Goal: Task Accomplishment & Management: Manage account settings

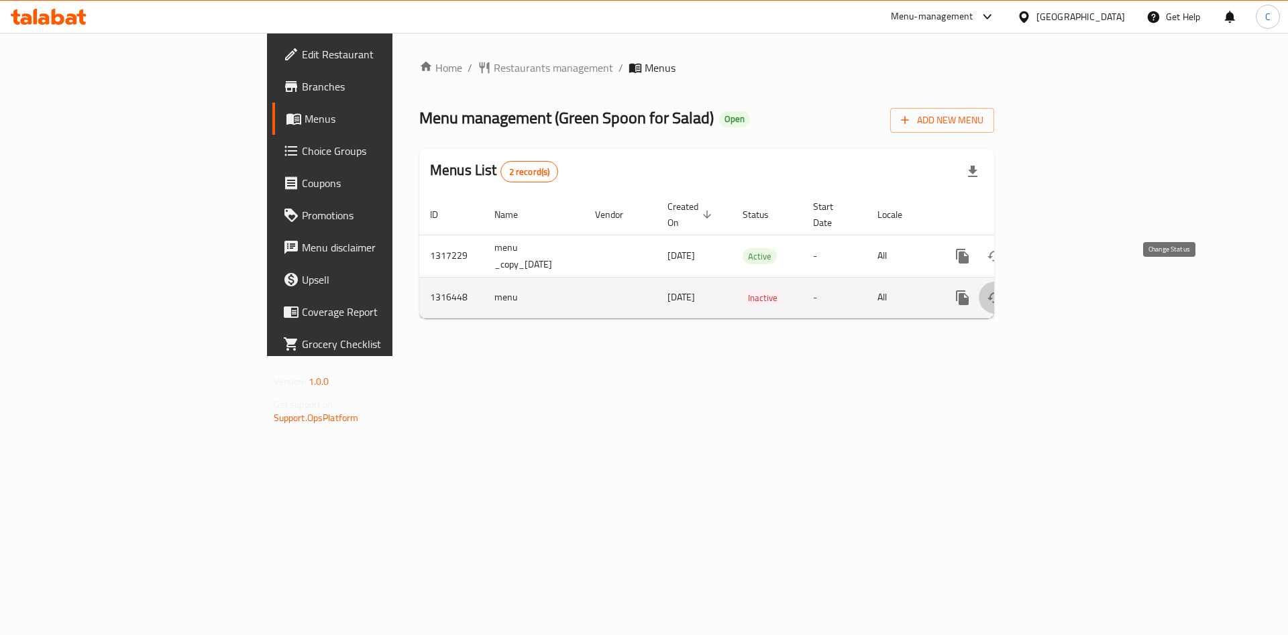
click at [1011, 290] on button "enhanced table" at bounding box center [995, 298] width 32 height 32
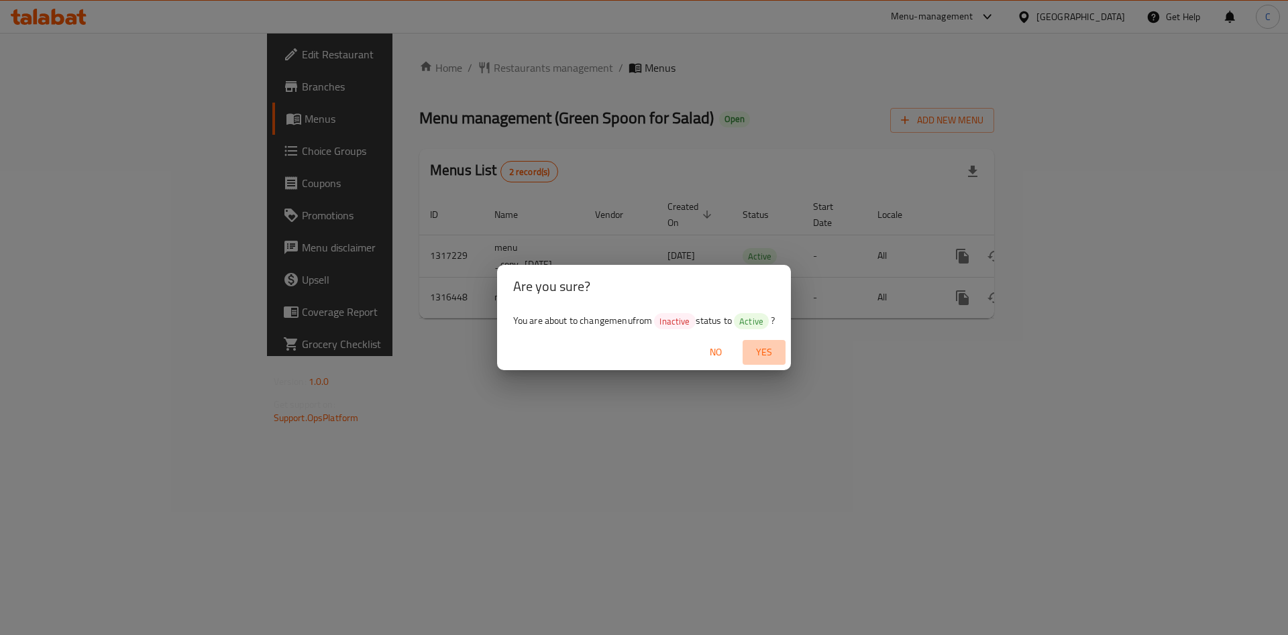
click at [761, 350] on span "Yes" at bounding box center [764, 352] width 32 height 17
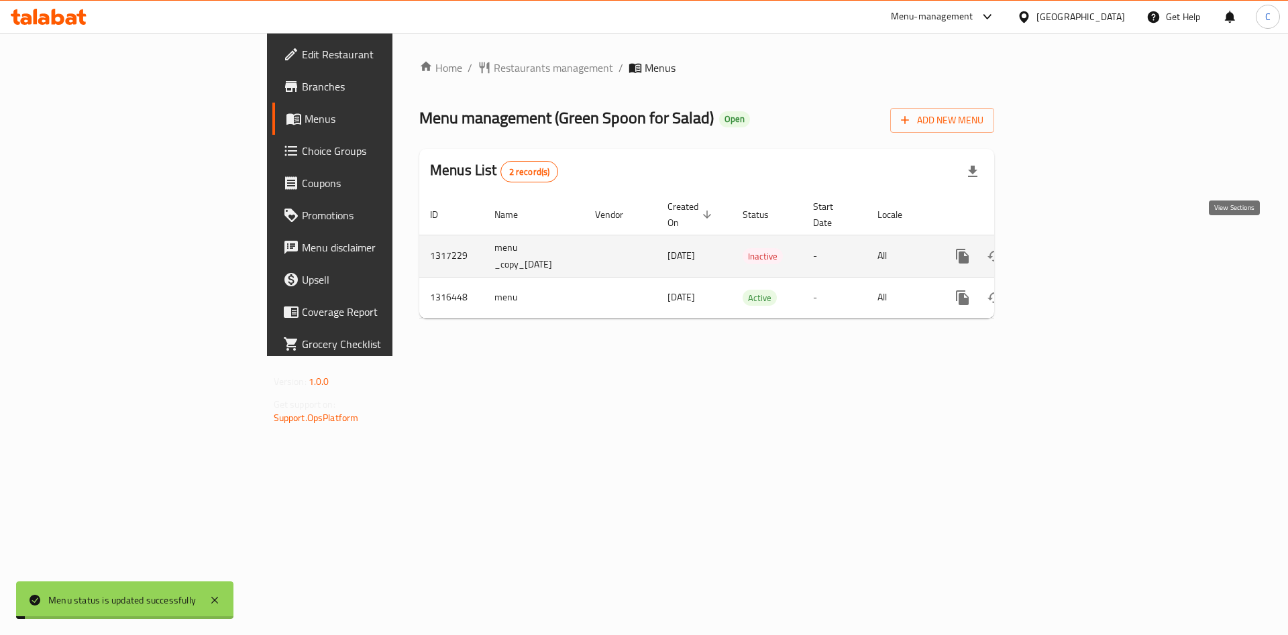
click at [1067, 248] on icon "enhanced table" at bounding box center [1059, 256] width 16 height 16
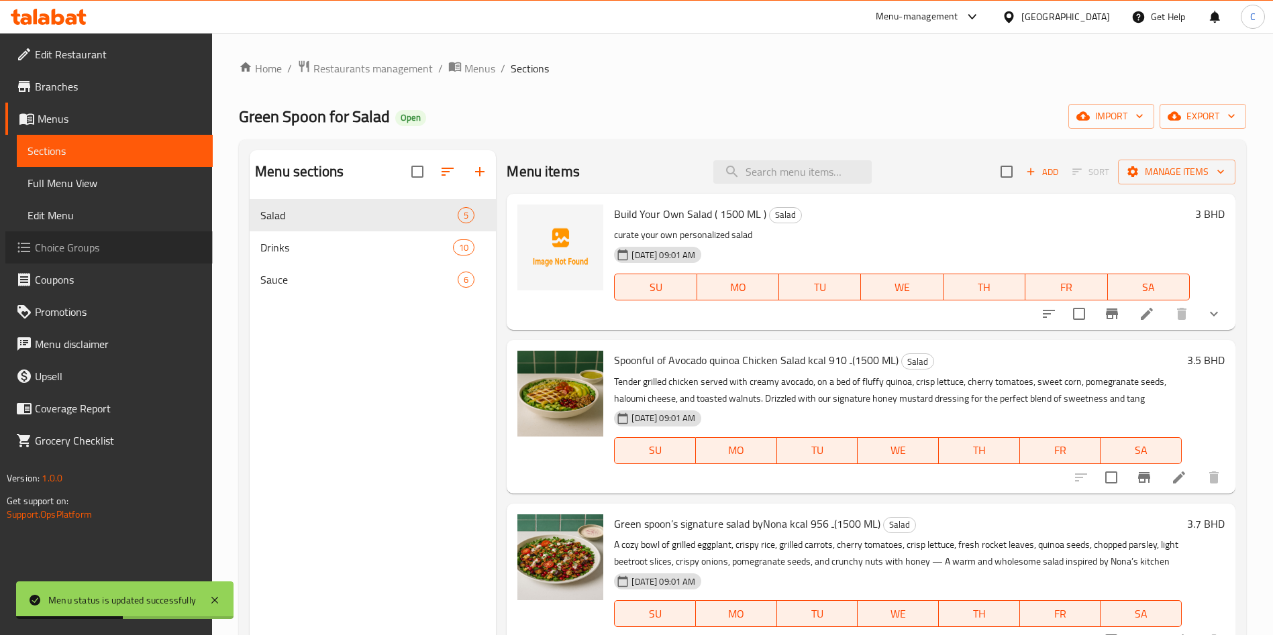
click at [83, 234] on link "Choice Groups" at bounding box center [108, 247] width 207 height 32
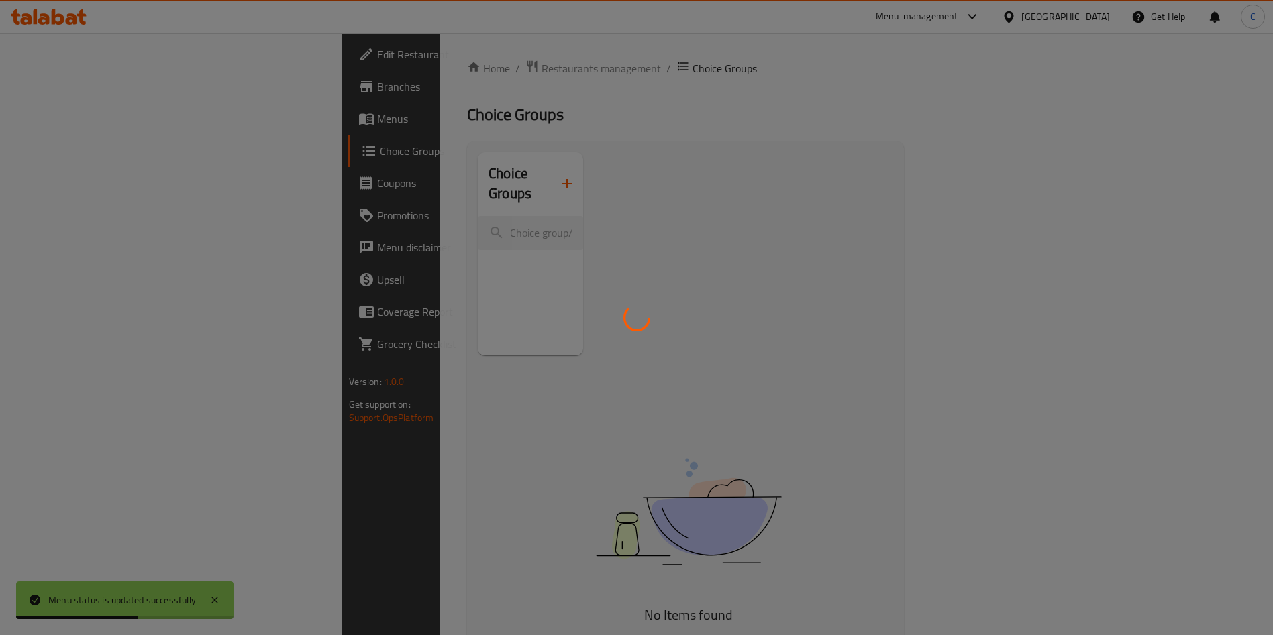
scroll to position [52, 0]
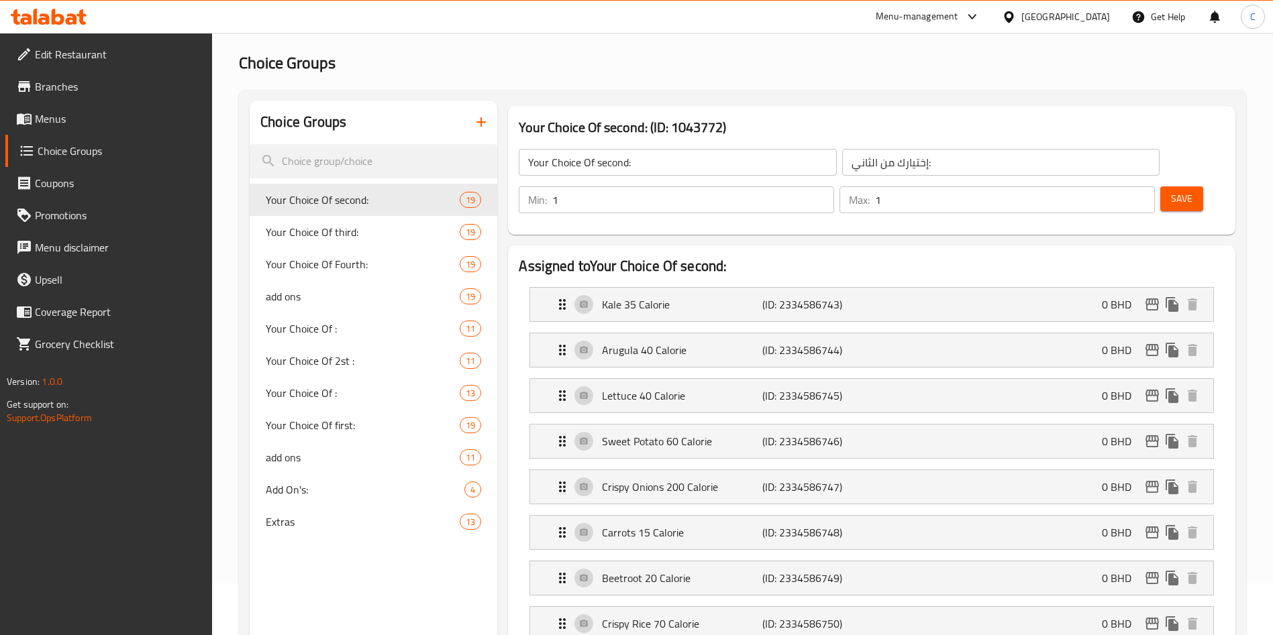
click at [668, 164] on input "Your Choice Of second:" at bounding box center [677, 162] width 317 height 27
paste input "Free Veggies"
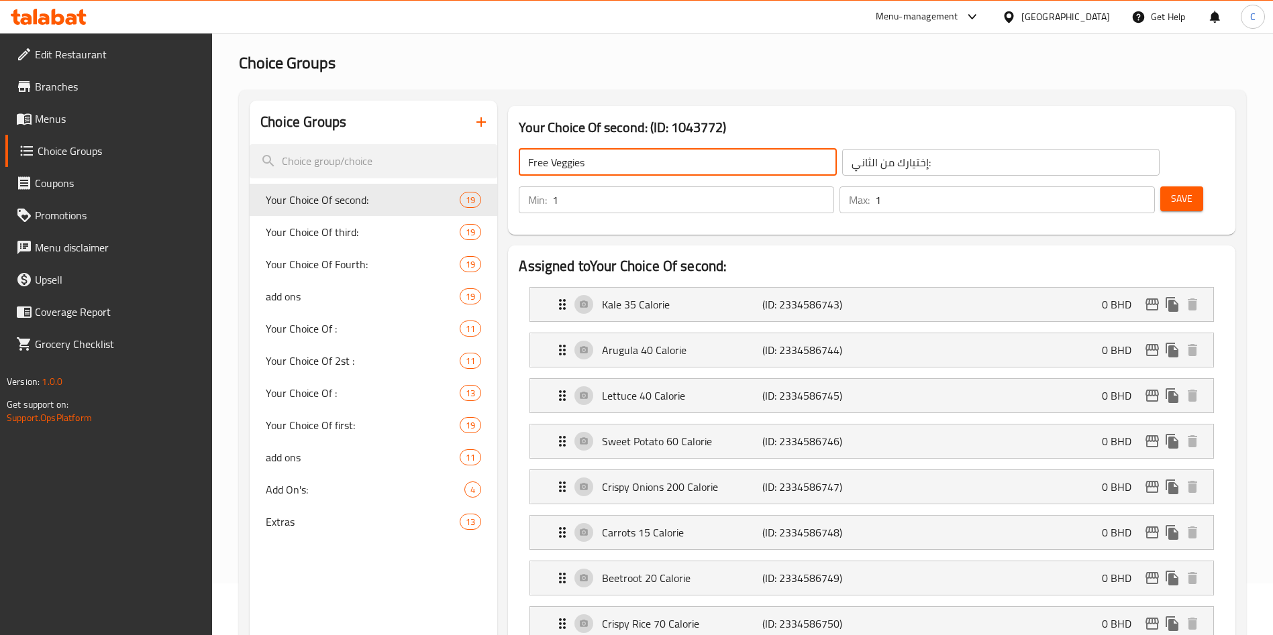
type input "Free Veggies"
click at [918, 166] on input "إختيارك من الثاني:" at bounding box center [1000, 162] width 317 height 27
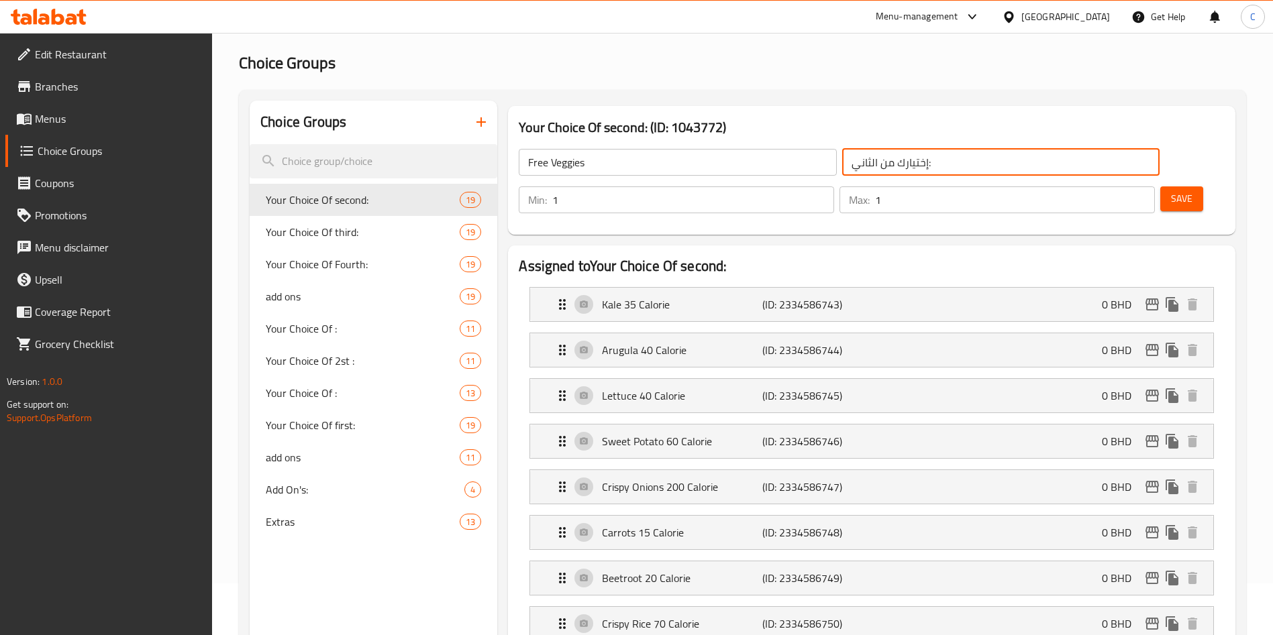
click at [918, 166] on input "إختيارك من الثاني:" at bounding box center [1000, 162] width 317 height 27
paste input "لخضروات المجانية"
type input "الخضروات المجانية"
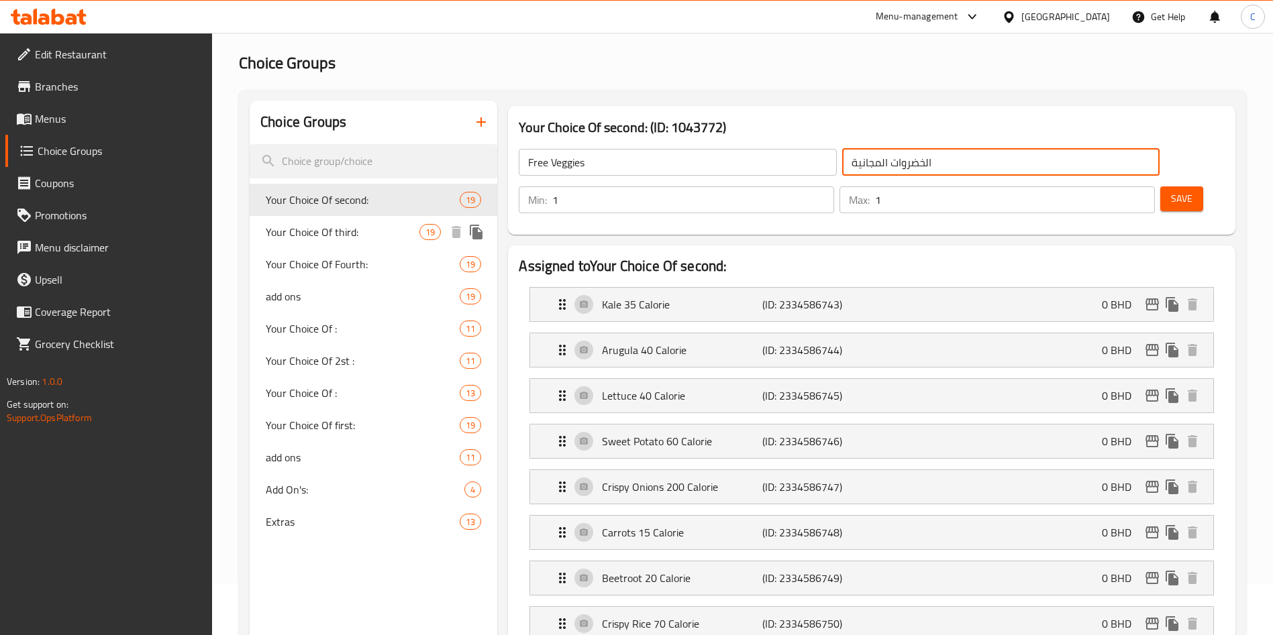
click at [362, 244] on div "Your Choice Of third: 19" at bounding box center [374, 232] width 248 height 32
type input "Your Choice Of third:"
type input "إختيارك من الثالث:"
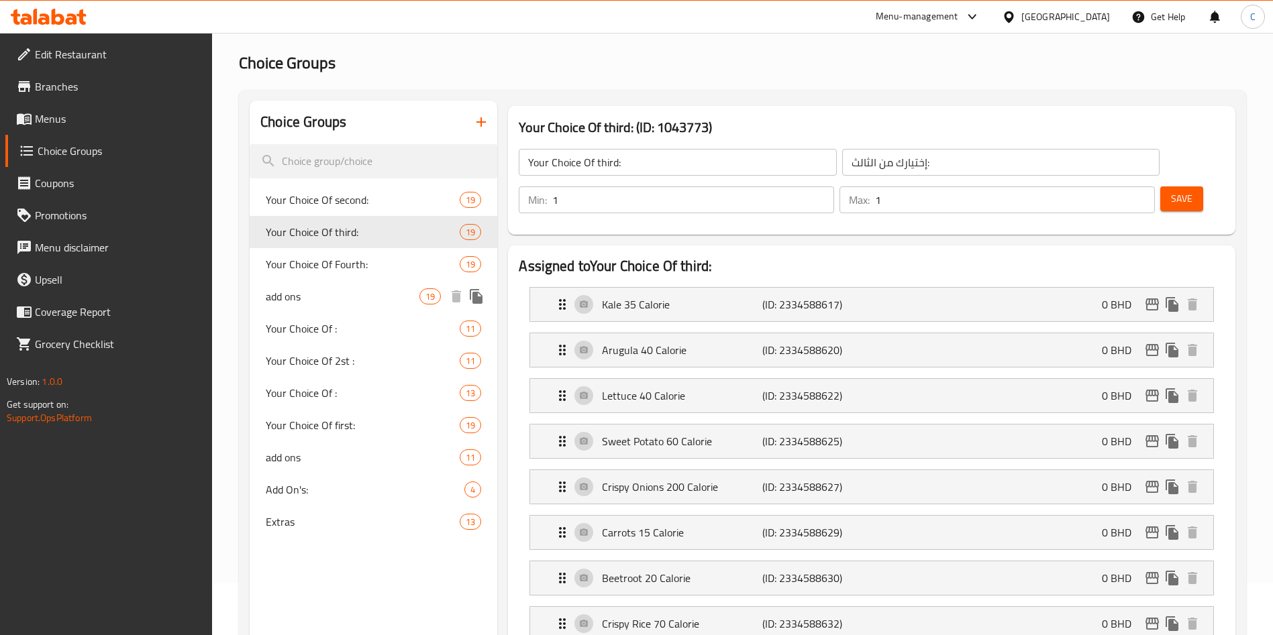
click at [363, 285] on div "add ons 19" at bounding box center [374, 296] width 248 height 32
type input "add ons"
type input "إضافات"
type input "0"
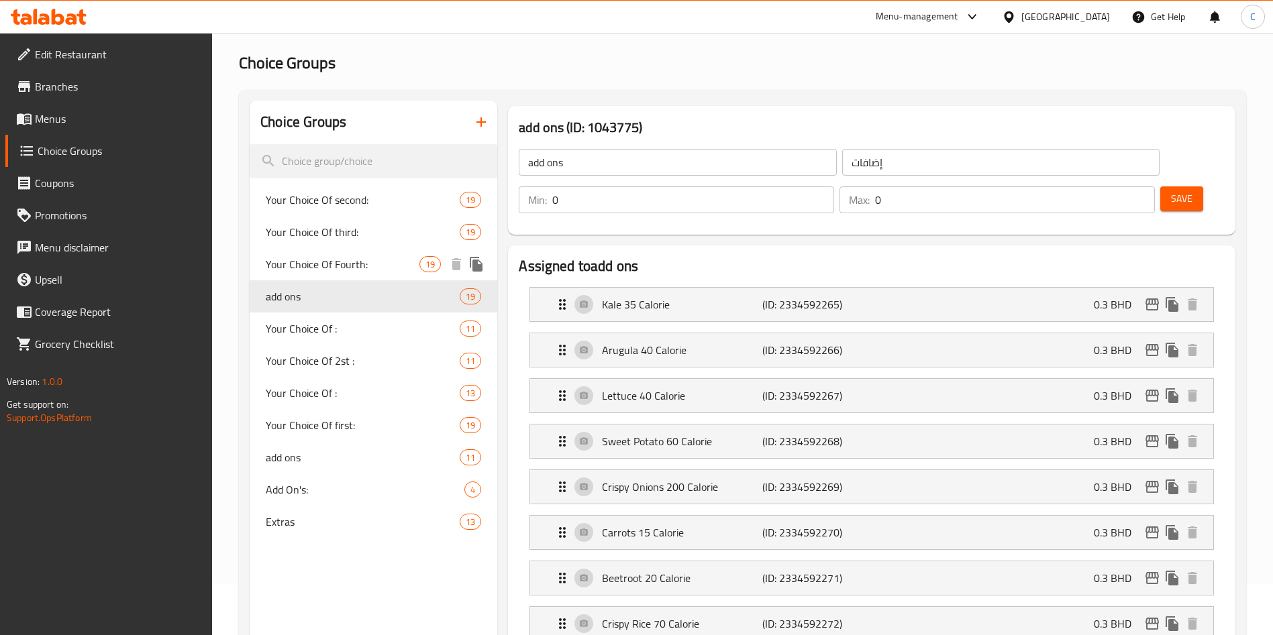
click at [364, 267] on span "Your Choice Of Fourth:" at bounding box center [343, 264] width 154 height 16
type input "Your Choice Of Fourth:"
type input "إختيارك من الرابع:"
type input "1"
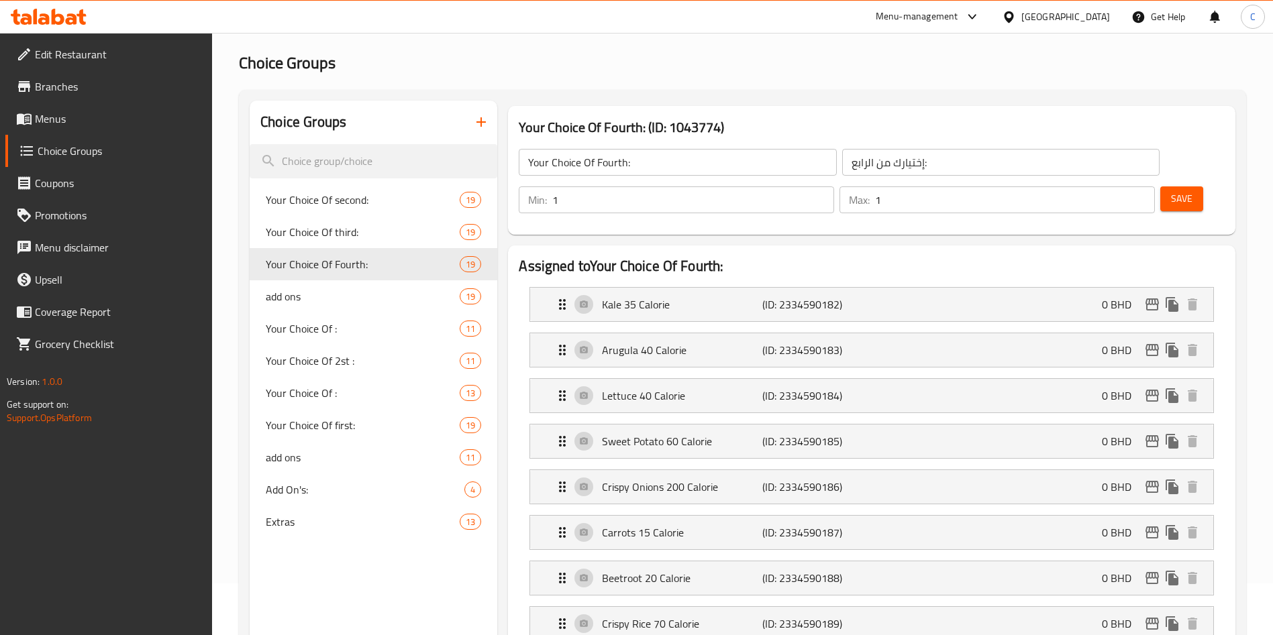
scroll to position [223, 0]
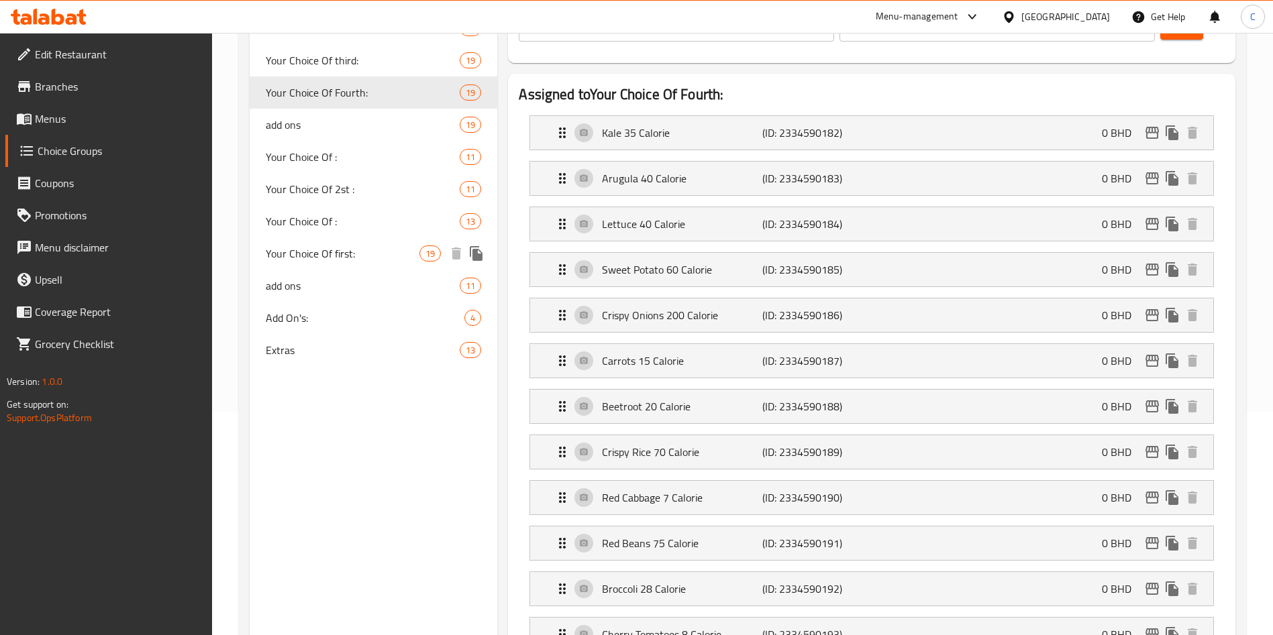
click at [354, 254] on span "Your Choice Of first:" at bounding box center [343, 254] width 154 height 16
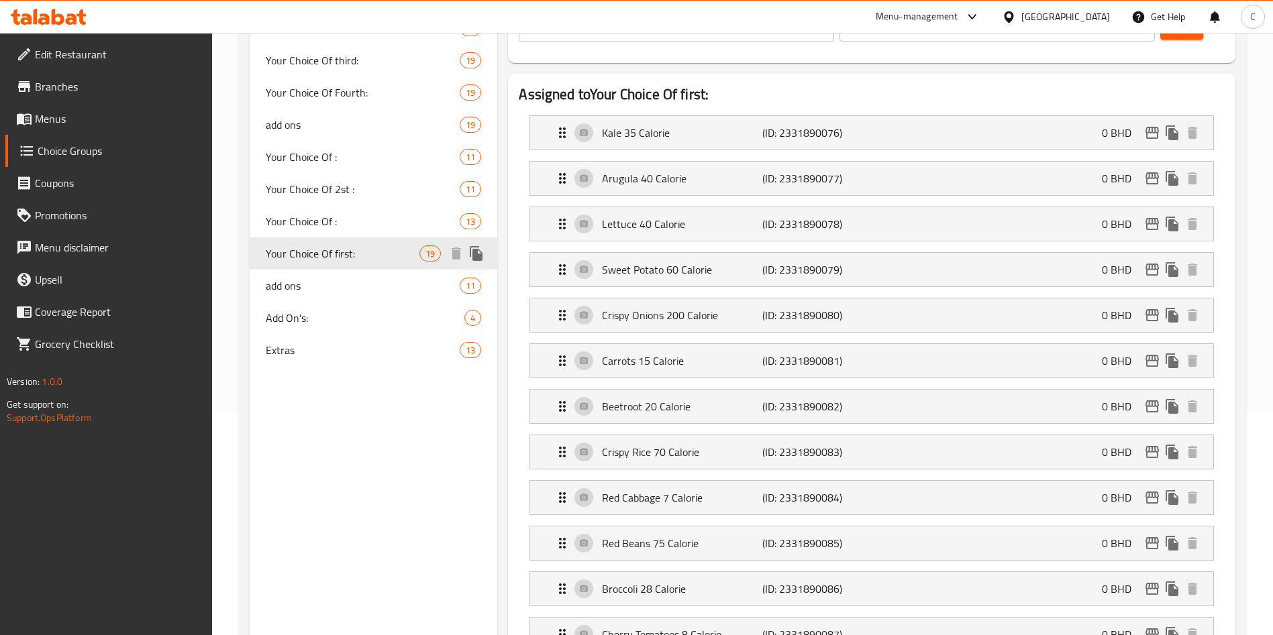
type input "Your Choice Of first:"
type input "إختيارك من الأول:"
type input "4"
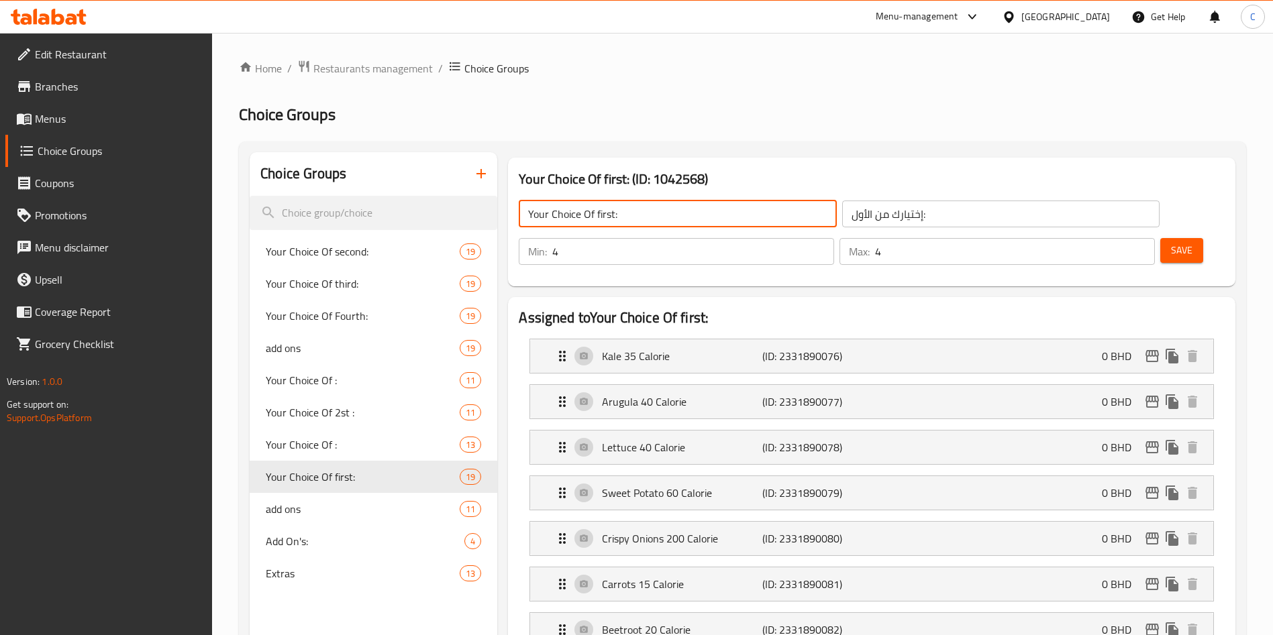
click at [683, 211] on input "Your Choice Of first:" at bounding box center [677, 214] width 317 height 27
paste input "Free Veggies"
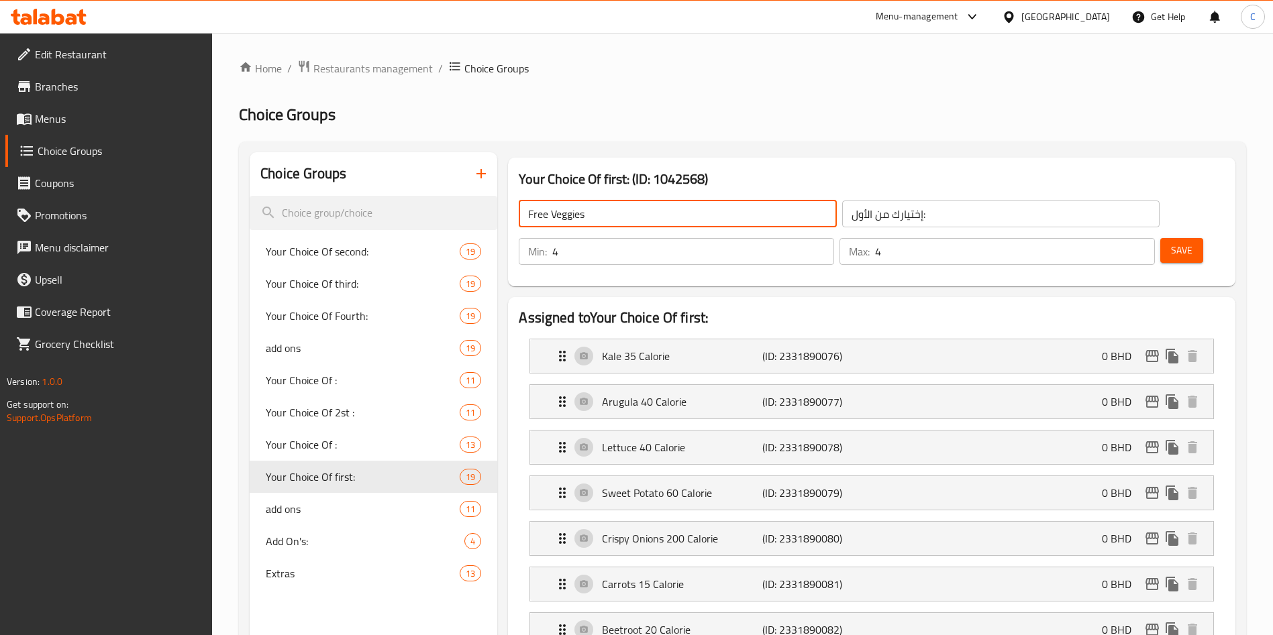
type input "Free Veggies"
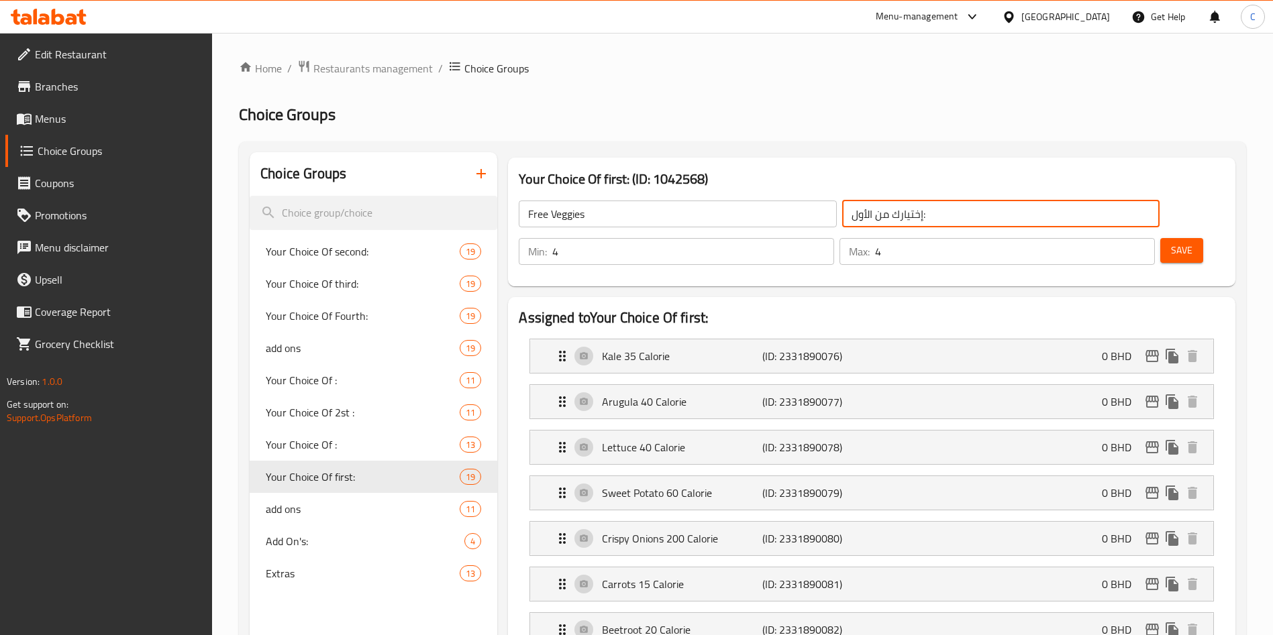
click at [882, 213] on input "إختيارك من الأول:" at bounding box center [1000, 214] width 317 height 27
paste input "لخضروات المجانية"
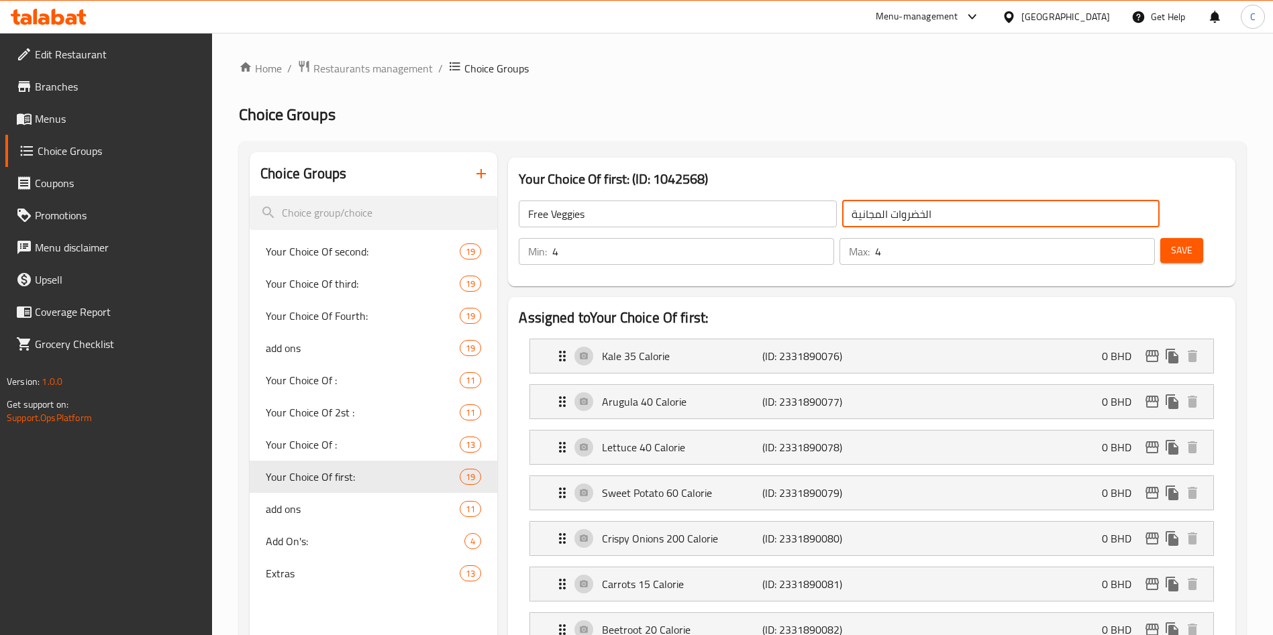
type input "الخضروات المجانية"
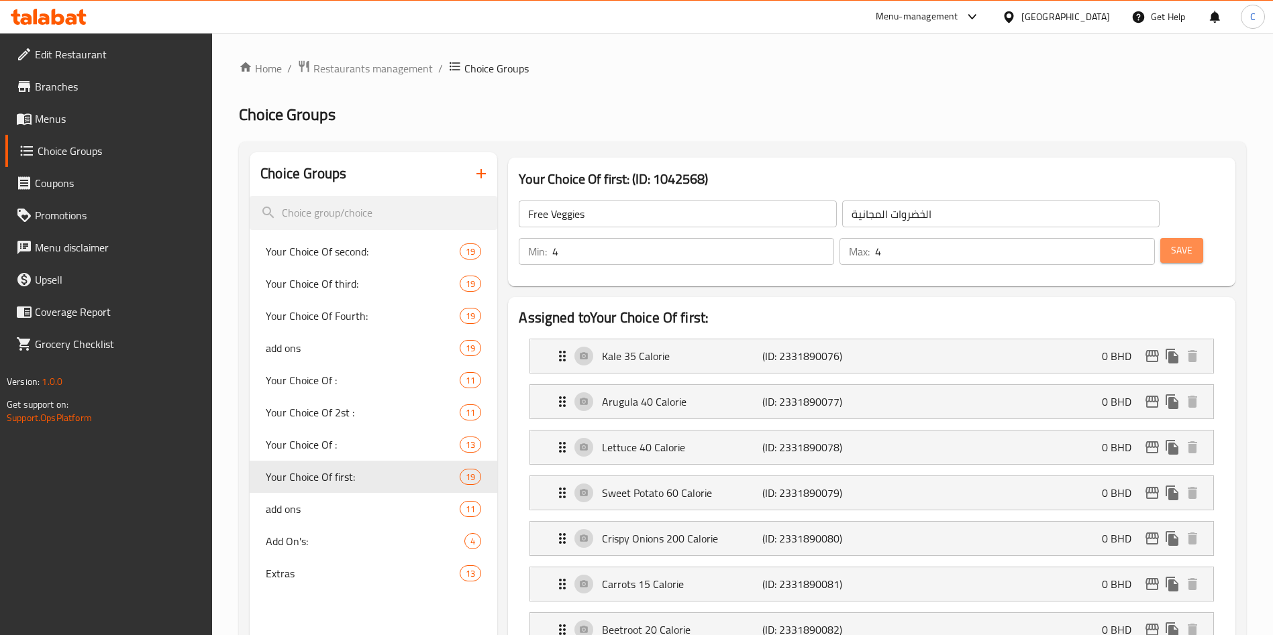
click at [1171, 242] on span "Save" at bounding box center [1181, 250] width 21 height 17
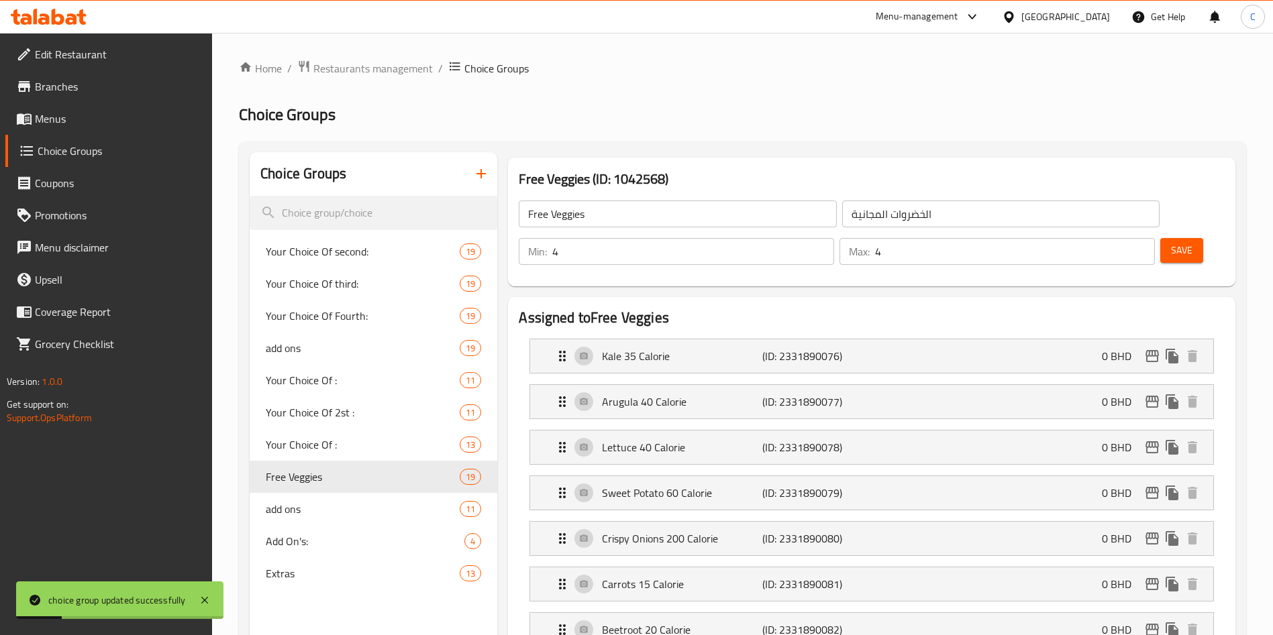
scroll to position [28, 0]
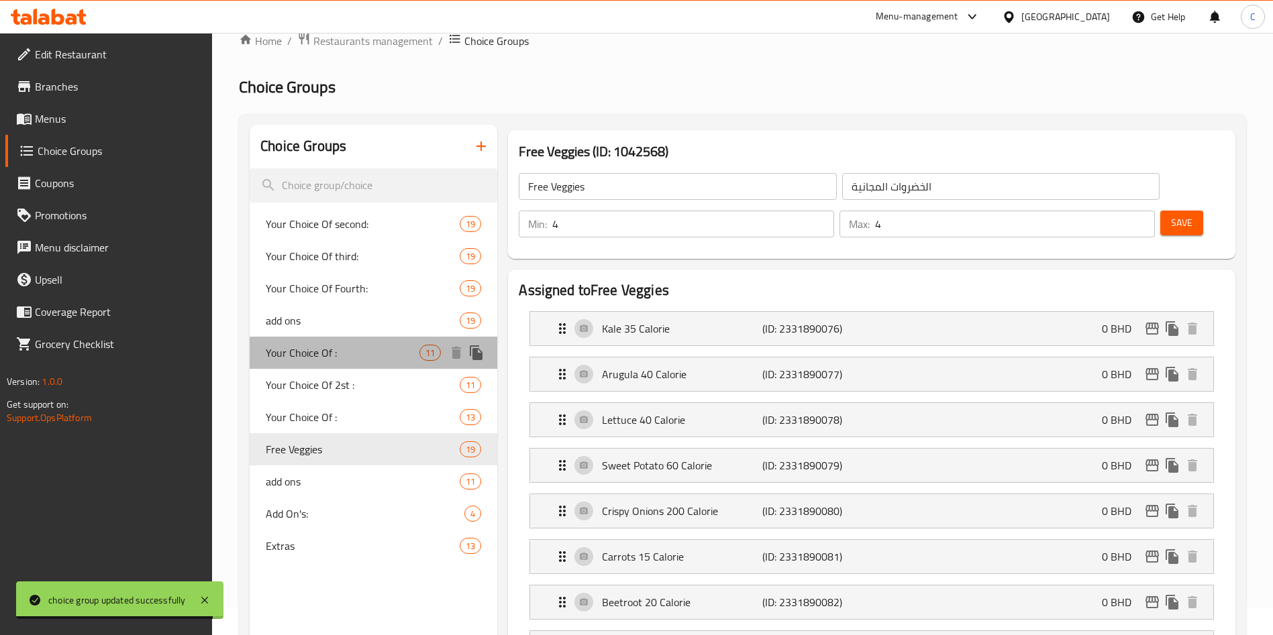
click at [370, 349] on span "Your Choice Of :" at bounding box center [343, 353] width 154 height 16
type input "Your Choice Of :"
type input "إختيارك من الاول:"
type input "2"
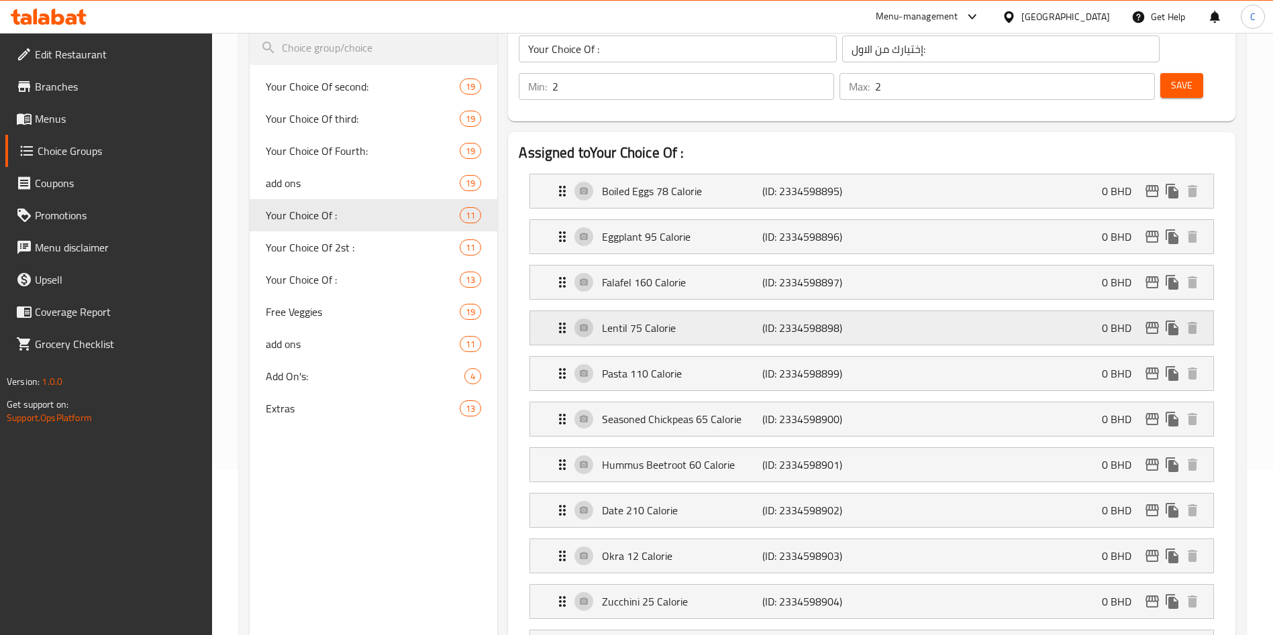
scroll to position [0, 0]
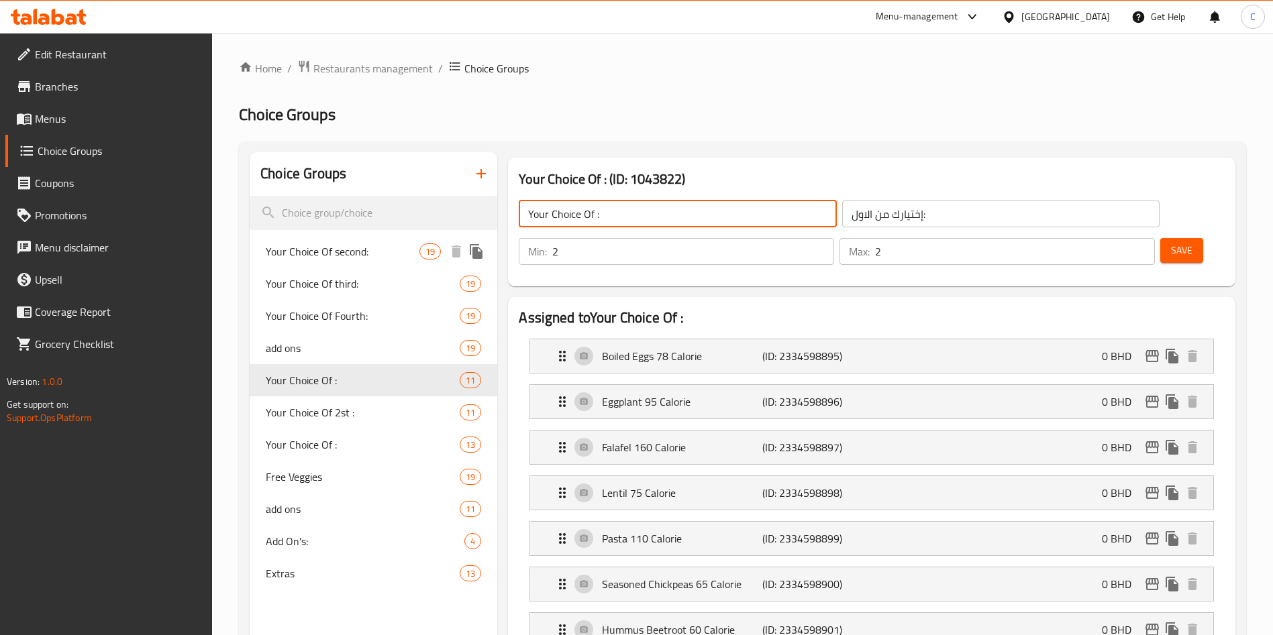
drag, startPoint x: 693, startPoint y: 221, endPoint x: 427, endPoint y: 241, distance: 267.1
click at [358, 415] on span "Your Choice Of 2st :" at bounding box center [343, 413] width 154 height 16
type input "Your Choice Of 2st :"
type input "إختيارك من الثاني:"
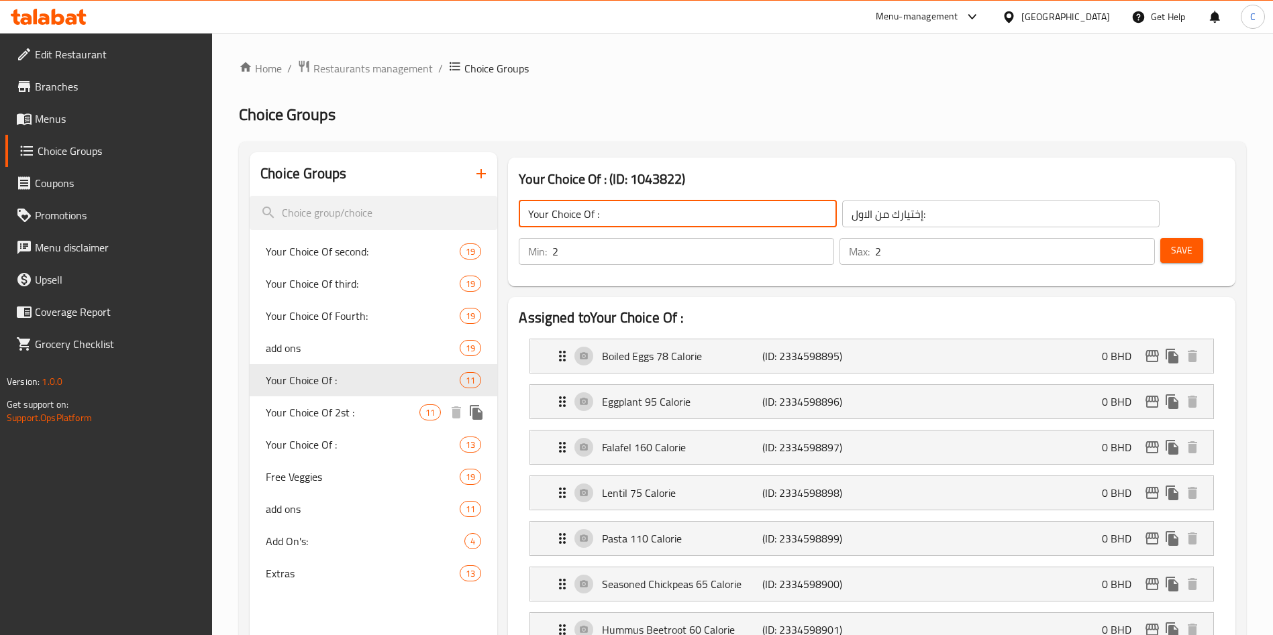
type input "1"
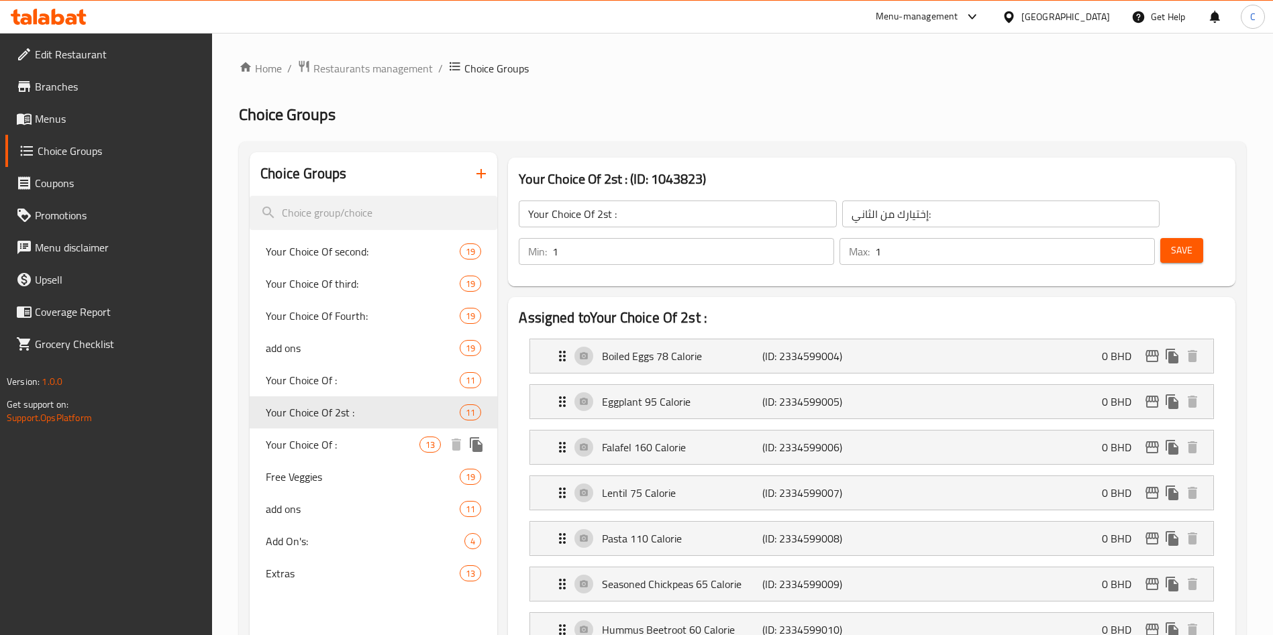
click at [350, 453] on div "Your Choice Of : 13" at bounding box center [374, 445] width 248 height 32
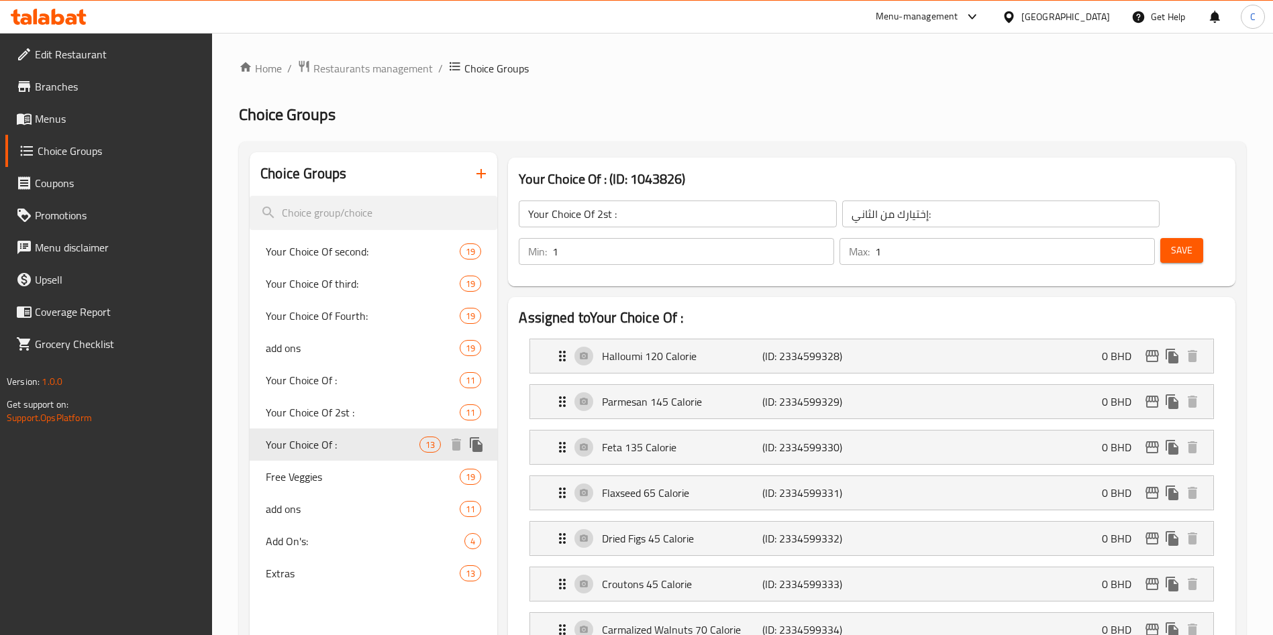
type input "Your Choice Of :"
type input "إختيارك من :"
click at [350, 384] on span "Your Choice Of :" at bounding box center [343, 380] width 154 height 16
type input "Your Choice Of :"
type input "إختيارك من الاول:"
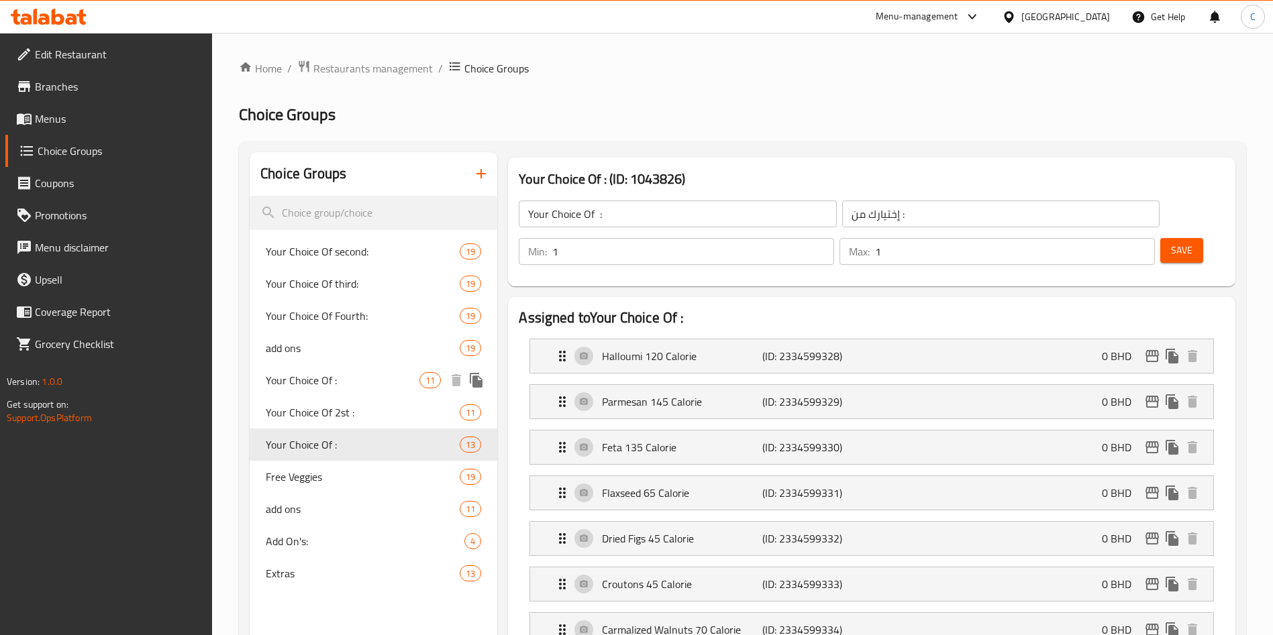
type input "2"
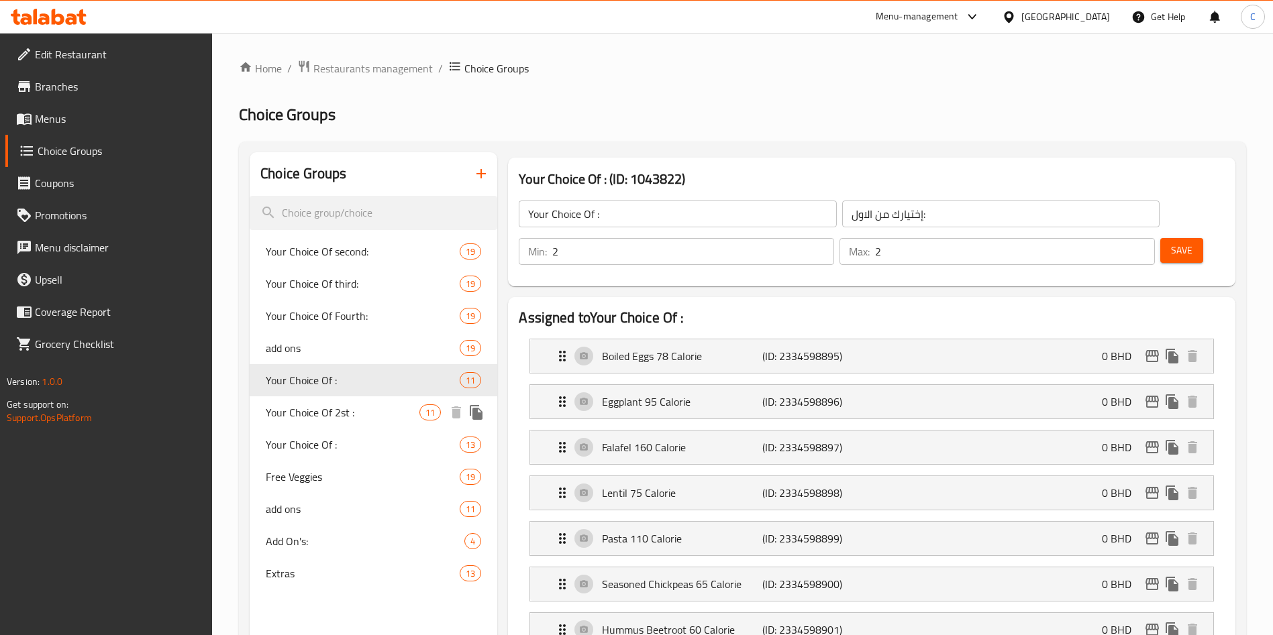
click at [350, 407] on span "Your Choice Of 2st :" at bounding box center [343, 413] width 154 height 16
type input "Your Choice Of 2st :"
type input "إختيارك من الثاني:"
type input "1"
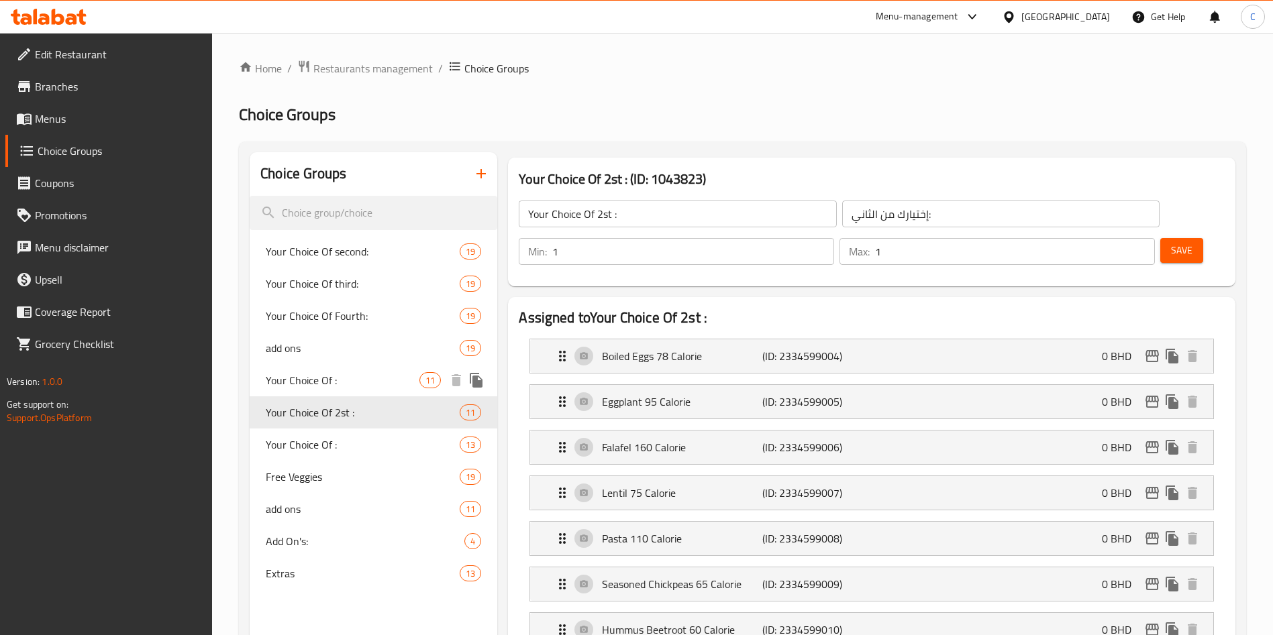
click at [352, 381] on span "Your Choice Of :" at bounding box center [343, 380] width 154 height 16
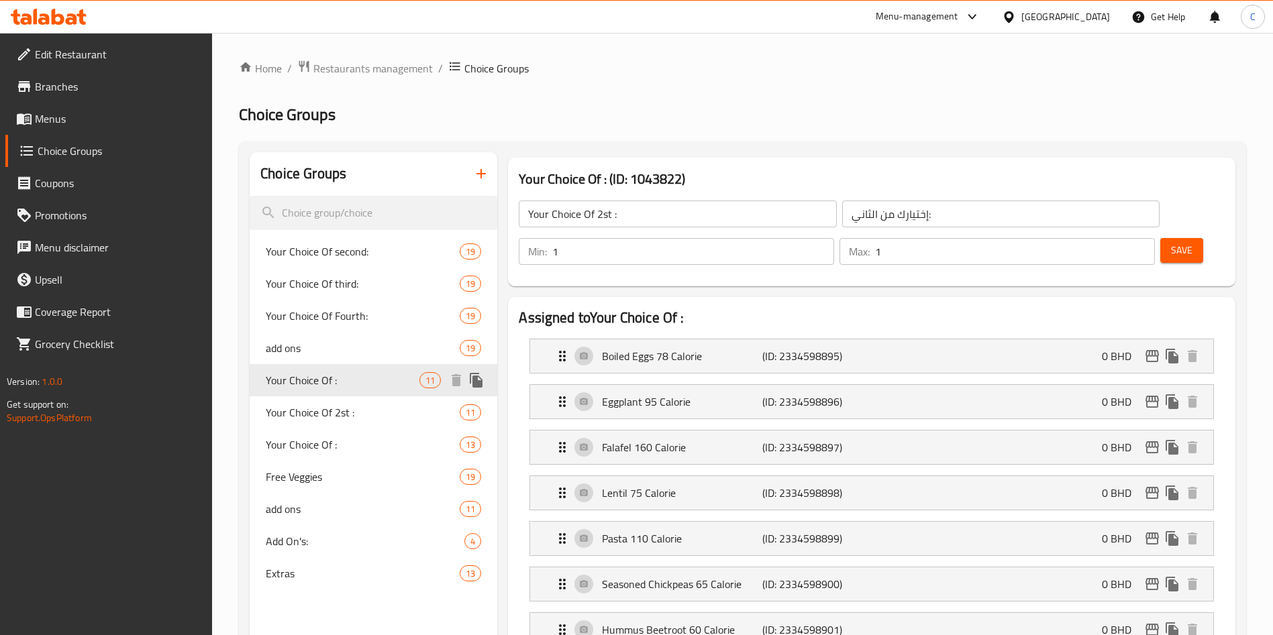
type input "Your Choice Of :"
type input "إختيارك من الاول:"
type input "2"
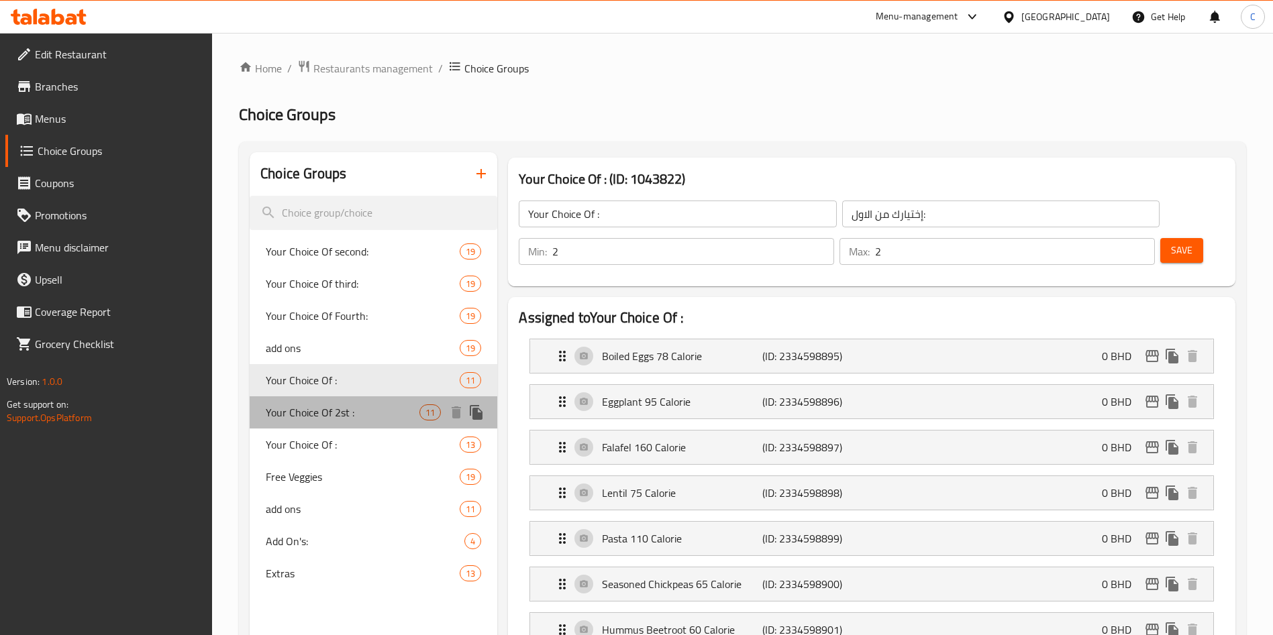
click at [378, 405] on span "Your Choice Of 2st :" at bounding box center [343, 413] width 154 height 16
type input "Your Choice Of 2st :"
type input "إختيارك من الثاني:"
type input "1"
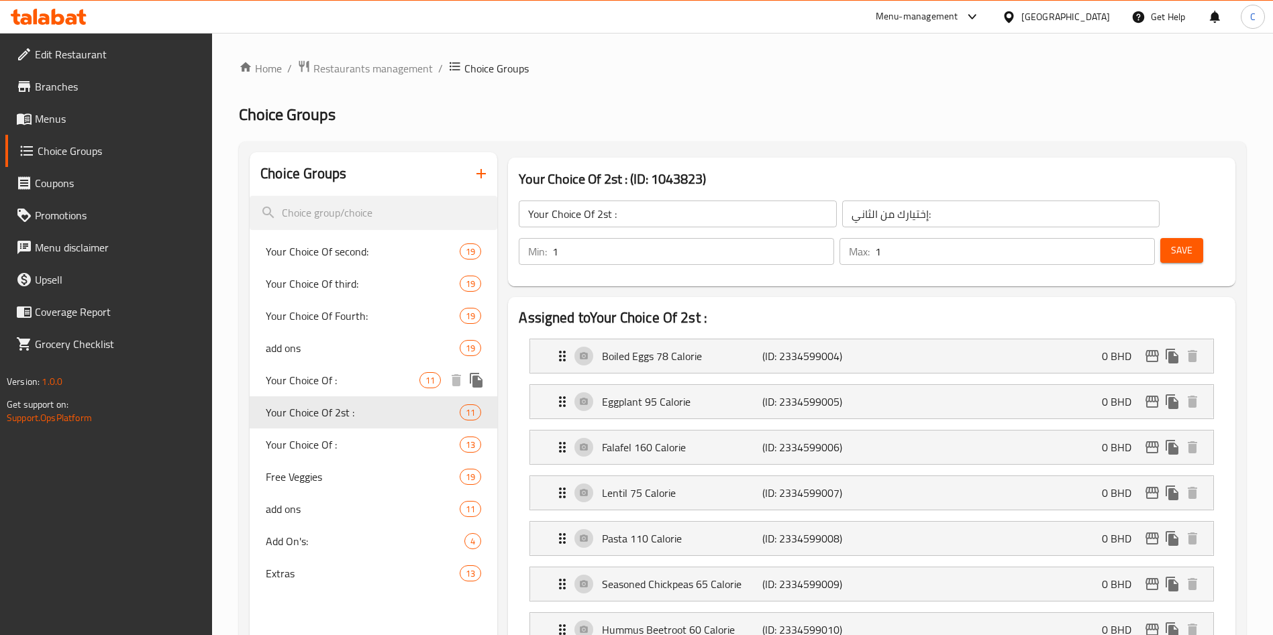
click at [378, 379] on span "Your Choice Of :" at bounding box center [343, 380] width 154 height 16
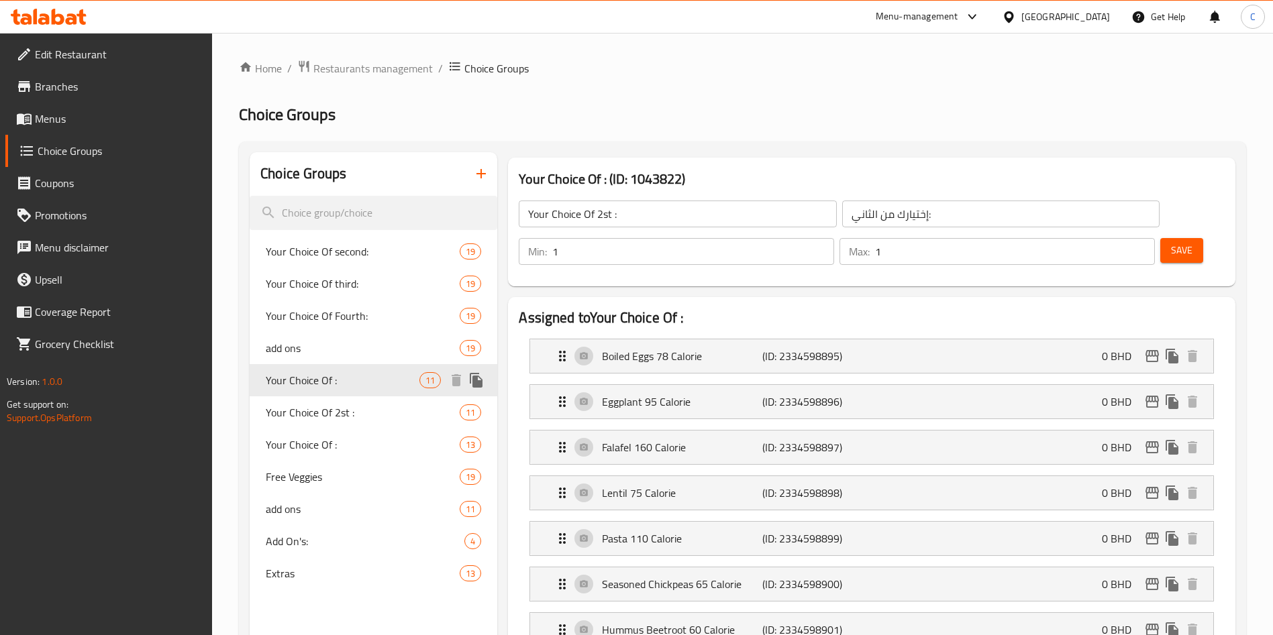
type input "Your Choice Of :"
type input "إختيارك من الاول:"
type input "2"
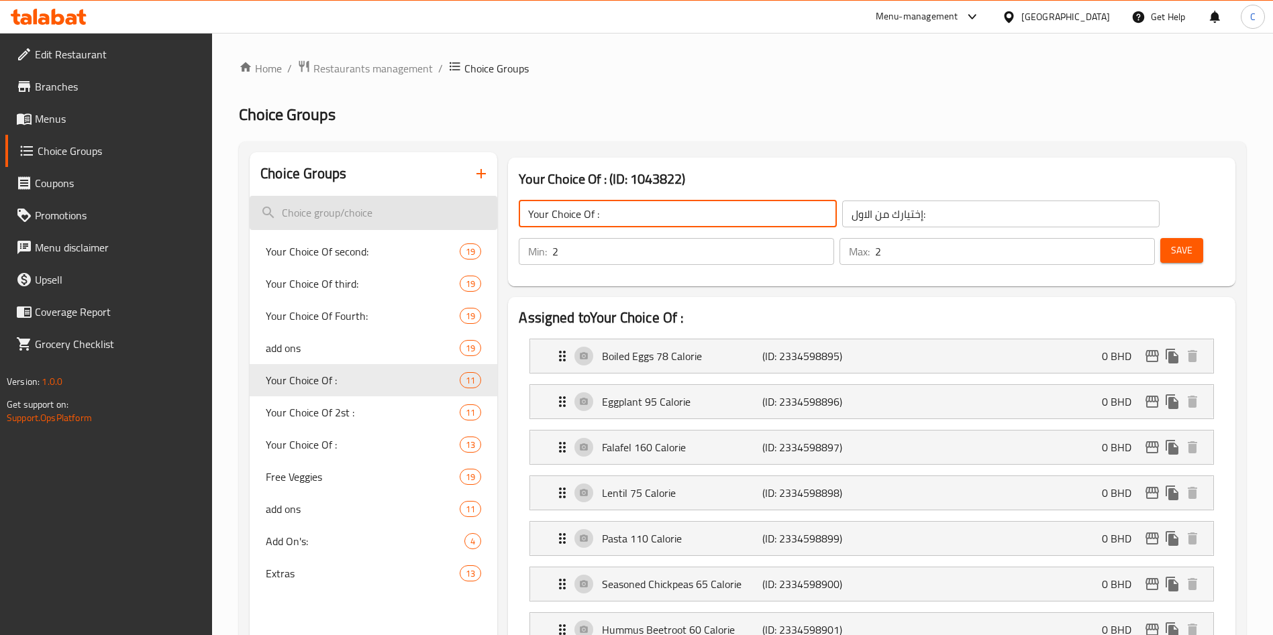
drag, startPoint x: 665, startPoint y: 204, endPoint x: 488, endPoint y: 220, distance: 177.2
paste input "Free Proteins"
type input "Free Proteins"
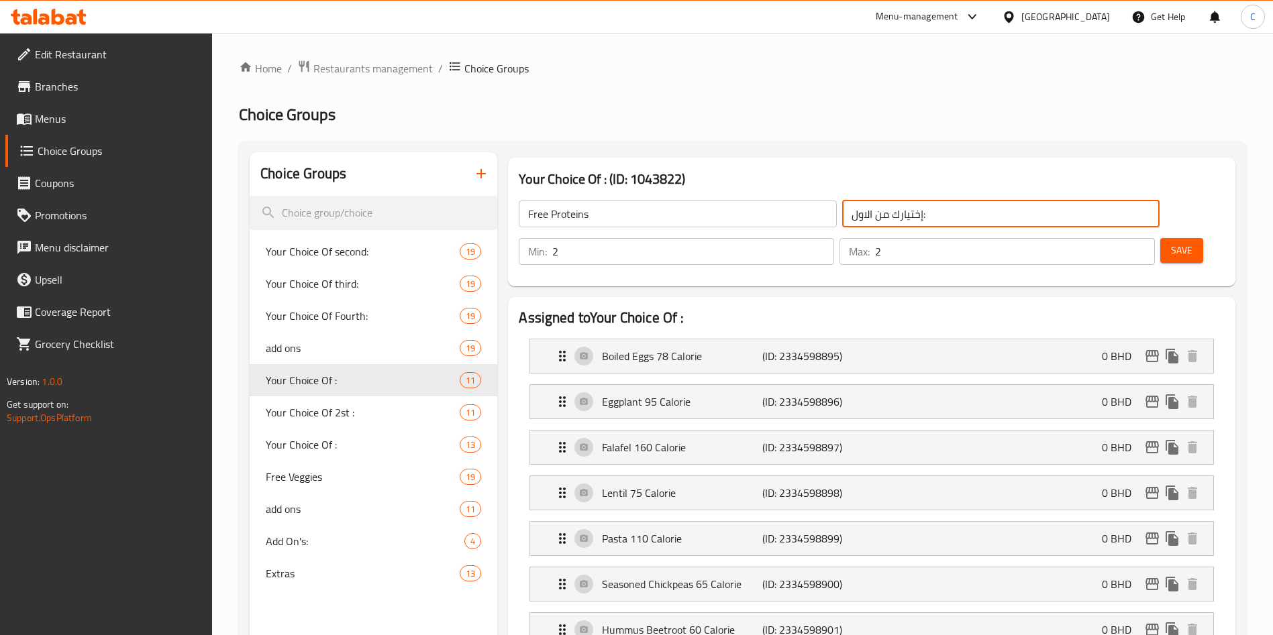
click at [842, 205] on input "إختيارك من الاول:" at bounding box center [1000, 214] width 317 height 27
paste input "لبروتينات المجانية"
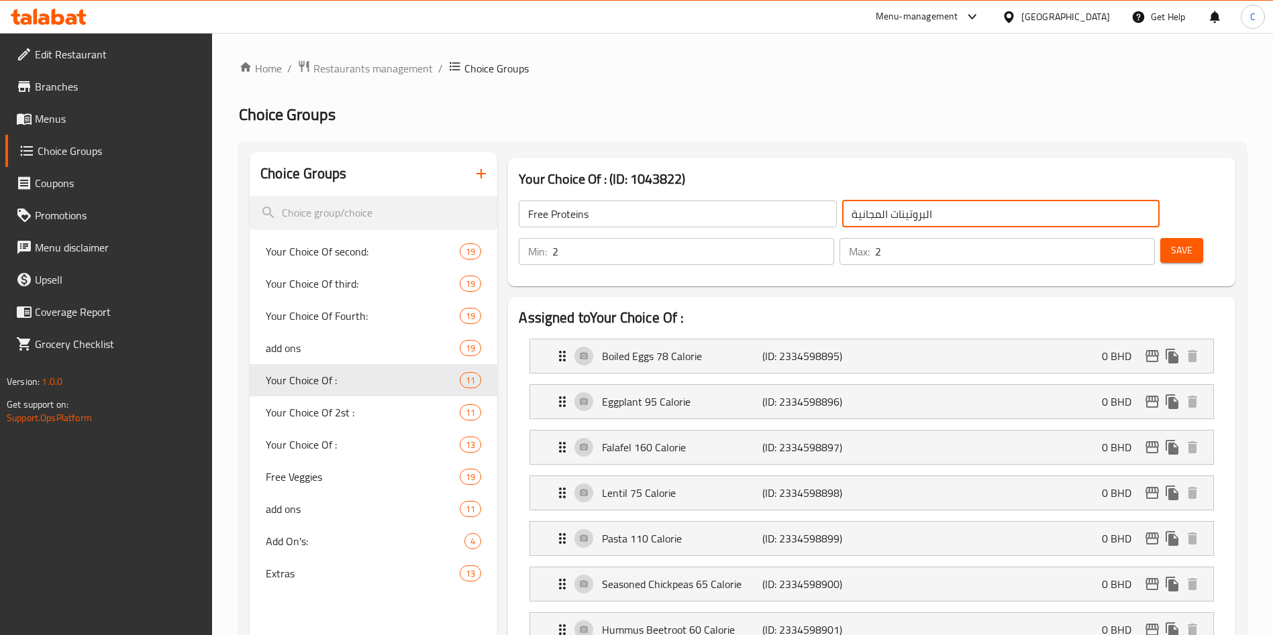
type input "البروتينات المجانية"
click at [1171, 242] on span "Save" at bounding box center [1181, 250] width 21 height 17
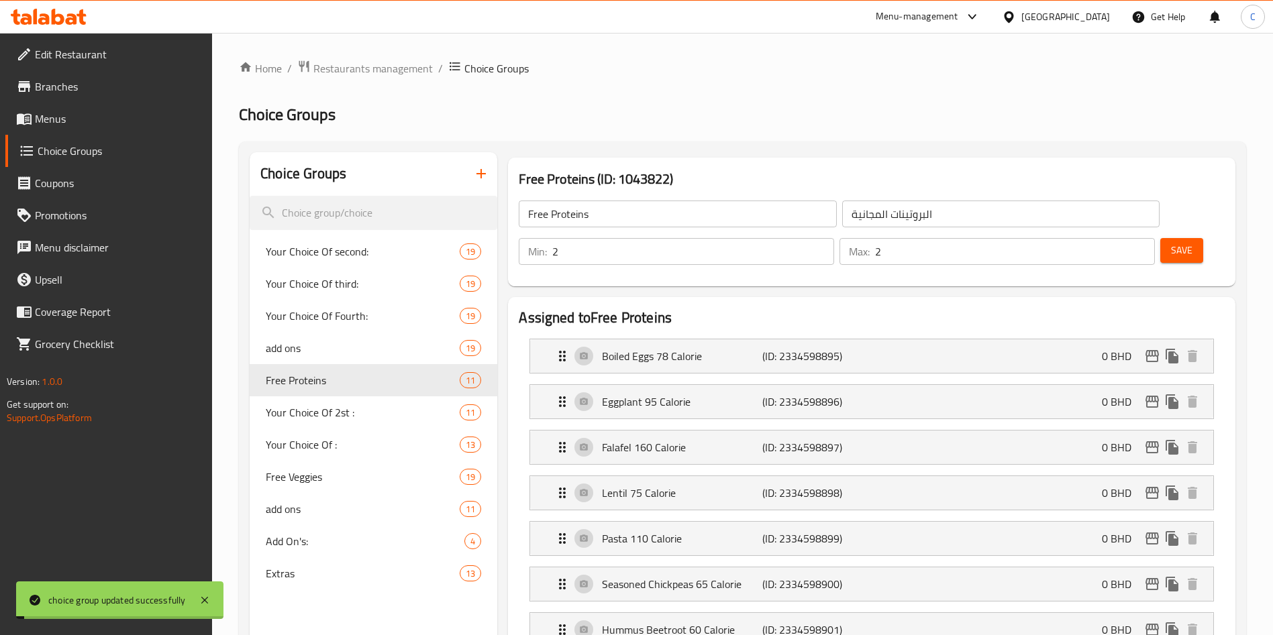
scroll to position [58, 0]
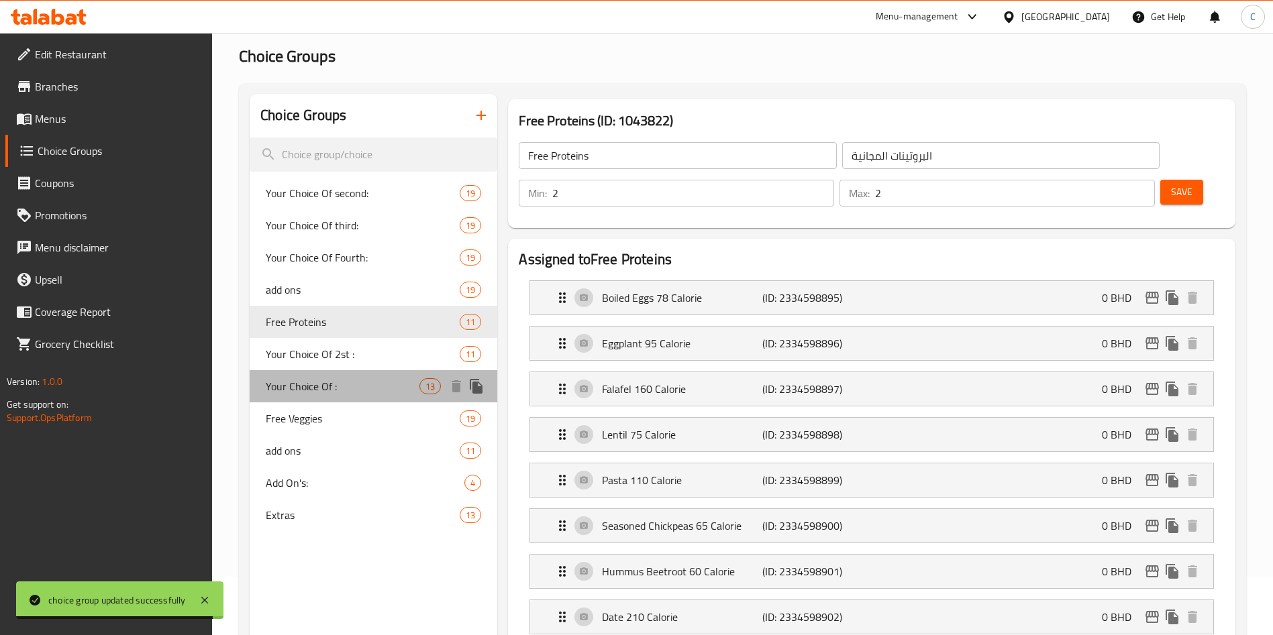
click at [372, 394] on span "Your Choice Of :" at bounding box center [343, 386] width 154 height 16
type input "Your Choice Of :"
type input "إختيارك من :"
type input "1"
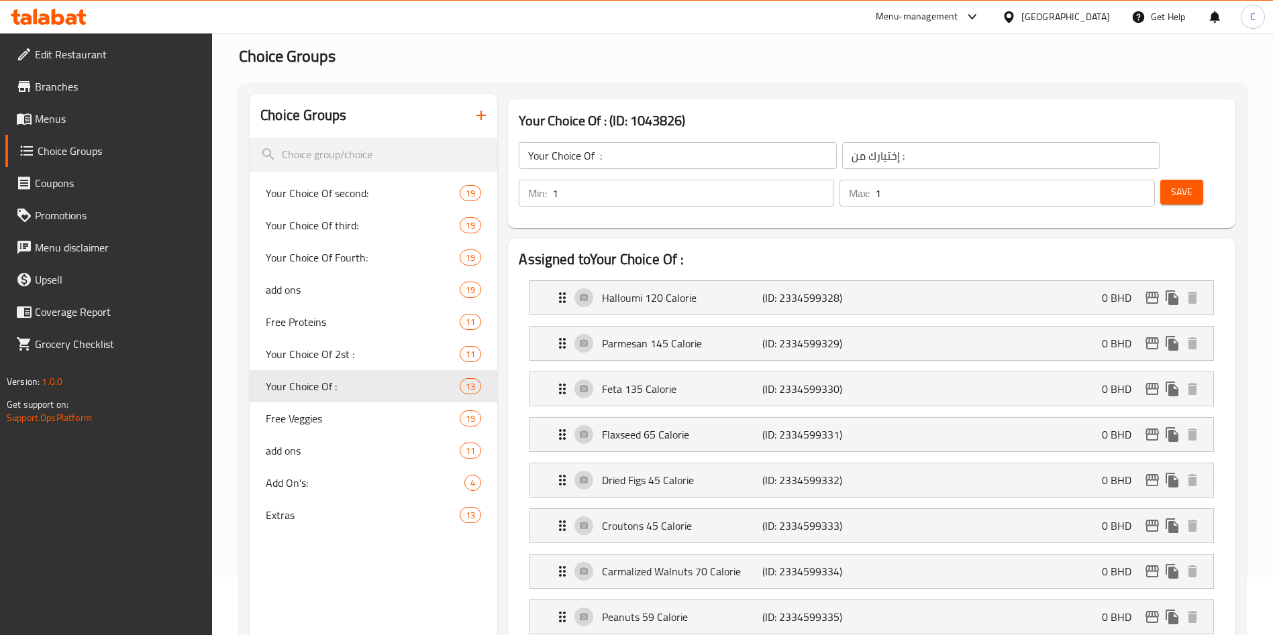
click at [633, 153] on input "Your Choice Of :" at bounding box center [677, 155] width 317 height 27
paste input "Free Cheese & Crunch"
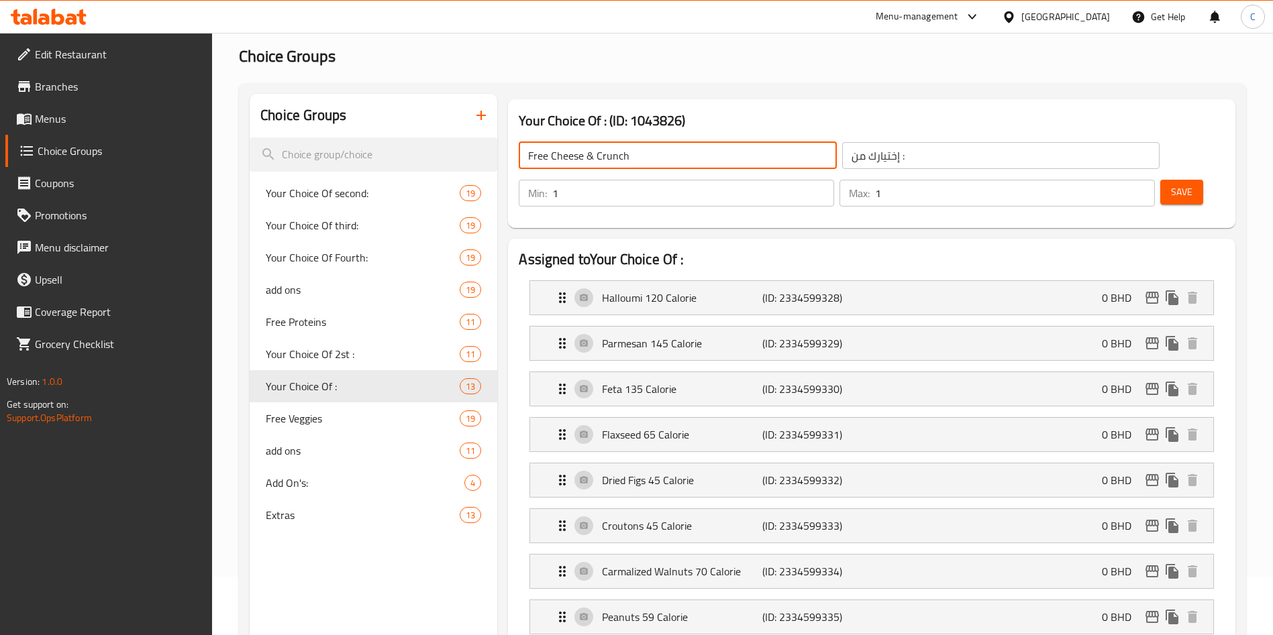
type input "Free Cheese & Crunch"
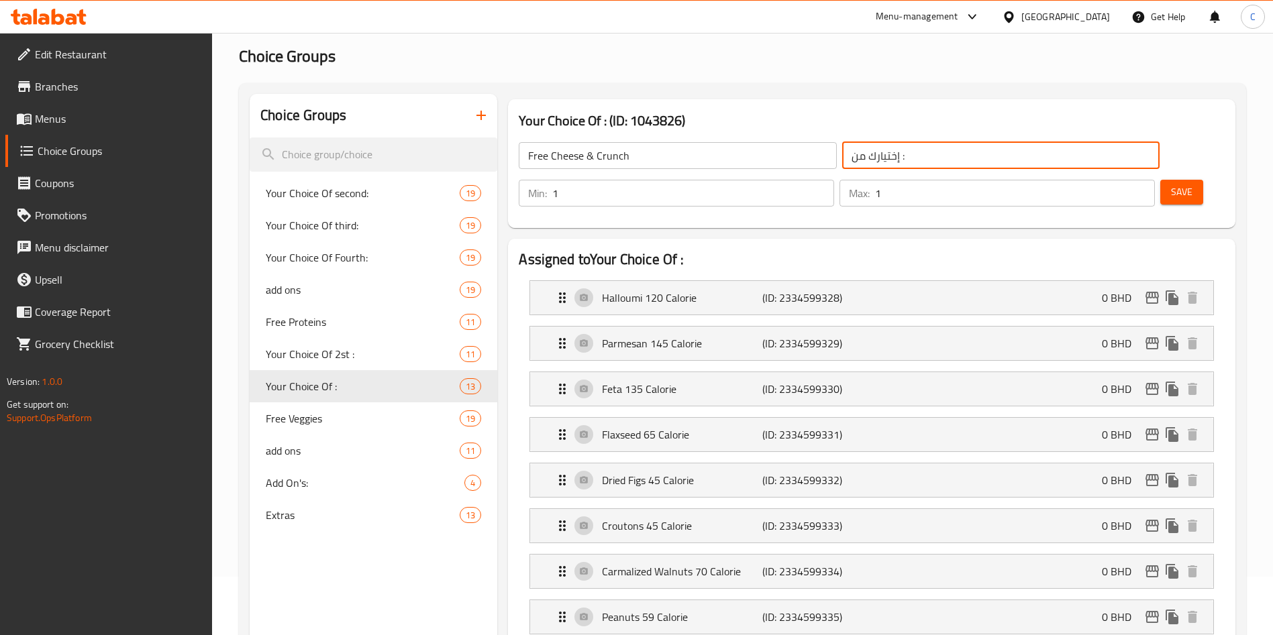
click at [931, 158] on input "إختيارك من :" at bounding box center [1000, 155] width 317 height 27
paste input "لجبن والمقرمشات المجانية"
type input "الجبن والمقرمشات المجانية"
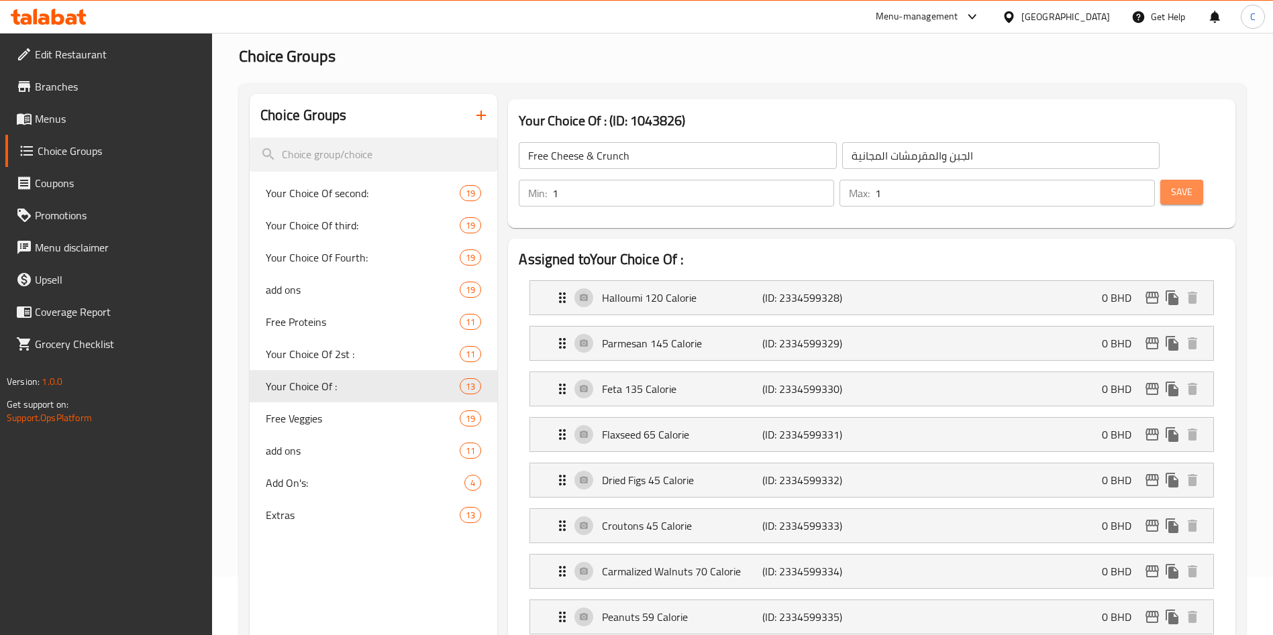
click at [1171, 184] on span "Save" at bounding box center [1181, 192] width 21 height 17
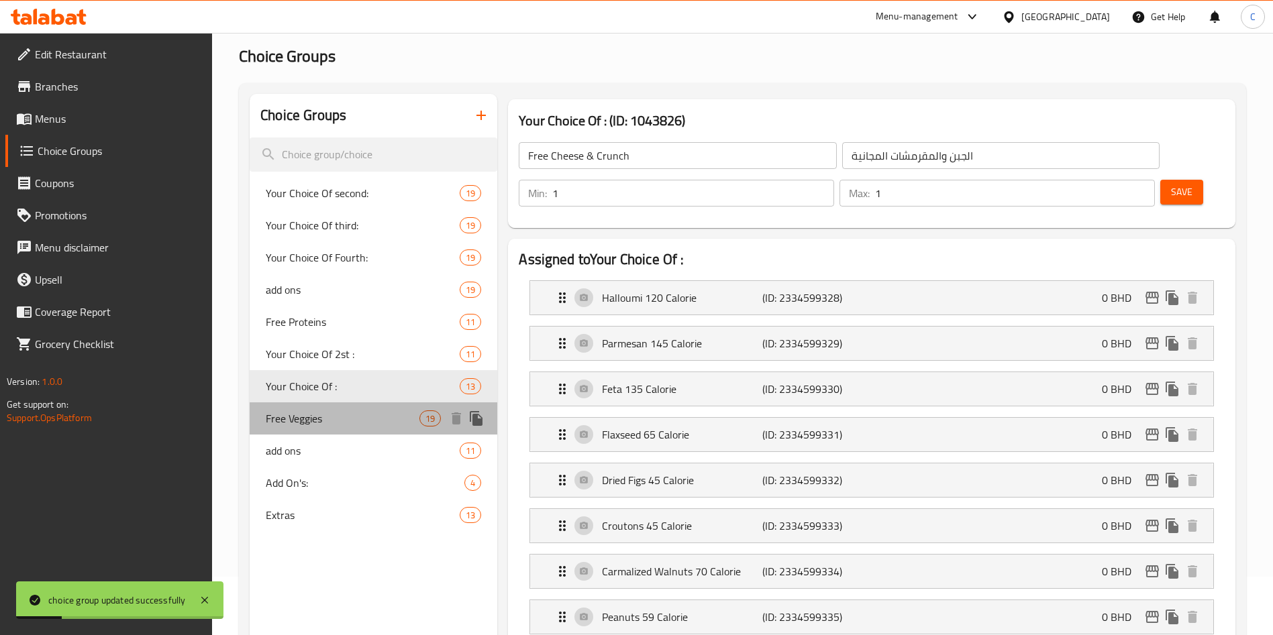
click at [362, 425] on span "Free Veggies" at bounding box center [343, 419] width 154 height 16
type input "Free Veggies"
type input "الخضروات المجانية"
type input "4"
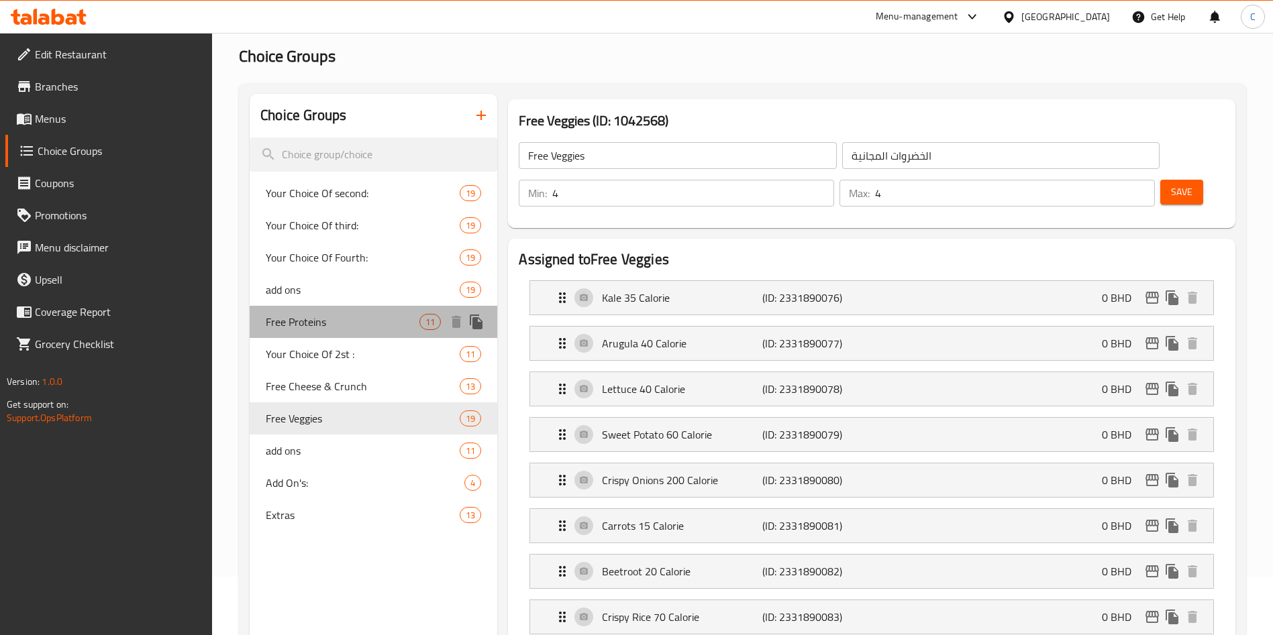
click at [325, 314] on span "Free Proteins" at bounding box center [343, 322] width 154 height 16
type input "Free Proteins"
type input "البروتينات المجانية"
type input "2"
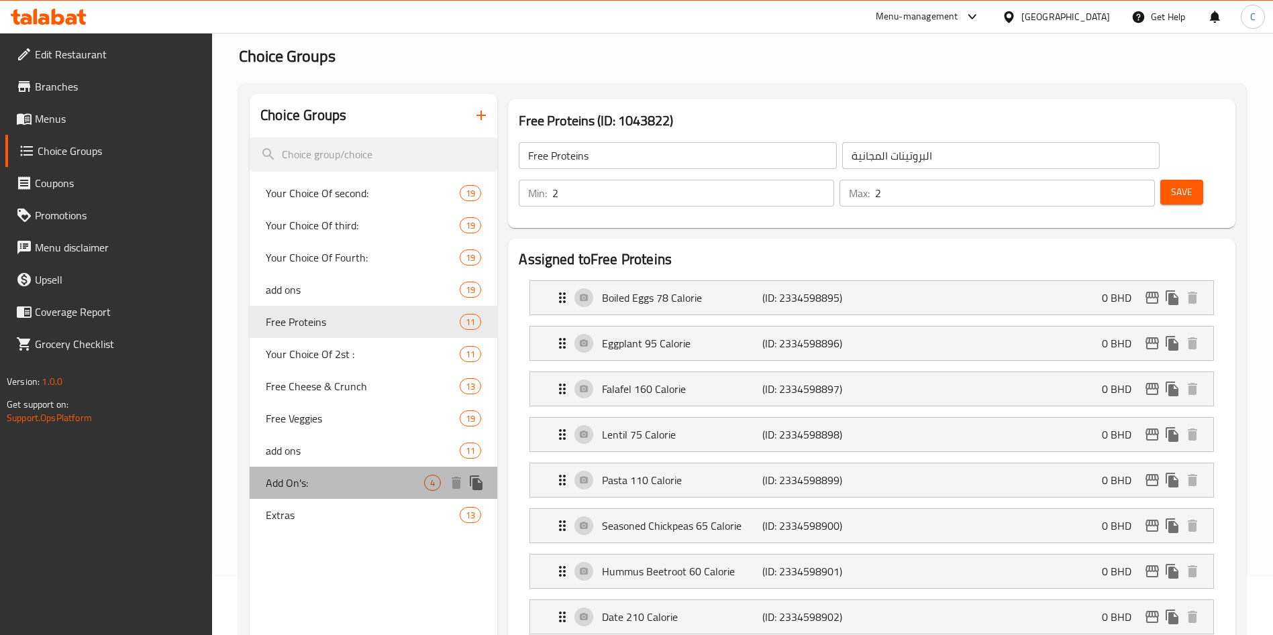
click at [318, 478] on span "Add On's:" at bounding box center [345, 483] width 158 height 16
type input "Add On's:"
type input "الإضافات:"
type input "0"
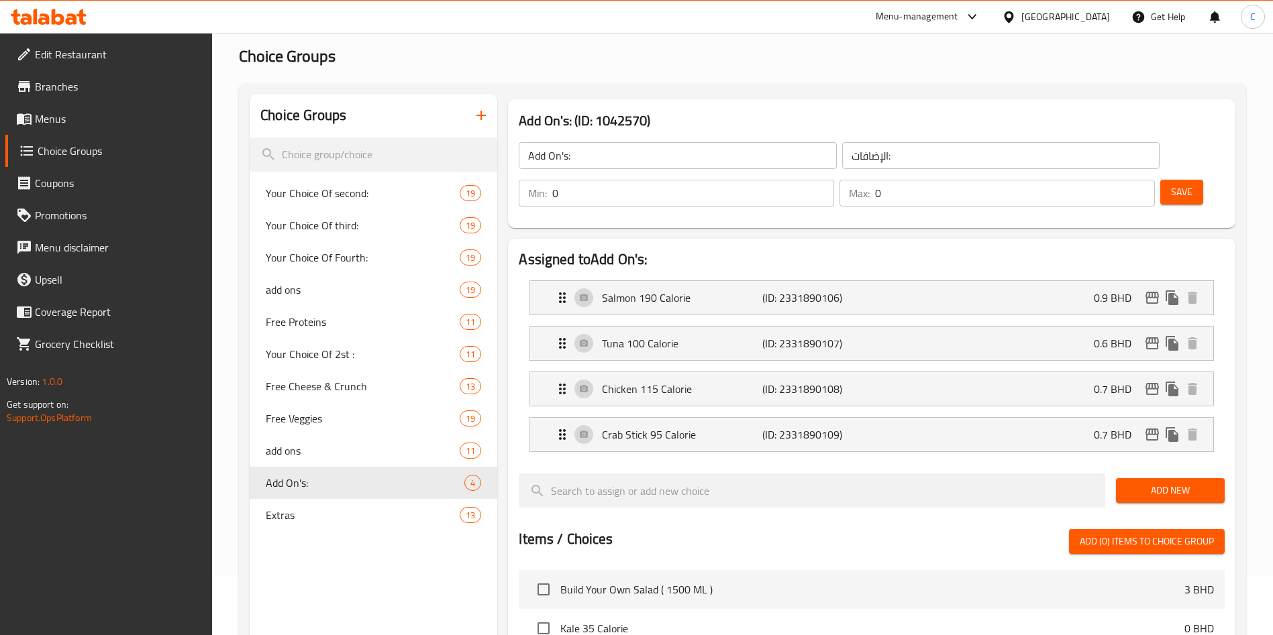
click at [641, 158] on input "Add On's:" at bounding box center [677, 155] width 317 height 27
paste input "Premium Protiens"
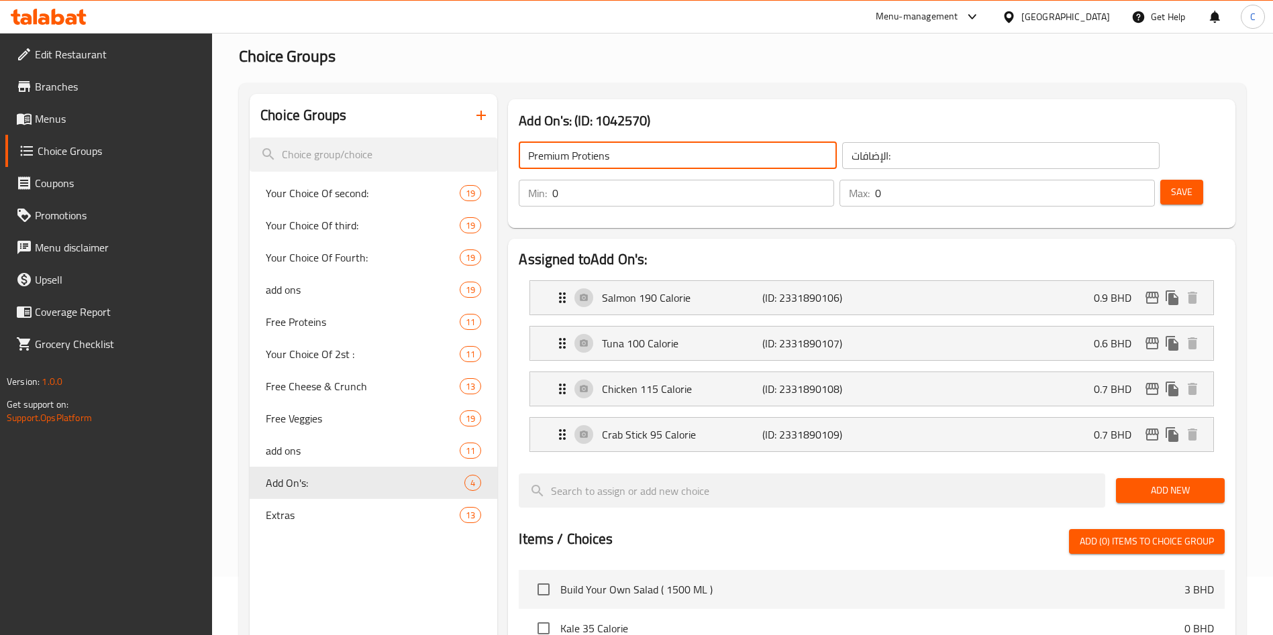
type input "Premium Protiens"
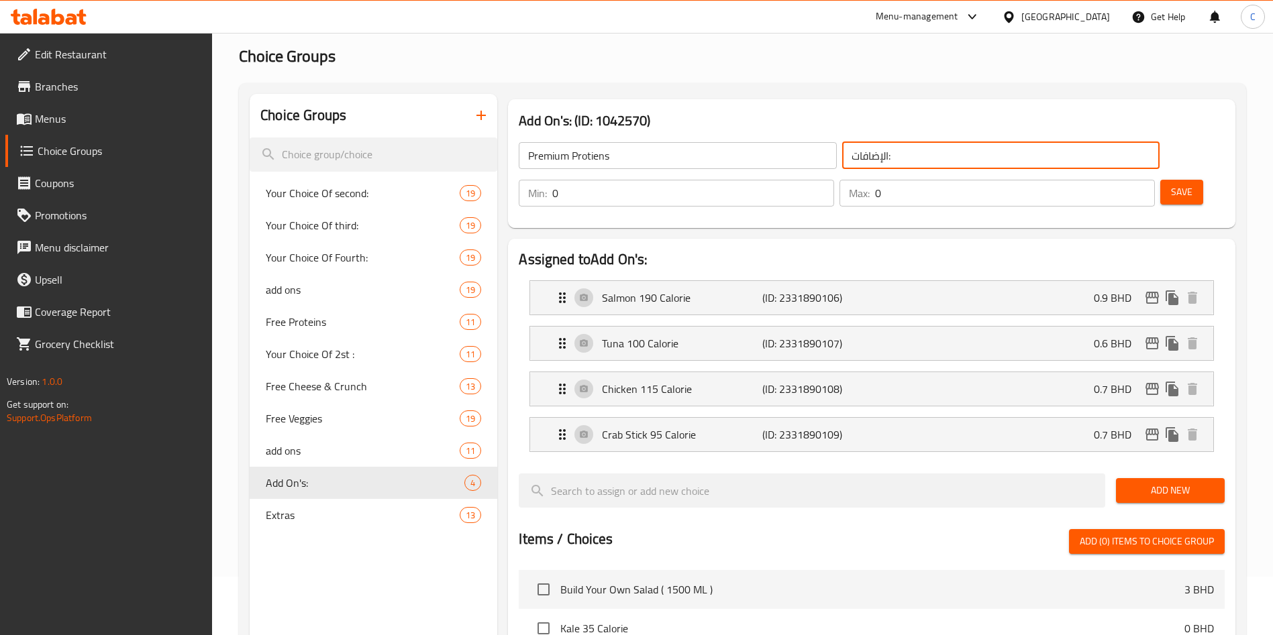
click at [857, 158] on input "الإضافات:" at bounding box center [1000, 155] width 317 height 27
paste input "روتينات ممتازة"
type input "بروتينات ممتازة"
click at [1171, 184] on span "Save" at bounding box center [1181, 192] width 21 height 17
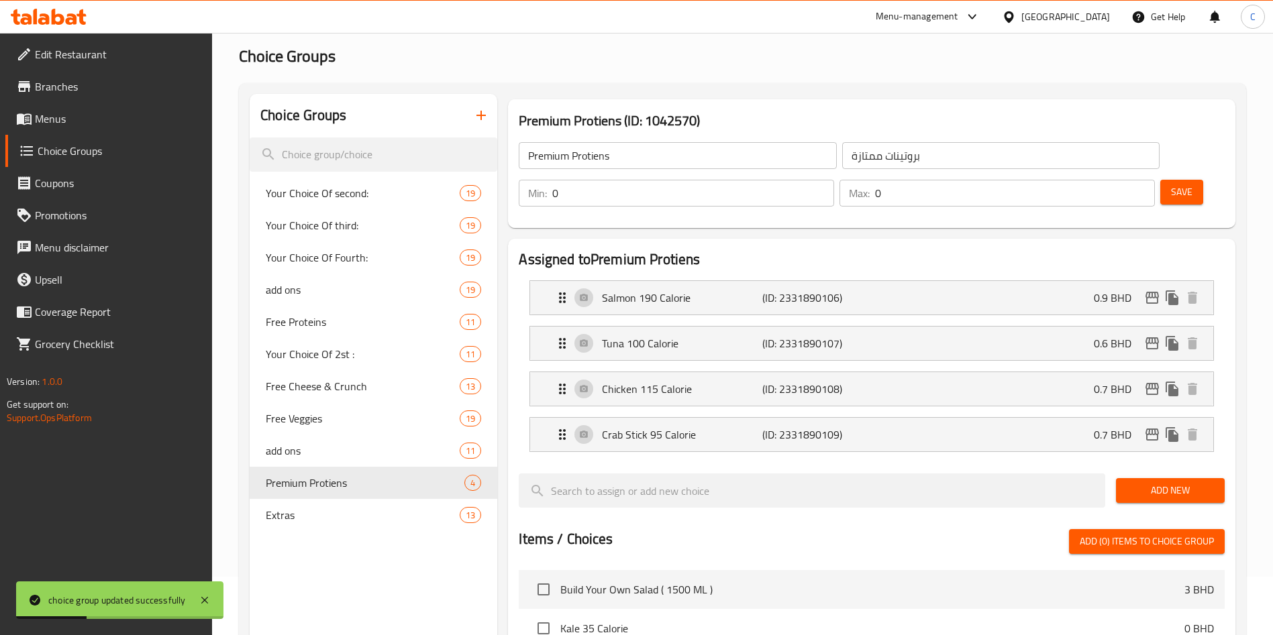
scroll to position [85, 0]
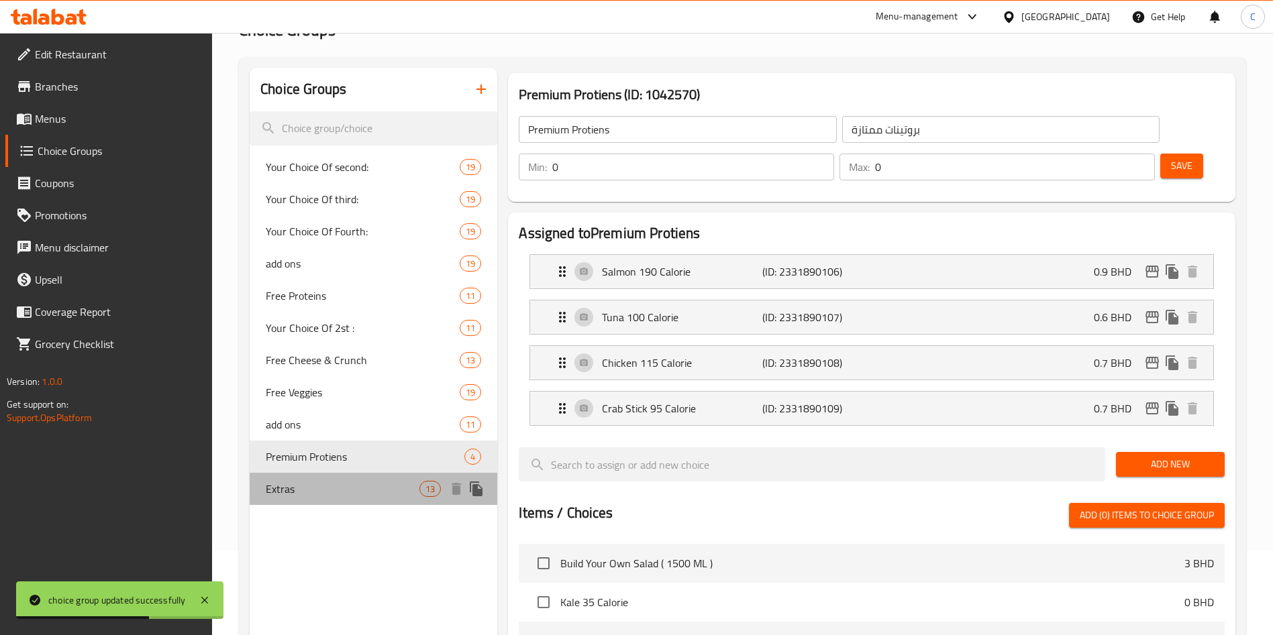
click at [343, 491] on span "Extras" at bounding box center [343, 489] width 154 height 16
type input "Extras"
type input "إضافات"
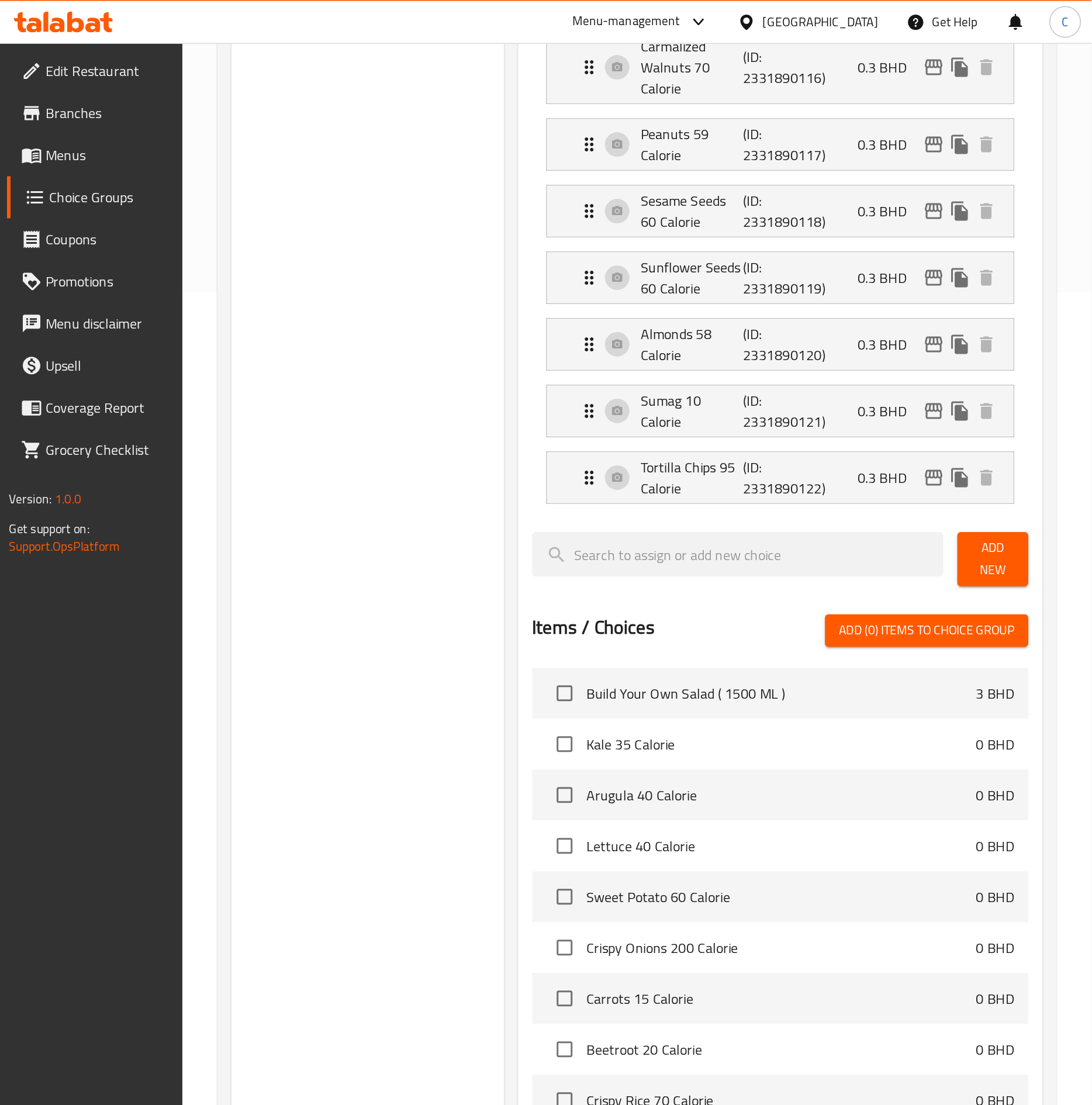
scroll to position [541, 0]
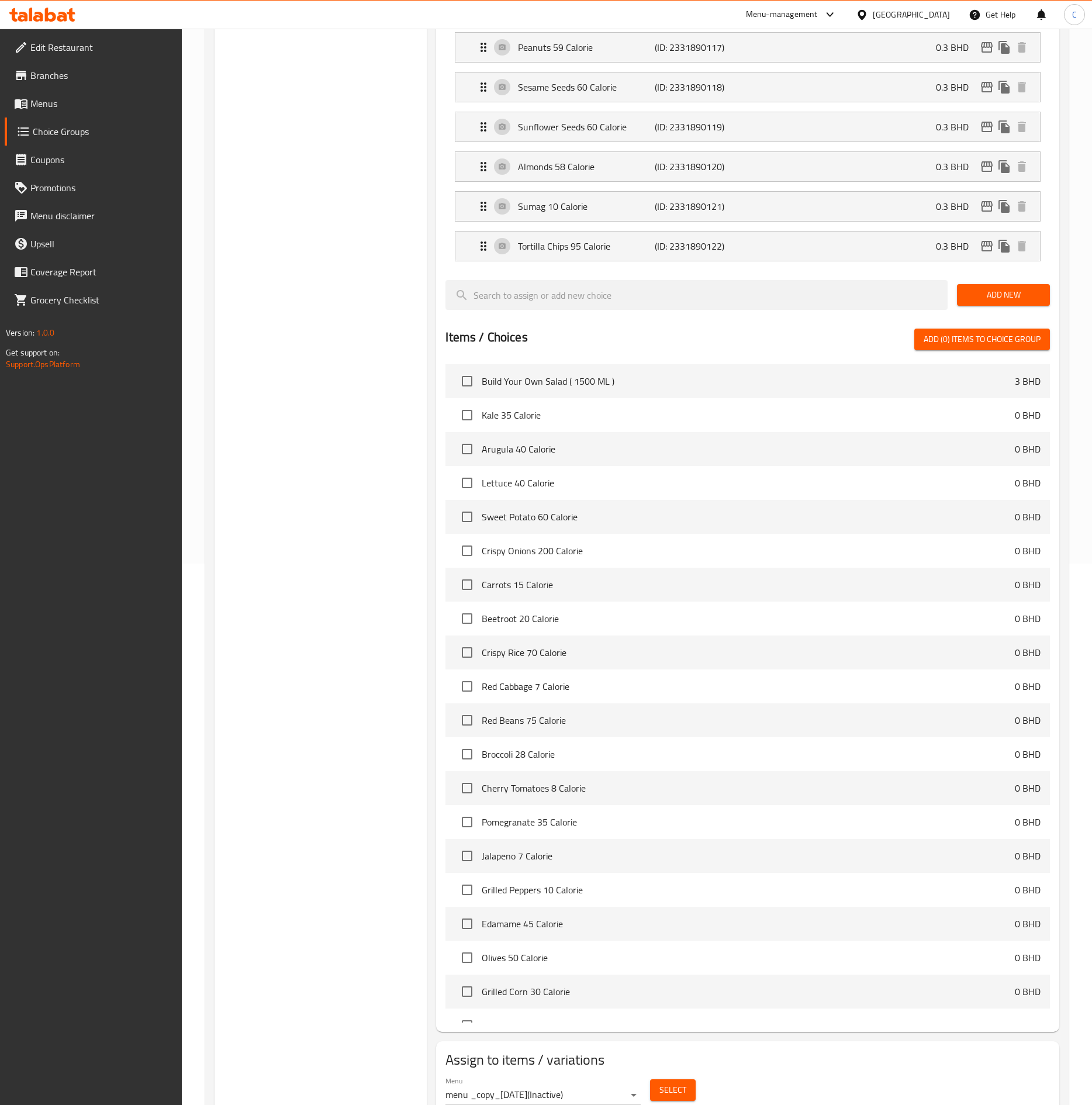
drag, startPoint x: 543, startPoint y: 8, endPoint x: 287, endPoint y: 543, distance: 593.1
click at [287, 543] on div "Choice Groups Your Choice Of second: 19 Your Choice Of third: 19 Your Choice Of…" at bounding box center [321, 355] width 213 height 1527
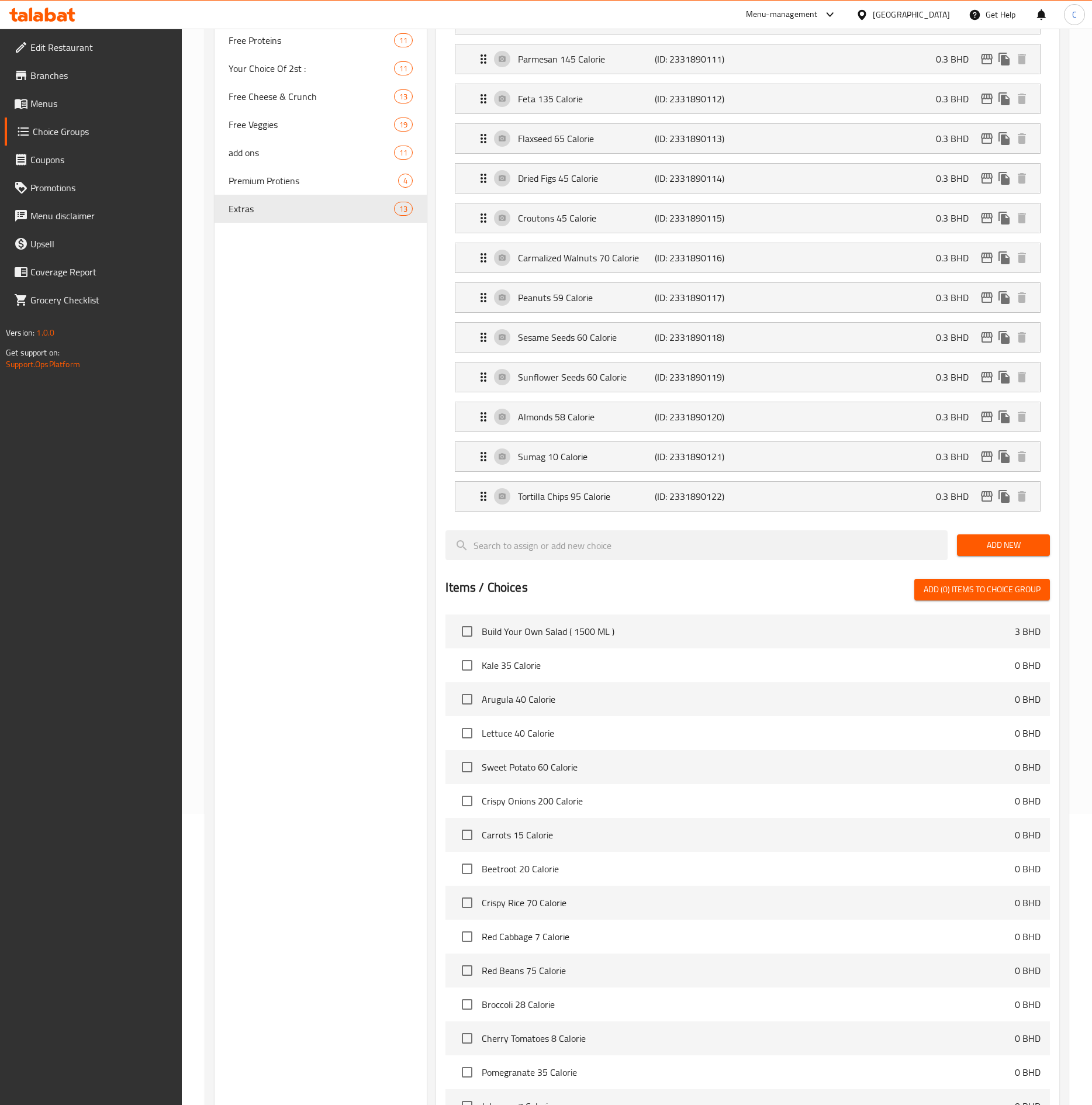
scroll to position [269, 0]
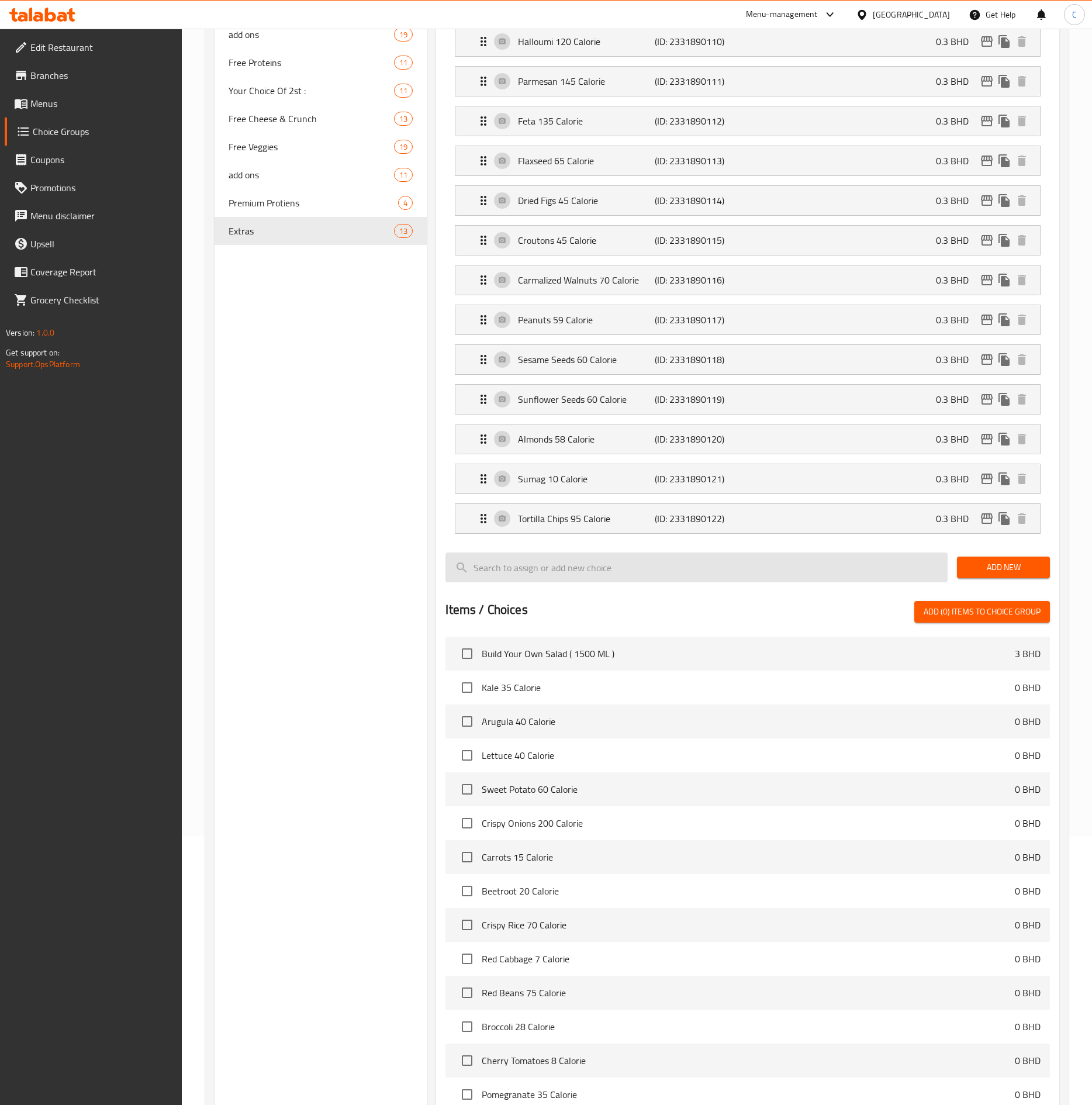
click at [534, 553] on input "search" at bounding box center [696, 567] width 502 height 30
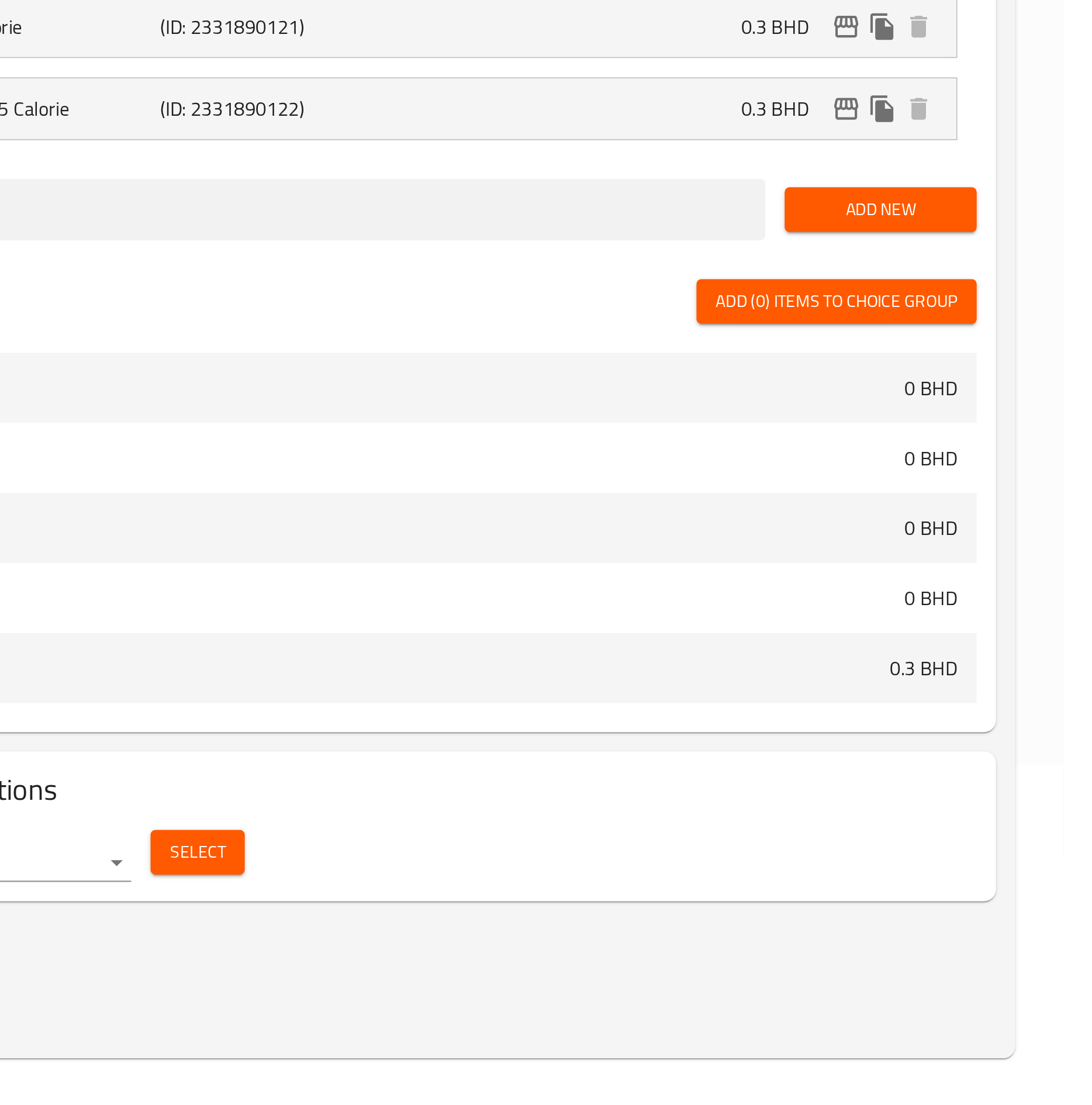
scroll to position [166, 0]
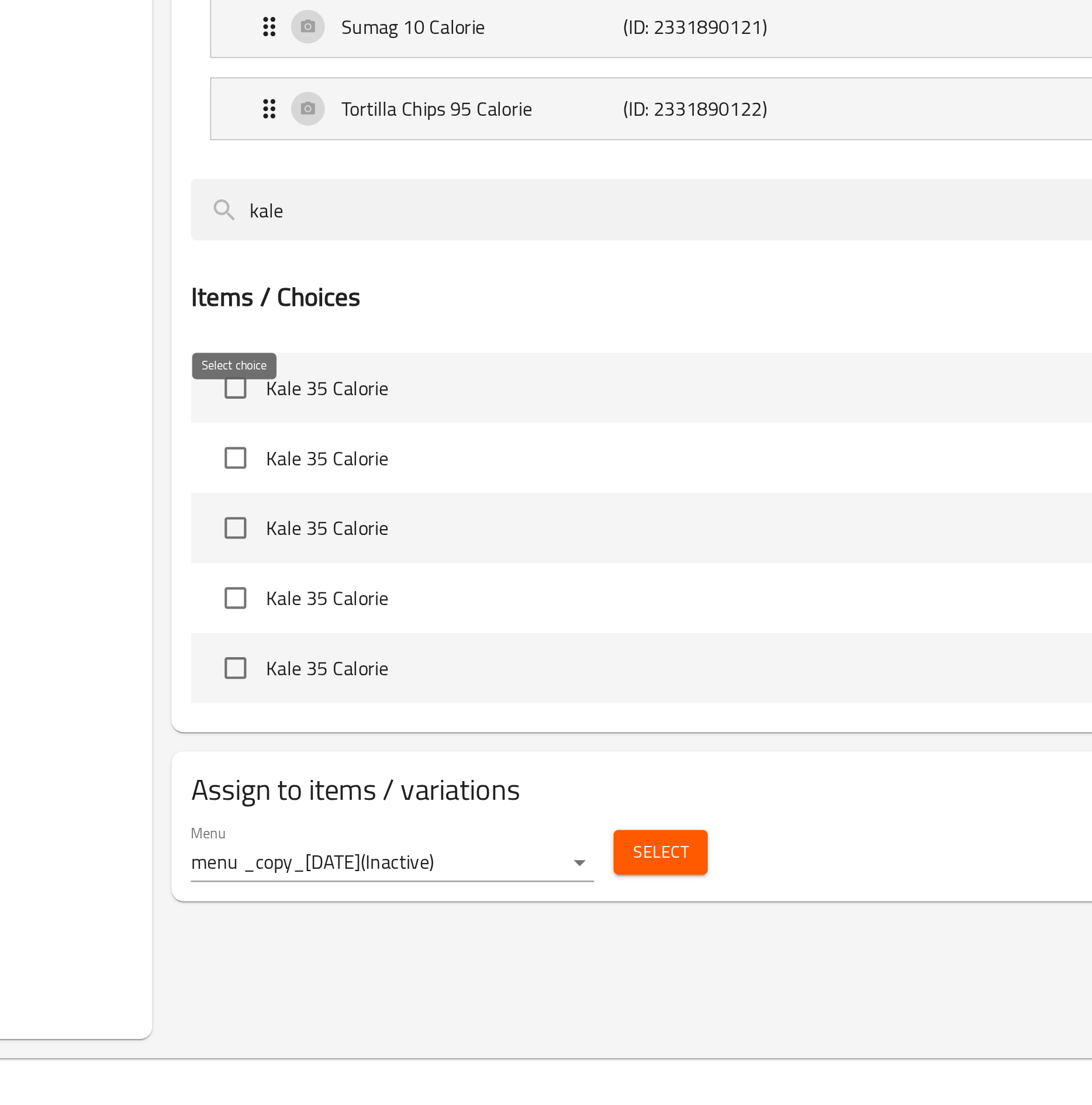
type input "kale"
click at [473, 553] on input "checkbox" at bounding box center [467, 757] width 24 height 24
checkbox input "true"
drag, startPoint x: 521, startPoint y: 690, endPoint x: 395, endPoint y: 662, distance: 129.1
click at [395, 553] on div "Choice Groups Your Choice Of second: 19 Your Choice Of third: 19 Your Choice Of…" at bounding box center [639, 519] width 850 height 1105
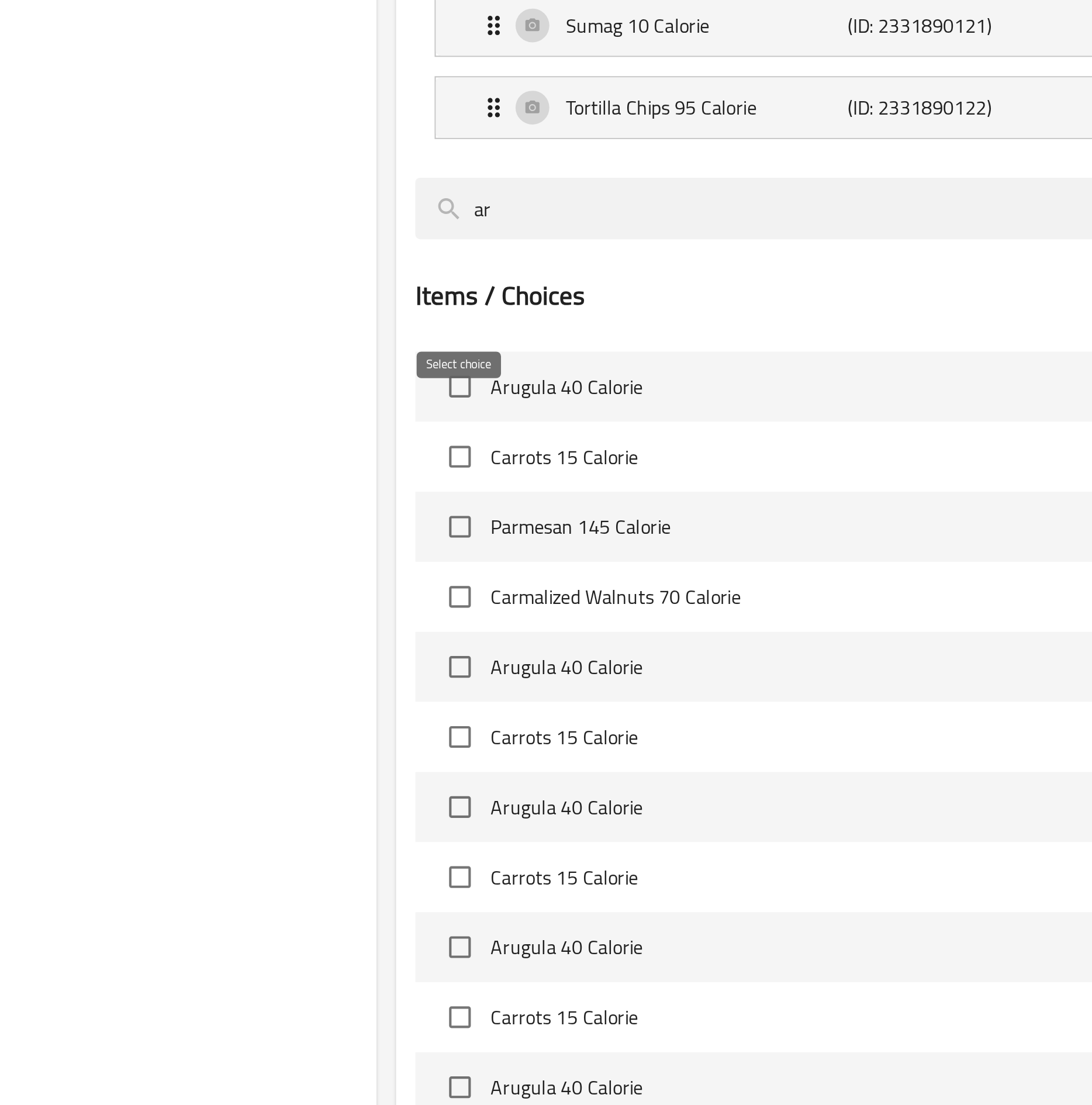
type input "ar"
click at [466, 553] on input "checkbox" at bounding box center [467, 756] width 24 height 24
checkbox input "true"
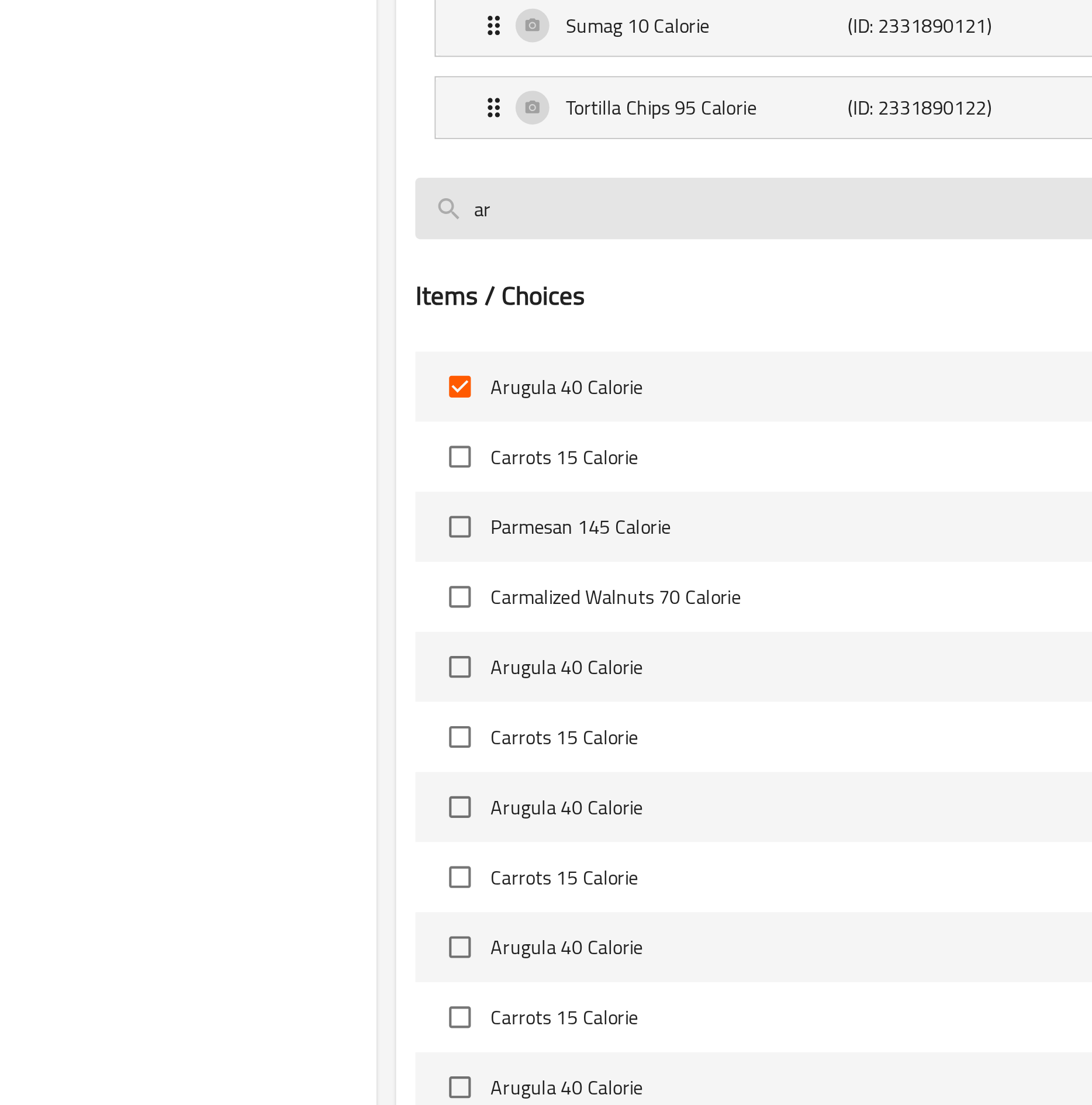
click at [505, 553] on input "ar" at bounding box center [696, 670] width 502 height 30
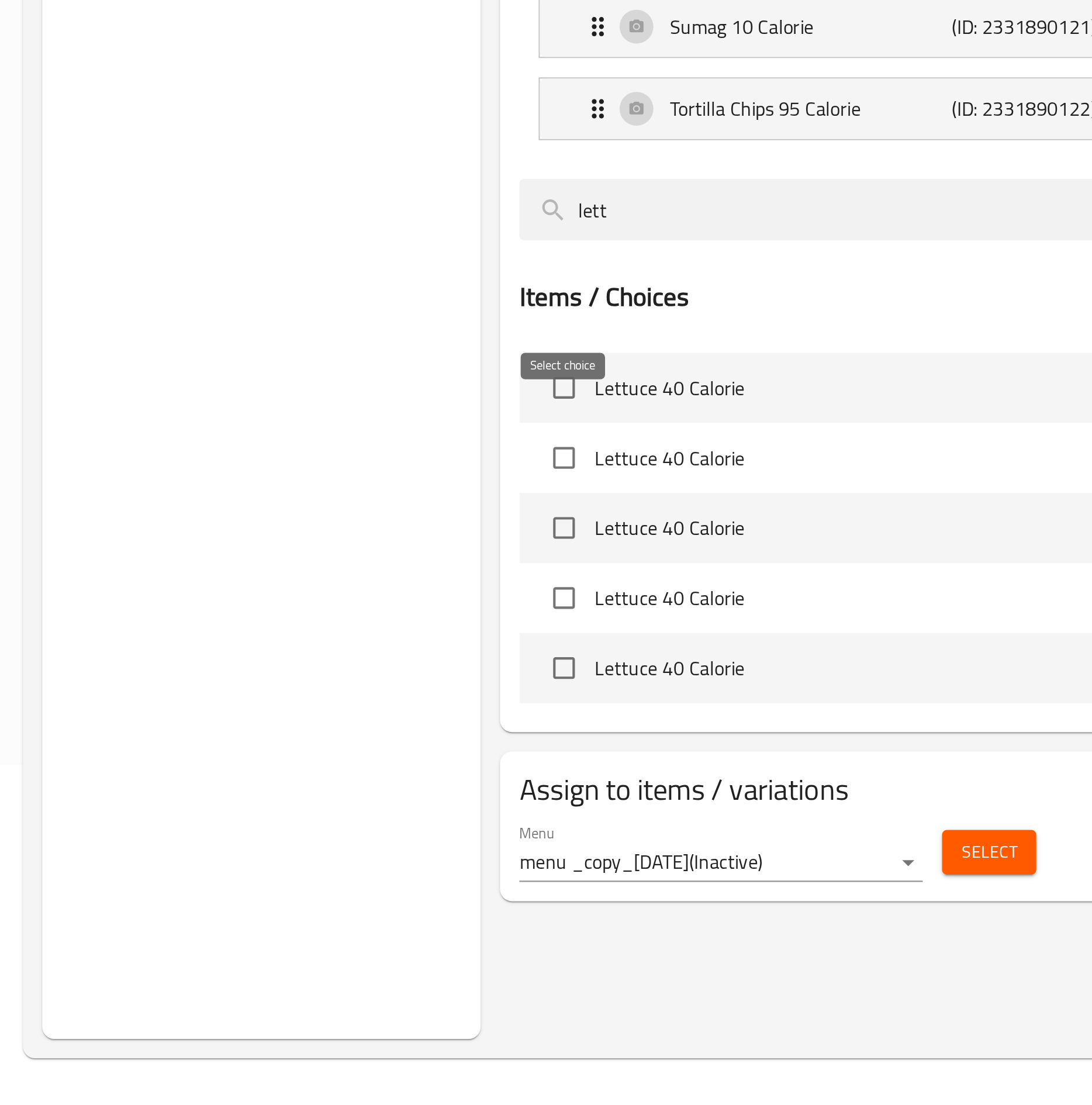
type input "lett"
click at [471, 553] on input "checkbox" at bounding box center [467, 757] width 24 height 24
checkbox input "true"
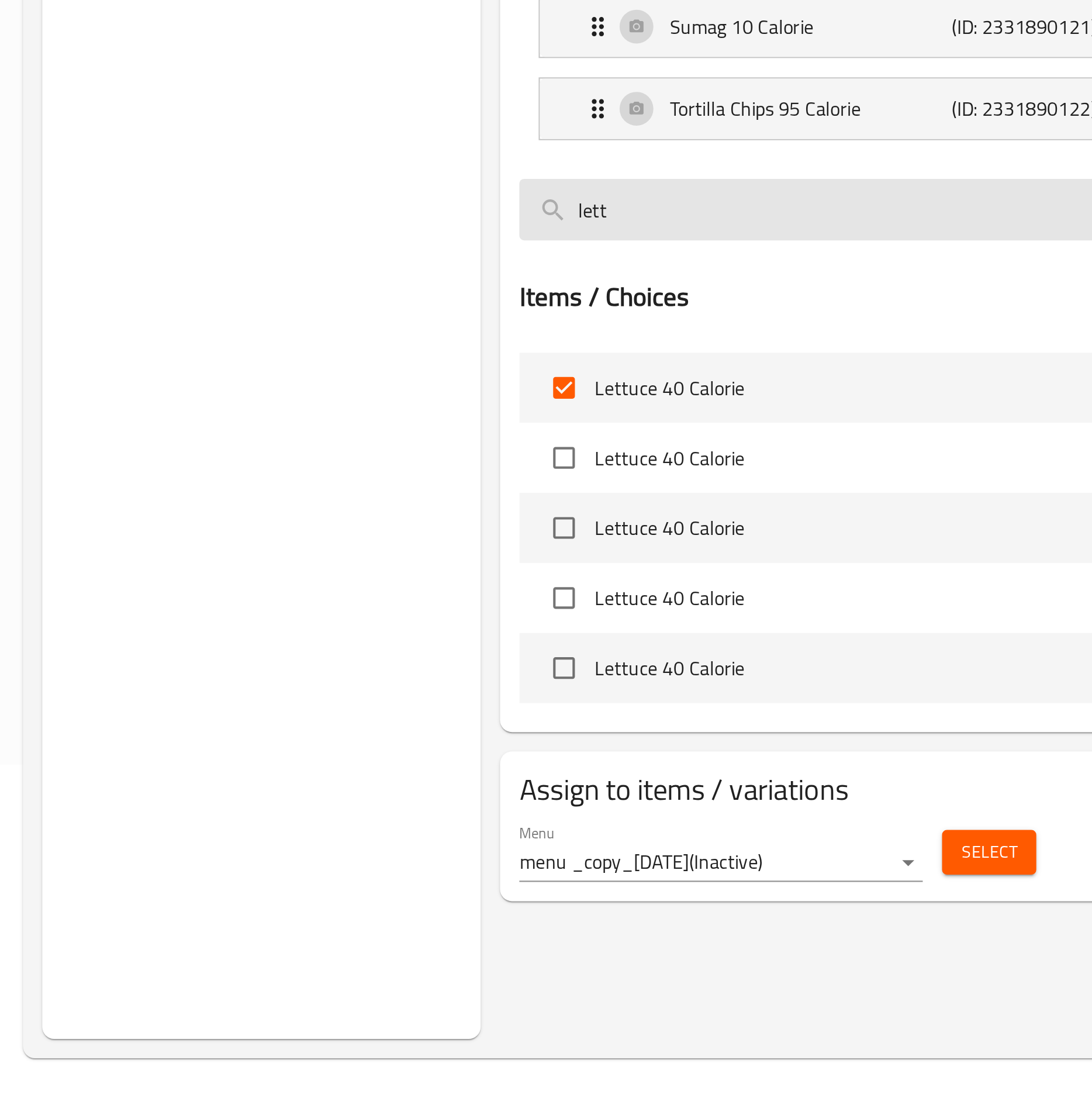
drag, startPoint x: 504, startPoint y: 699, endPoint x: 451, endPoint y: 699, distance: 53.0
click at [451, 553] on input "lett" at bounding box center [696, 671] width 502 height 30
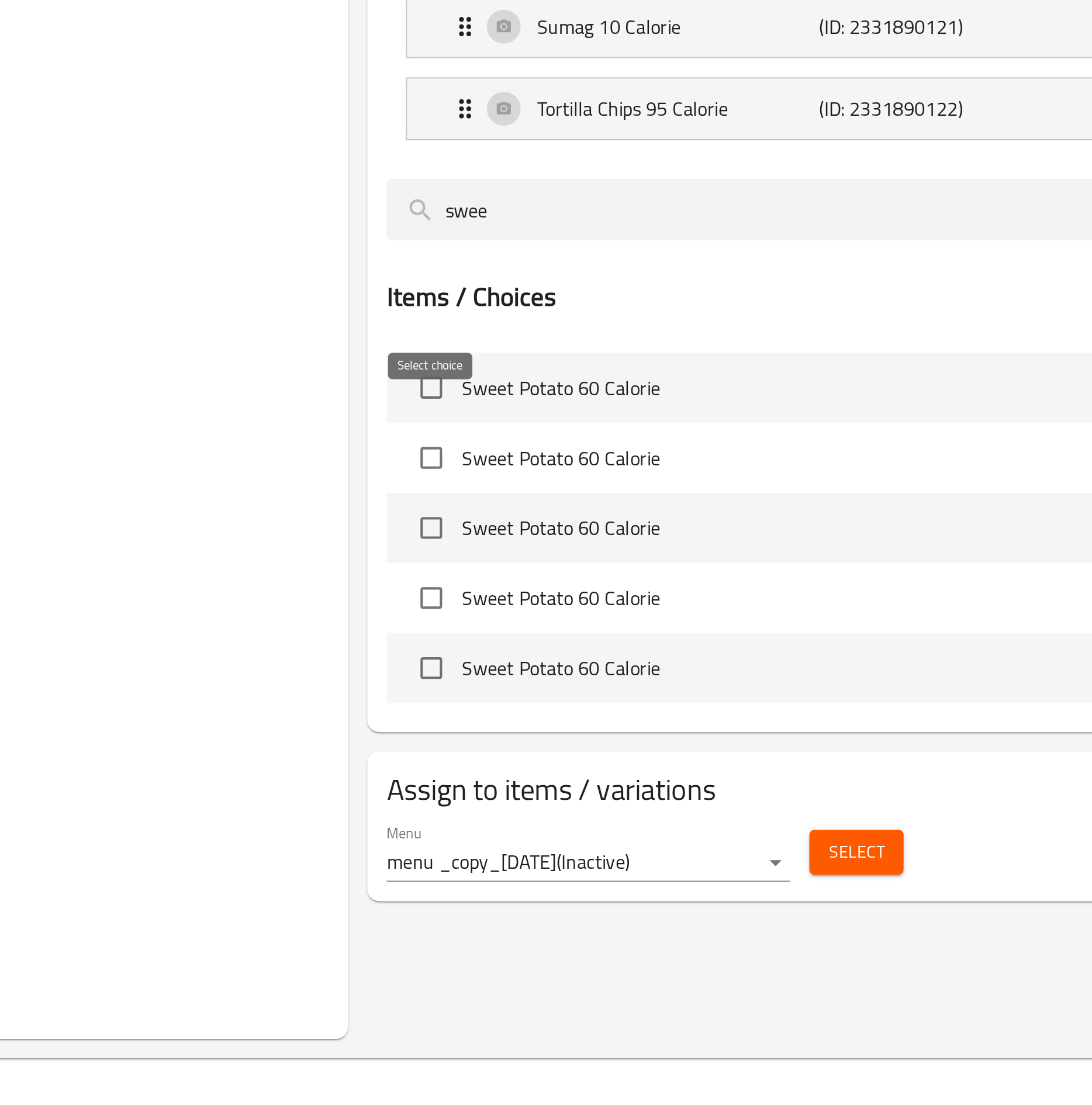
type input "swee"
click at [477, 553] on input "checkbox" at bounding box center [467, 757] width 24 height 24
checkbox input "true"
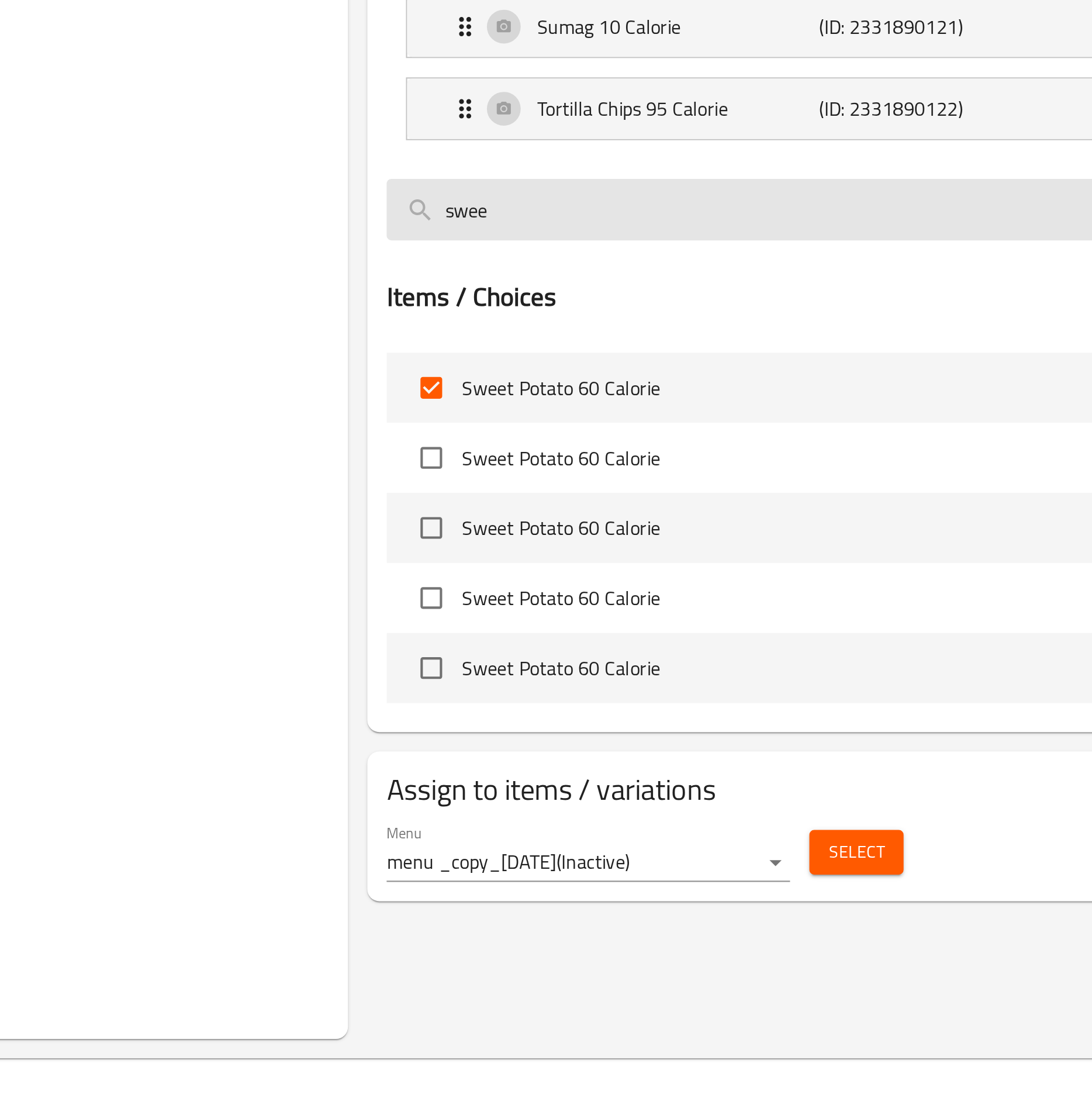
drag, startPoint x: 507, startPoint y: 697, endPoint x: 457, endPoint y: 693, distance: 50.2
click at [457, 553] on input "swee" at bounding box center [696, 671] width 502 height 30
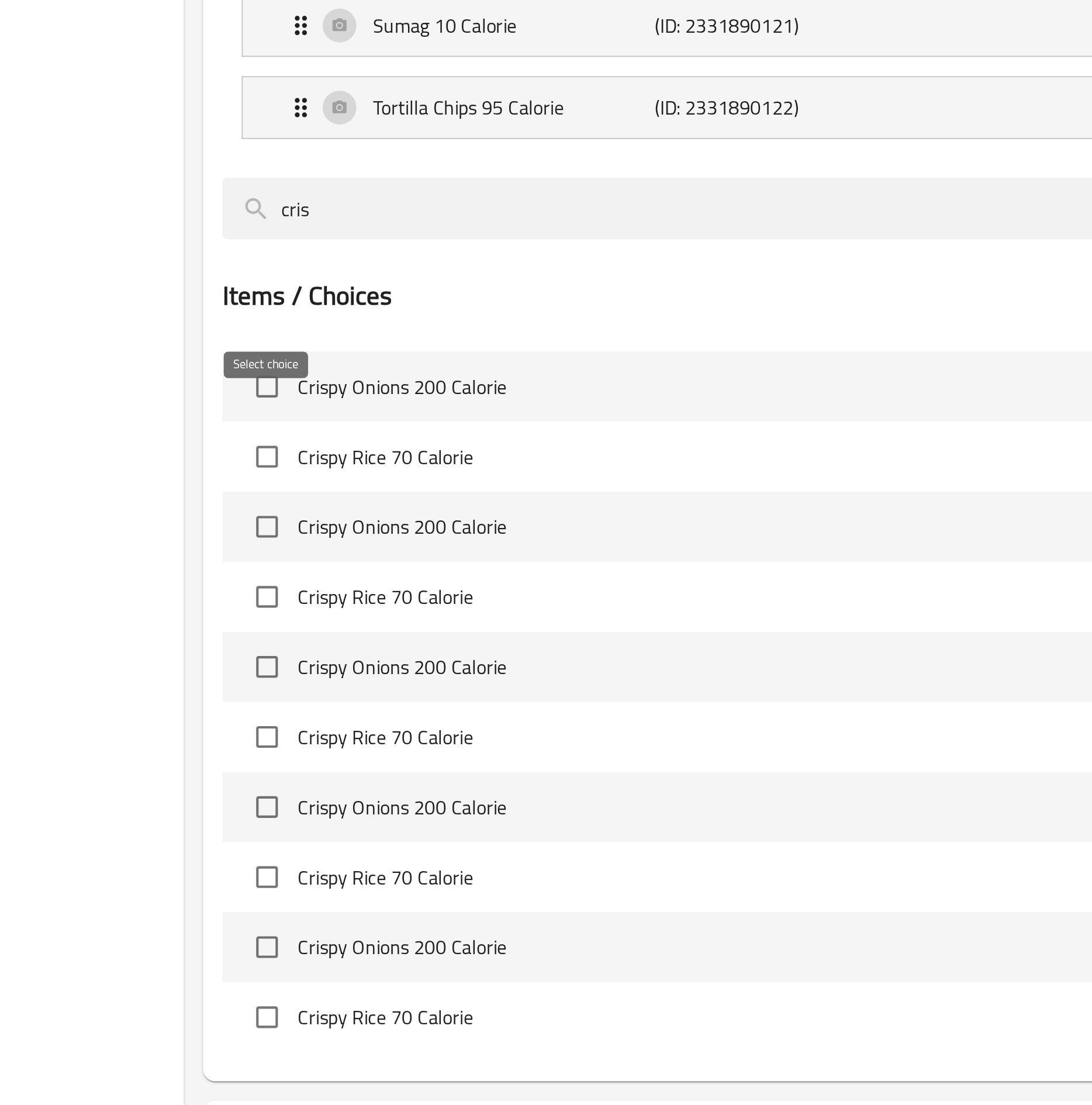
type input "cris"
click at [465, 553] on input "checkbox" at bounding box center [467, 756] width 24 height 24
checkbox input "true"
drag, startPoint x: 508, startPoint y: 690, endPoint x: 439, endPoint y: 681, distance: 69.6
click at [439, 553] on div "Assigned to Extras Halloumi 120 Calorie (ID: 2331890110) 0.3 BHD Name (En) Hall…" at bounding box center [747, 593] width 622 height 1000
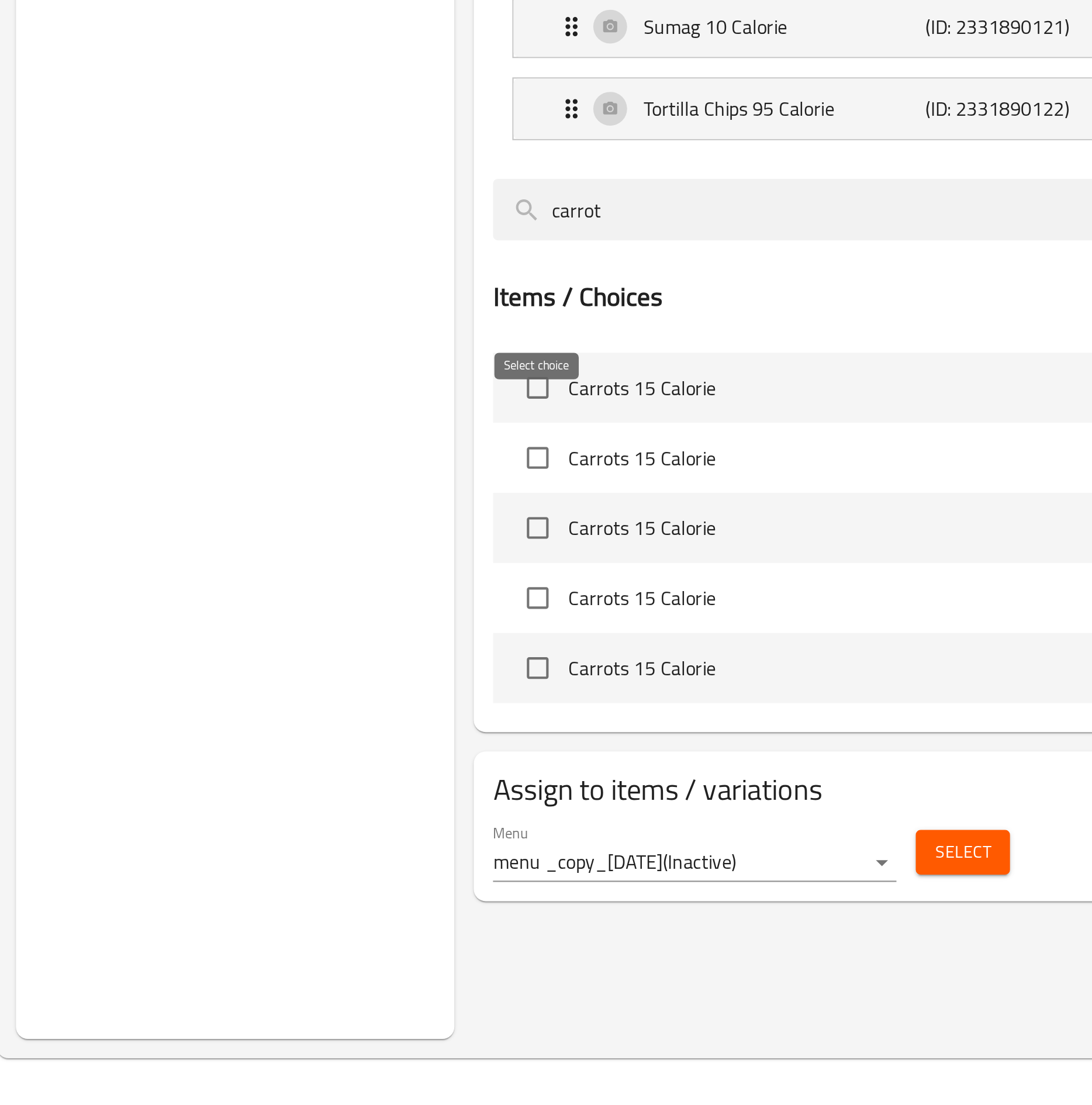
type input "carrot"
click at [474, 553] on input "checkbox" at bounding box center [467, 757] width 24 height 24
checkbox input "true"
drag, startPoint x: 526, startPoint y: 683, endPoint x: 418, endPoint y: 683, distance: 108.0
click at [418, 553] on div "Choice Groups Your Choice Of second: 19 Your Choice Of third: 19 Your Choice Of…" at bounding box center [639, 519] width 850 height 1105
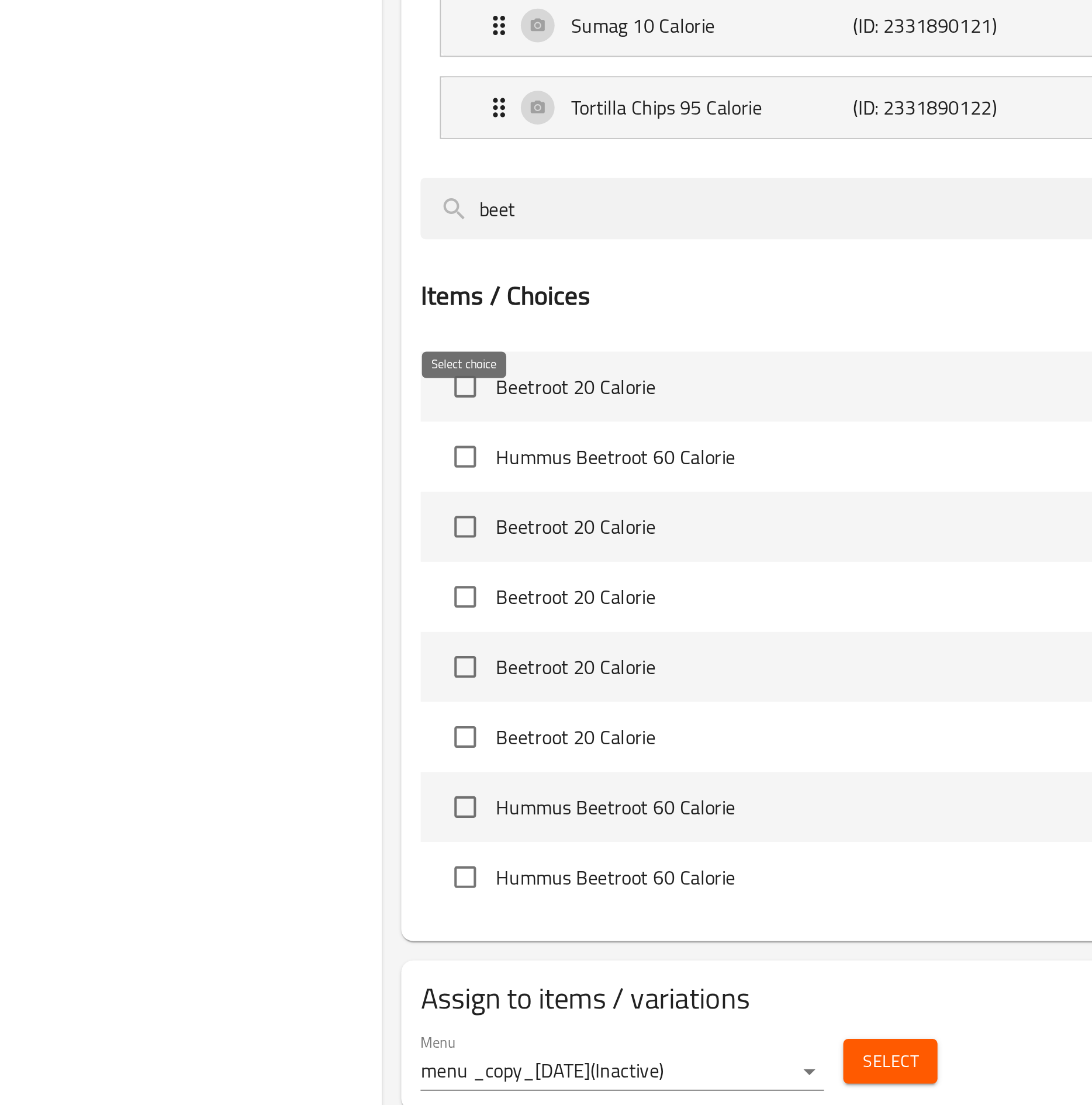
type input "beet"
click at [462, 553] on input "checkbox" at bounding box center [467, 756] width 24 height 24
checkbox input "true"
drag, startPoint x: 561, startPoint y: 680, endPoint x: 299, endPoint y: 670, distance: 262.2
click at [299, 553] on div "Choice Groups Your Choice Of second: 19 Your Choice Of third: 19 Your Choice Of…" at bounding box center [639, 539] width 850 height 1144
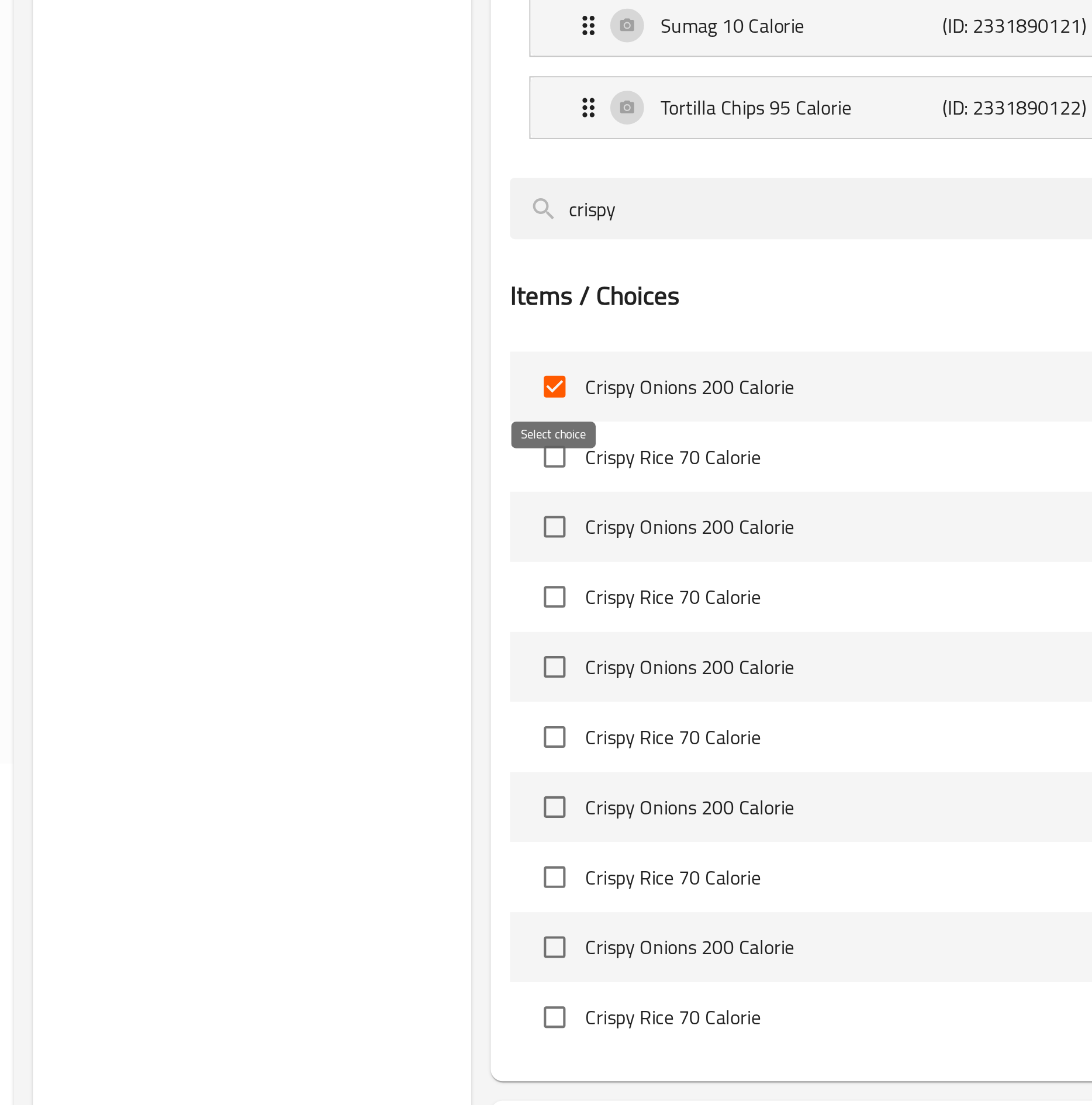
type input "crispy"
click at [465, 553] on input "checkbox" at bounding box center [467, 790] width 24 height 24
checkbox input "true"
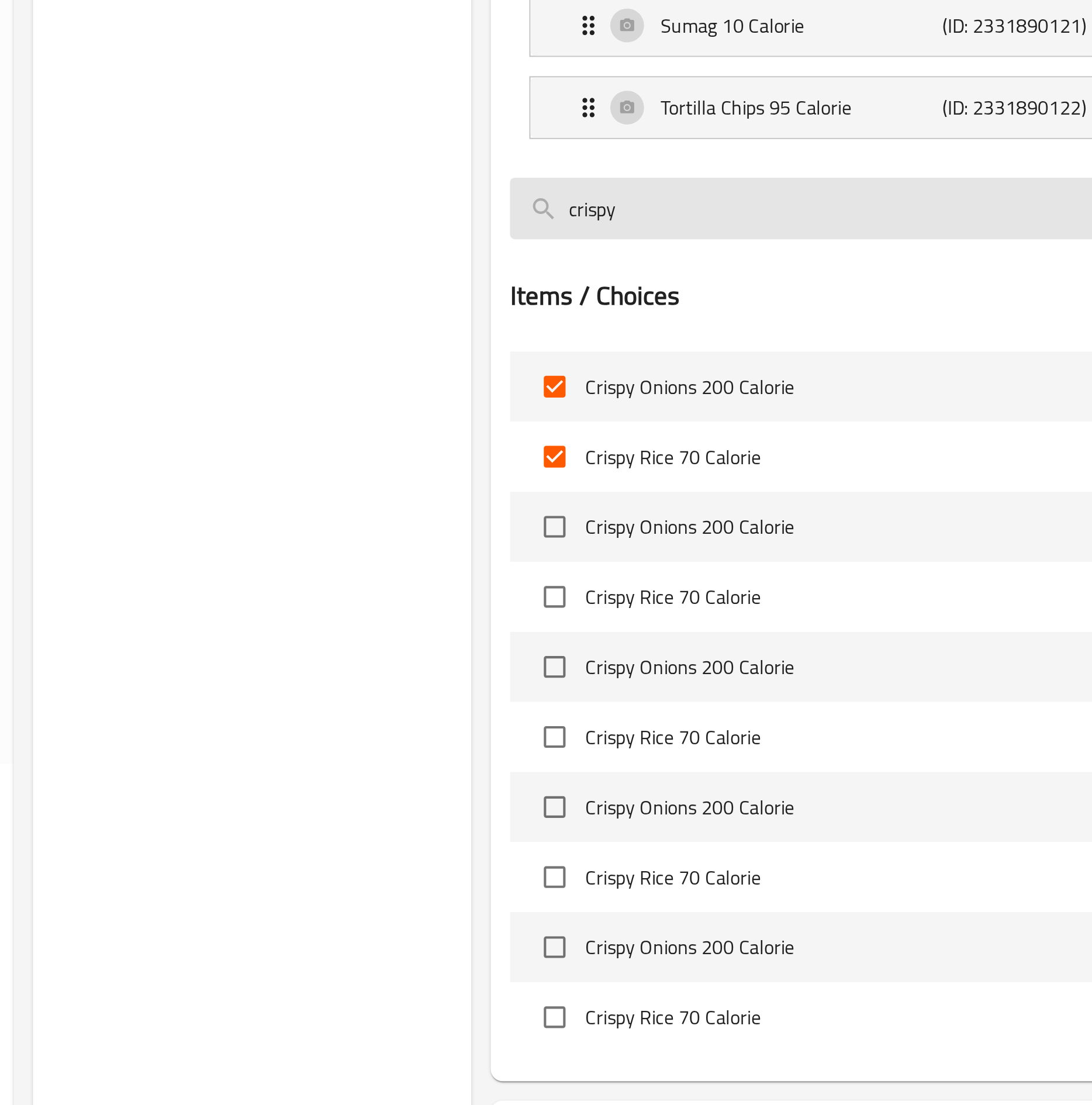
drag, startPoint x: 512, startPoint y: 701, endPoint x: 460, endPoint y: 694, distance: 52.5
click at [460, 553] on input "crispy" at bounding box center [696, 670] width 502 height 30
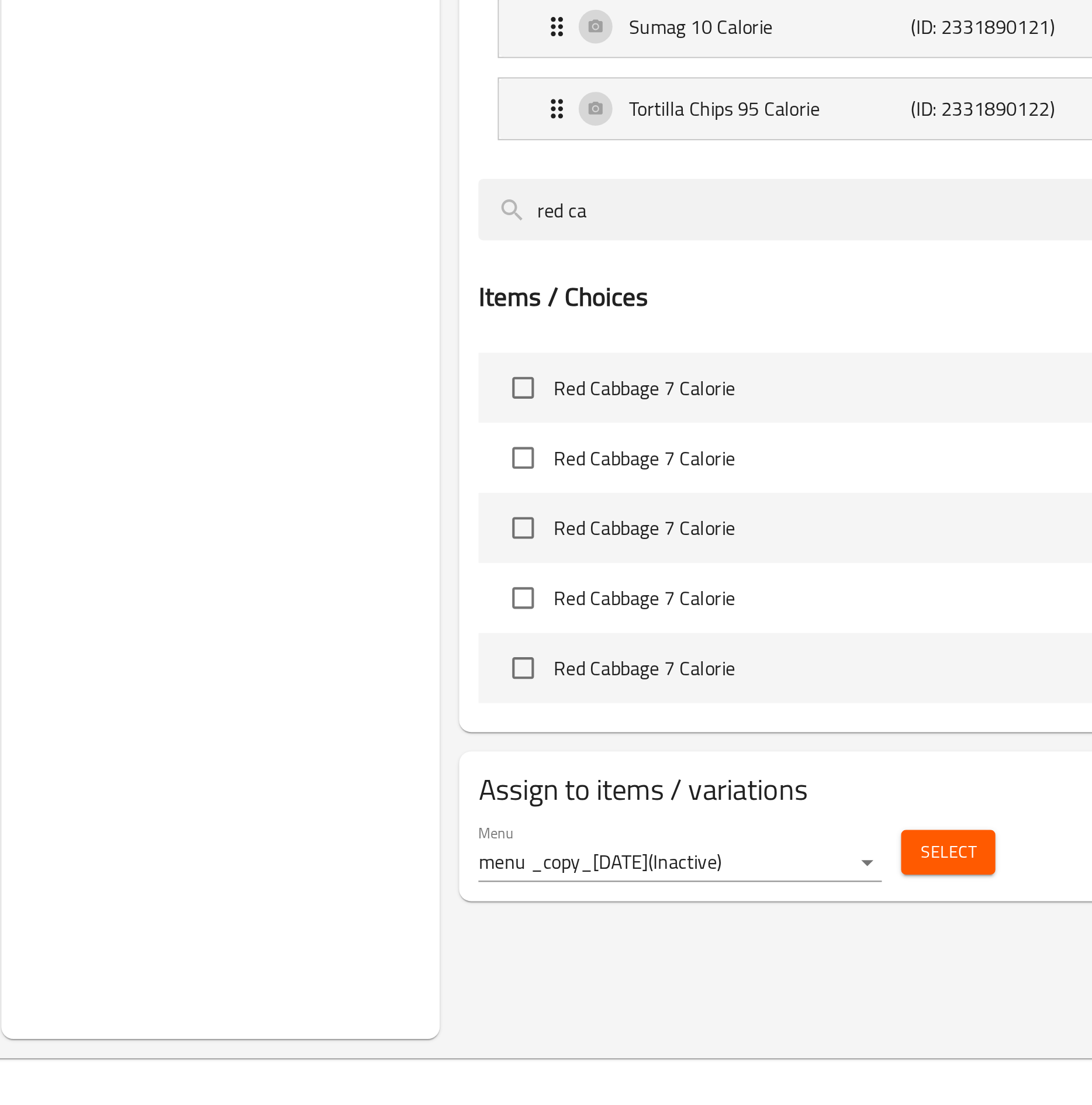
type input "red ca"
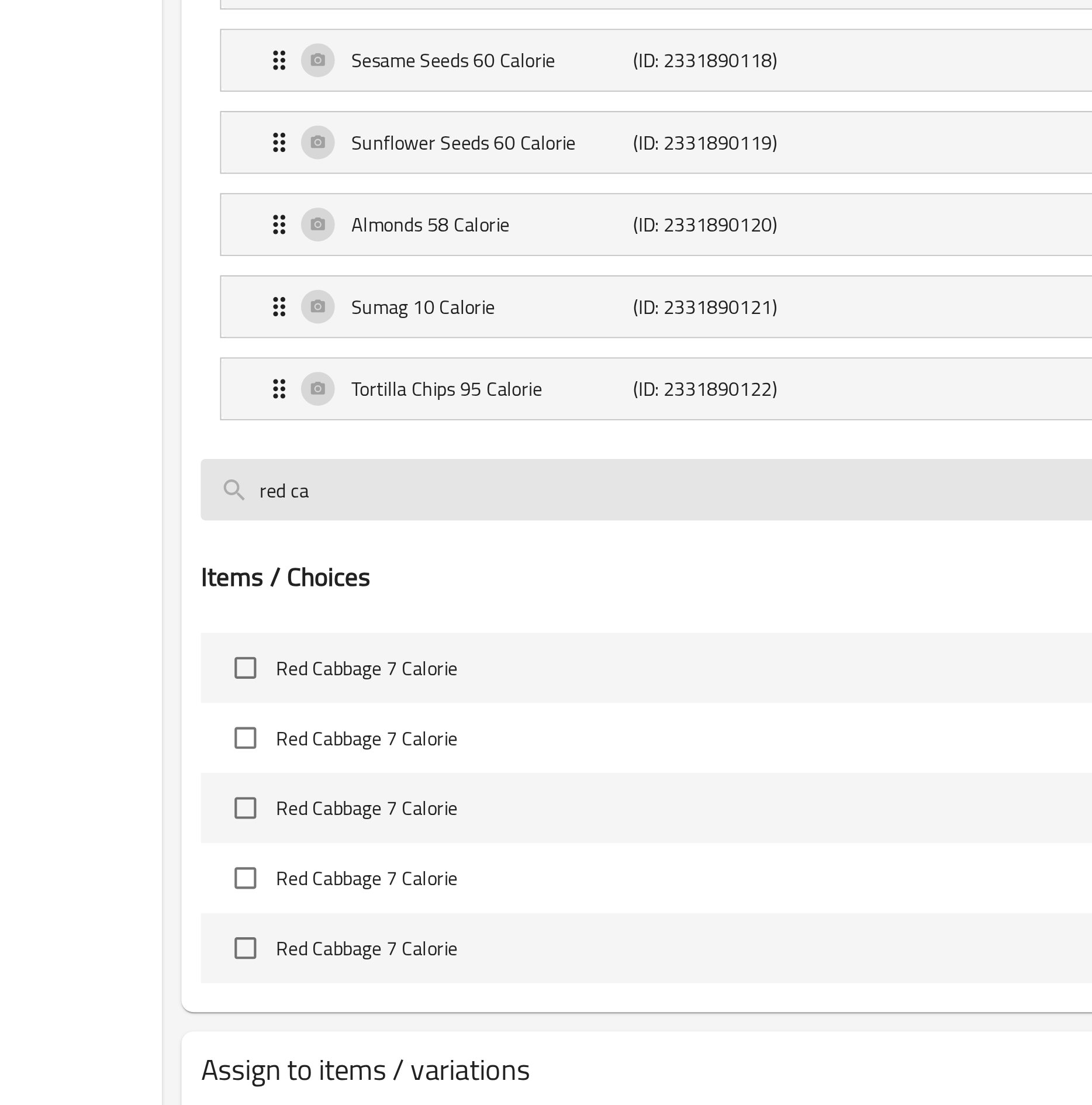
click at [548, 553] on input "red ca" at bounding box center [696, 671] width 502 height 30
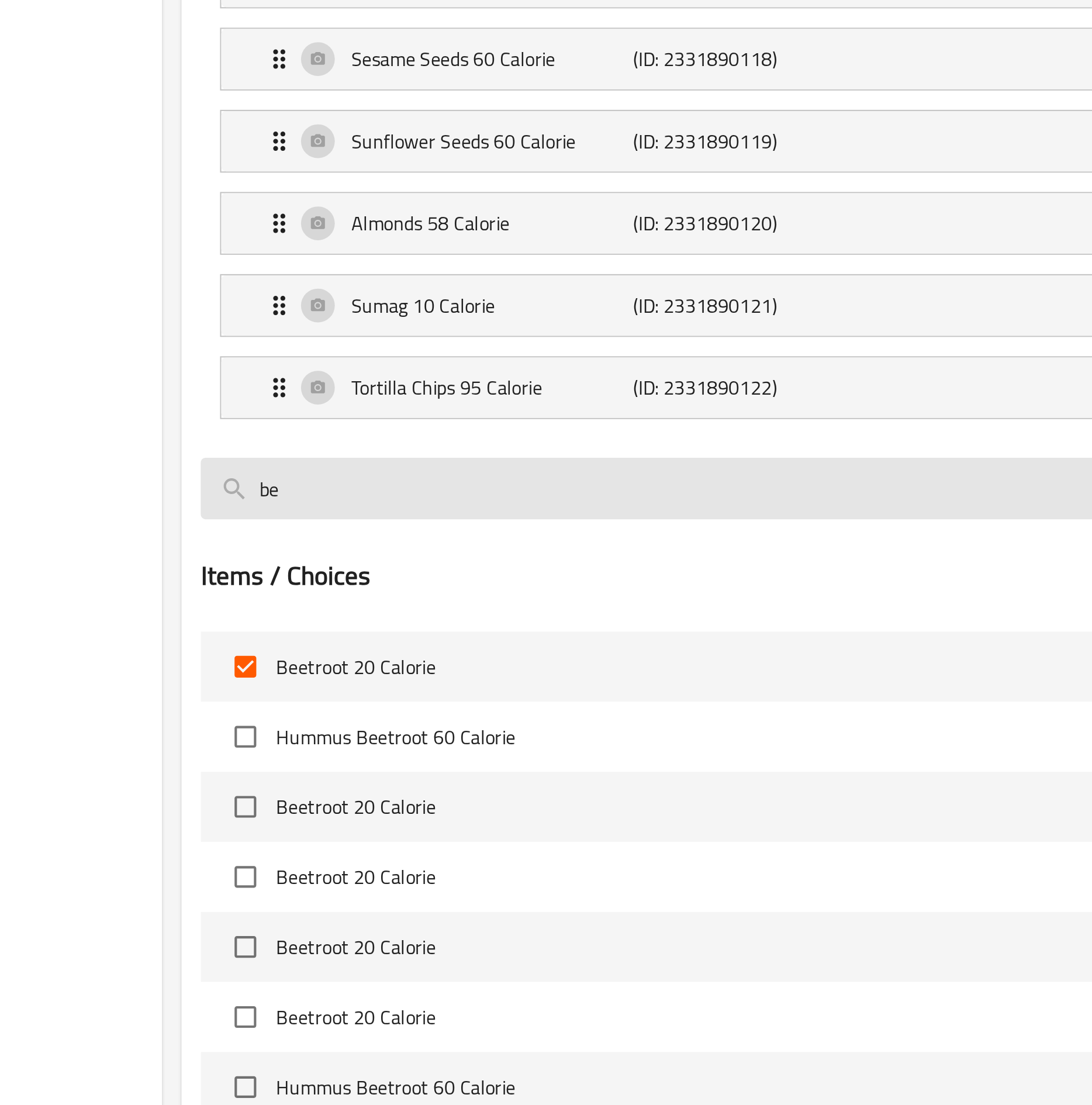
type input "b"
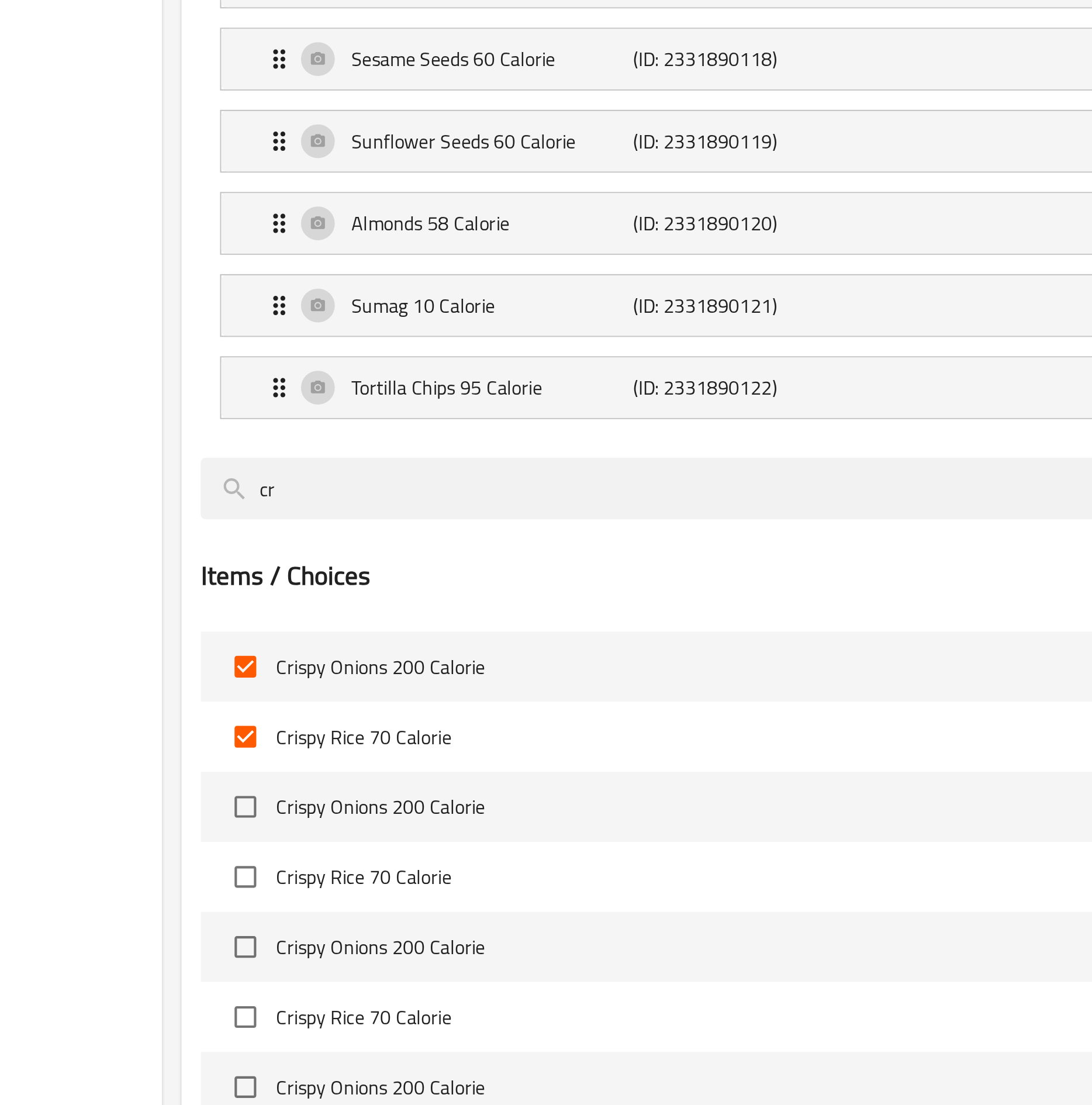
type input "c"
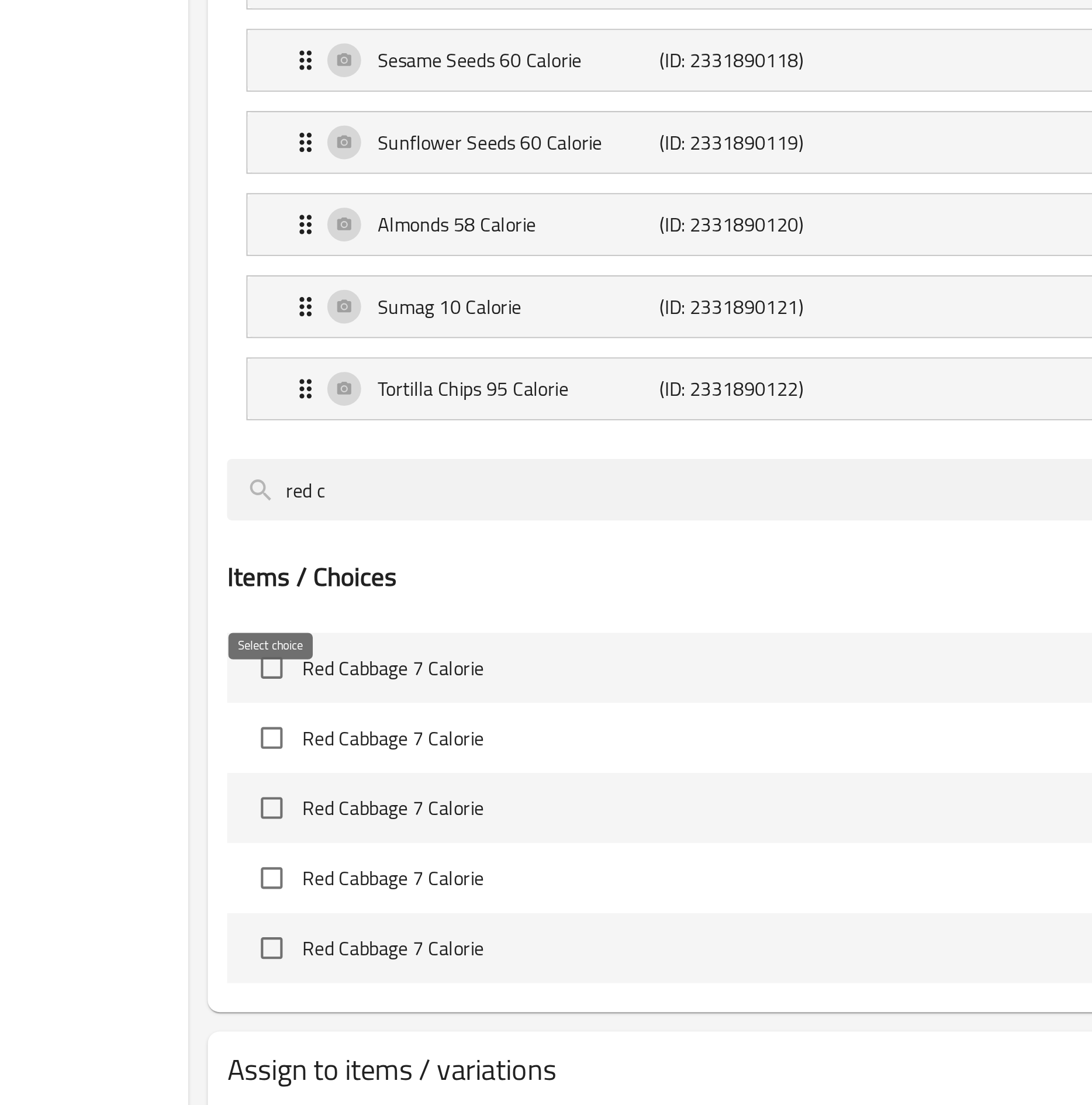
type input "red c"
click at [459, 553] on input "checkbox" at bounding box center [467, 757] width 24 height 24
checkbox input "true"
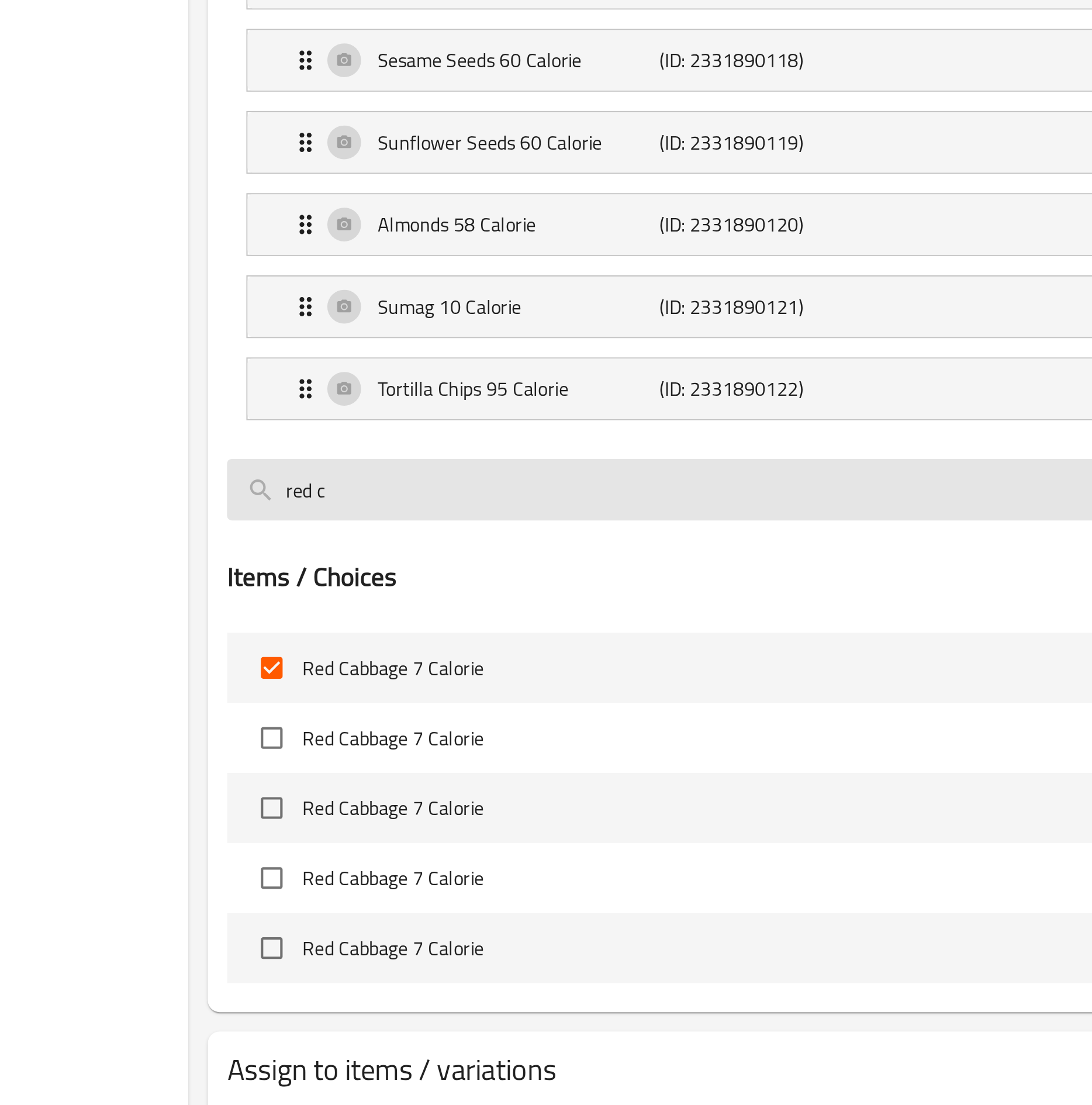
click at [526, 553] on input "red c" at bounding box center [696, 671] width 502 height 30
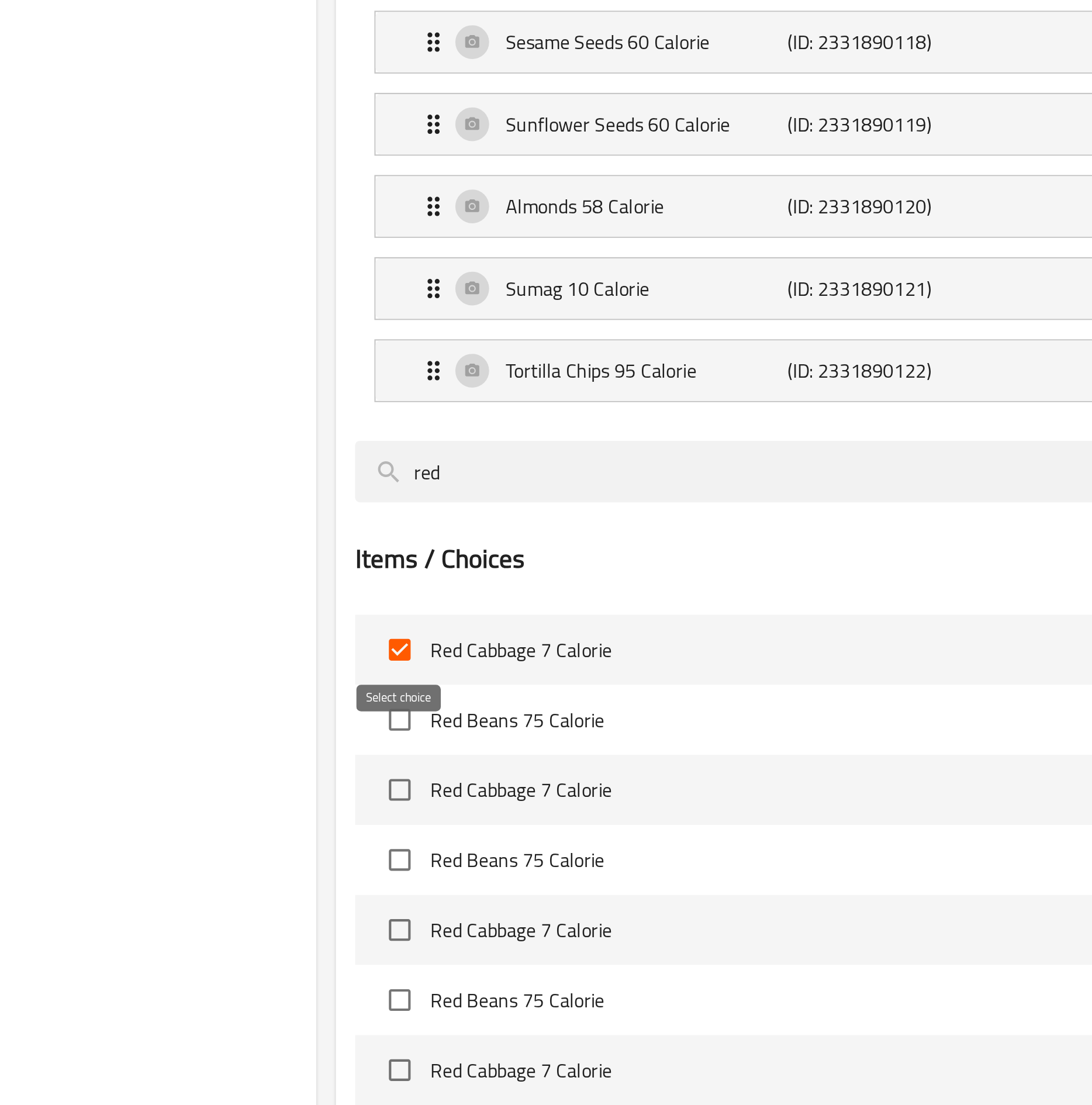
type input "red"
click at [469, 553] on input "checkbox" at bounding box center [467, 790] width 24 height 24
checkbox input "true"
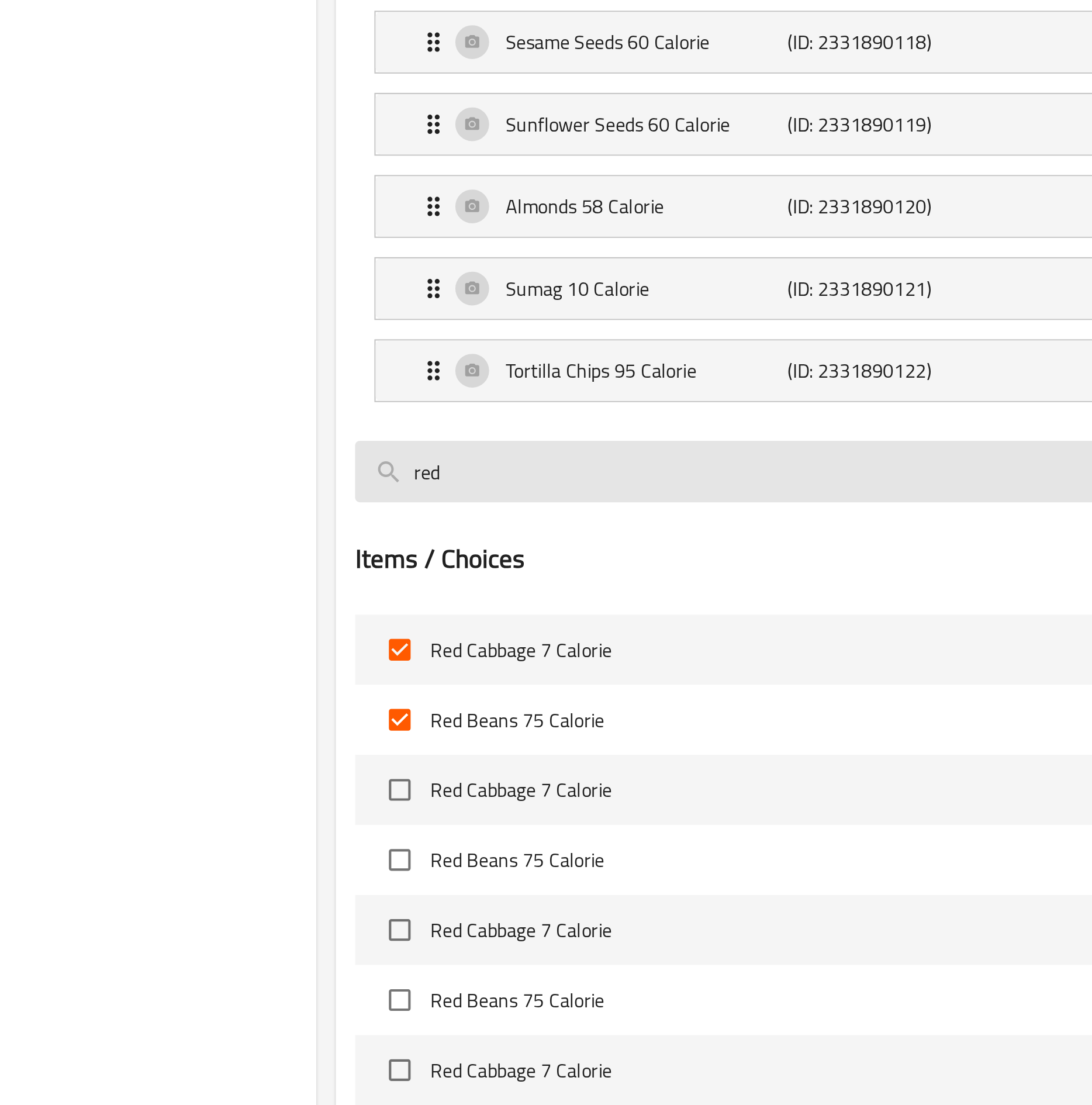
click at [528, 553] on input "red" at bounding box center [696, 670] width 502 height 30
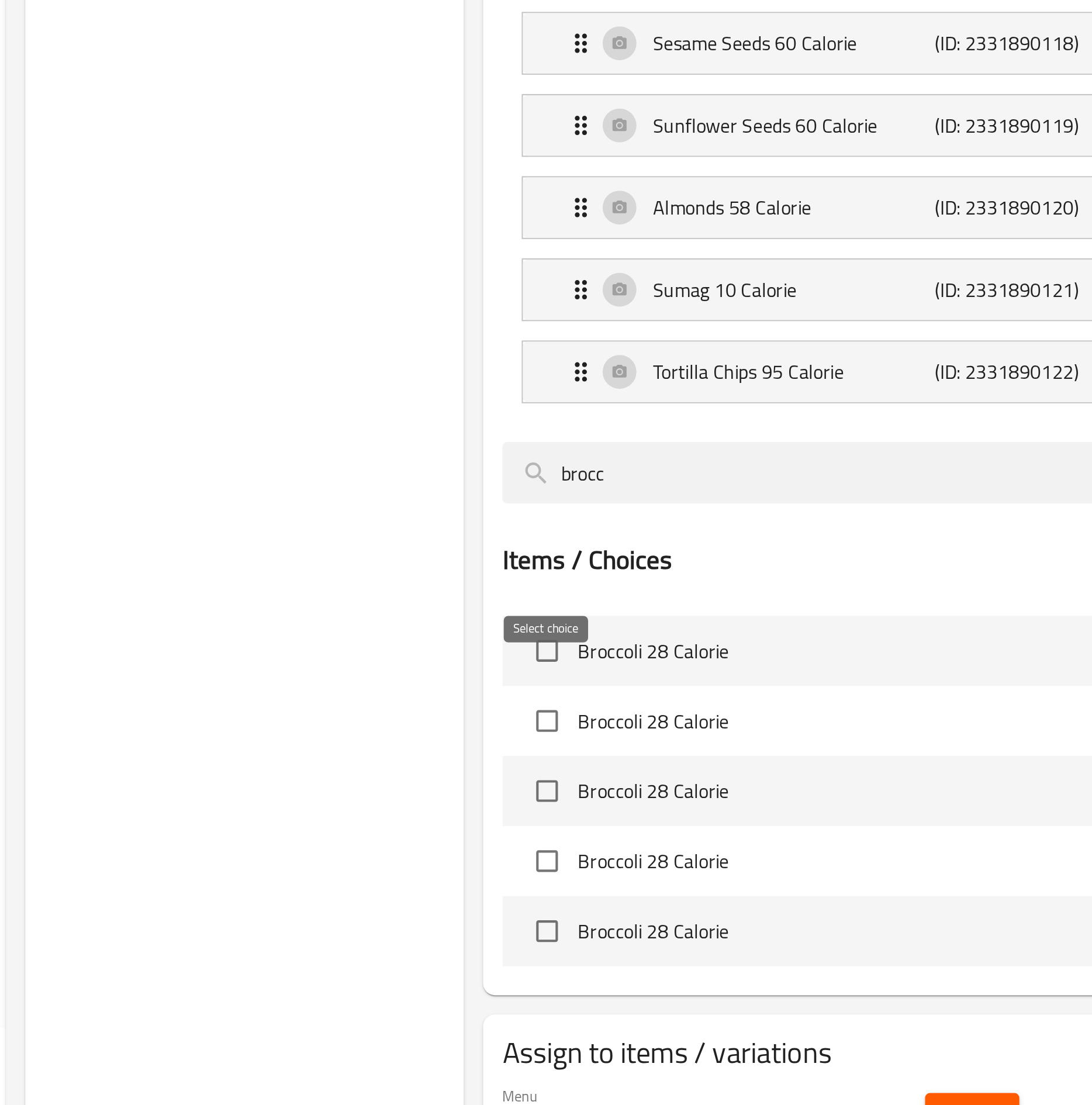
type input "brocc"
click at [465, 553] on input "checkbox" at bounding box center [467, 757] width 24 height 24
checkbox input "true"
drag, startPoint x: 518, startPoint y: 683, endPoint x: 422, endPoint y: 692, distance: 96.4
click at [422, 553] on div "Choice Groups Your Choice Of second: 19 Your Choice Of third: 19 Your Choice Of…" at bounding box center [639, 519] width 850 height 1105
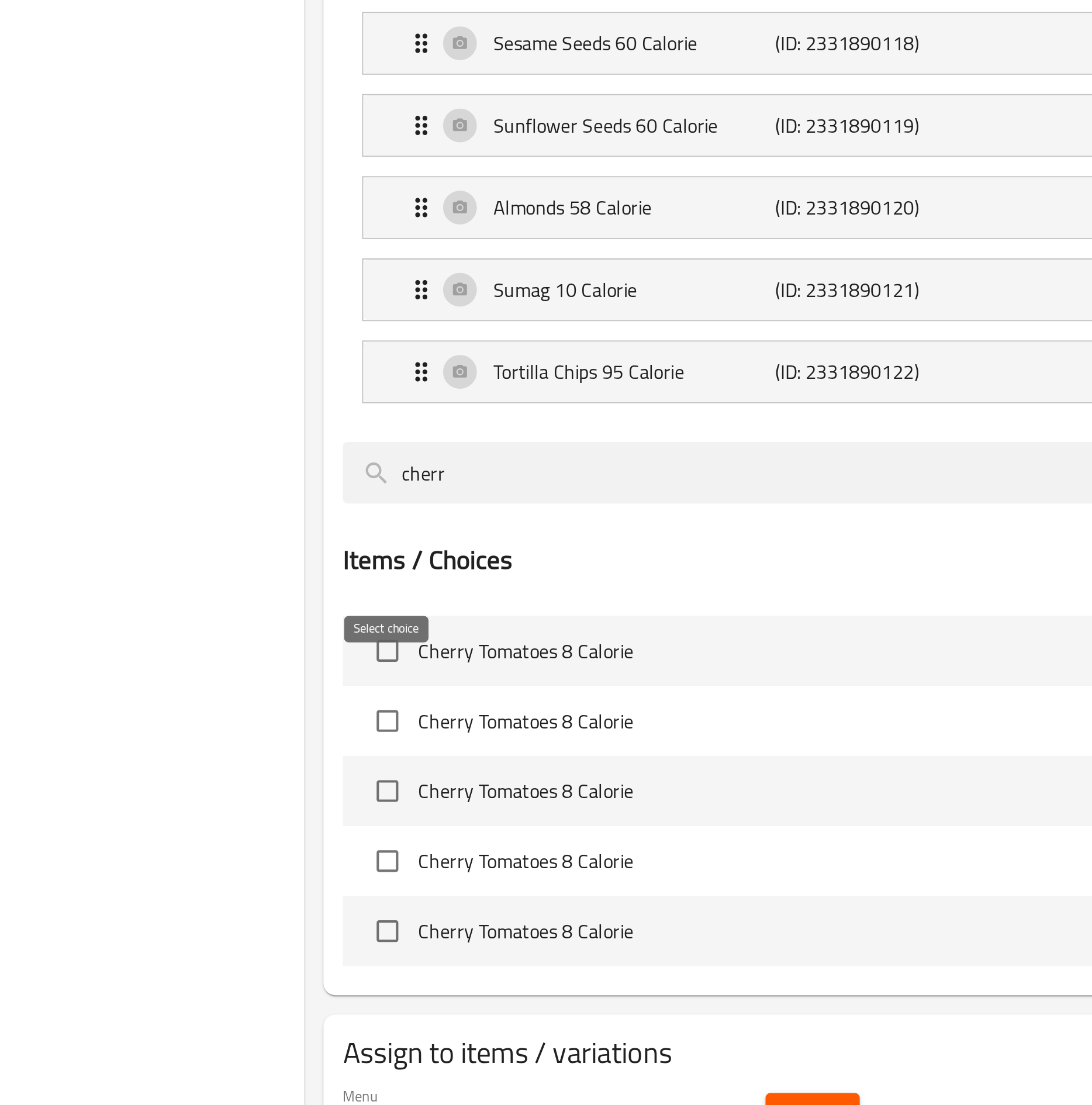
type input "cherr"
click at [467, 553] on input "checkbox" at bounding box center [467, 757] width 24 height 24
checkbox input "true"
drag, startPoint x: 532, startPoint y: 688, endPoint x: 338, endPoint y: 639, distance: 200.1
click at [338, 553] on div "Choice Groups Your Choice Of second: 19 Your Choice Of third: 19 Your Choice Of…" at bounding box center [639, 519] width 850 height 1105
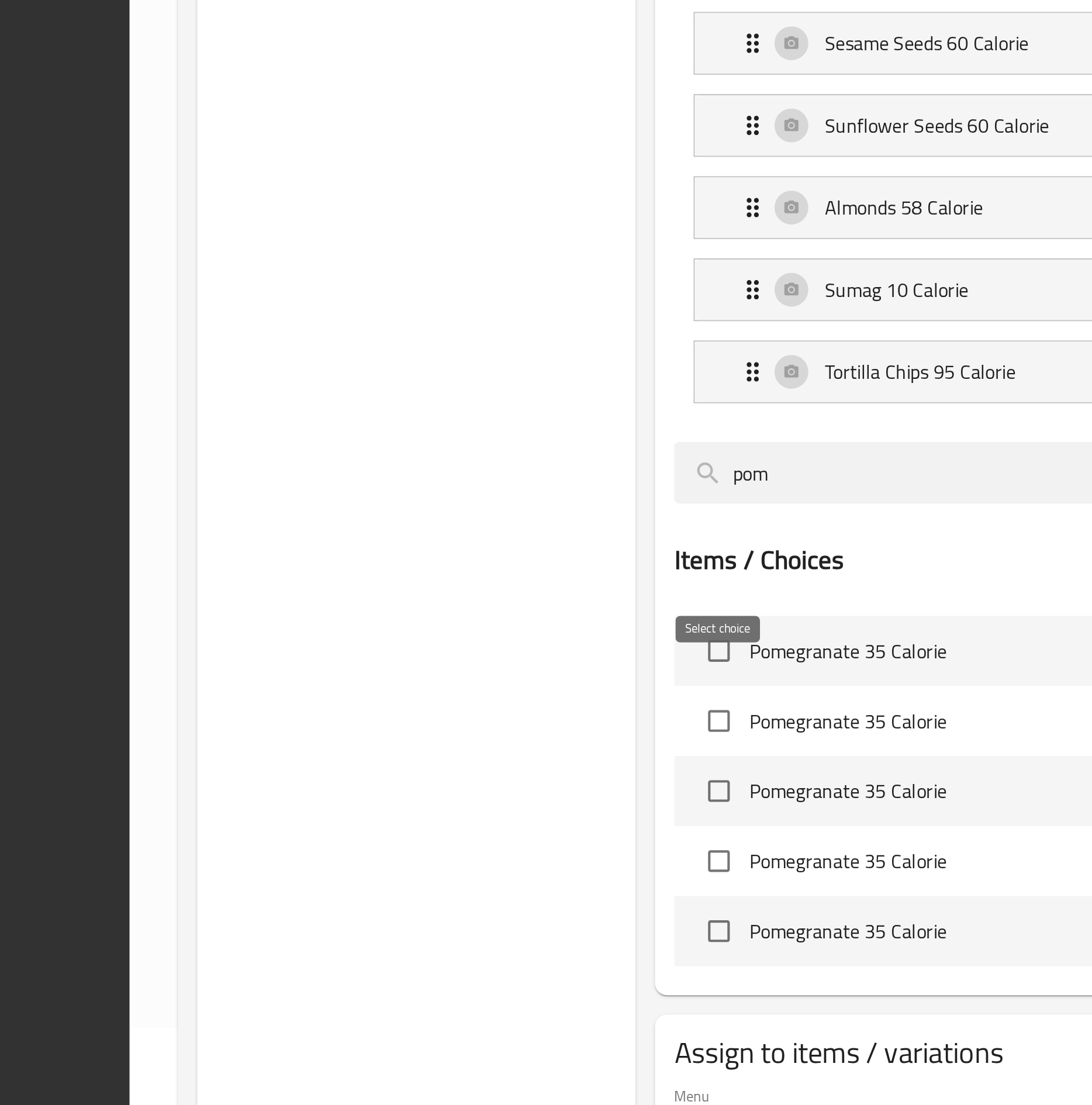
type input "pom"
click at [471, 553] on input "checkbox" at bounding box center [467, 757] width 24 height 24
checkbox input "true"
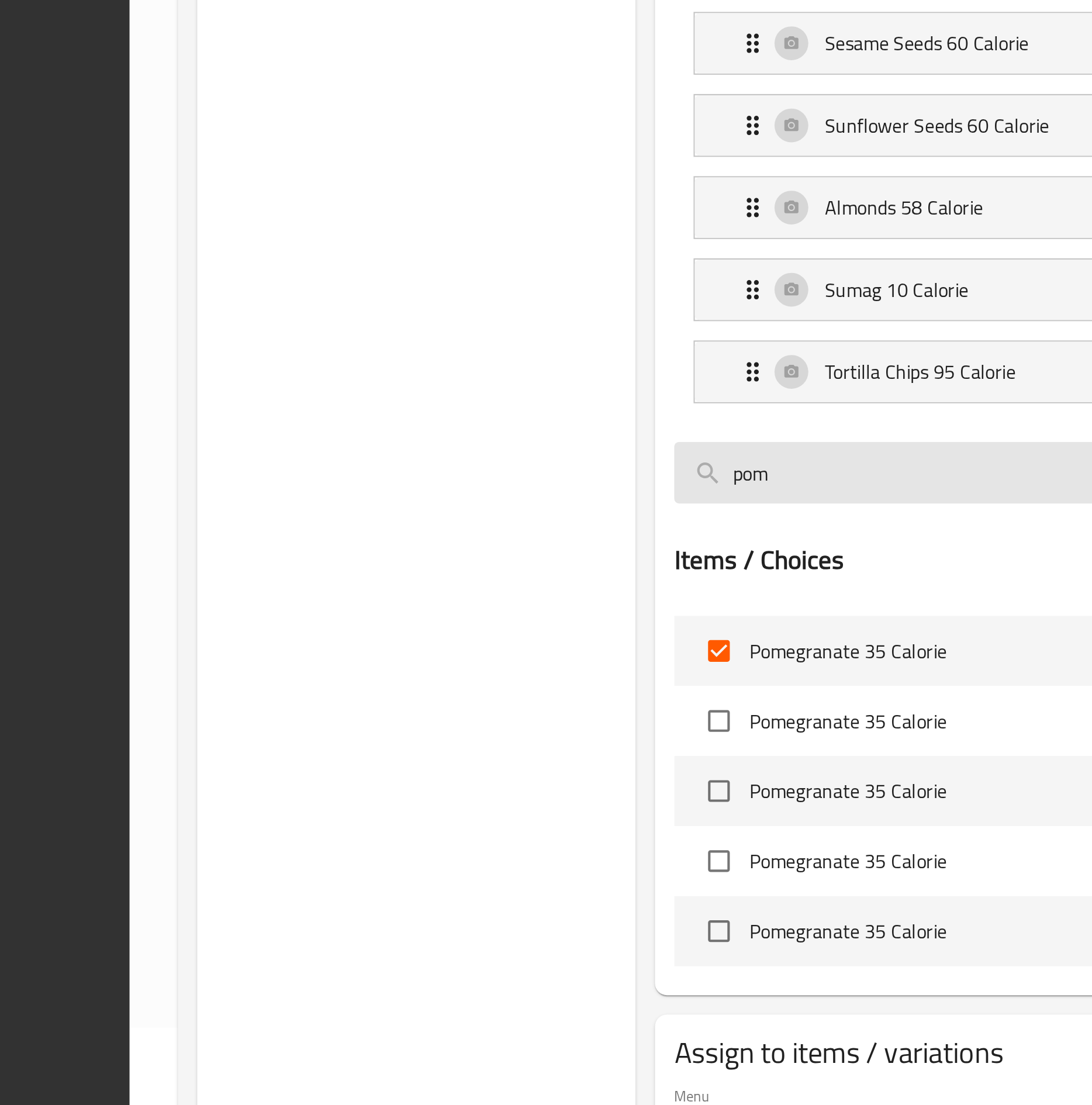
drag, startPoint x: 505, startPoint y: 667, endPoint x: 478, endPoint y: 675, distance: 28.2
click at [478, 553] on div "pom" at bounding box center [696, 670] width 512 height 39
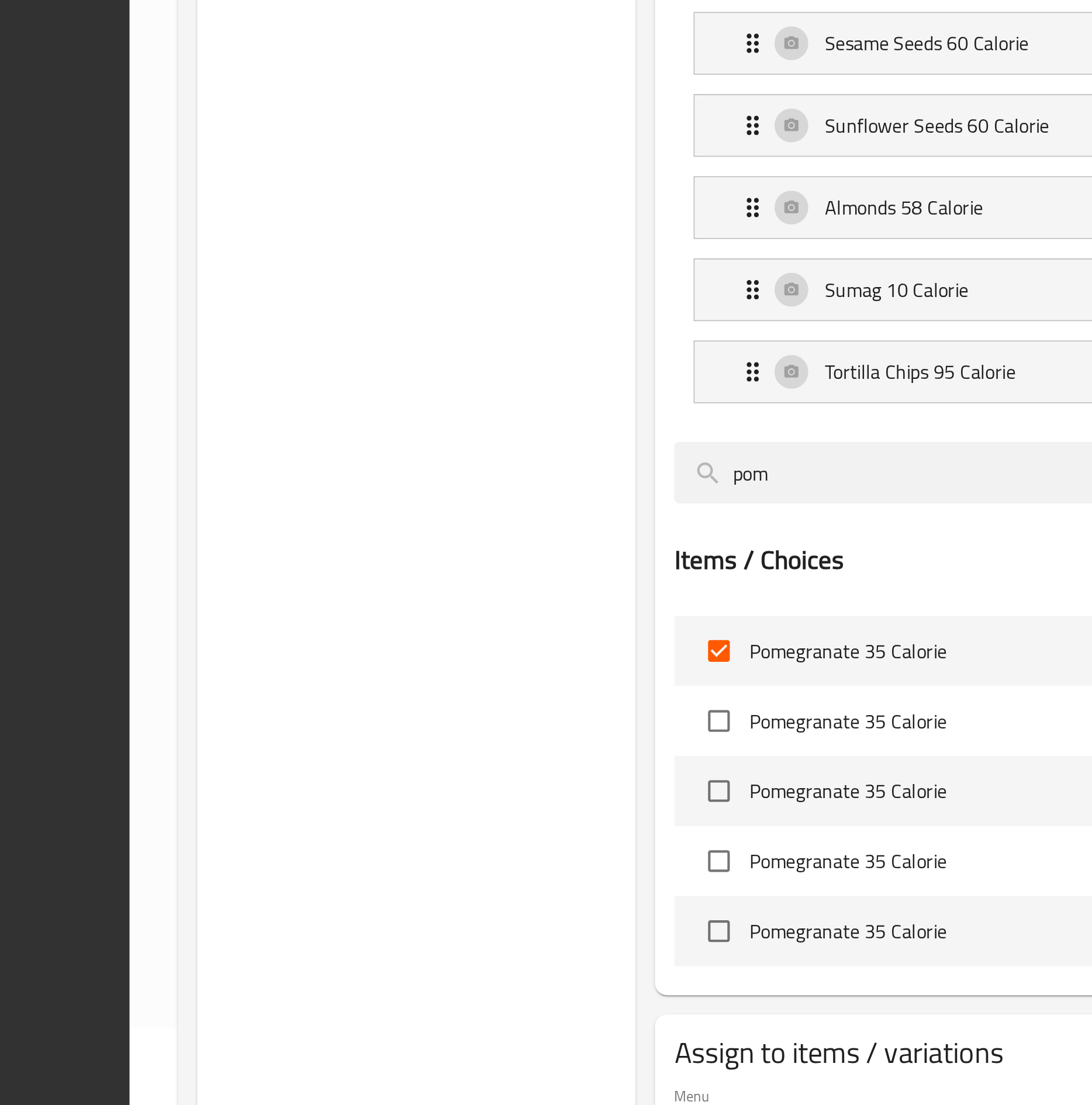
drag, startPoint x: 500, startPoint y: 684, endPoint x: 420, endPoint y: 690, distance: 80.2
click at [420, 553] on div "Choice Groups Your Choice Of second: 19 Your Choice Of third: 19 Your Choice Of…" at bounding box center [639, 519] width 850 height 1105
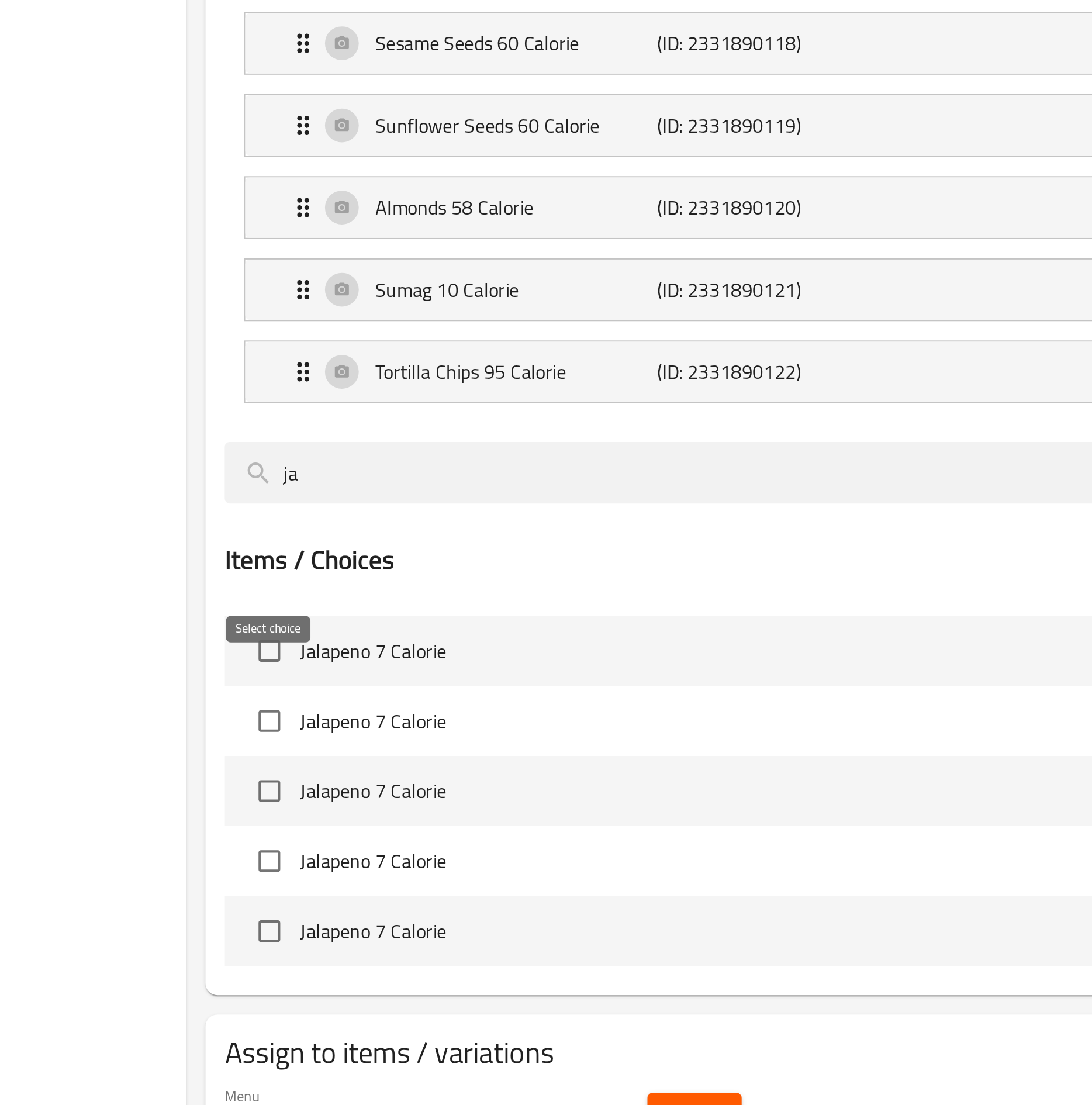
type input "ja"
click at [472, 553] on input "checkbox" at bounding box center [467, 757] width 24 height 24
checkbox input "true"
drag, startPoint x: 539, startPoint y: 691, endPoint x: 373, endPoint y: 674, distance: 166.9
click at [373, 553] on div "Choice Groups Your Choice Of second: 19 Your Choice Of third: 19 Your Choice Of…" at bounding box center [639, 519] width 850 height 1105
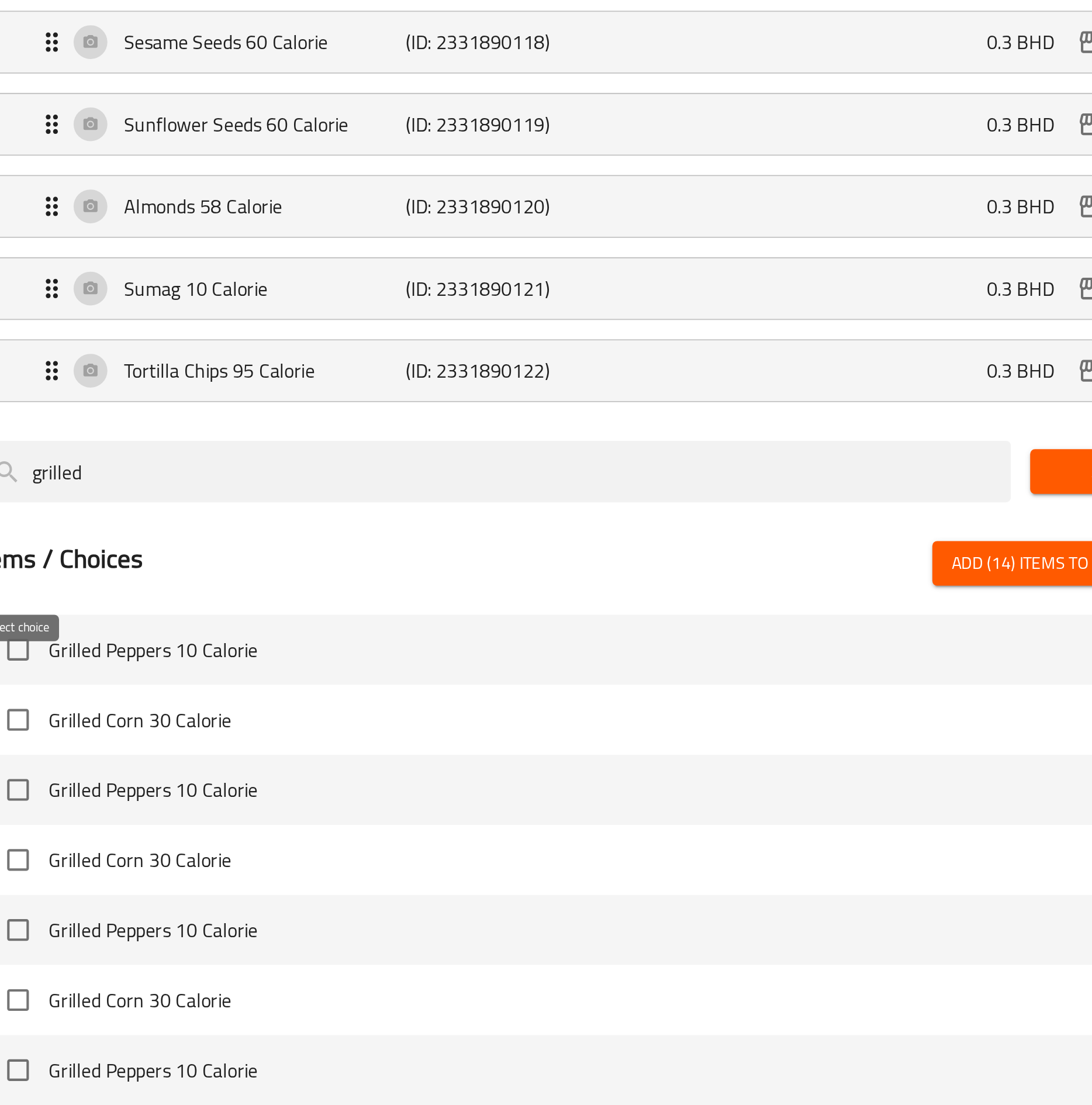
type input "grilled"
click at [469, 553] on input "checkbox" at bounding box center [467, 756] width 24 height 24
checkbox input "true"
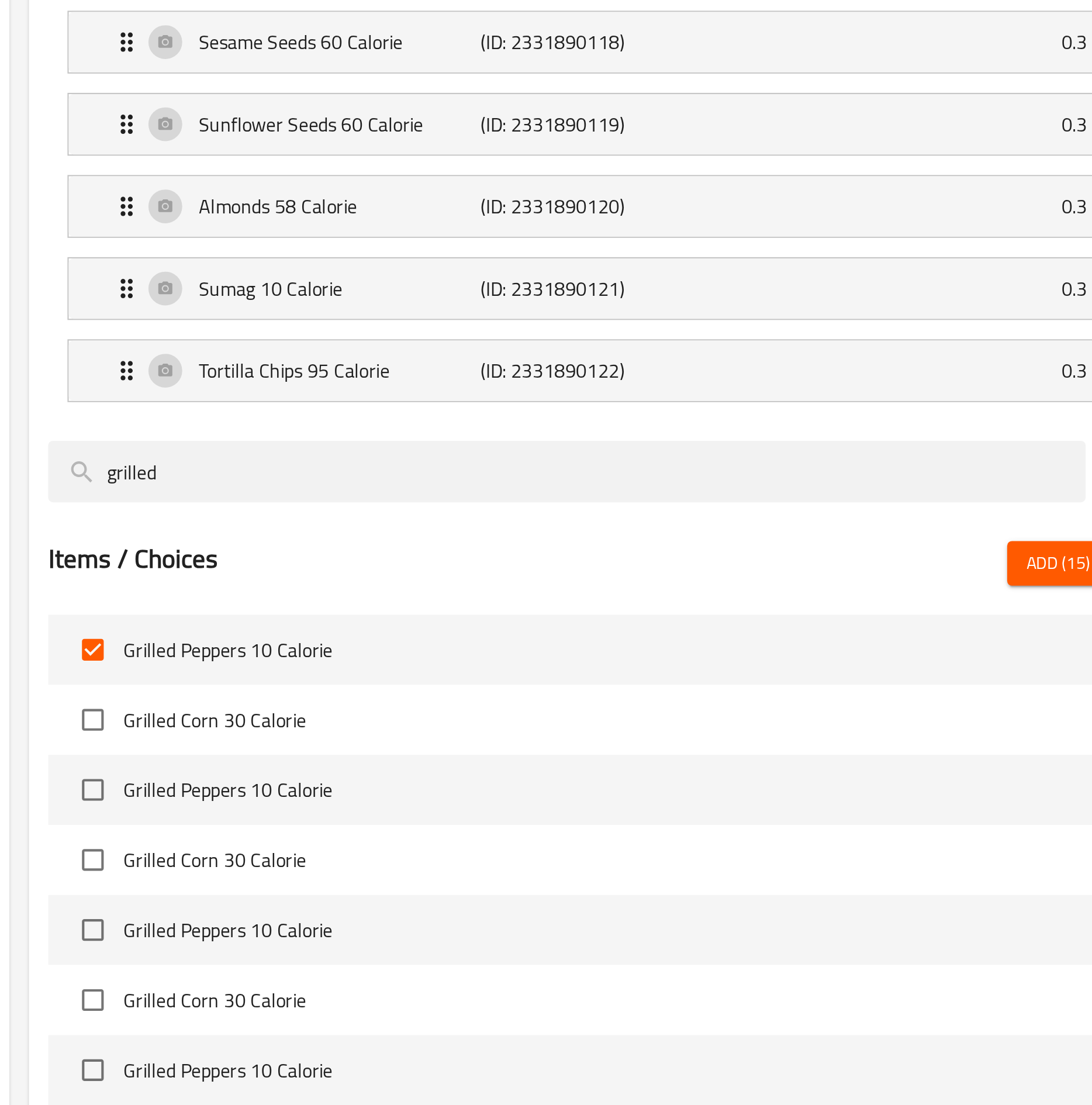
drag, startPoint x: 518, startPoint y: 681, endPoint x: 305, endPoint y: 671, distance: 213.2
click at [260, 553] on div "Choice Groups Your Choice Of second: 19 Your Choice Of third: 19 Your Choice Of…" at bounding box center [639, 573] width 850 height 1212
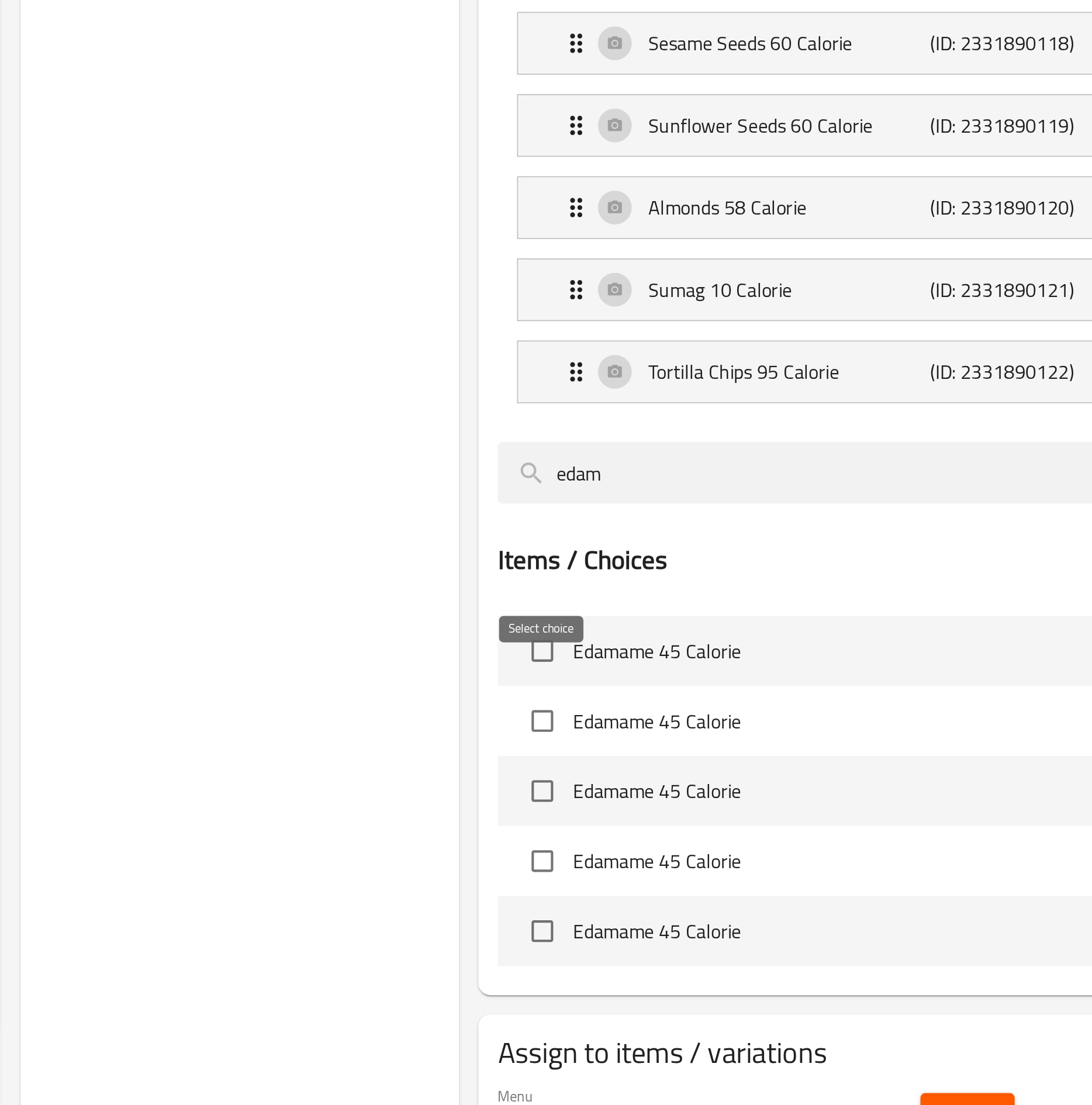
type input "edam"
click at [469, 553] on input "checkbox" at bounding box center [467, 757] width 24 height 24
checkbox input "true"
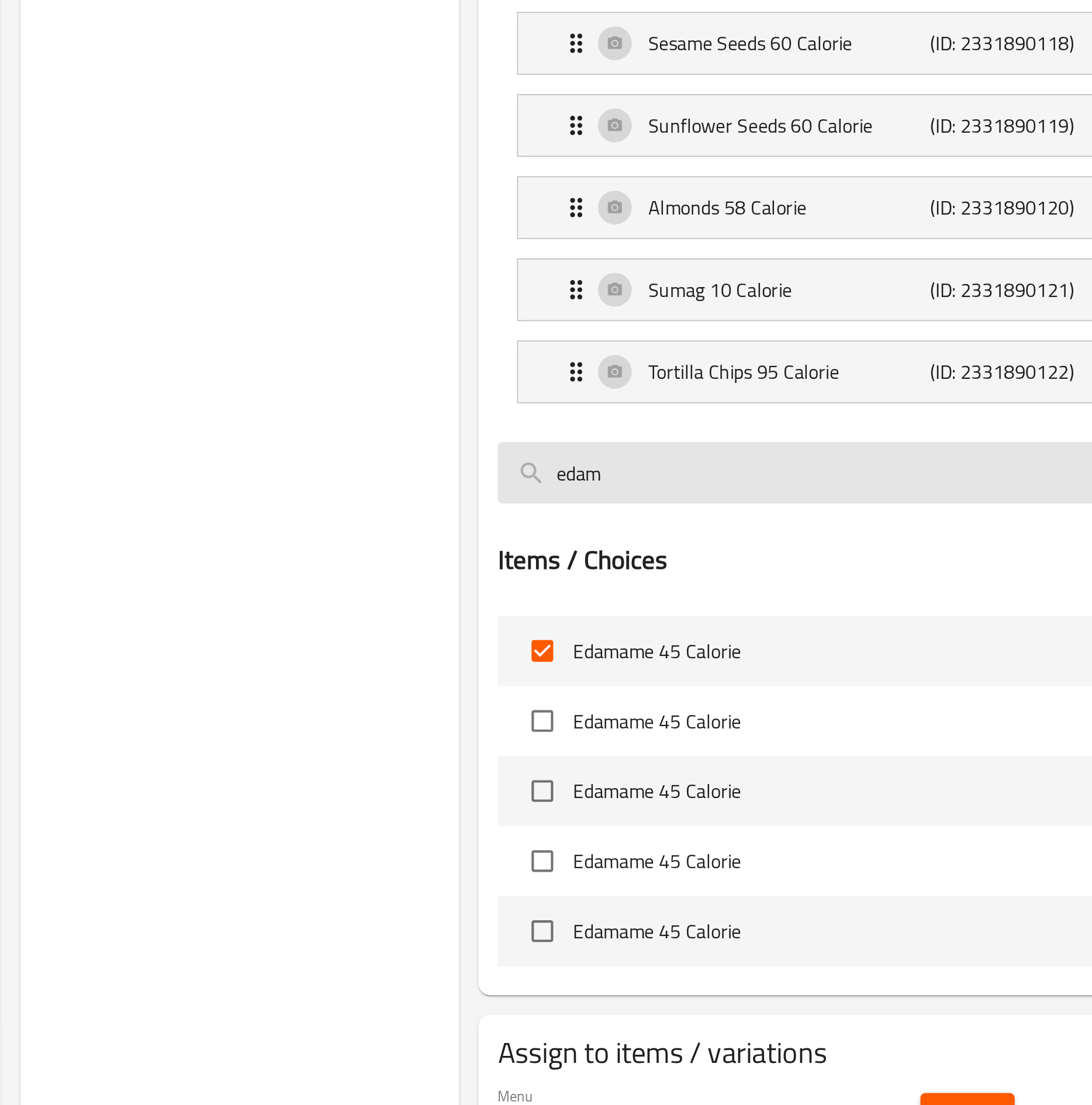
drag, startPoint x: 505, startPoint y: 699, endPoint x: 485, endPoint y: 699, distance: 20.0
click at [485, 553] on input "edam" at bounding box center [696, 671] width 502 height 30
type input "e"
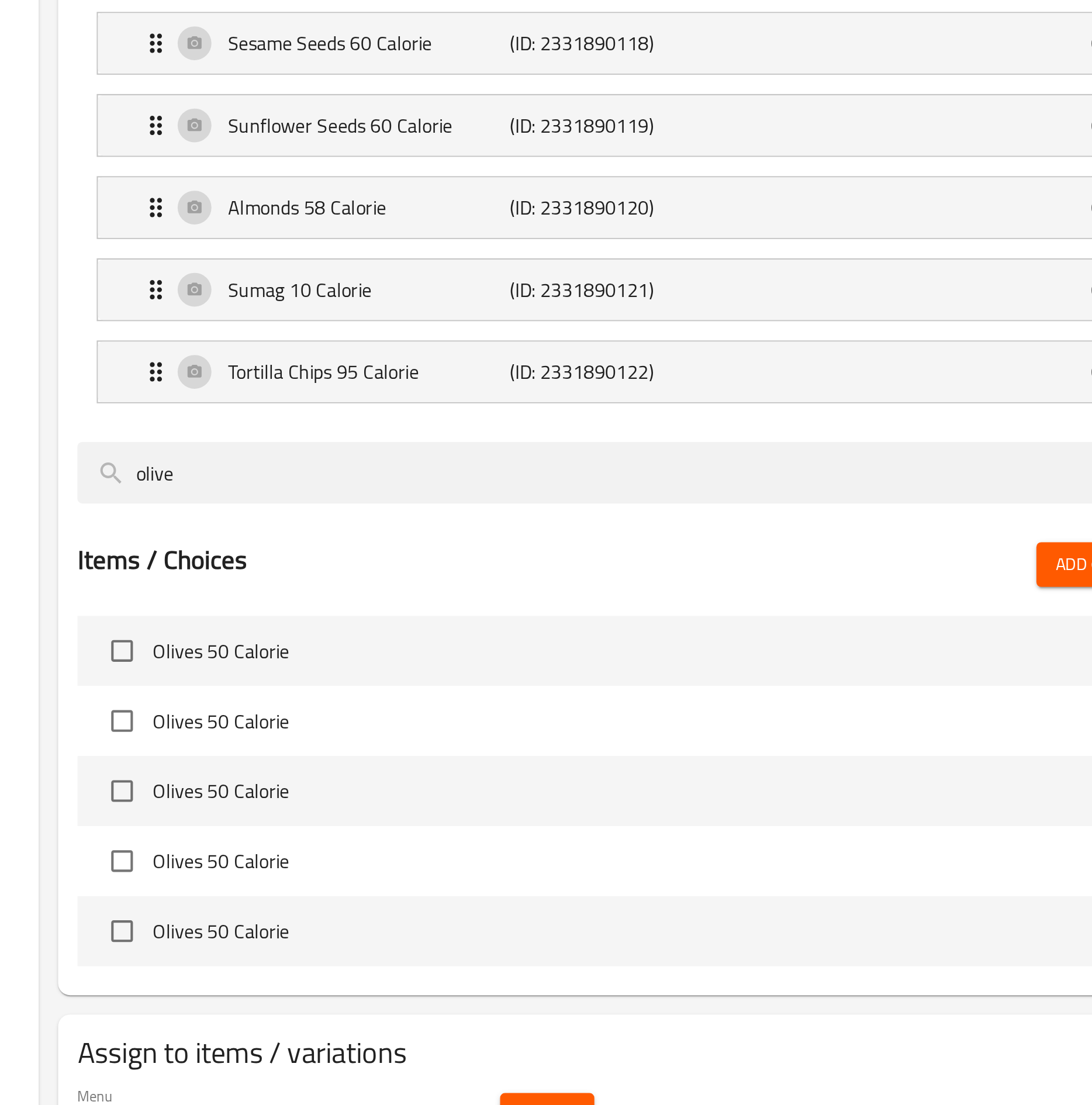
type input "olive"
click at [469, 553] on input "checkbox" at bounding box center [467, 757] width 24 height 24
checkbox input "true"
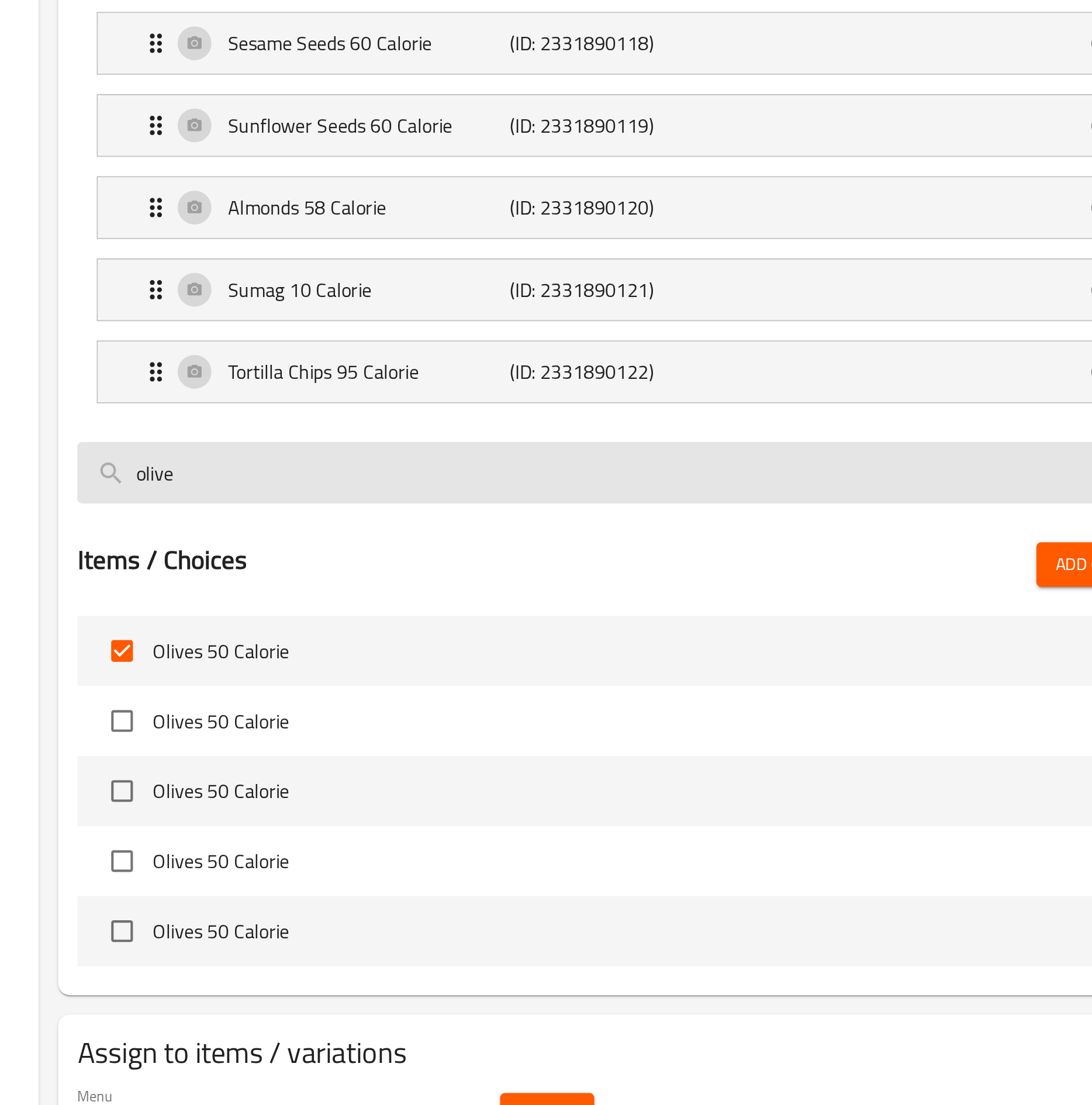
drag, startPoint x: 514, startPoint y: 695, endPoint x: 448, endPoint y: 687, distance: 66.5
click at [448, 553] on input "olive" at bounding box center [696, 671] width 502 height 30
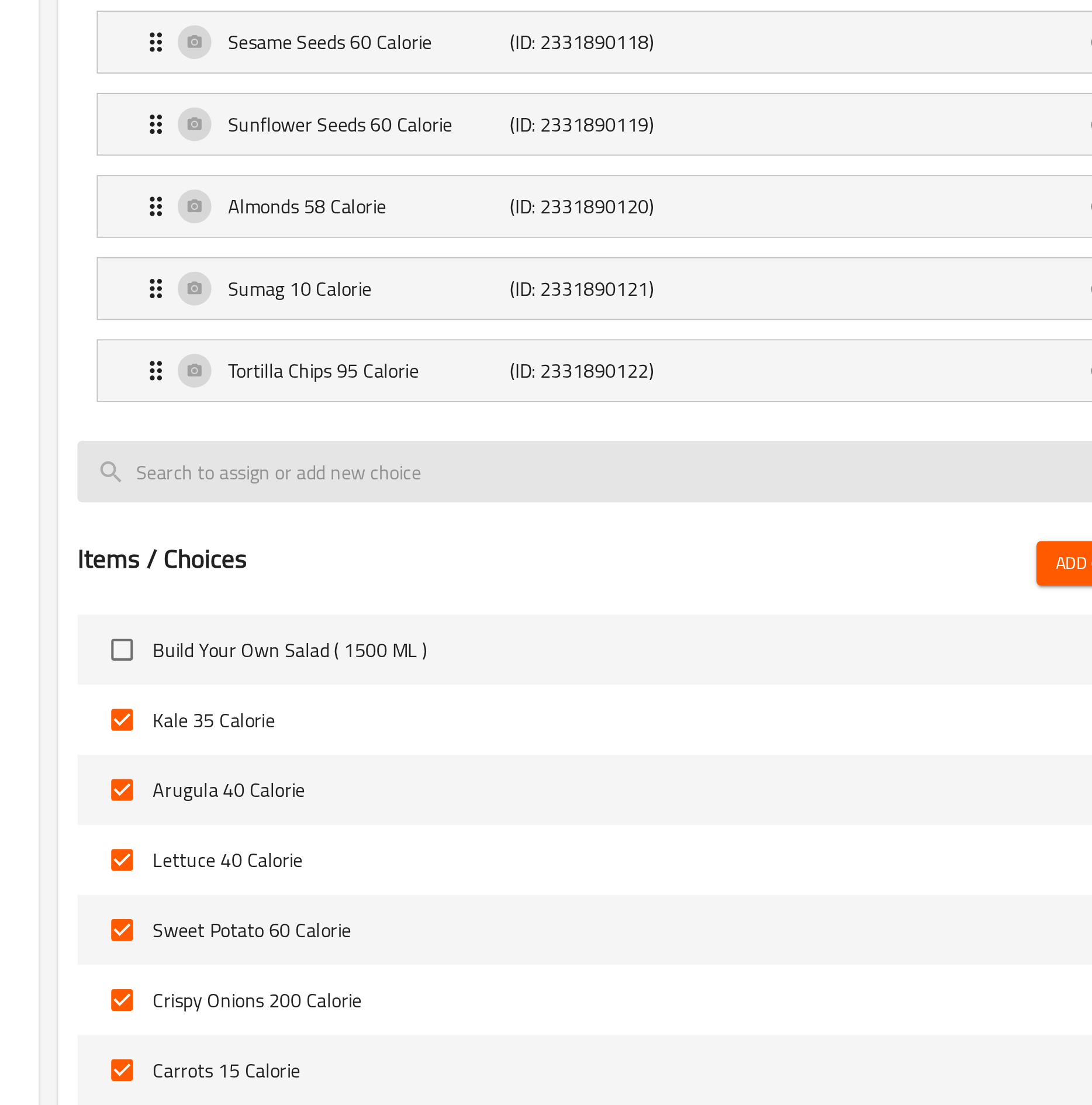
click at [585, 553] on input "search" at bounding box center [696, 670] width 502 height 30
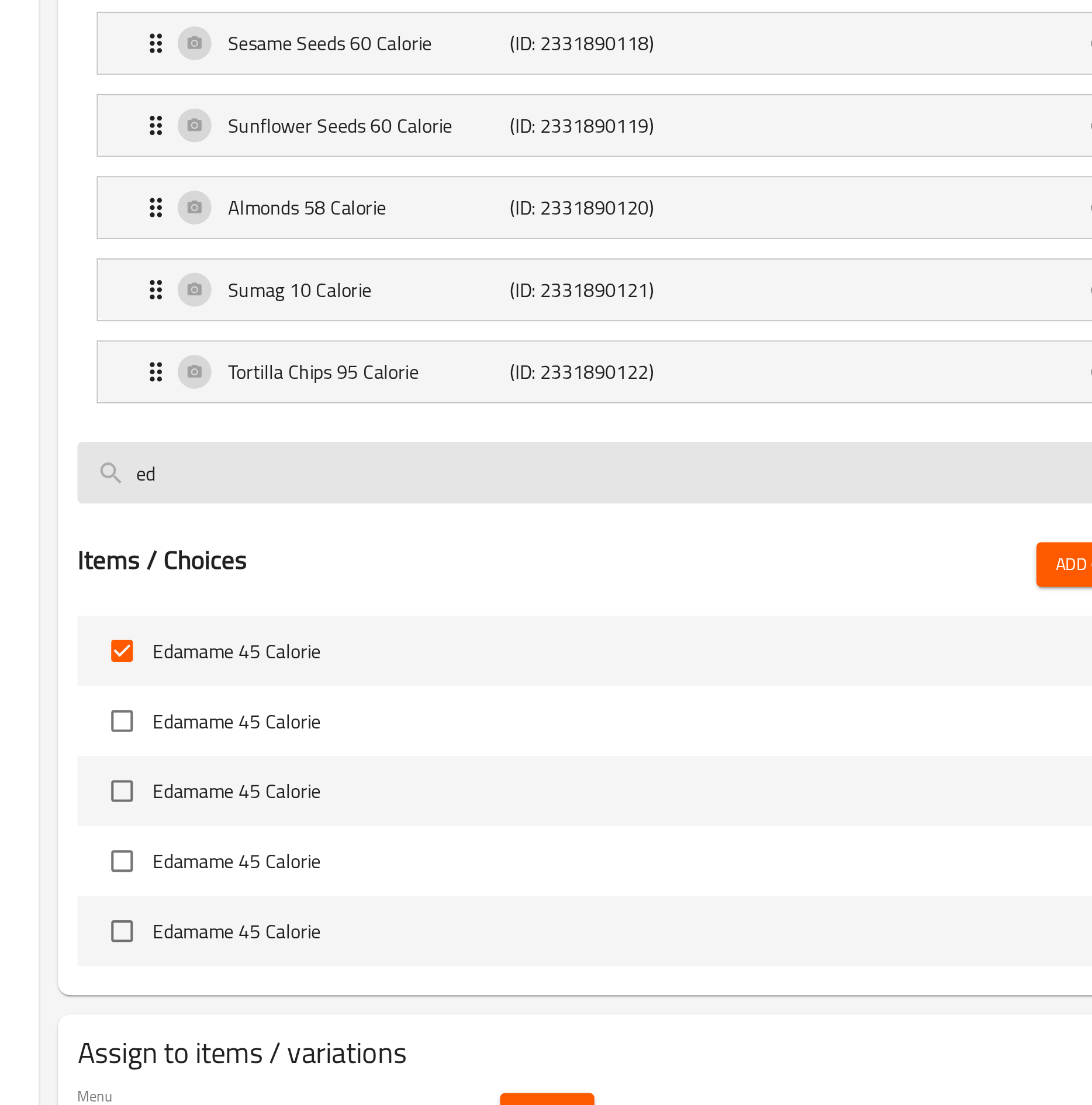
type input "e"
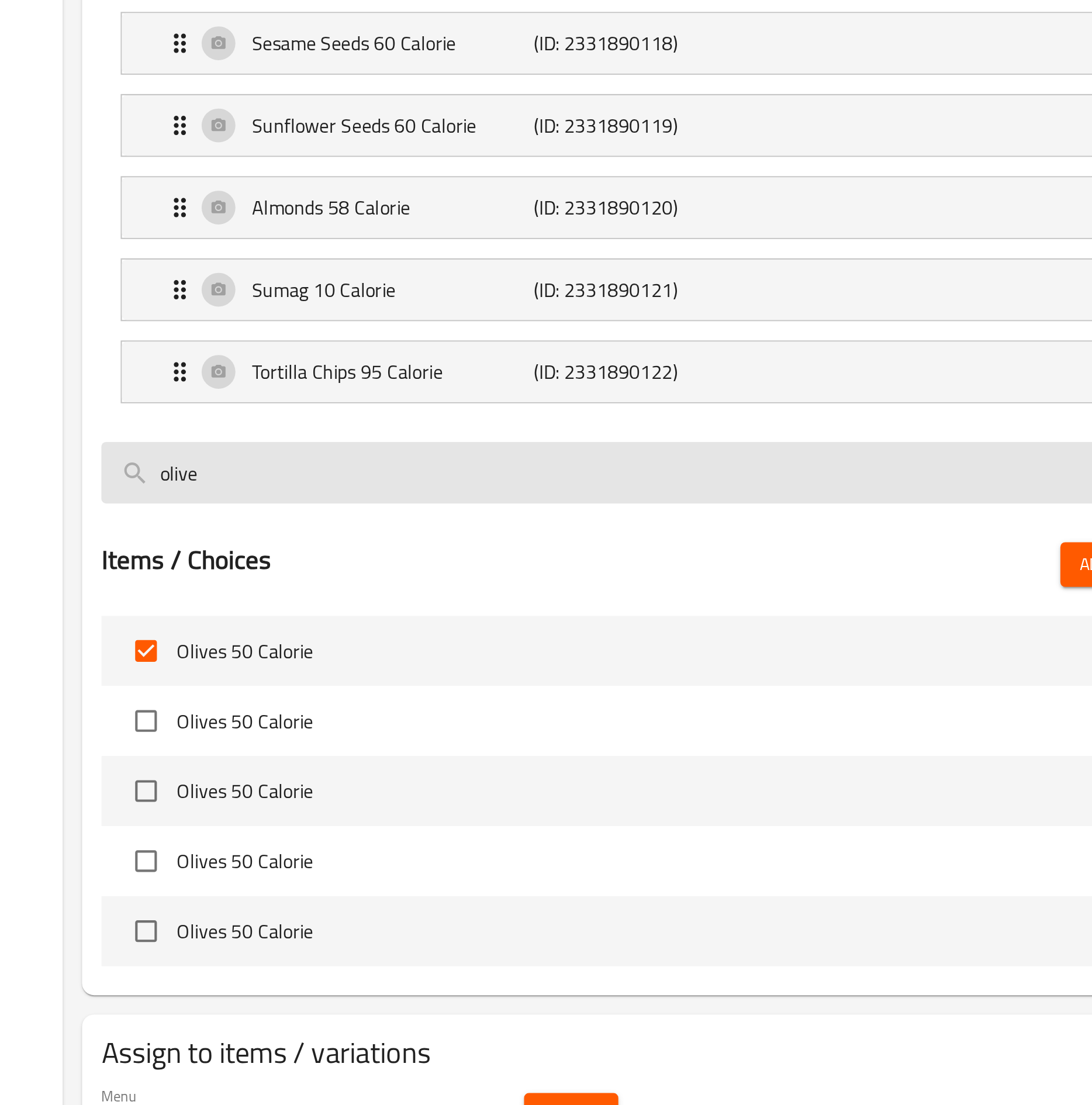
click at [512, 553] on input "olive" at bounding box center [696, 671] width 502 height 30
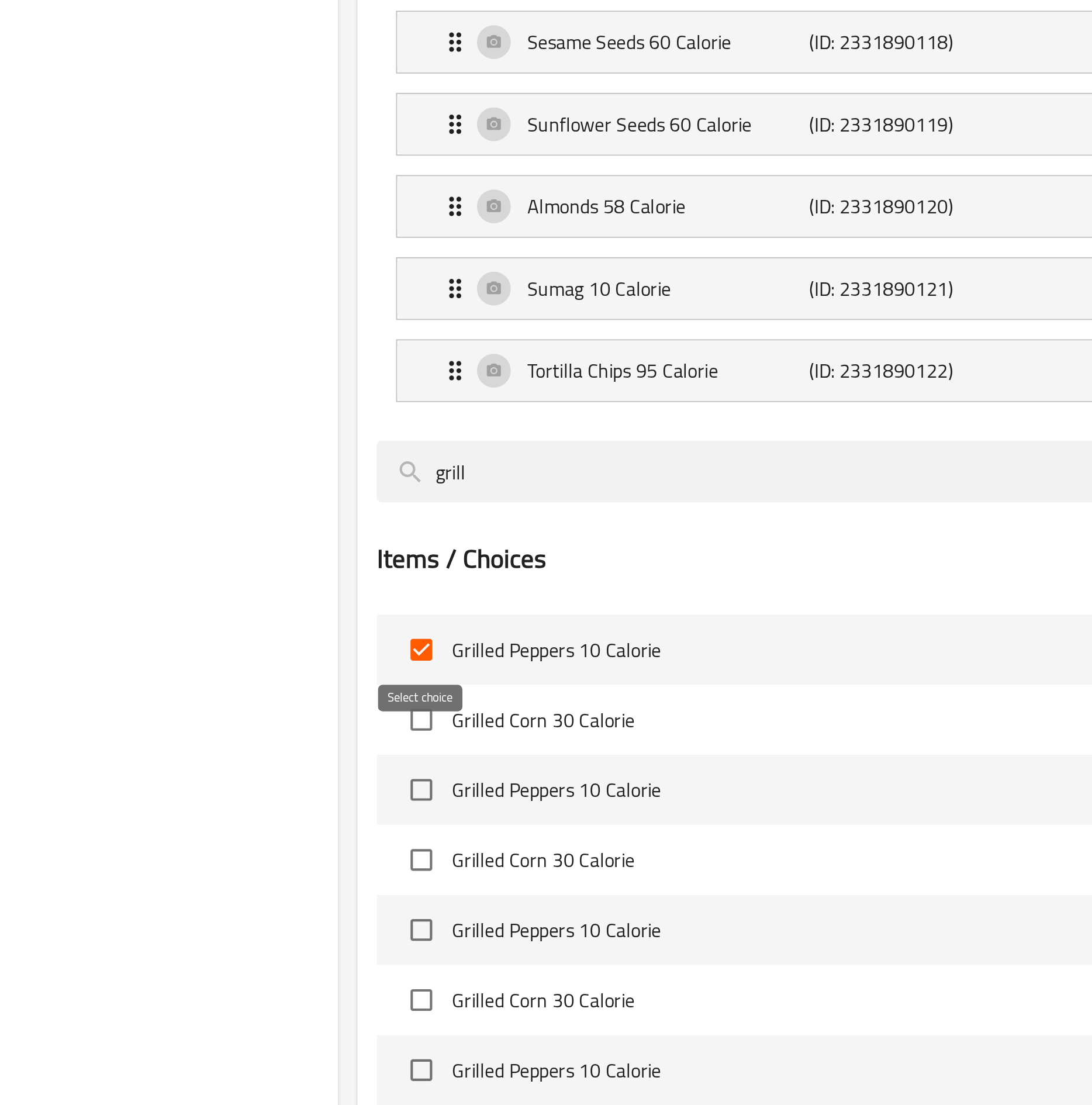
type input "grill"
click at [466, 553] on input "checkbox" at bounding box center [467, 790] width 24 height 24
checkbox input "true"
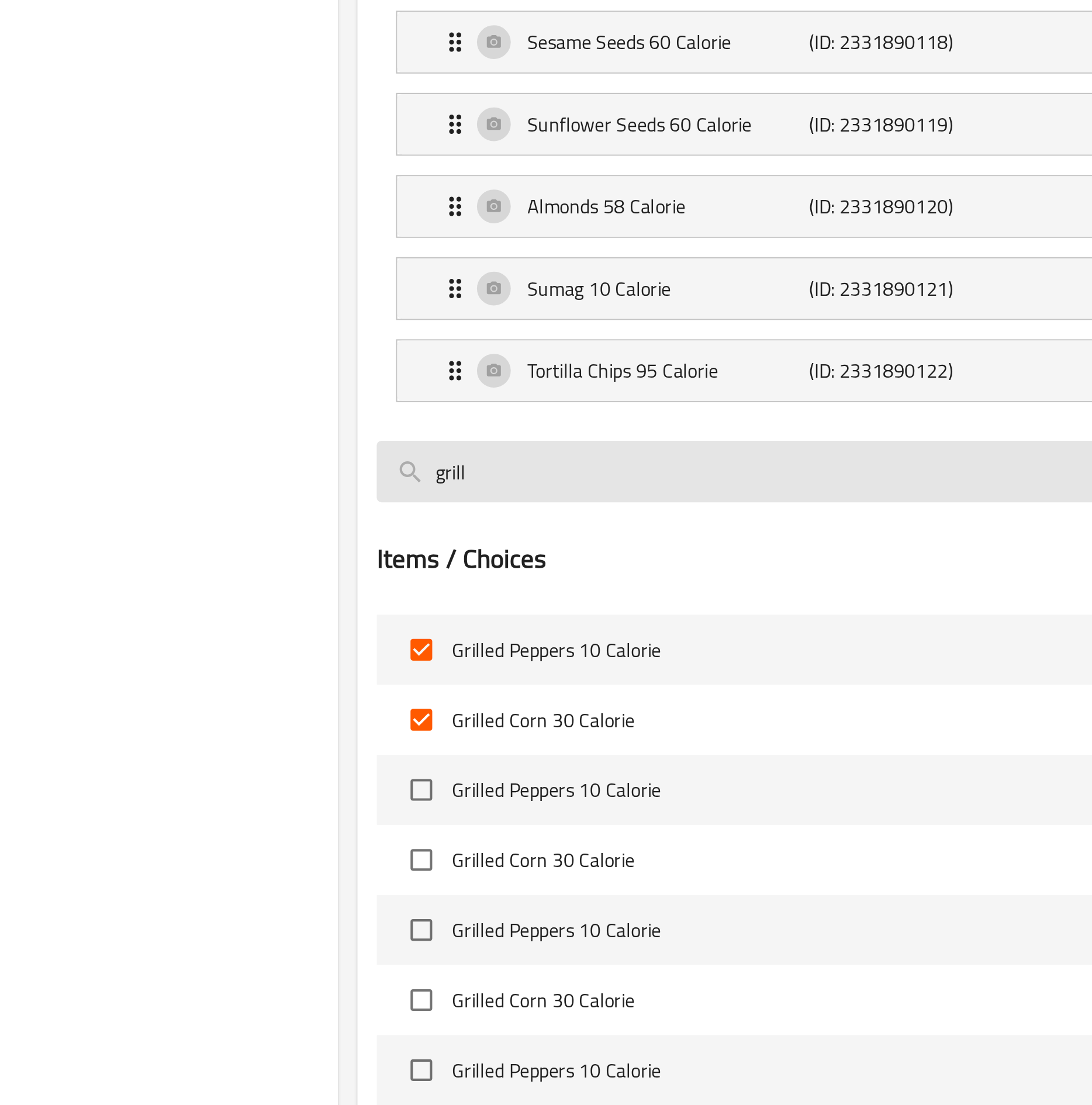
click at [526, 553] on input "grill" at bounding box center [696, 670] width 502 height 30
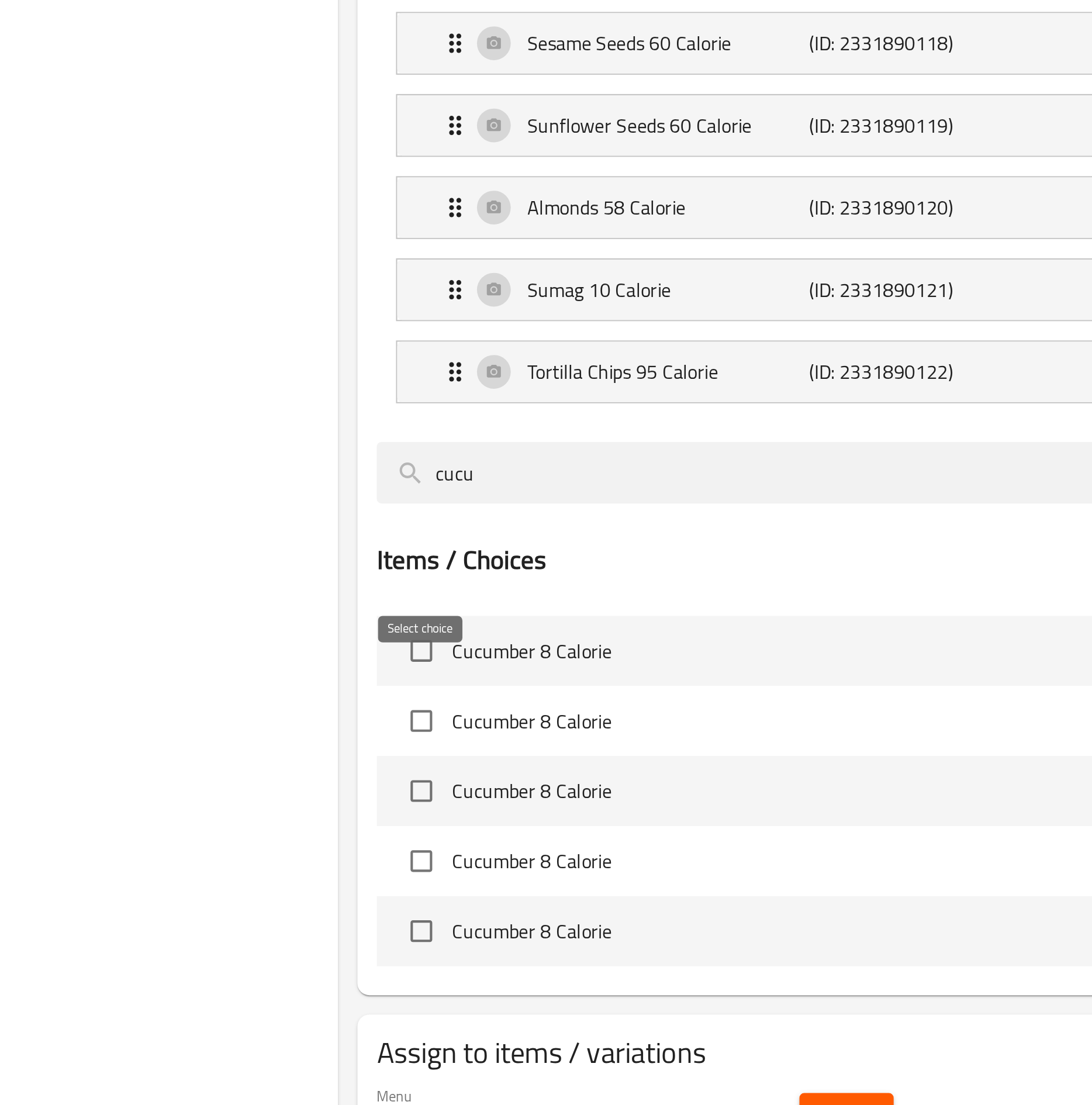
type input "cucu"
click at [468, 553] on input "checkbox" at bounding box center [467, 757] width 24 height 24
checkbox input "true"
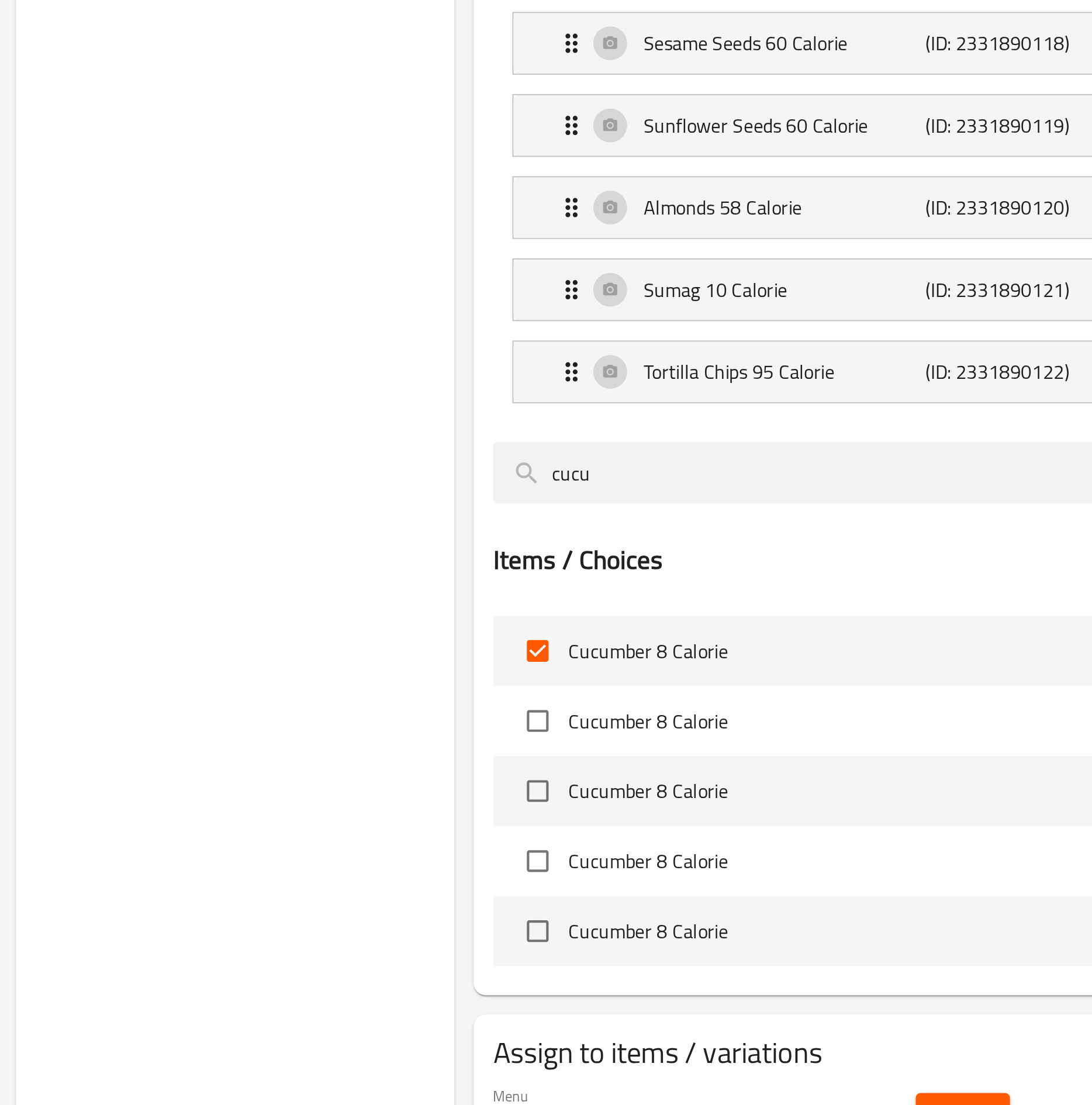
drag, startPoint x: 516, startPoint y: 691, endPoint x: 415, endPoint y: 685, distance: 101.2
click at [415, 553] on div "Choice Groups Your Choice Of second: 19 Your Choice Of third: 19 Your Choice Of…" at bounding box center [639, 519] width 850 height 1105
click at [417, 553] on div "Choice Groups Your Choice Of second: 19 Your Choice Of third: 19 Your Choice Of…" at bounding box center [321, 519] width 213 height 1105
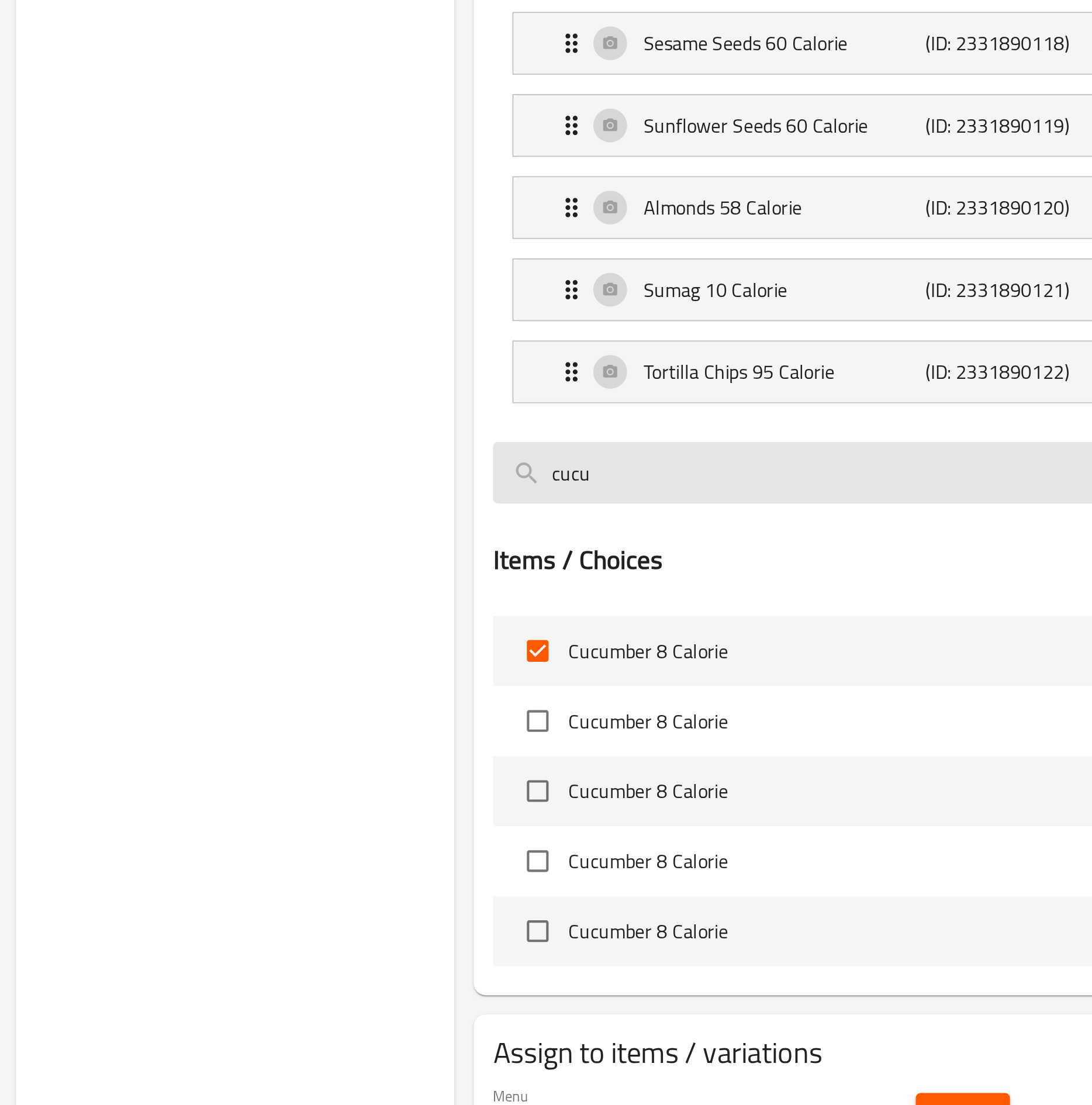
click at [544, 553] on input "cucu" at bounding box center [696, 671] width 502 height 30
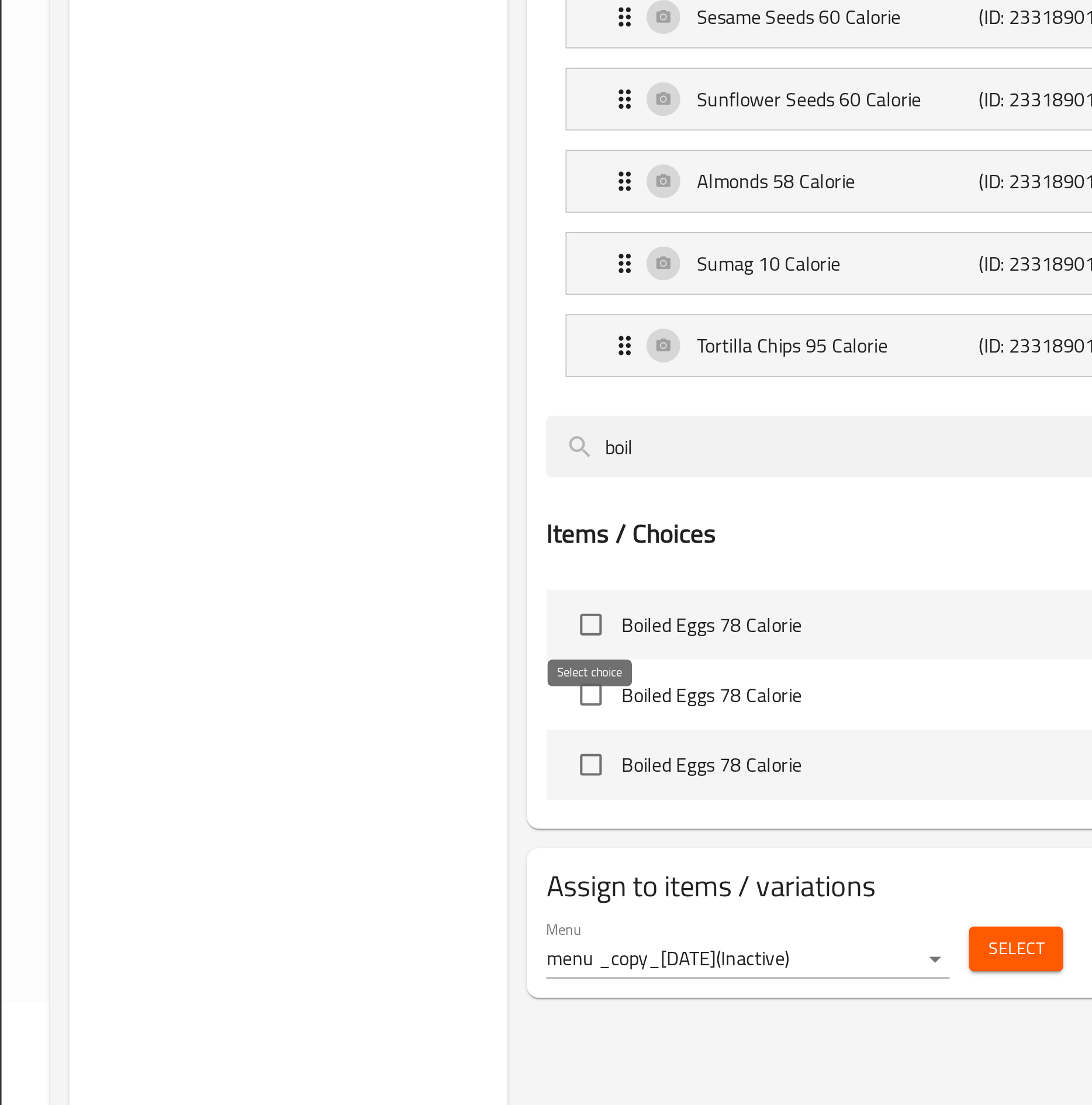
type input "boil"
click at [463, 553] on input "checkbox" at bounding box center [467, 791] width 24 height 24
checkbox input "true"
drag, startPoint x: 539, startPoint y: 691, endPoint x: 461, endPoint y: 713, distance: 81.0
click at [461, 553] on div "Assigned to Extras Halloumi 120 Calorie (ID: 2331890110) 0.3 BHD Name (En) Hall…" at bounding box center [747, 474] width 622 height 763
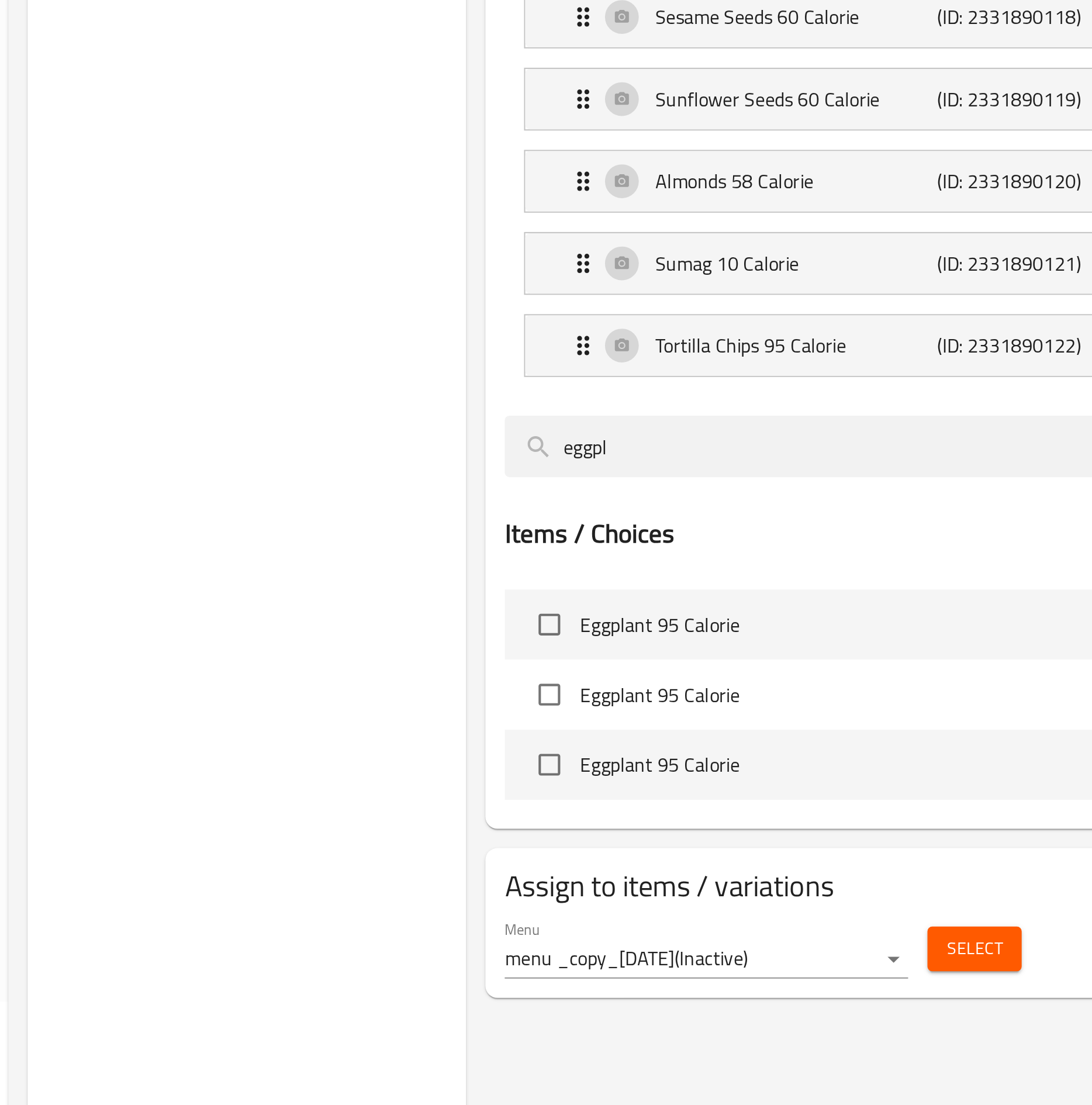
type input "eggpl"
click at [468, 553] on input "checkbox" at bounding box center [467, 791] width 24 height 24
checkbox input "true"
drag, startPoint x: 522, startPoint y: 681, endPoint x: 324, endPoint y: 704, distance: 199.3
click at [324, 553] on div "Choice Groups Your Choice Of second: 19 Your Choice Of third: 19 Your Choice Of…" at bounding box center [639, 519] width 850 height 1105
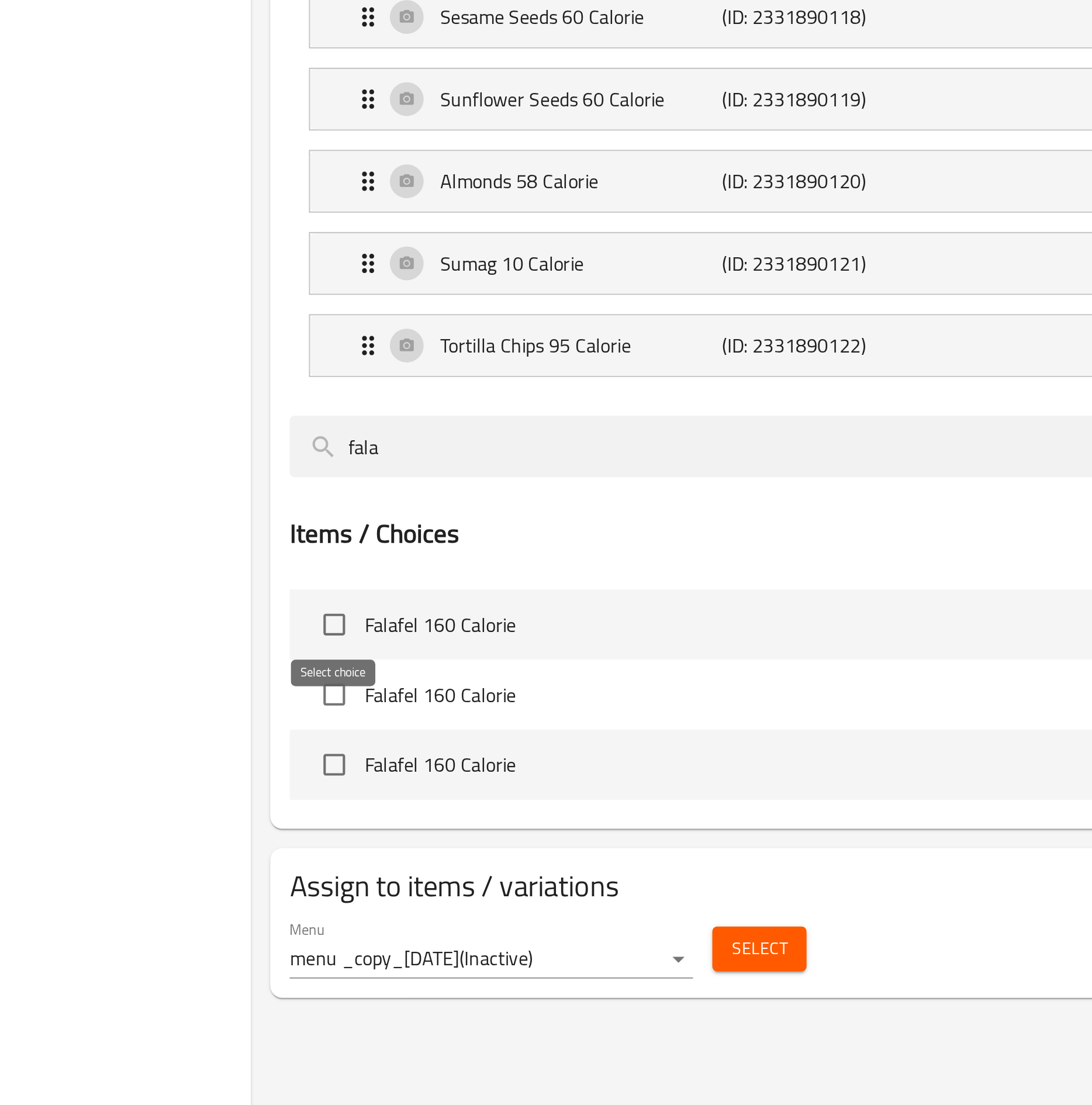
type input "fala"
click at [469, 553] on input "checkbox" at bounding box center [467, 791] width 24 height 24
checkbox input "true"
drag, startPoint x: 499, startPoint y: 688, endPoint x: 333, endPoint y: 654, distance: 169.4
click at [333, 553] on div "Choice Groups Your Choice Of second: 19 Your Choice Of third: 19 Your Choice Of…" at bounding box center [639, 519] width 850 height 1105
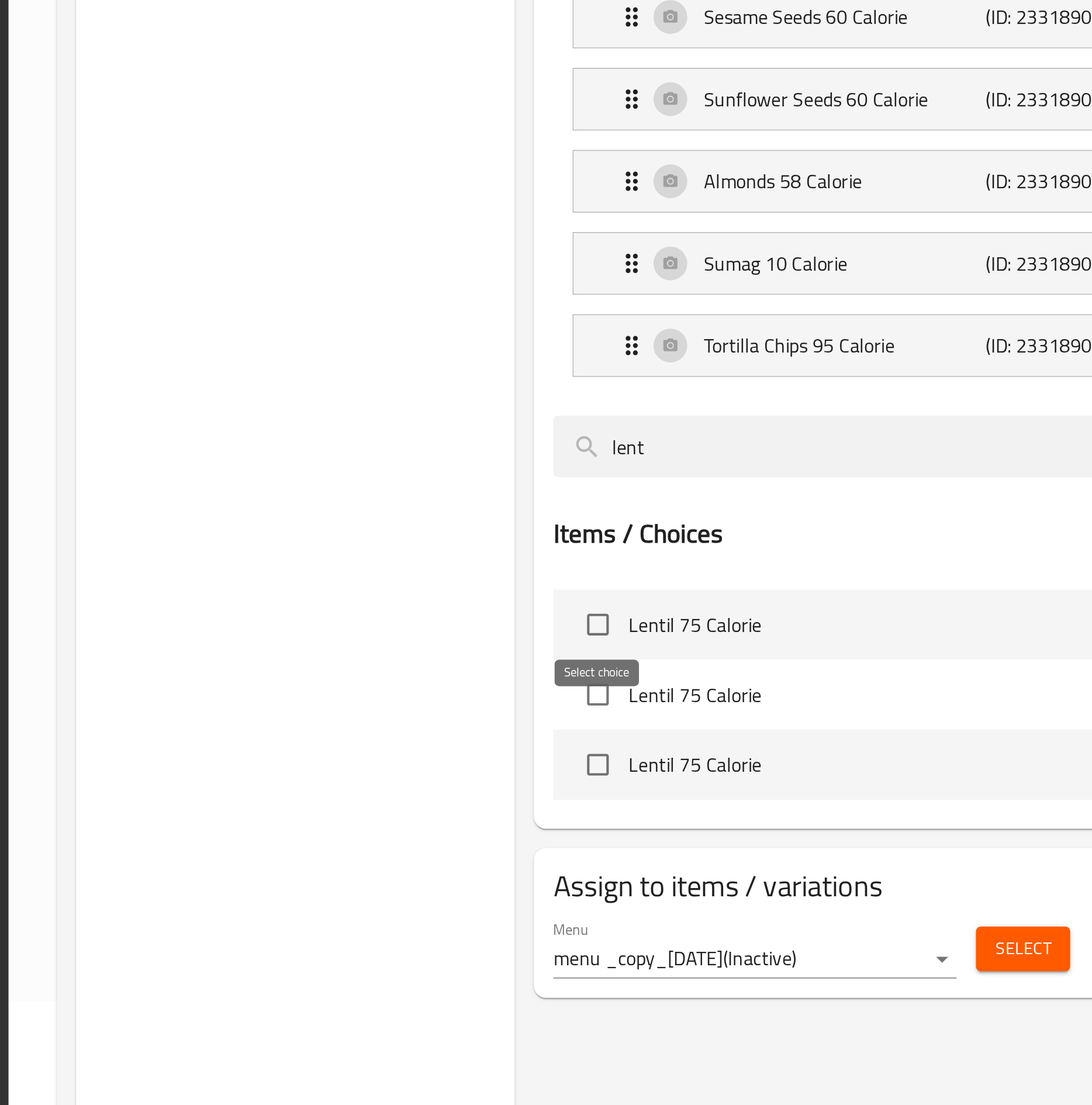
type input "lent"
click at [459, 553] on input "checkbox" at bounding box center [467, 791] width 24 height 24
checkbox input "true"
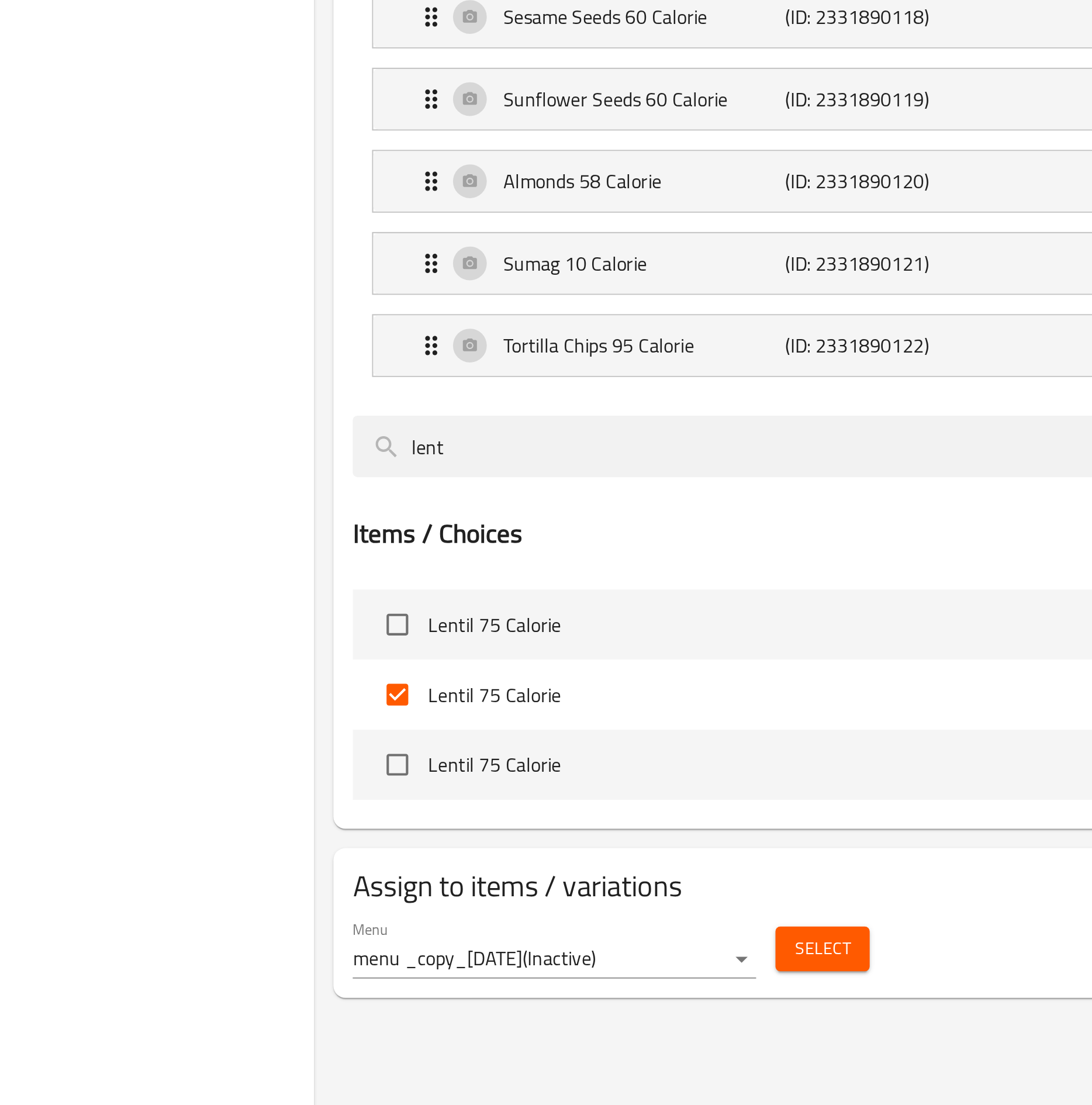
drag, startPoint x: 533, startPoint y: 693, endPoint x: 322, endPoint y: 687, distance: 211.1
click at [322, 553] on div "Choice Groups Your Choice Of second: 19 Your Choice Of third: 19 Your Choice Of…" at bounding box center [639, 519] width 850 height 1105
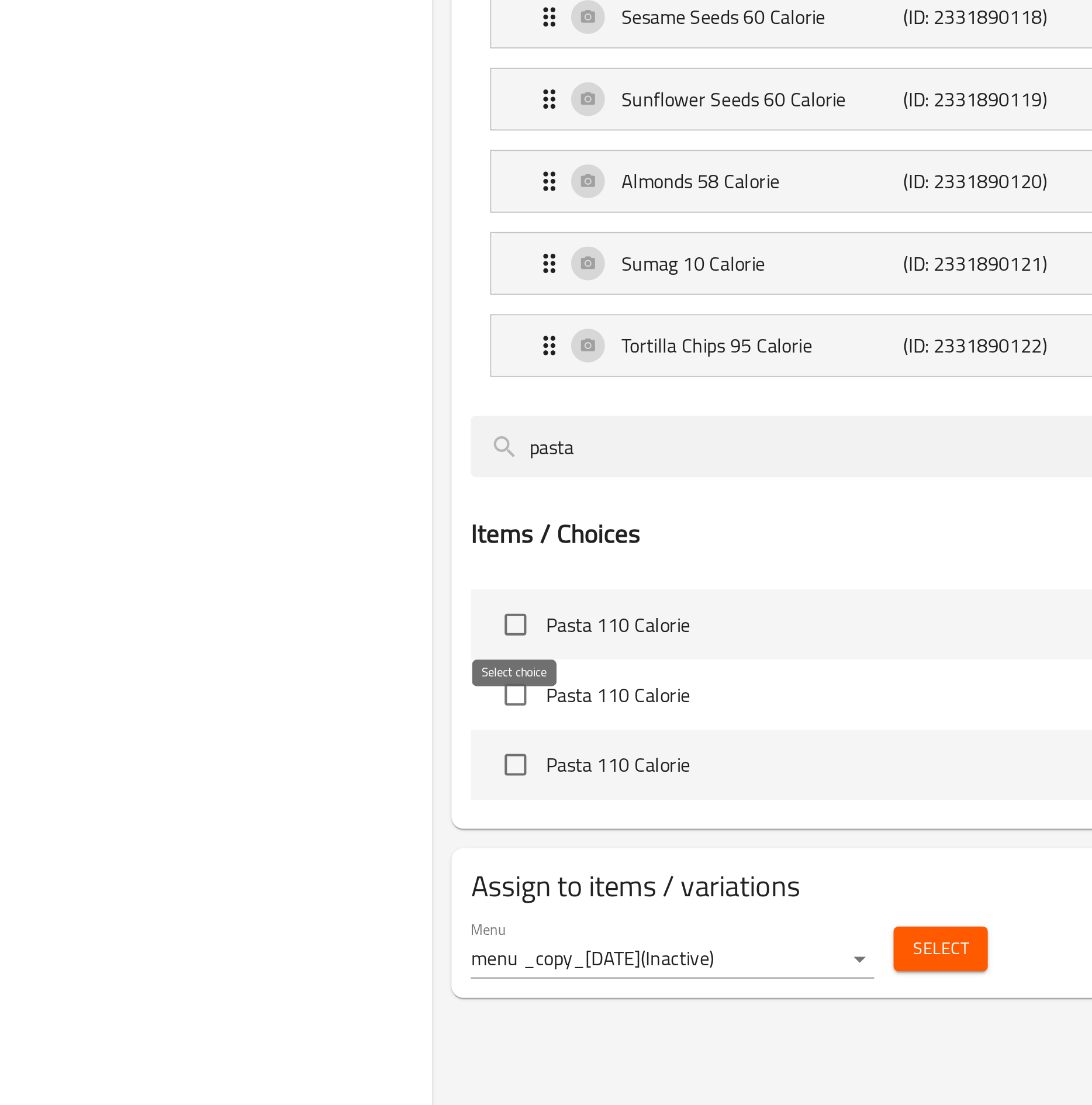
type input "pasta"
click at [465, 553] on input "checkbox" at bounding box center [467, 791] width 24 height 24
checkbox input "true"
drag, startPoint x: 539, startPoint y: 690, endPoint x: 289, endPoint y: 674, distance: 250.5
click at [289, 553] on div "Choice Groups Your Choice Of second: 19 Your Choice Of third: 19 Your Choice Of…" at bounding box center [639, 519] width 850 height 1105
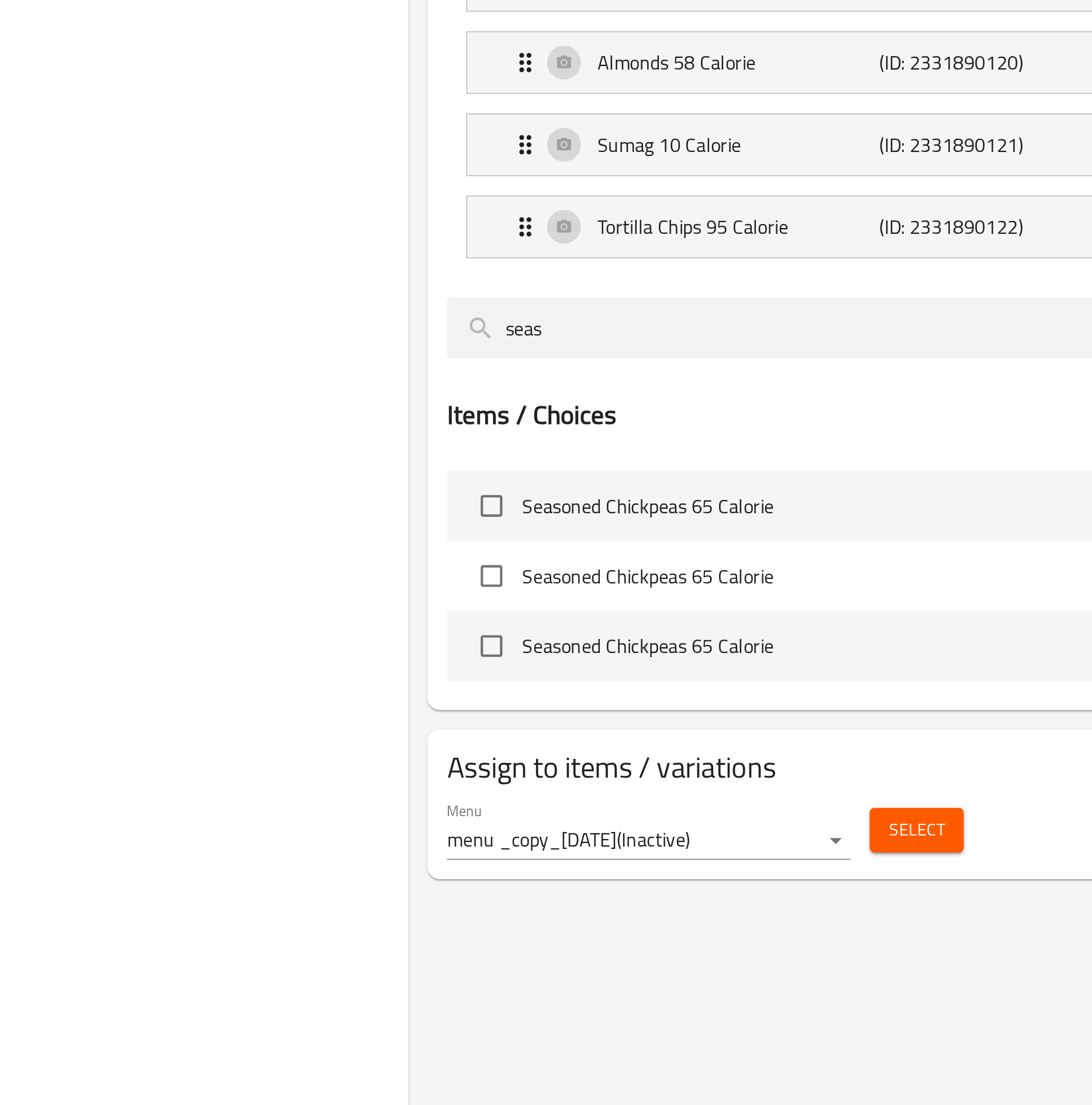
type input "seas"
click at [465, 553] on input "checkbox" at bounding box center [467, 791] width 24 height 24
checkbox input "true"
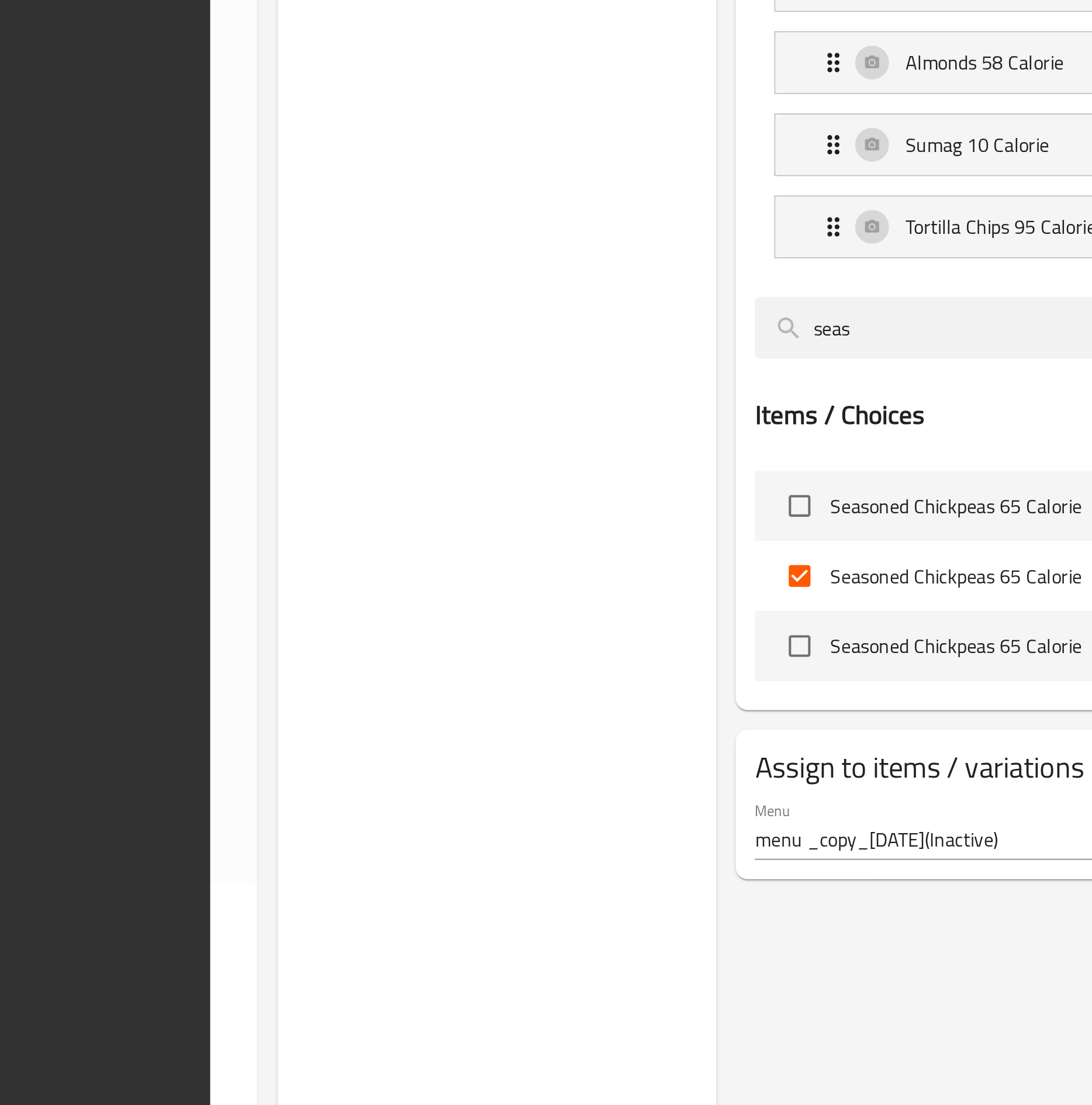
drag, startPoint x: 283, startPoint y: 664, endPoint x: -120, endPoint y: 644, distance: 403.5
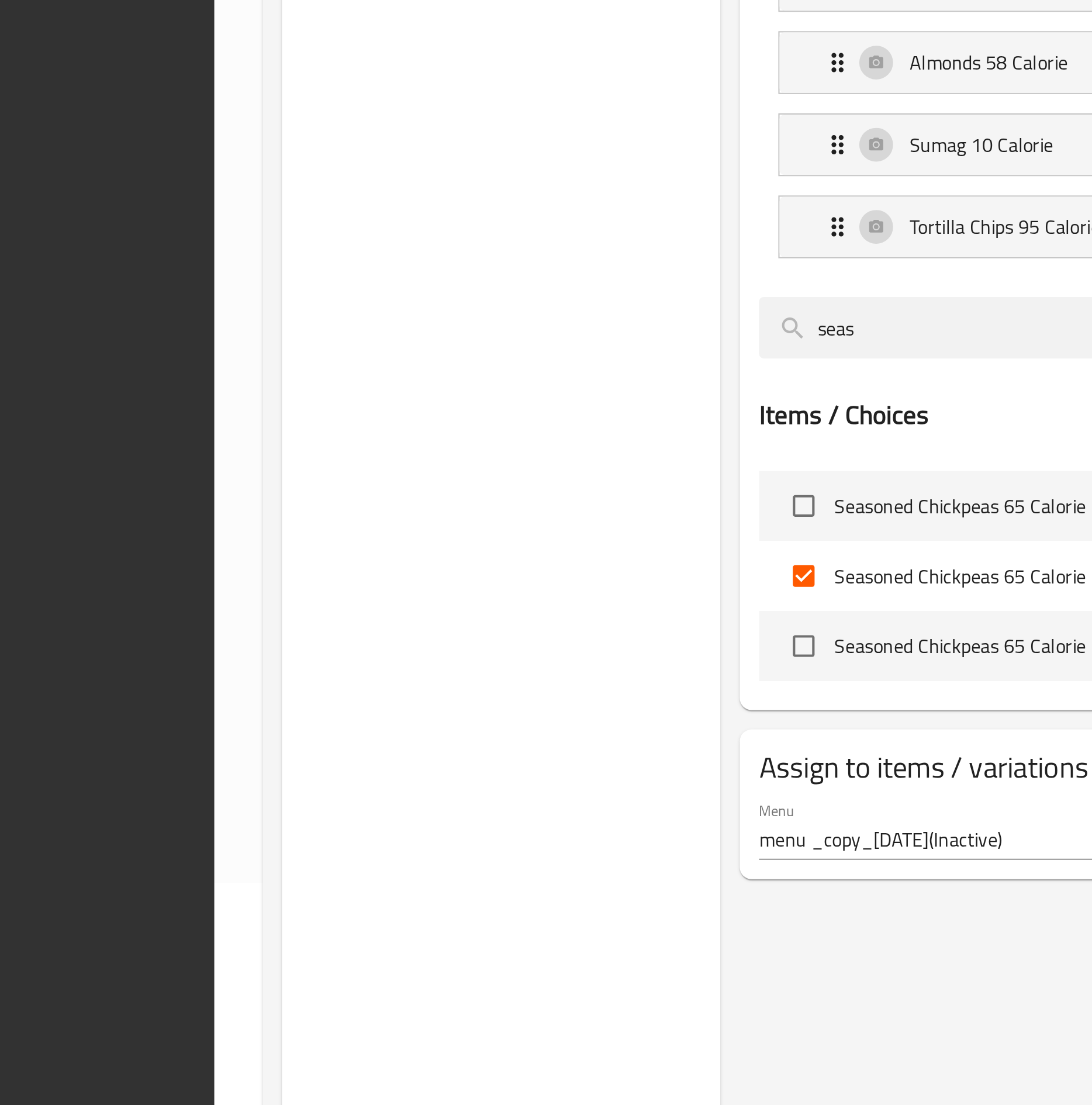
click at [0, 553] on html "​ Menu-management [GEOGRAPHIC_DATA] Get Help C Edit Restaurant Branches Menus C…" at bounding box center [546, 387] width 1092 height 1105
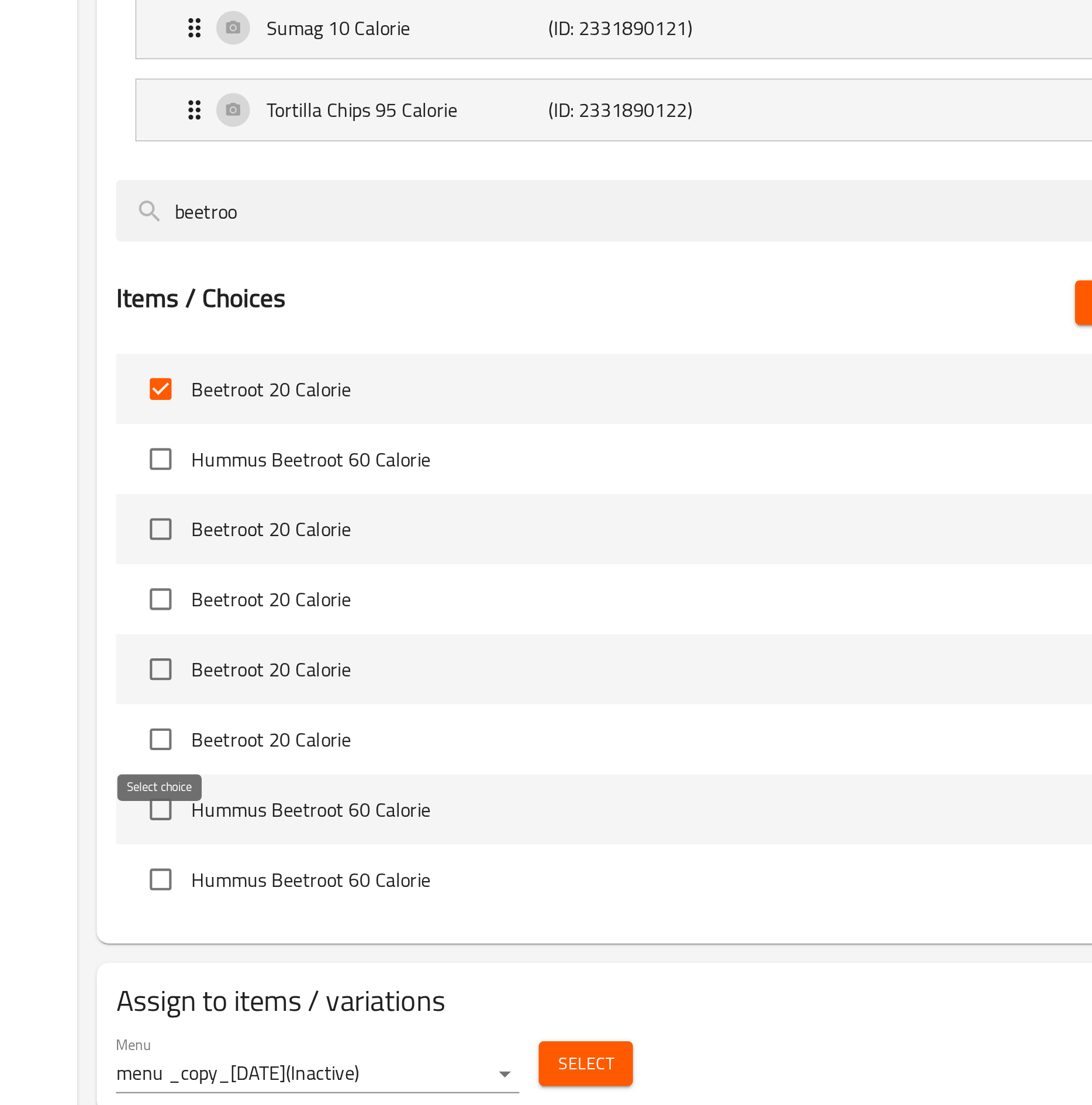
type input "beetroo"
click at [471, 553] on input "checkbox" at bounding box center [467, 959] width 24 height 24
checkbox input "true"
drag, startPoint x: 557, startPoint y: 693, endPoint x: 411, endPoint y: 694, distance: 146.0
click at [411, 553] on div "Choice Groups Your Choice Of second: 19 Your Choice Of third: 19 Your Choice Of…" at bounding box center [639, 539] width 850 height 1144
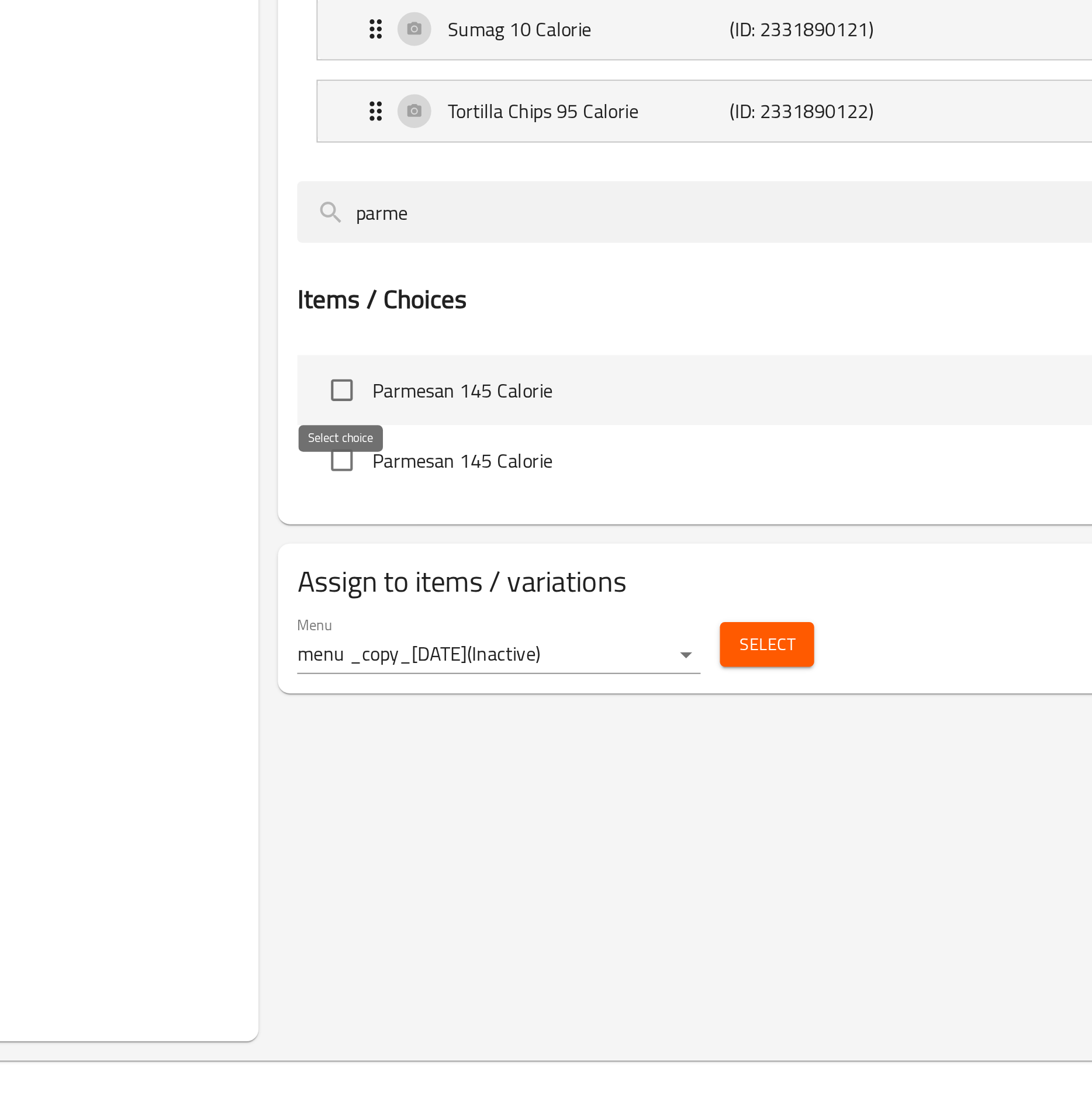
type input "parme"
click at [474, 553] on input "checkbox" at bounding box center [467, 791] width 24 height 24
checkbox input "true"
drag, startPoint x: 516, startPoint y: 684, endPoint x: 383, endPoint y: 677, distance: 133.2
click at [383, 553] on div "Choice Groups Your Choice Of second: 19 Your Choice Of third: 19 Your Choice Of…" at bounding box center [639, 519] width 850 height 1105
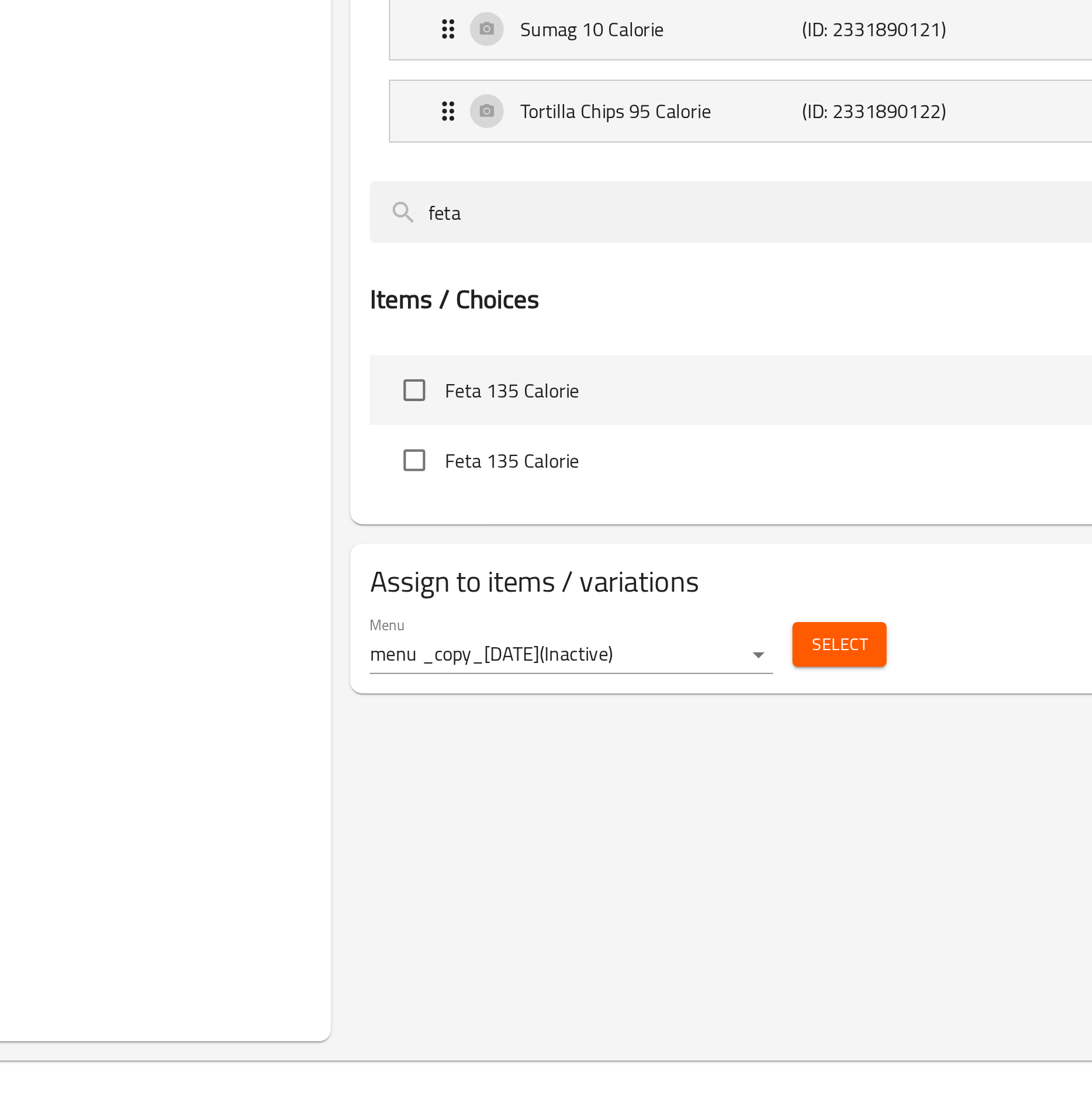
type input "feta"
drag, startPoint x: 504, startPoint y: 805, endPoint x: 454, endPoint y: 809, distance: 50.2
click at [454, 553] on li "Feta 135 Calorie 0 BHD" at bounding box center [747, 790] width 604 height 34
click at [461, 553] on input "checkbox" at bounding box center [467, 791] width 24 height 24
checkbox input "true"
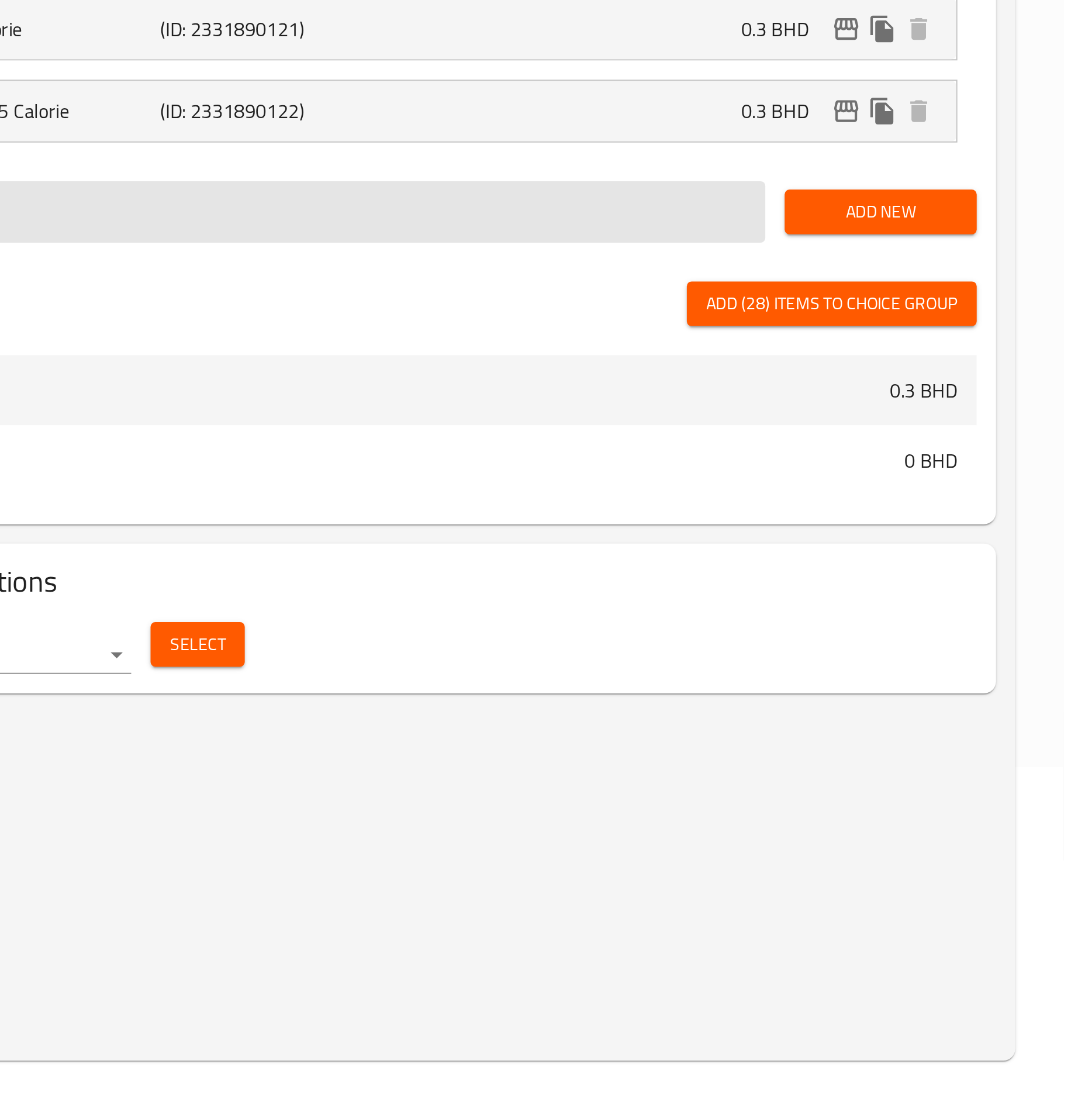
drag, startPoint x: 849, startPoint y: 680, endPoint x: 771, endPoint y: 683, distance: 78.1
click at [771, 553] on input "feta" at bounding box center [696, 671] width 502 height 30
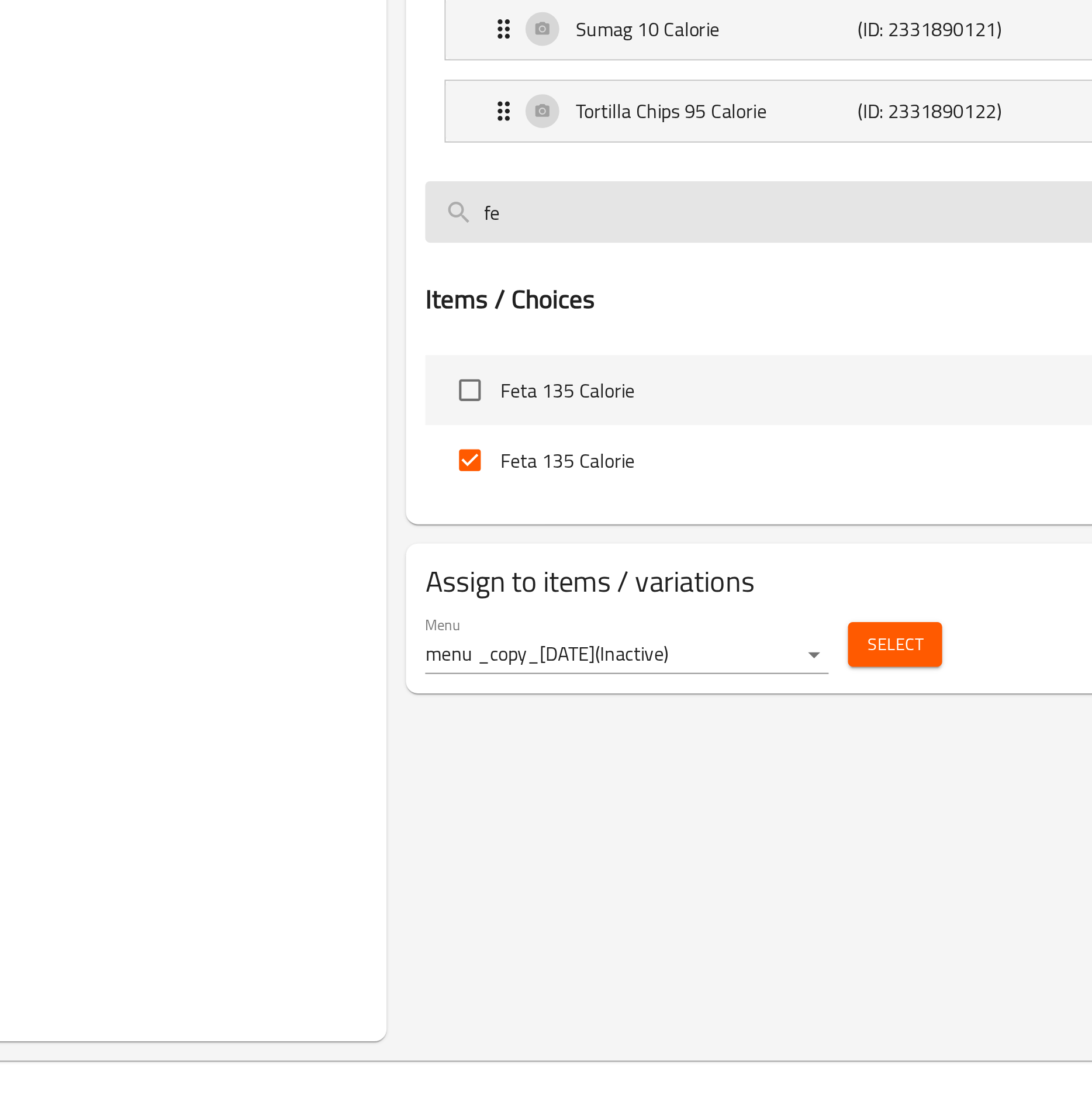
type input "f"
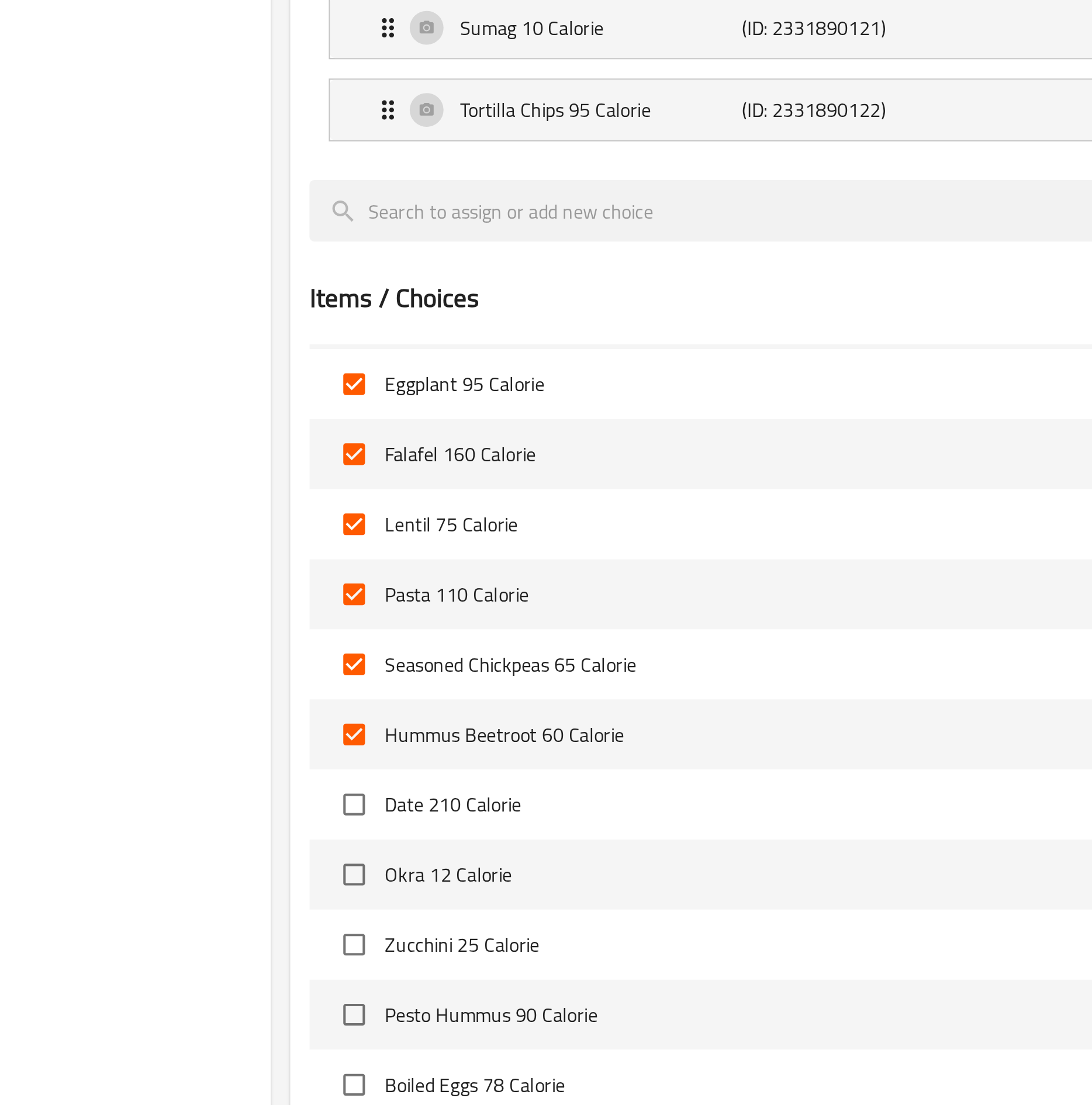
scroll to position [4239, 0]
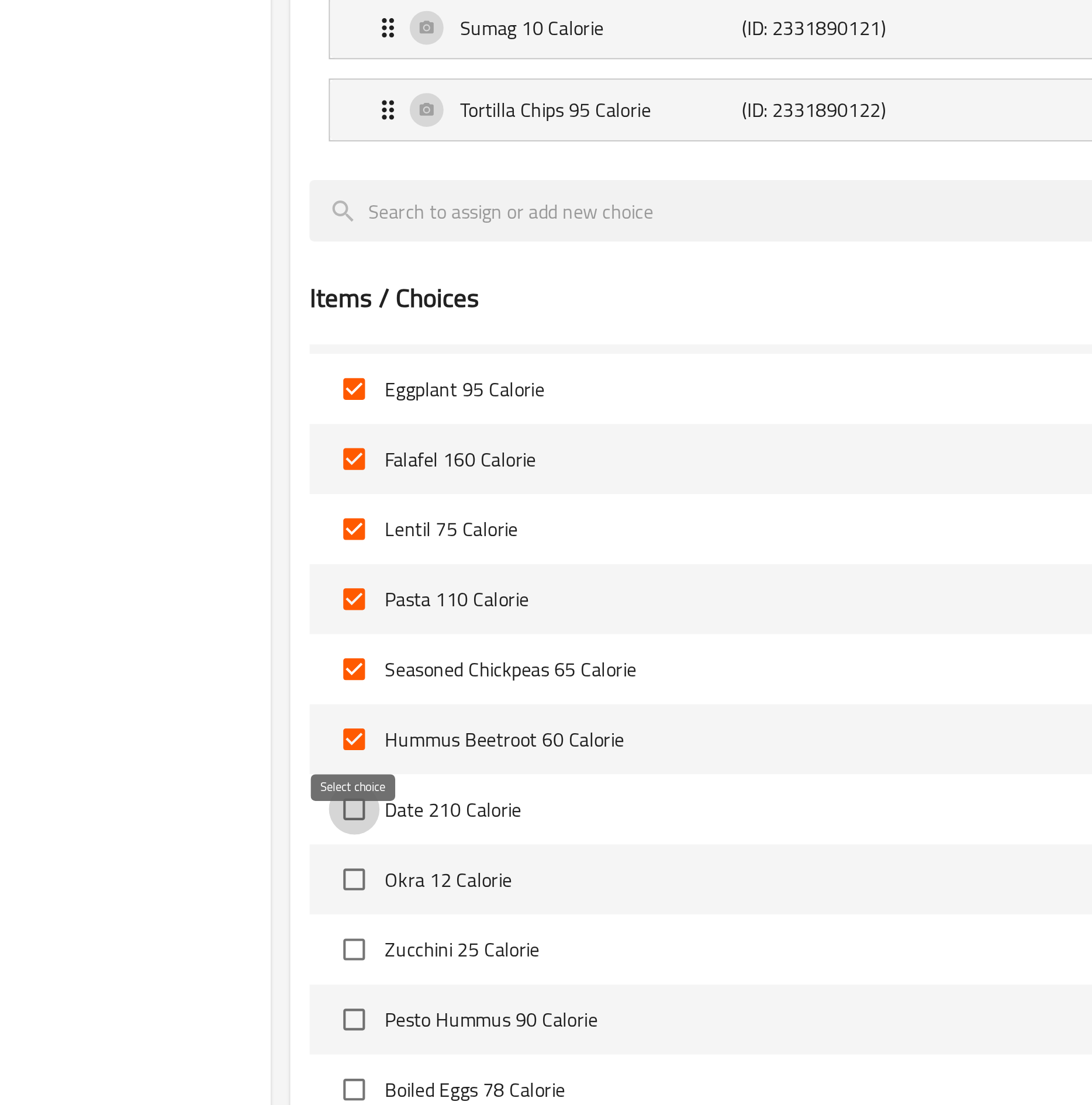
click at [473, 553] on input "checkbox" at bounding box center [467, 959] width 24 height 24
checkbox input "true"
click at [467, 553] on input "checkbox" at bounding box center [467, 993] width 24 height 24
checkbox input "true"
click at [470, 553] on input "checkbox" at bounding box center [467, 1027] width 24 height 24
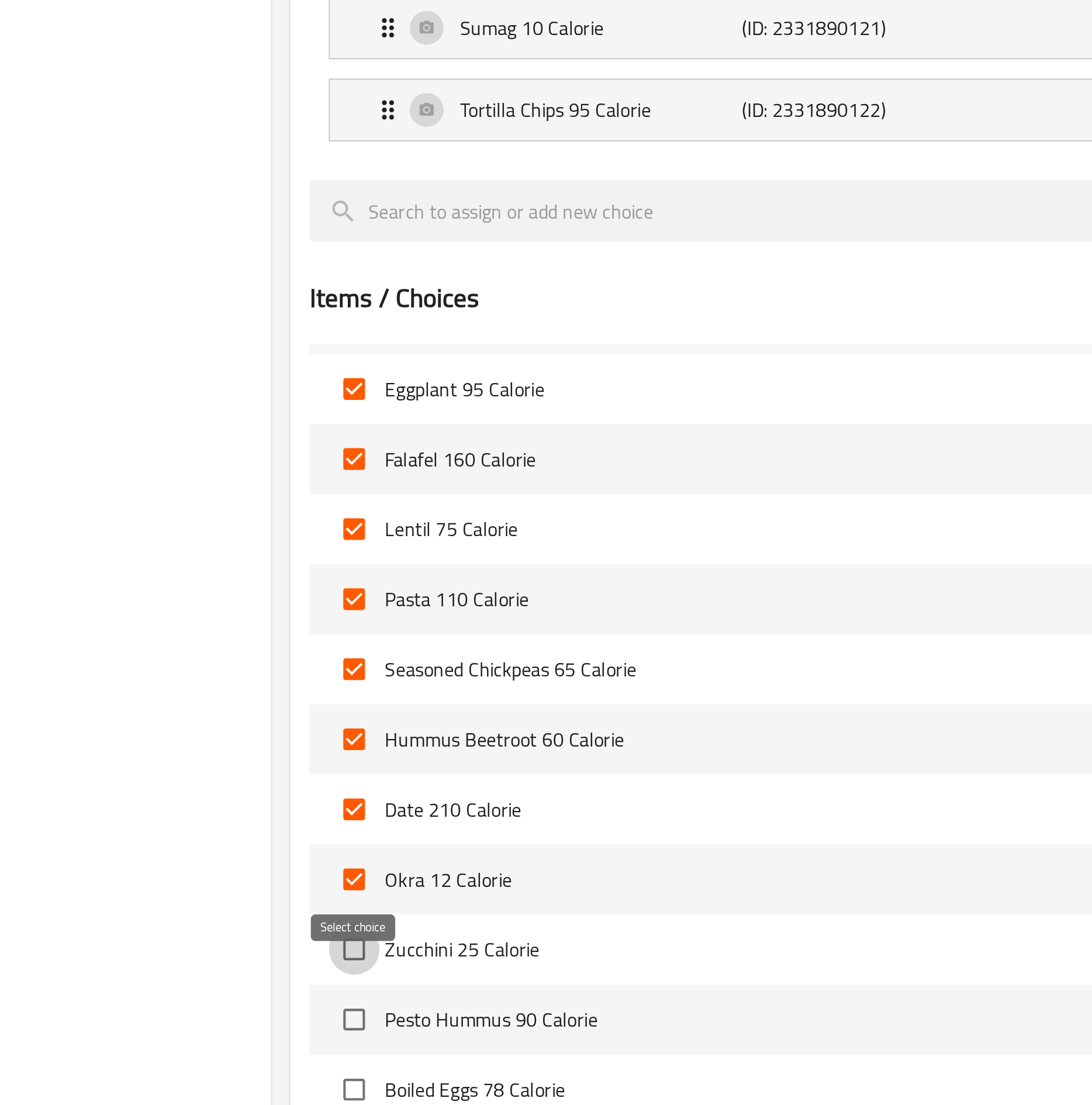
checkbox input "true"
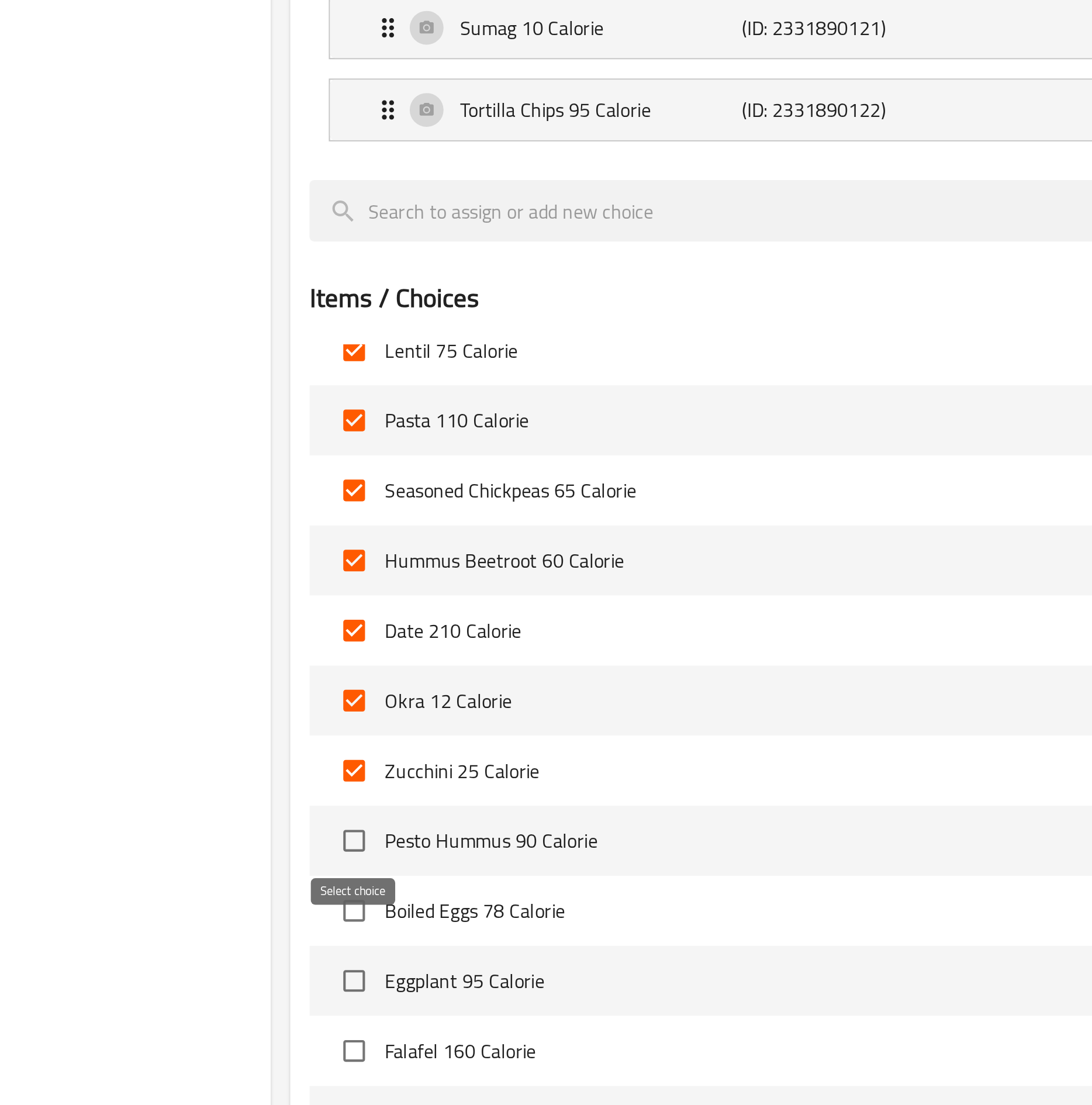
scroll to position [4342, 0]
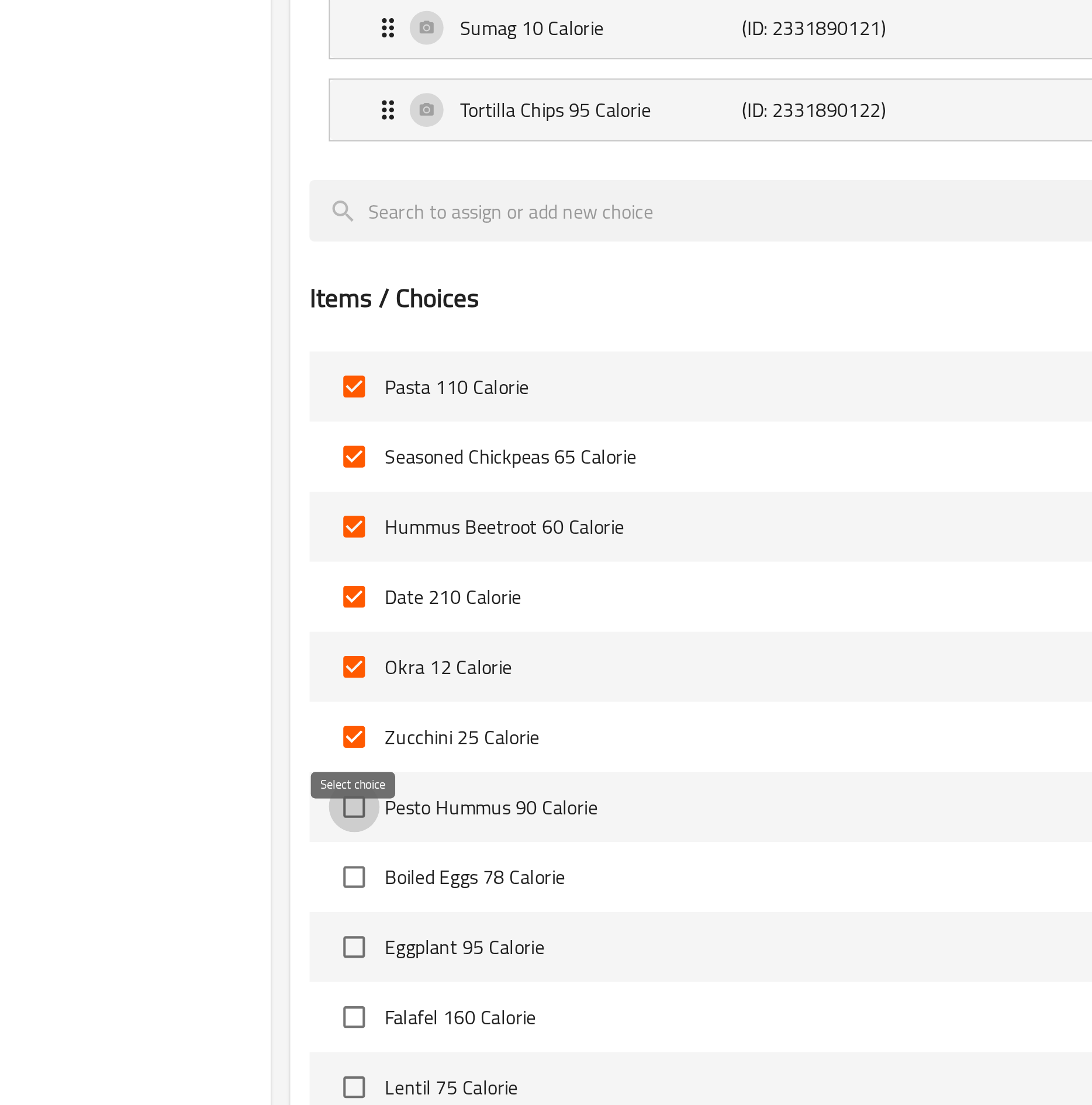
click at [472, 553] on input "checkbox" at bounding box center [467, 959] width 24 height 24
checkbox input "true"
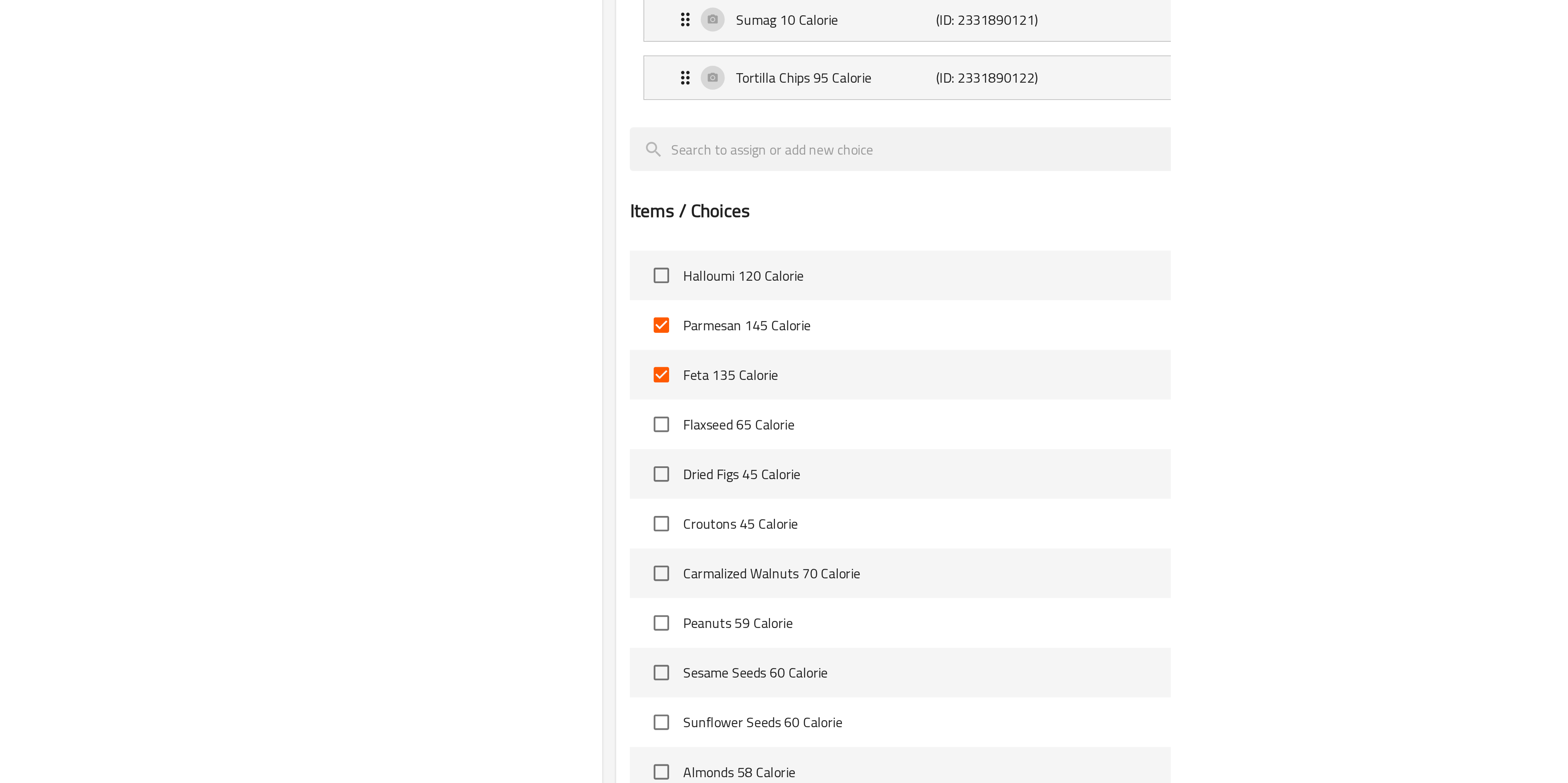
scroll to position [3500, 0]
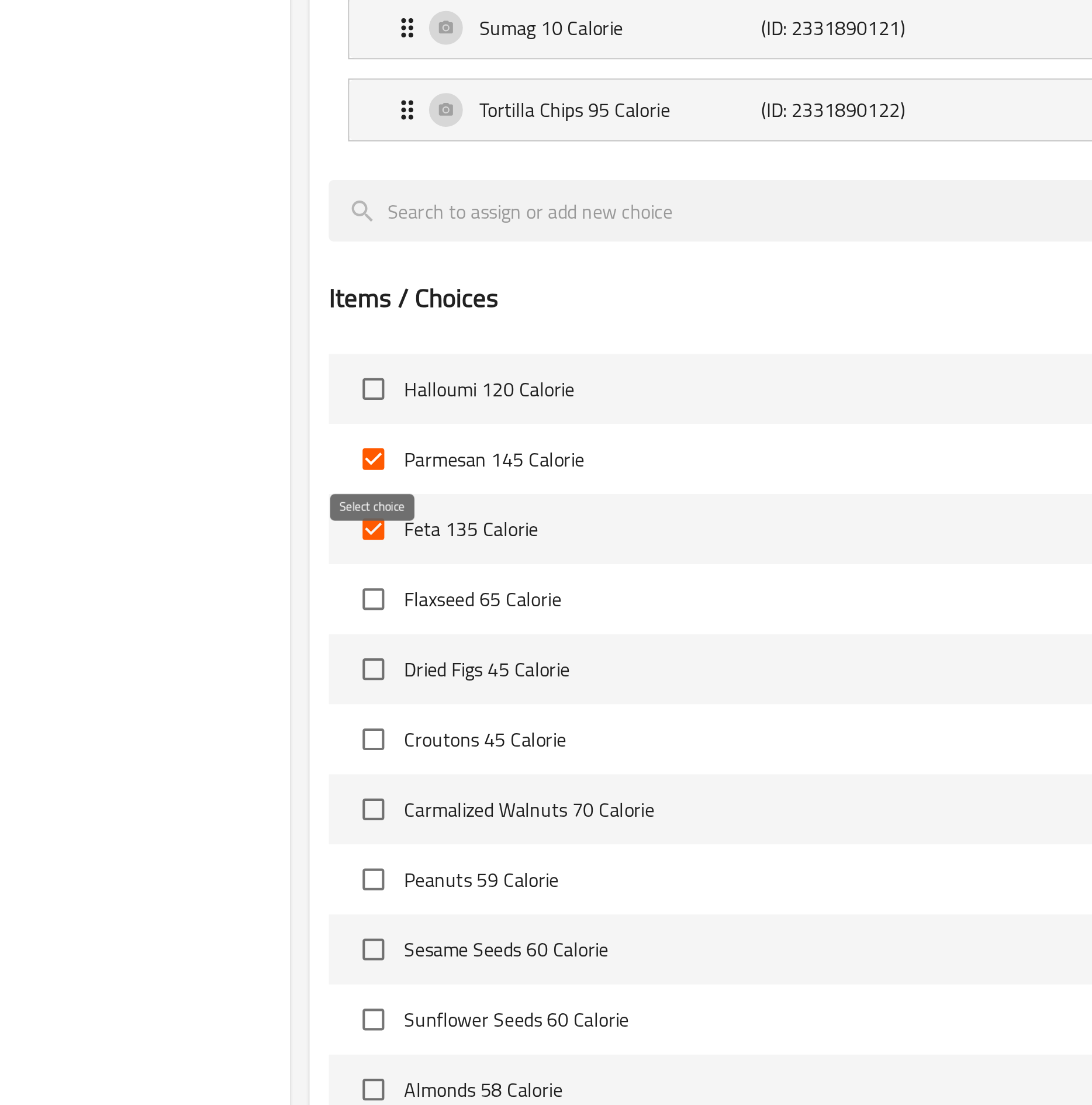
click at [470, 553] on input "checkbox" at bounding box center [467, 824] width 24 height 24
checkbox input "false"
click at [470, 553] on input "checkbox" at bounding box center [467, 790] width 24 height 24
checkbox input "false"
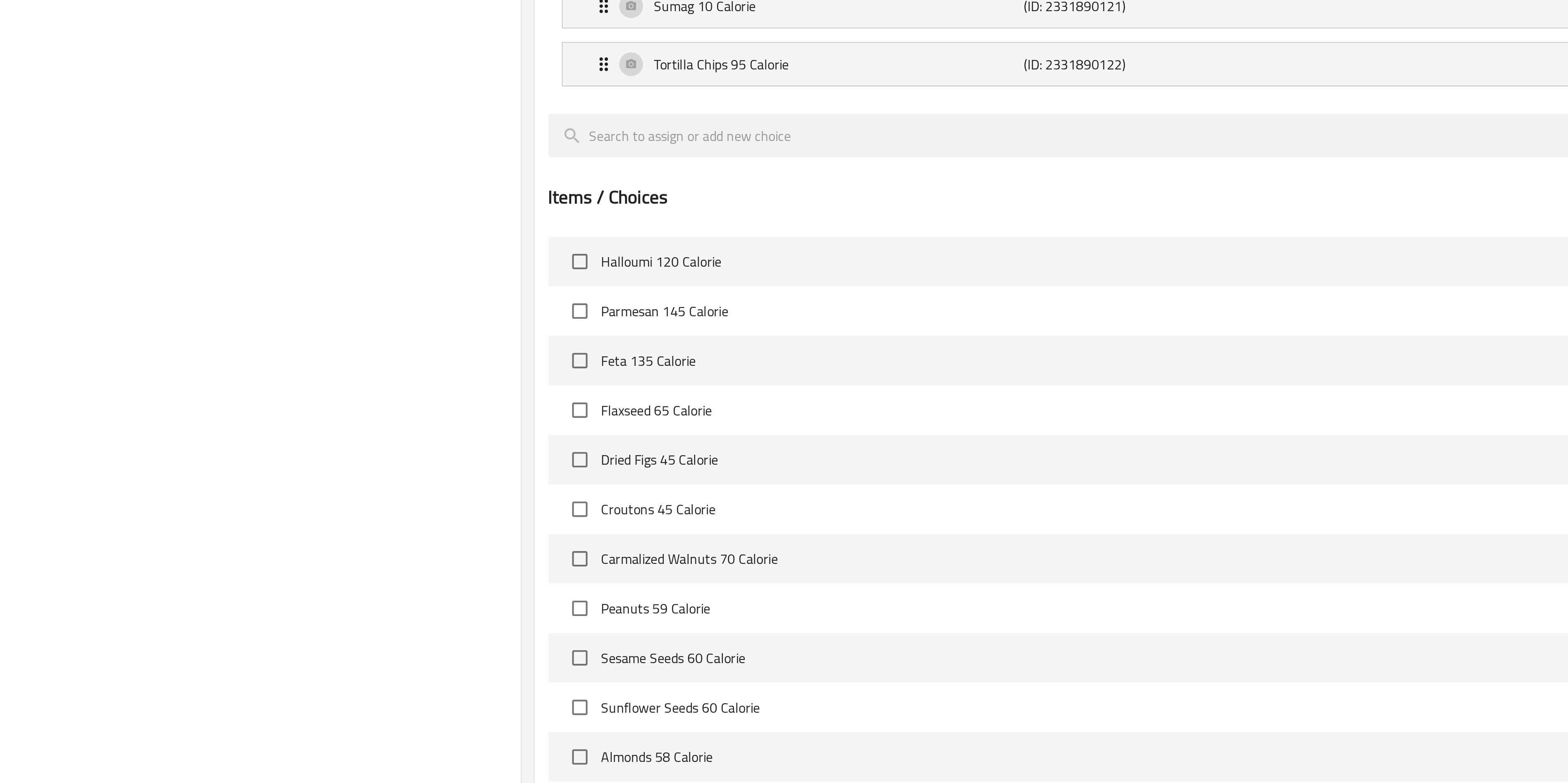
scroll to position [115, 0]
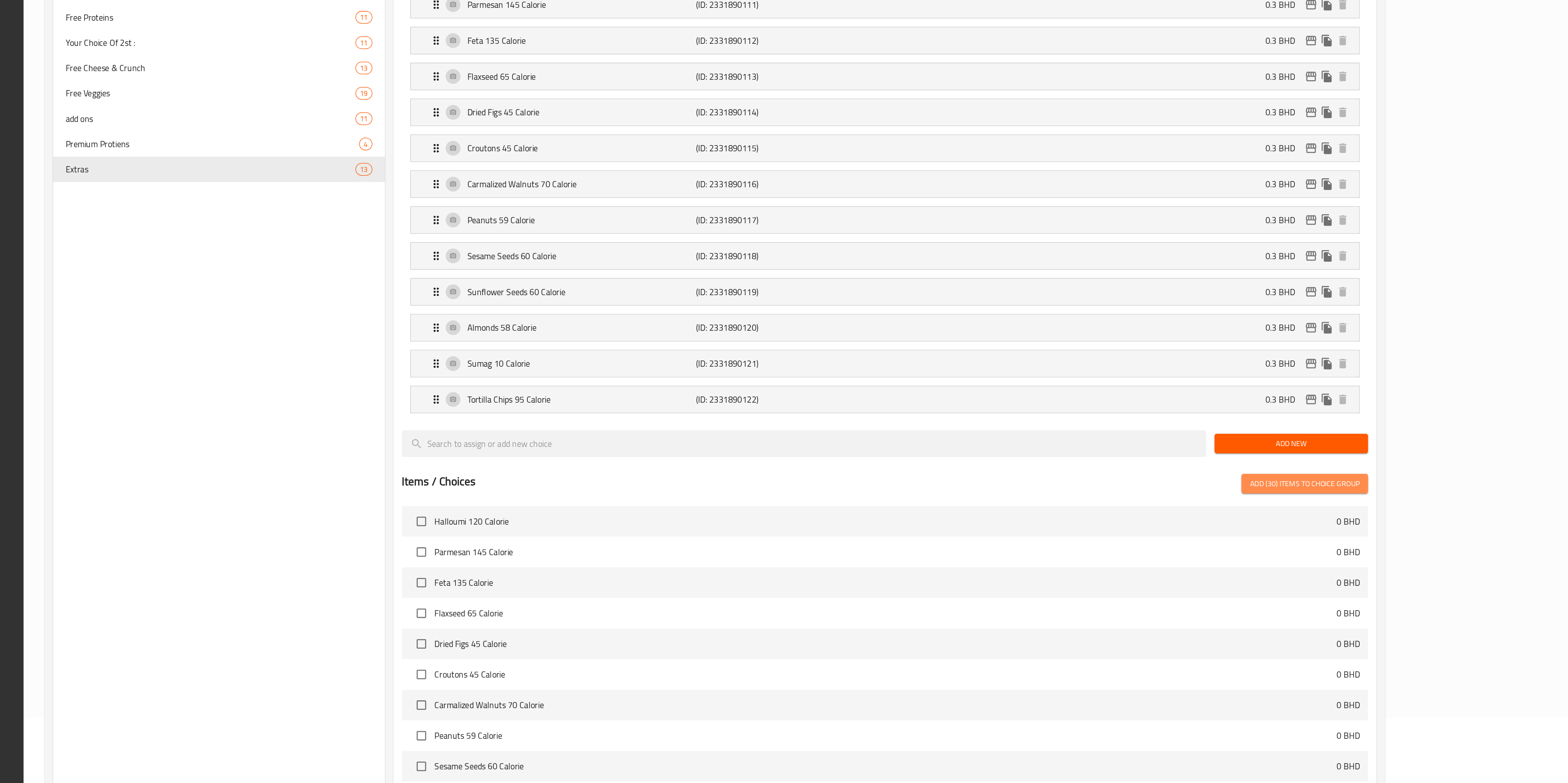
click at [793, 391] on span "Add (30) items to choice group" at bounding box center [1355, 484] width 86 height 10
checkbox input "false"
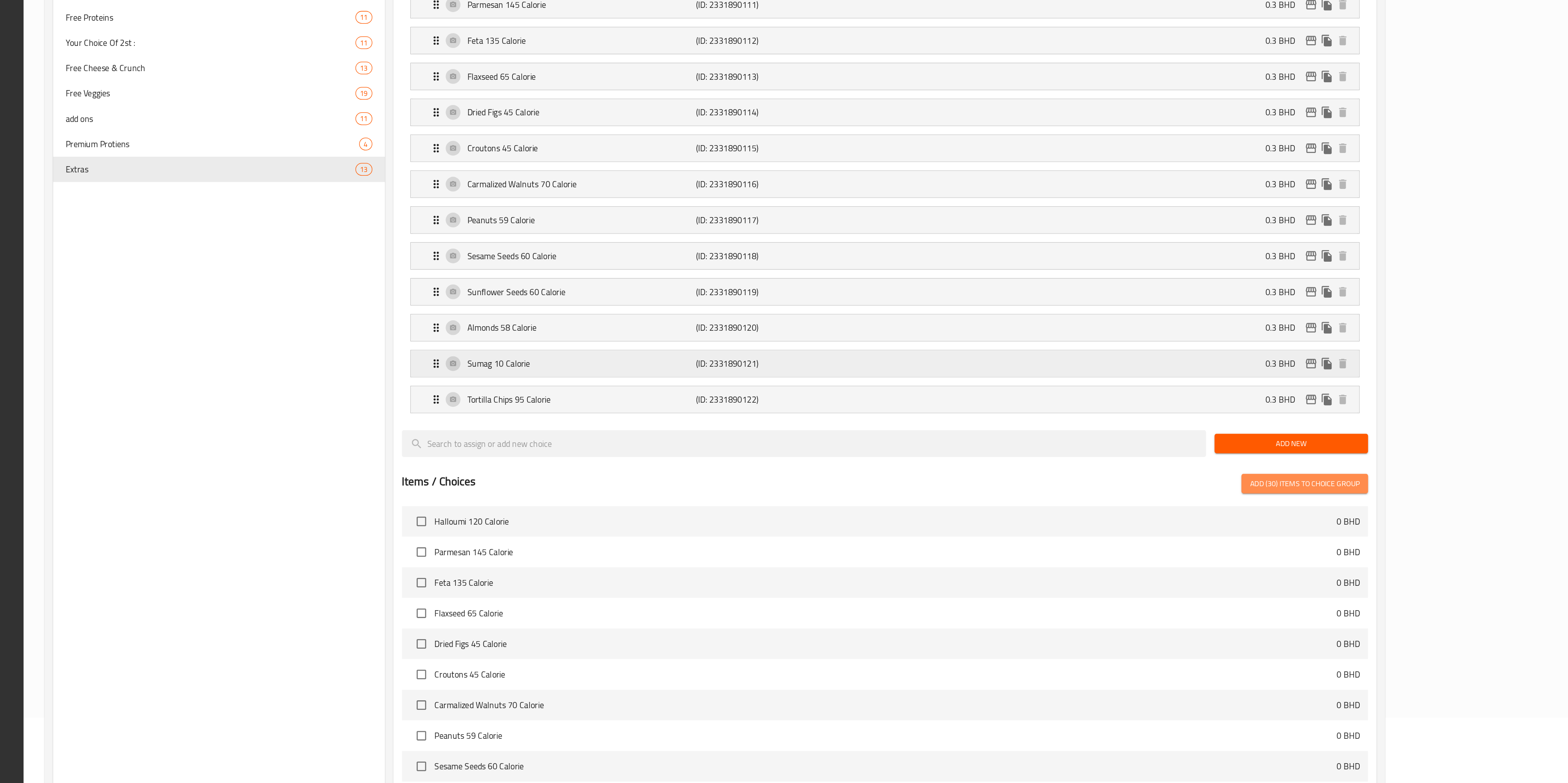
checkbox input "false"
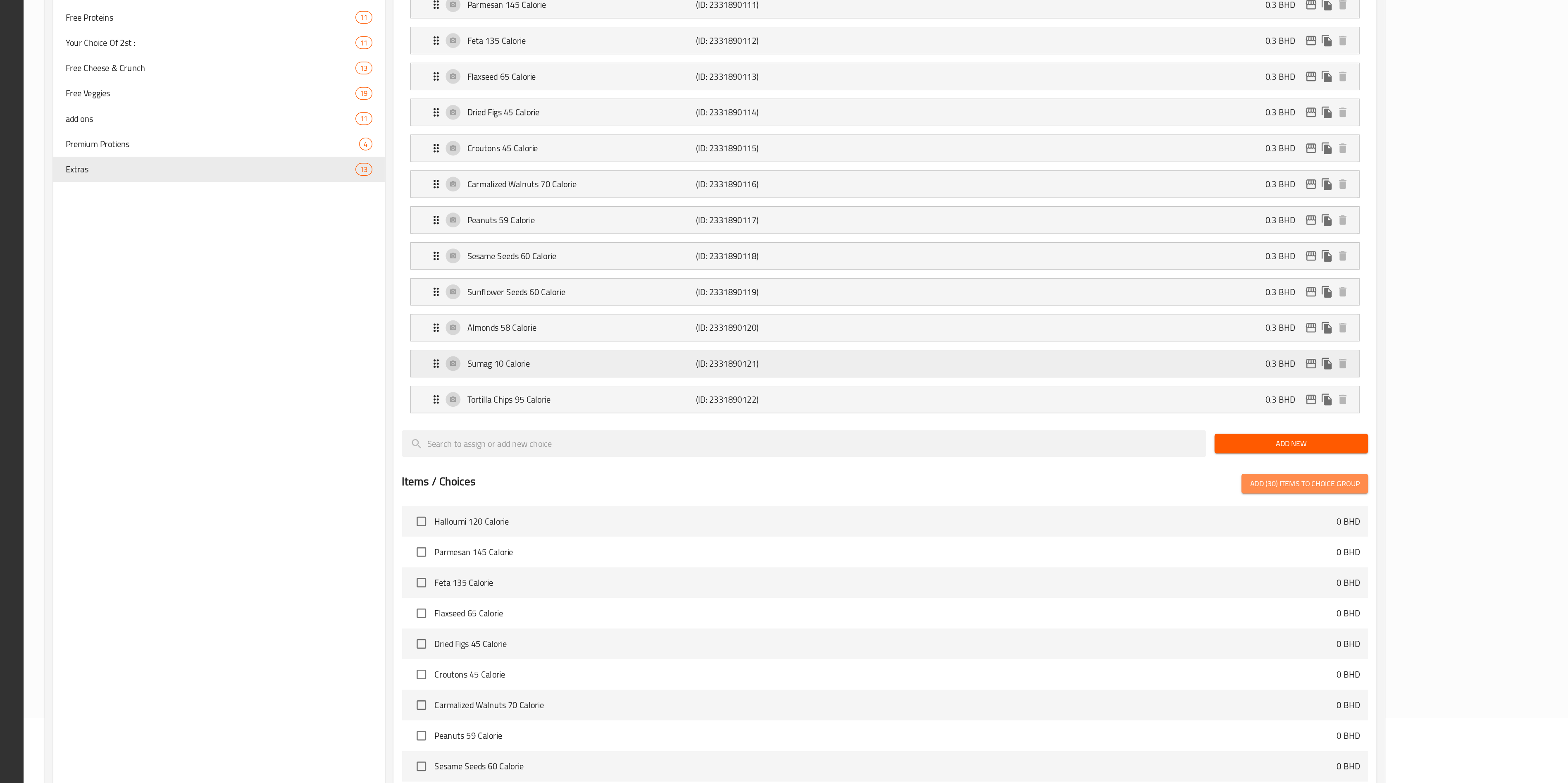
checkbox input "false"
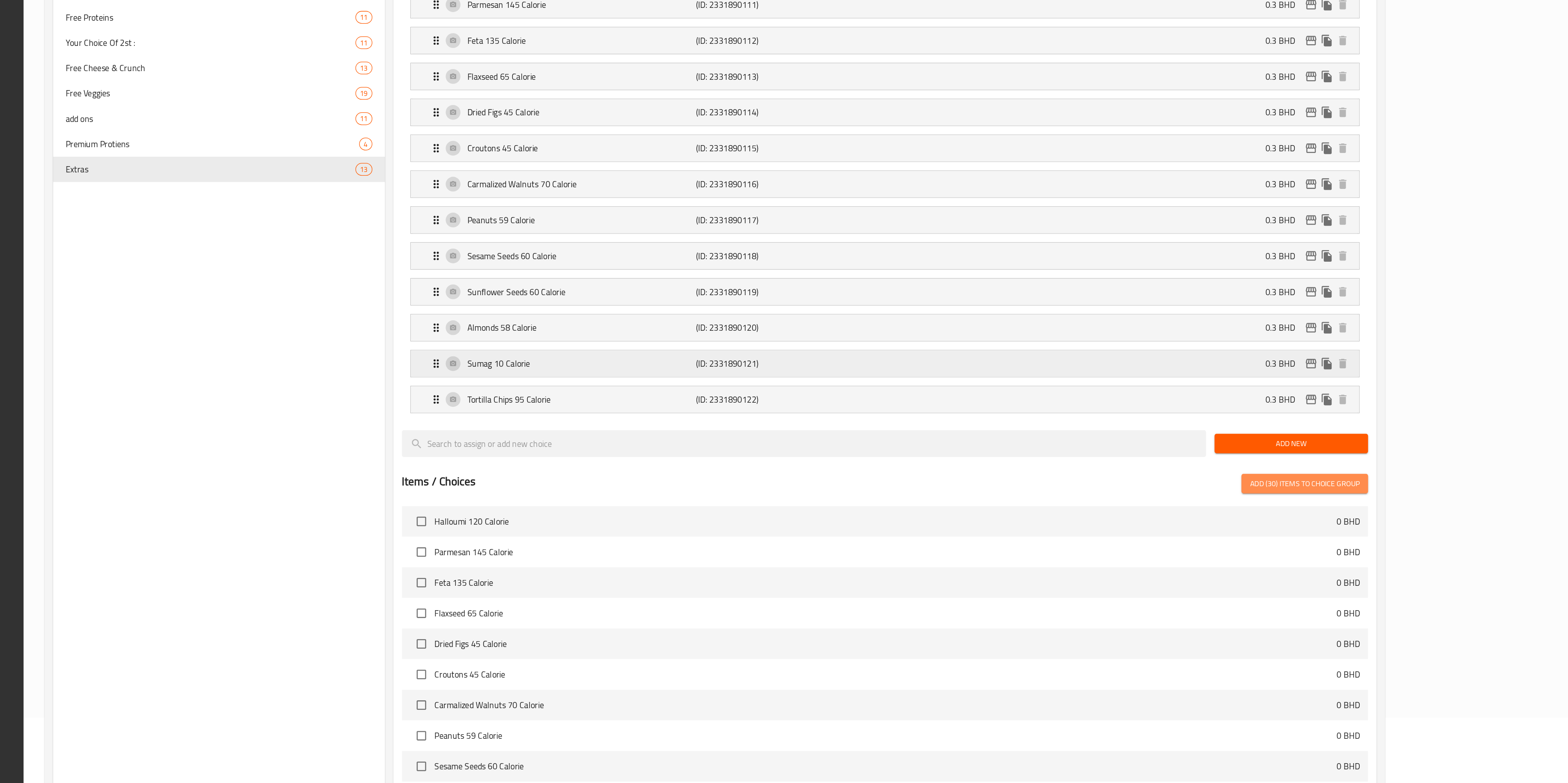
checkbox input "false"
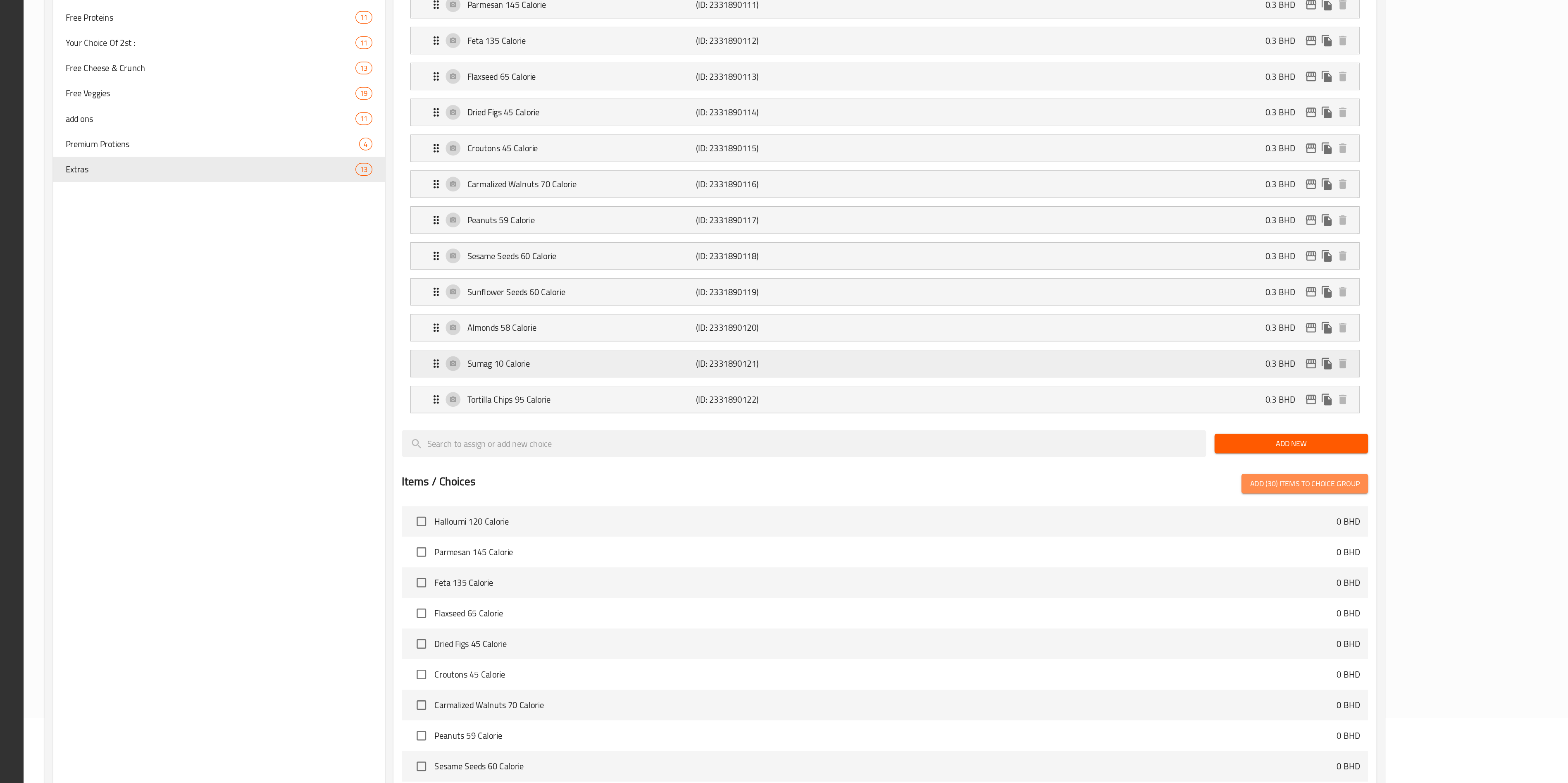
checkbox input "false"
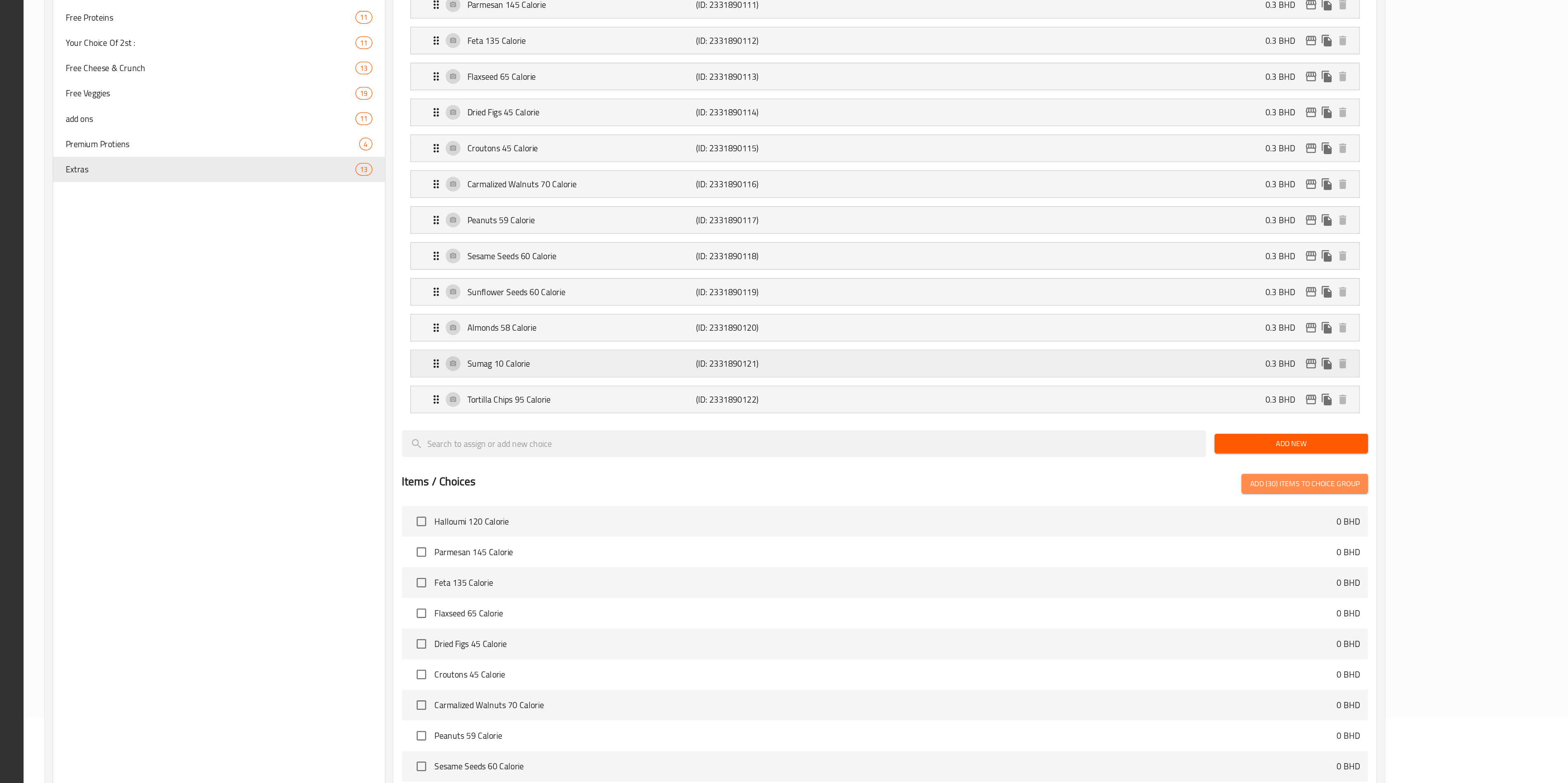
checkbox input "false"
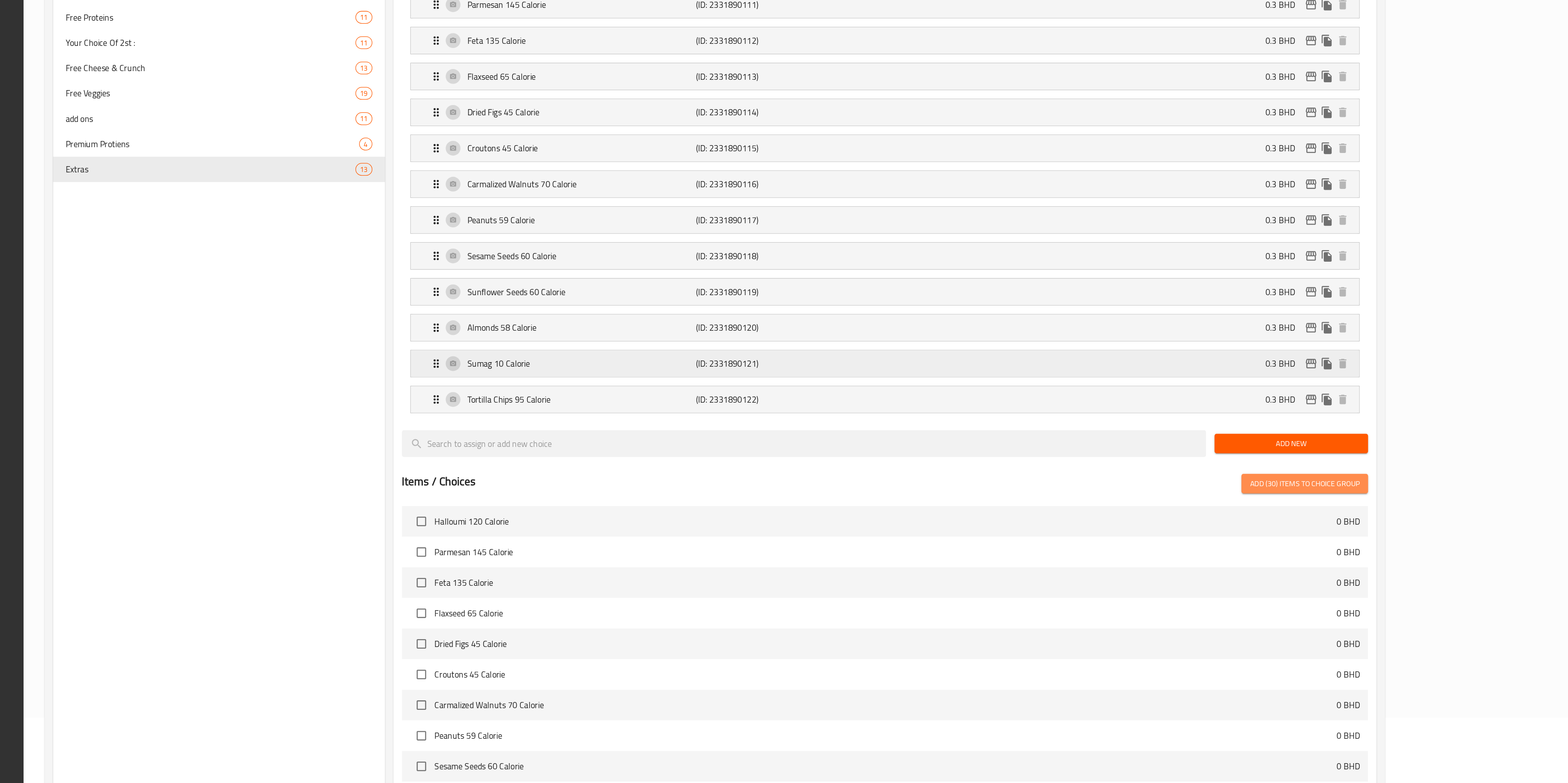
checkbox input "false"
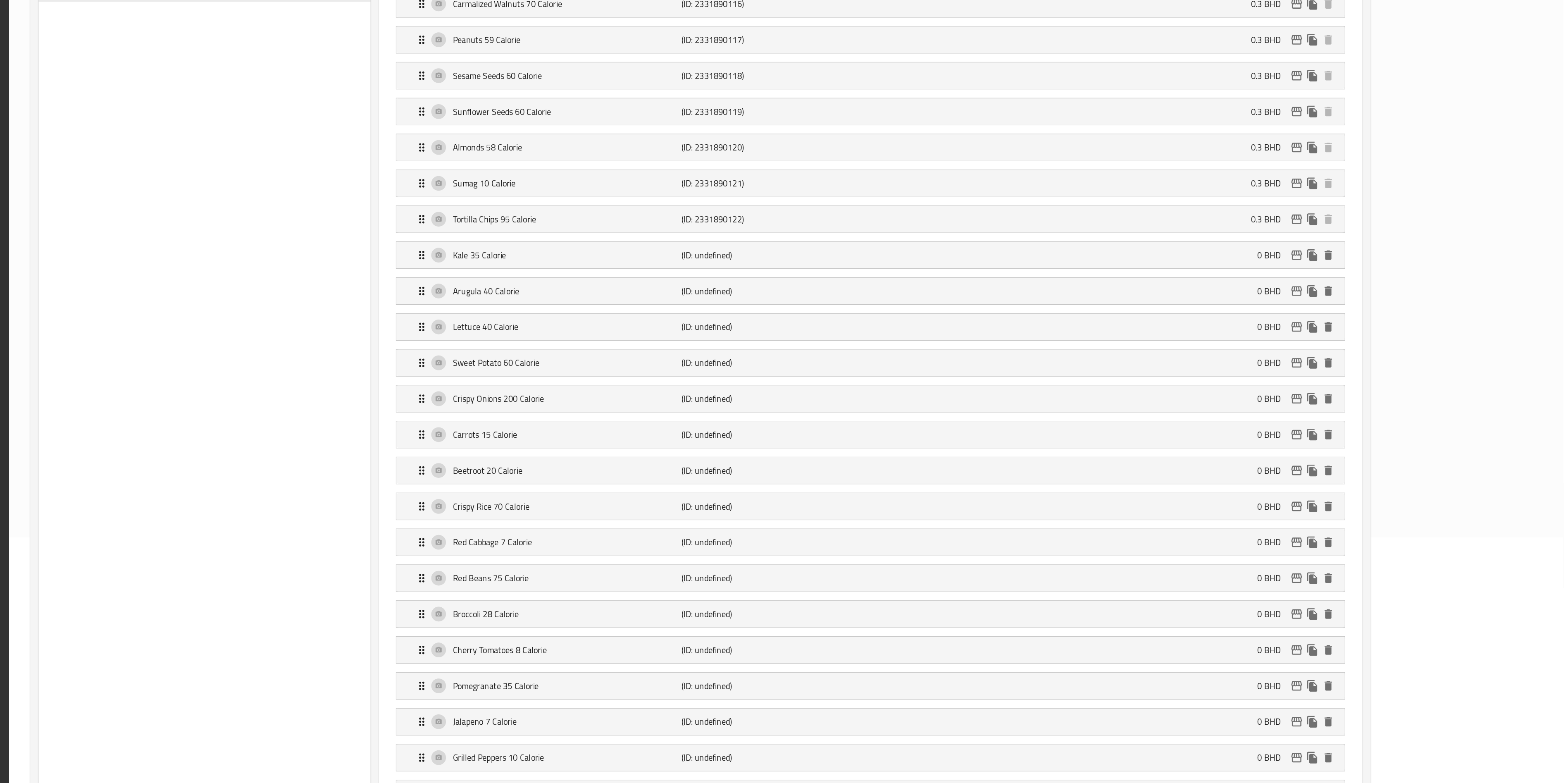
scroll to position [193, 0]
click at [793, 373] on icon "delete" at bounding box center [1384, 368] width 10 height 10
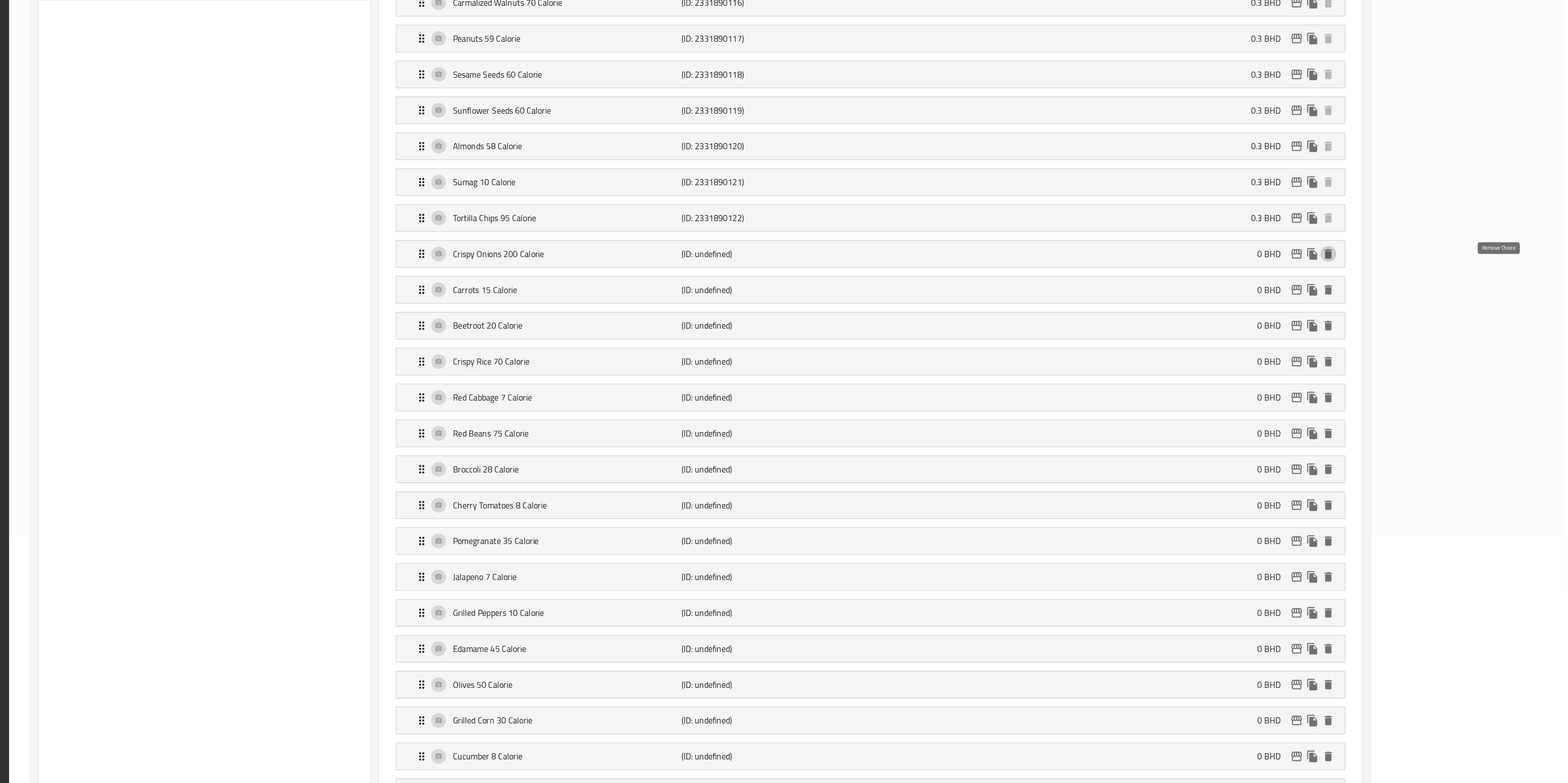
click at [793, 373] on icon "delete" at bounding box center [1384, 368] width 10 height 10
click at [793, 391] on icon "delete" at bounding box center [1384, 396] width 10 height 10
click at [793, 373] on icon "delete" at bounding box center [1384, 368] width 10 height 10
click at [793, 391] on icon "delete" at bounding box center [1384, 396] width 10 height 10
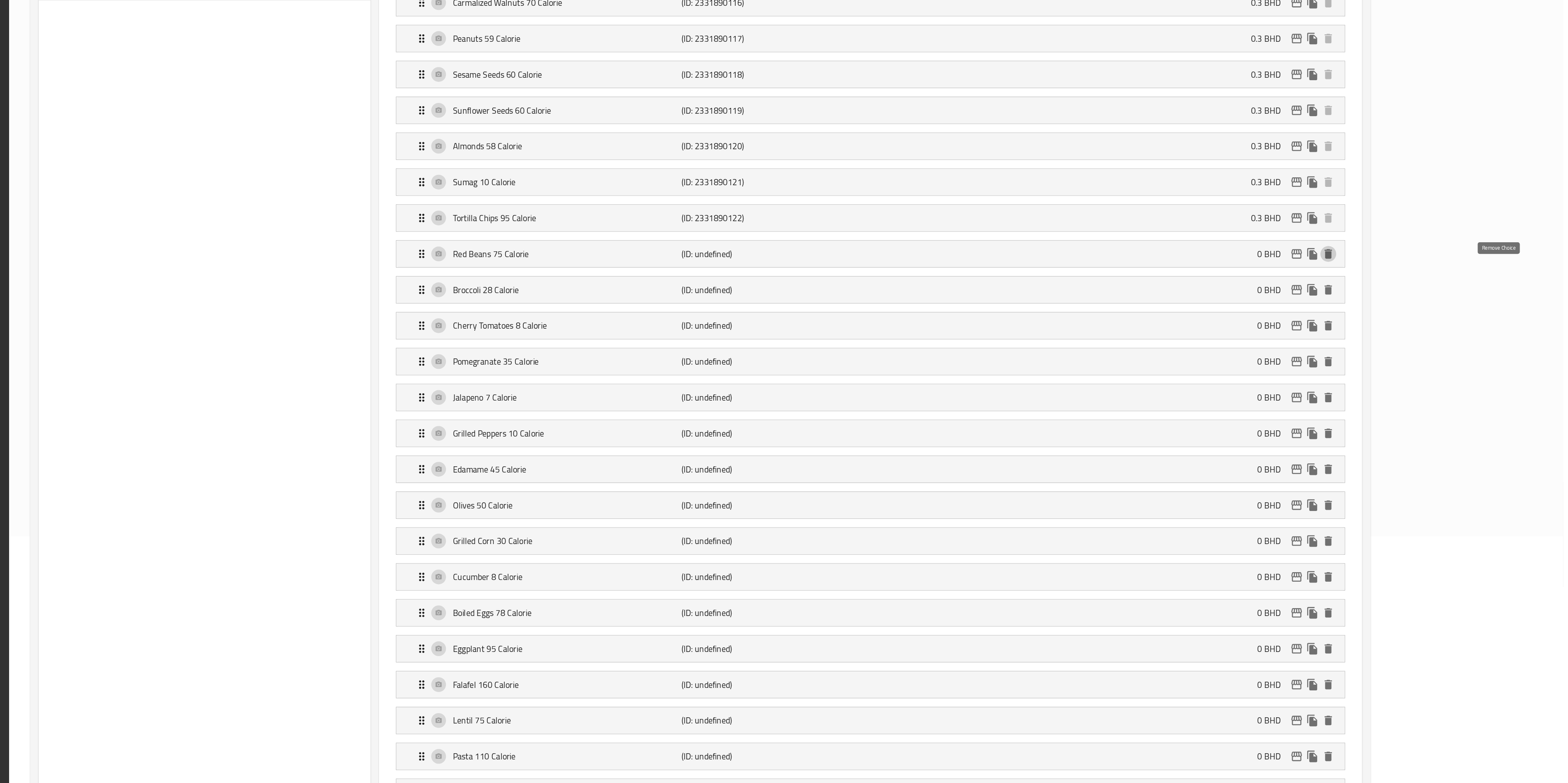
click at [793, 373] on icon "delete" at bounding box center [1384, 368] width 10 height 10
click at [793, 391] on icon "delete" at bounding box center [1384, 396] width 10 height 10
click at [793, 391] on icon "delete" at bounding box center [1384, 424] width 10 height 10
click at [793, 391] on icon "delete" at bounding box center [1384, 453] width 10 height 10
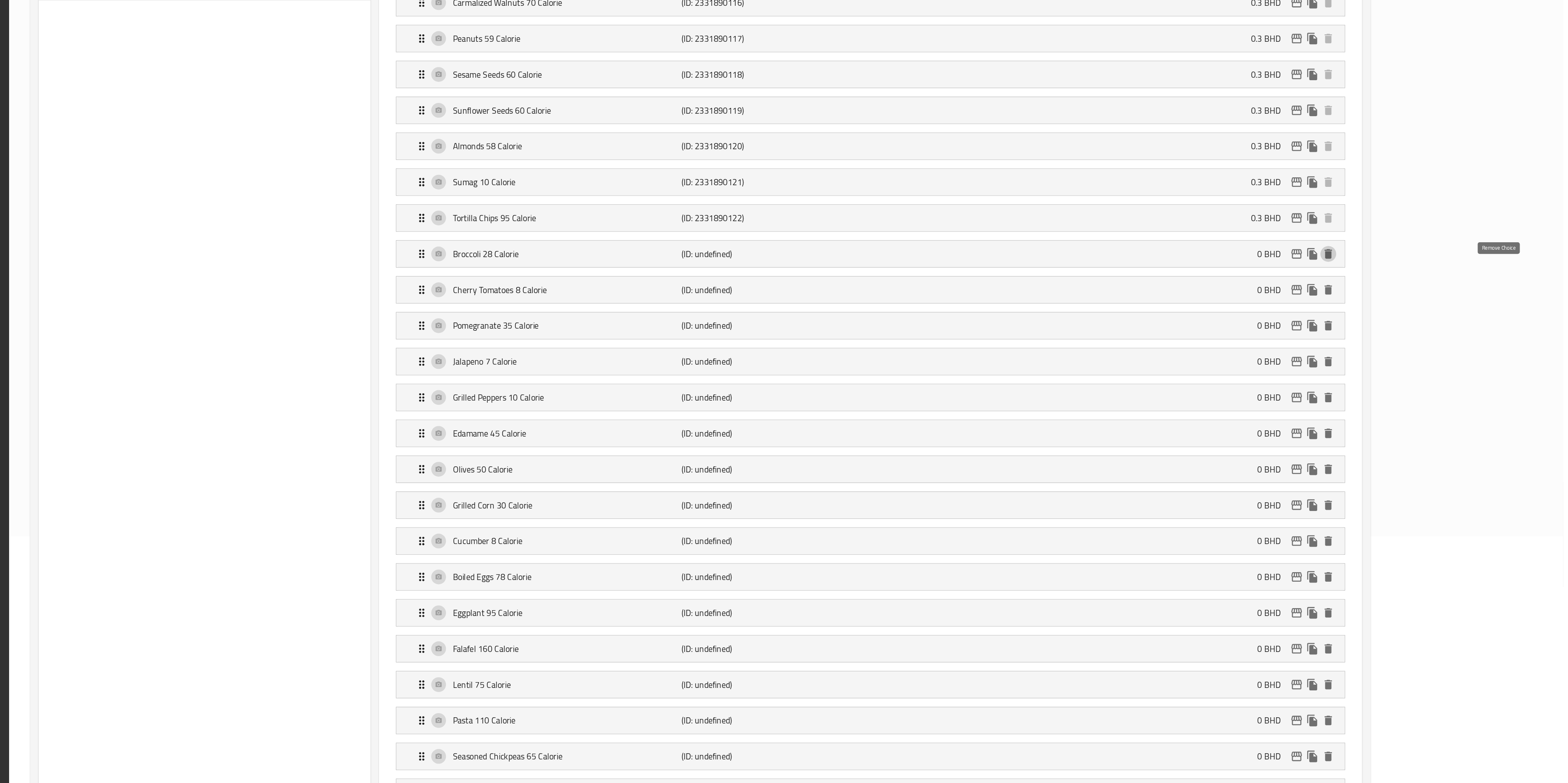
click at [793, 391] on icon "delete" at bounding box center [1384, 481] width 10 height 10
click at [793, 373] on icon "delete" at bounding box center [1384, 368] width 10 height 10
click at [793, 391] on icon "delete" at bounding box center [1384, 396] width 10 height 10
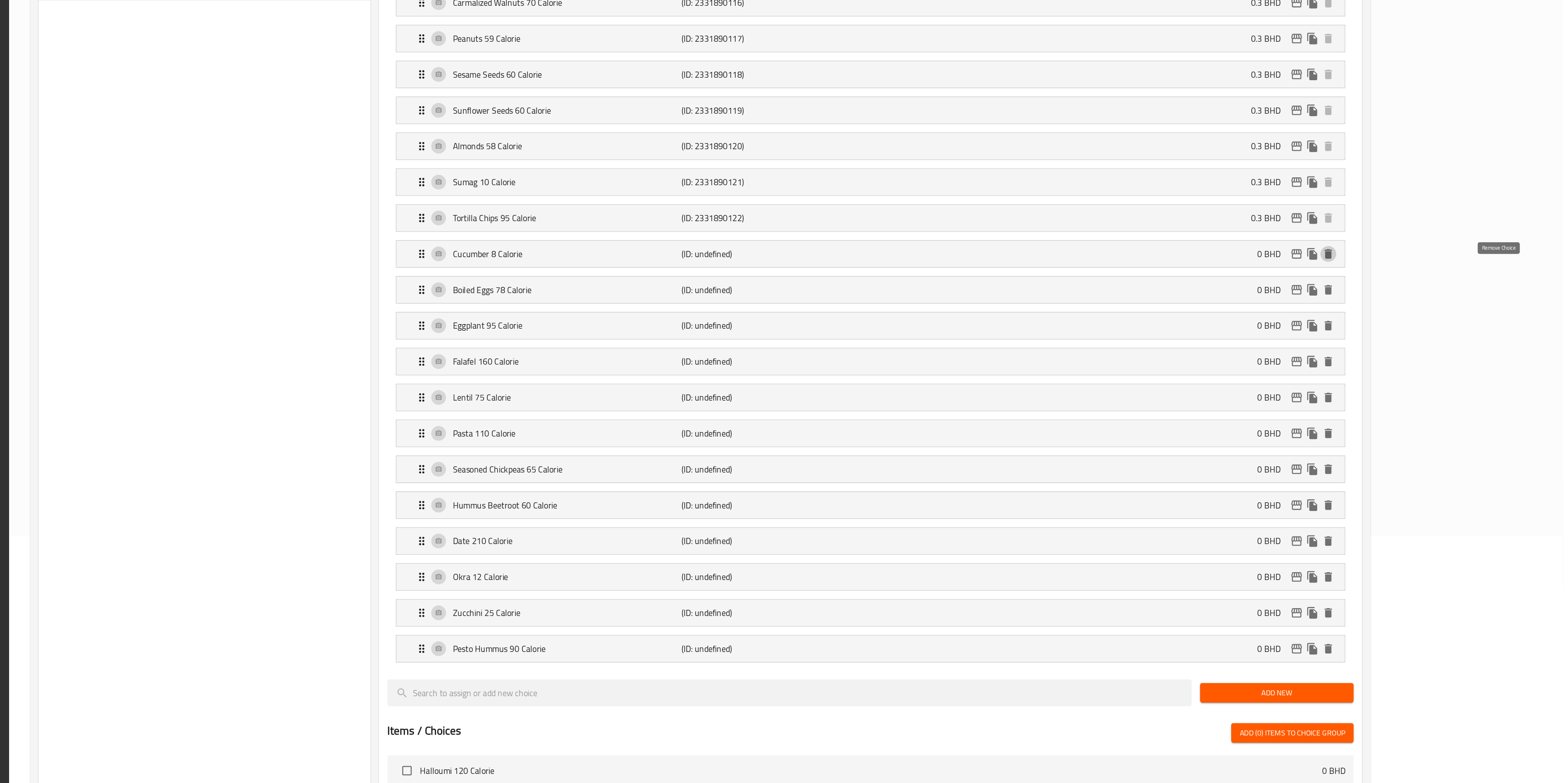
click at [793, 373] on icon "delete" at bounding box center [1384, 368] width 10 height 10
click at [793, 391] on icon "delete" at bounding box center [1384, 396] width 10 height 10
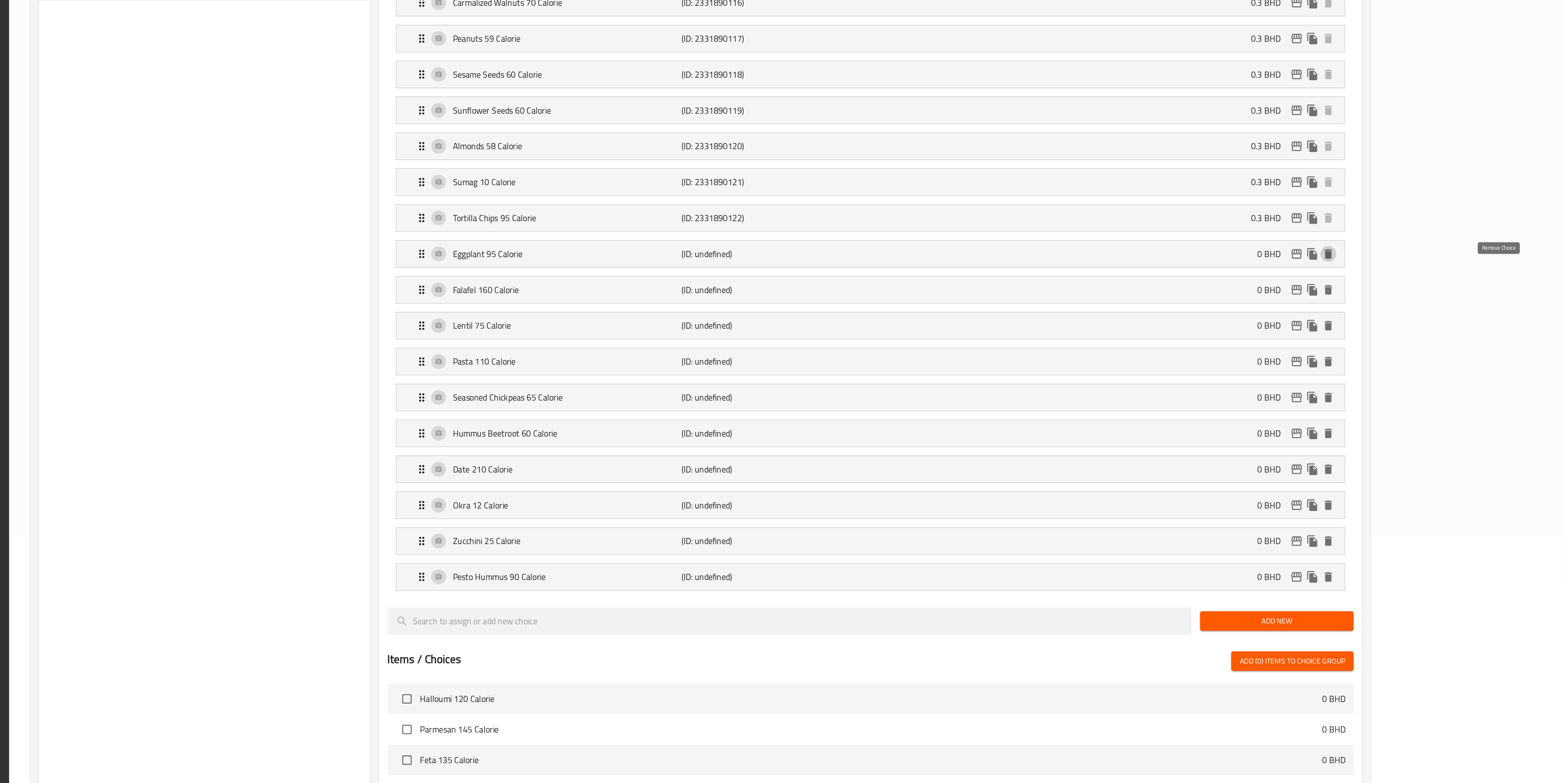
click at [793, 373] on icon "delete" at bounding box center [1384, 368] width 10 height 10
click at [793, 391] on icon "delete" at bounding box center [1384, 396] width 10 height 10
click at [793, 391] on icon "delete" at bounding box center [1384, 424] width 10 height 10
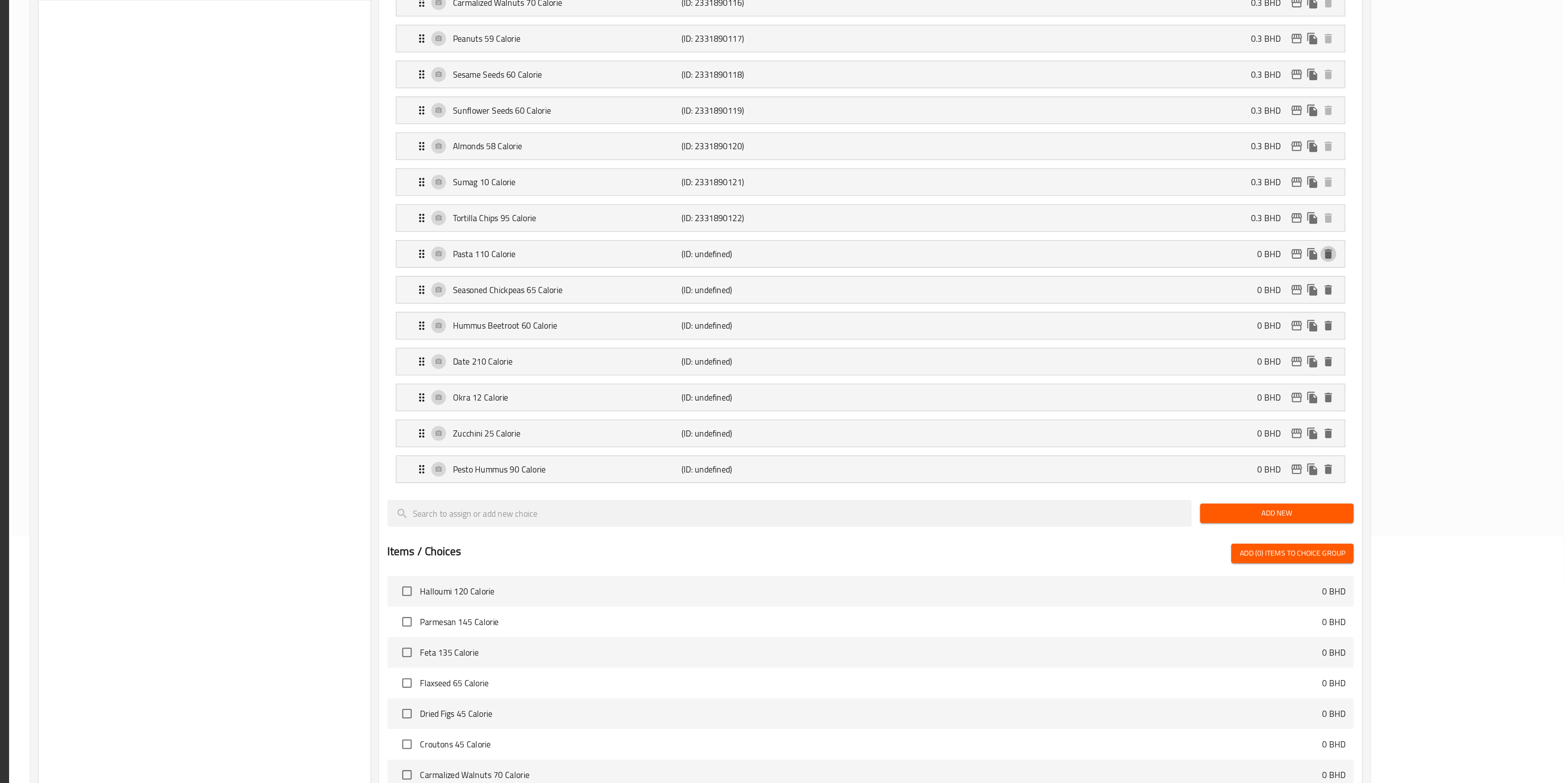
click at [793, 373] on icon "delete" at bounding box center [1384, 368] width 10 height 10
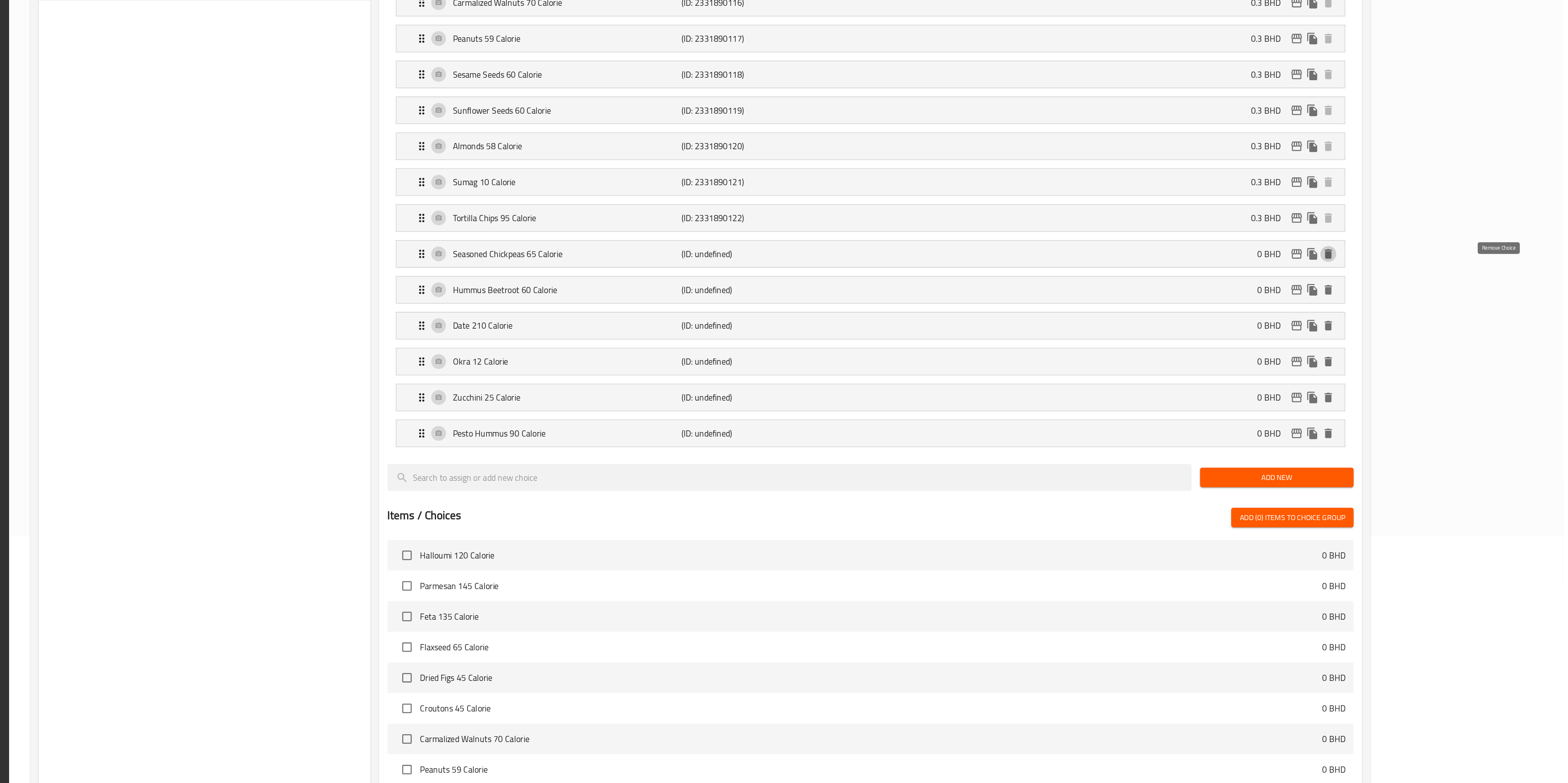
click at [793, 373] on icon "delete" at bounding box center [1384, 368] width 10 height 10
click at [793, 391] on icon "delete" at bounding box center [1384, 396] width 10 height 10
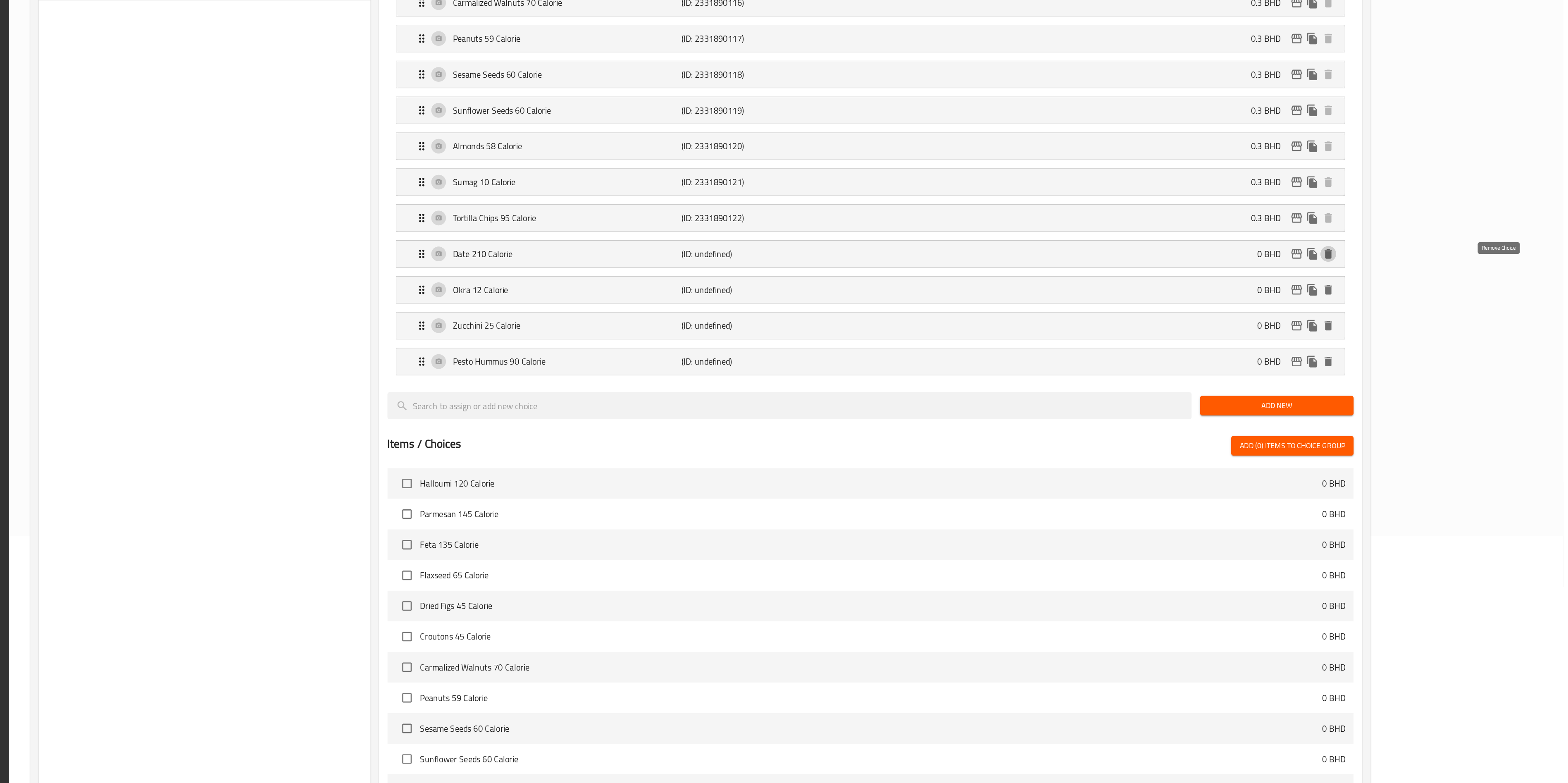
click at [793, 373] on icon "delete" at bounding box center [1384, 368] width 10 height 10
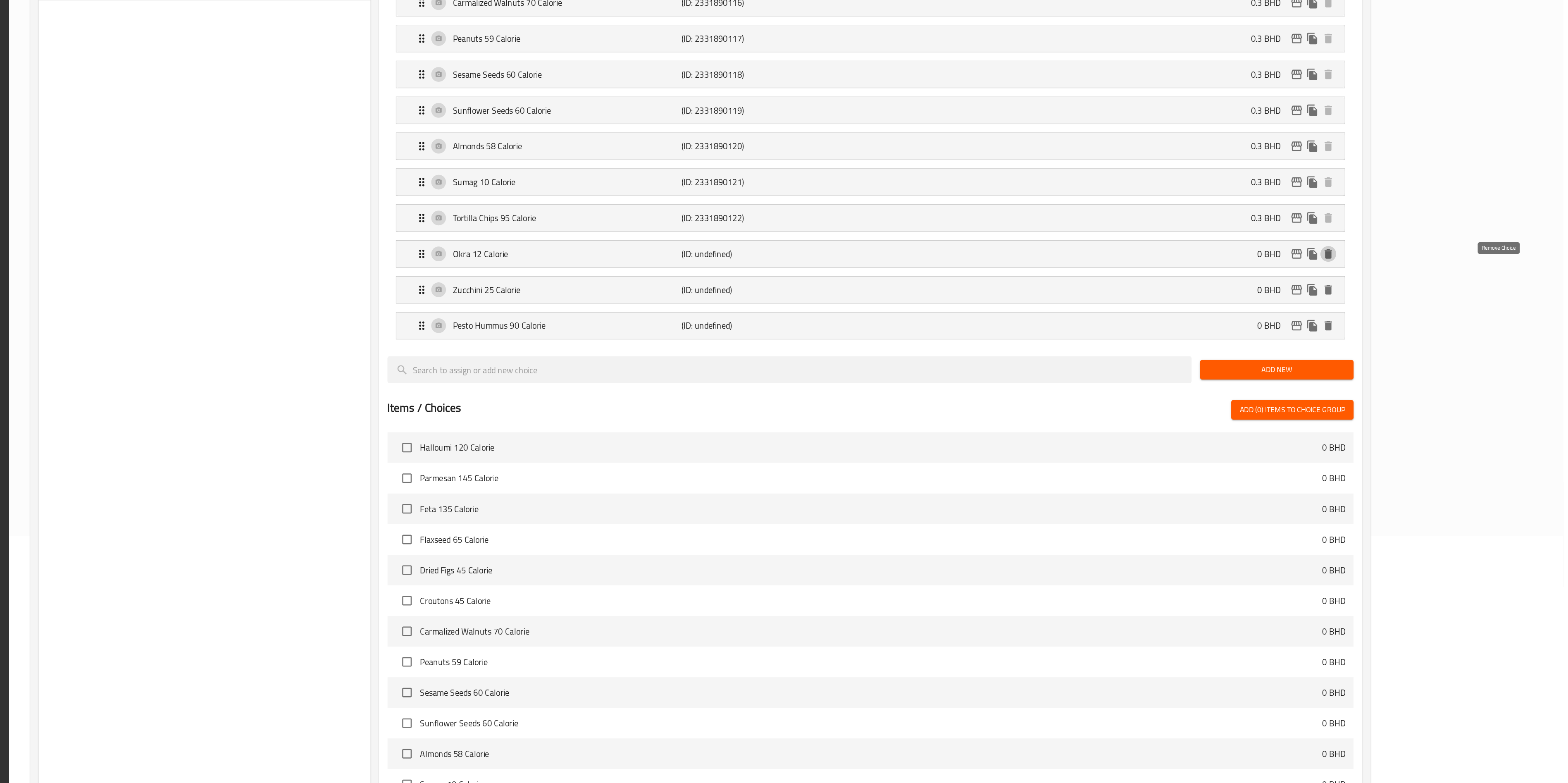
click at [793, 373] on icon "delete" at bounding box center [1384, 368] width 10 height 10
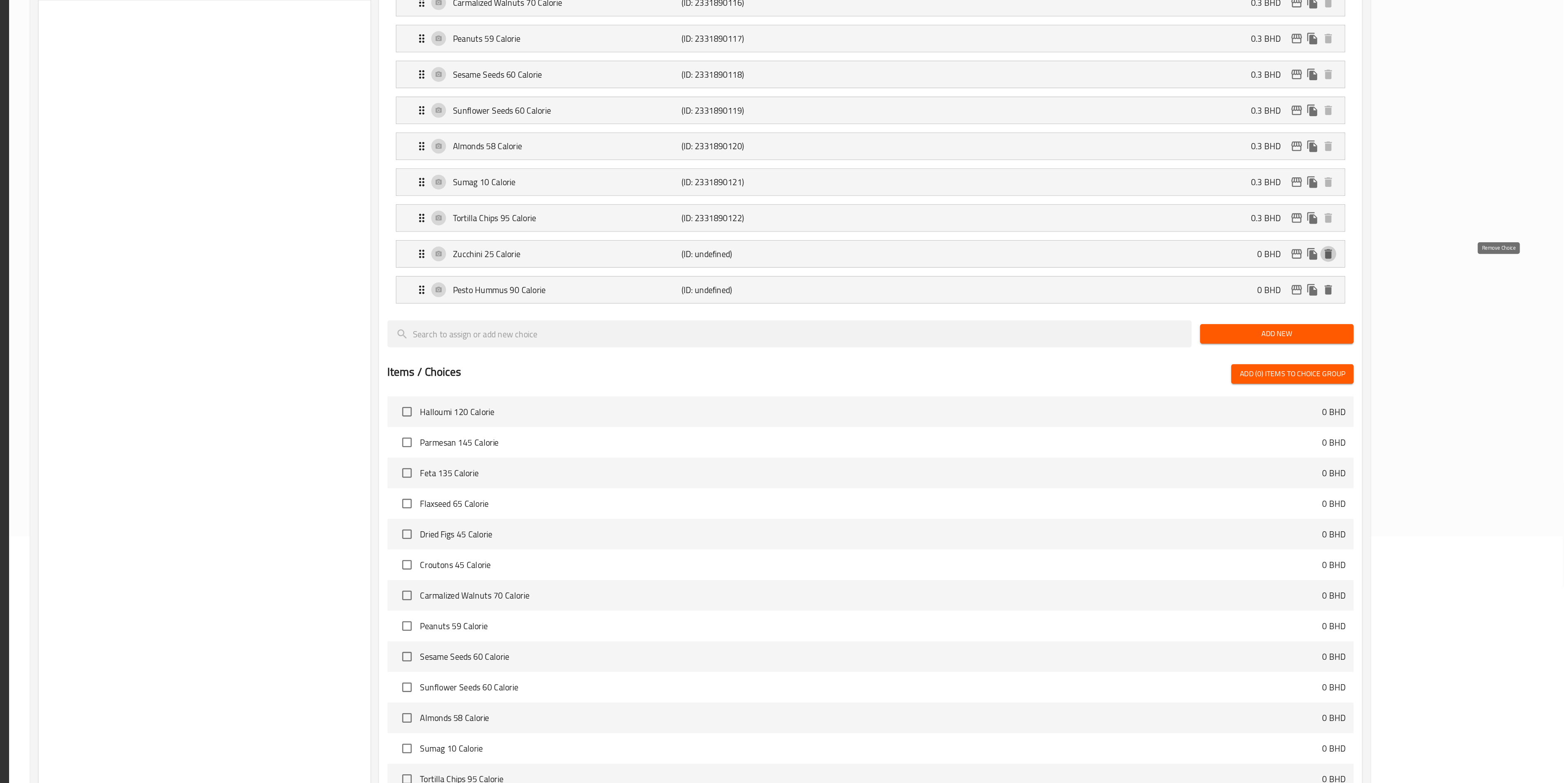
click at [793, 373] on icon "delete" at bounding box center [1384, 368] width 10 height 10
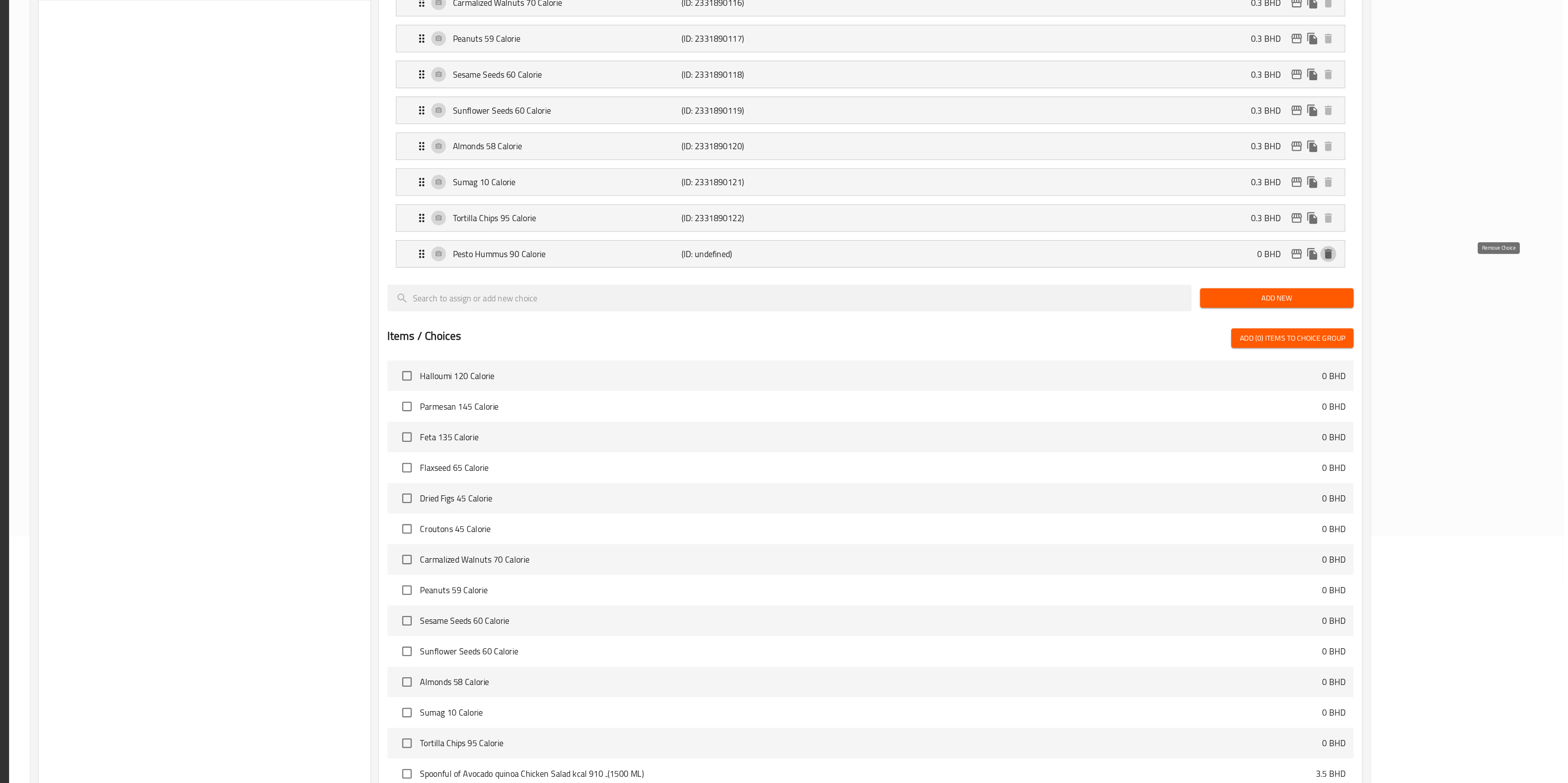
click at [793, 373] on icon "delete" at bounding box center [1384, 368] width 10 height 10
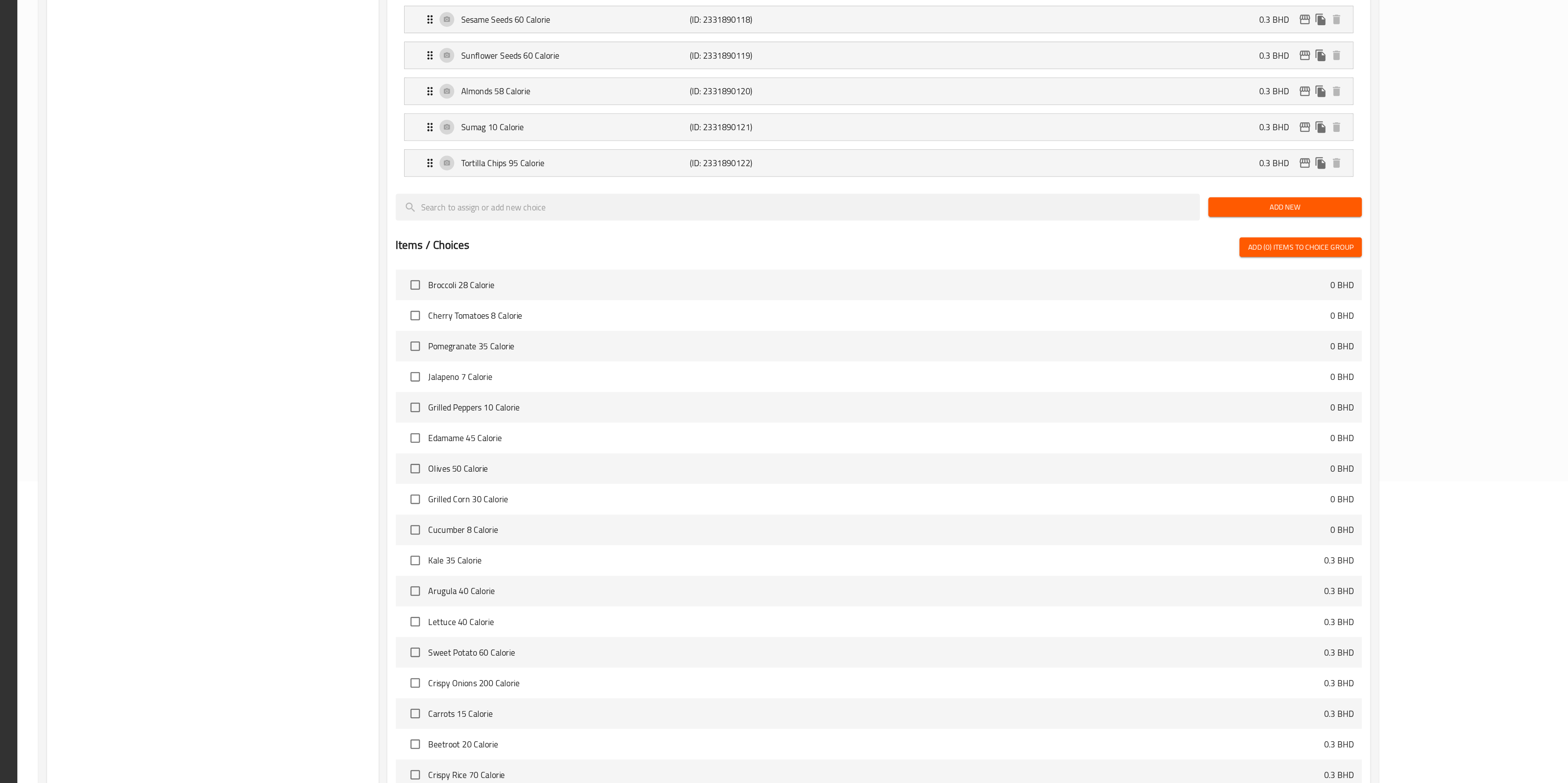
scroll to position [2323, 0]
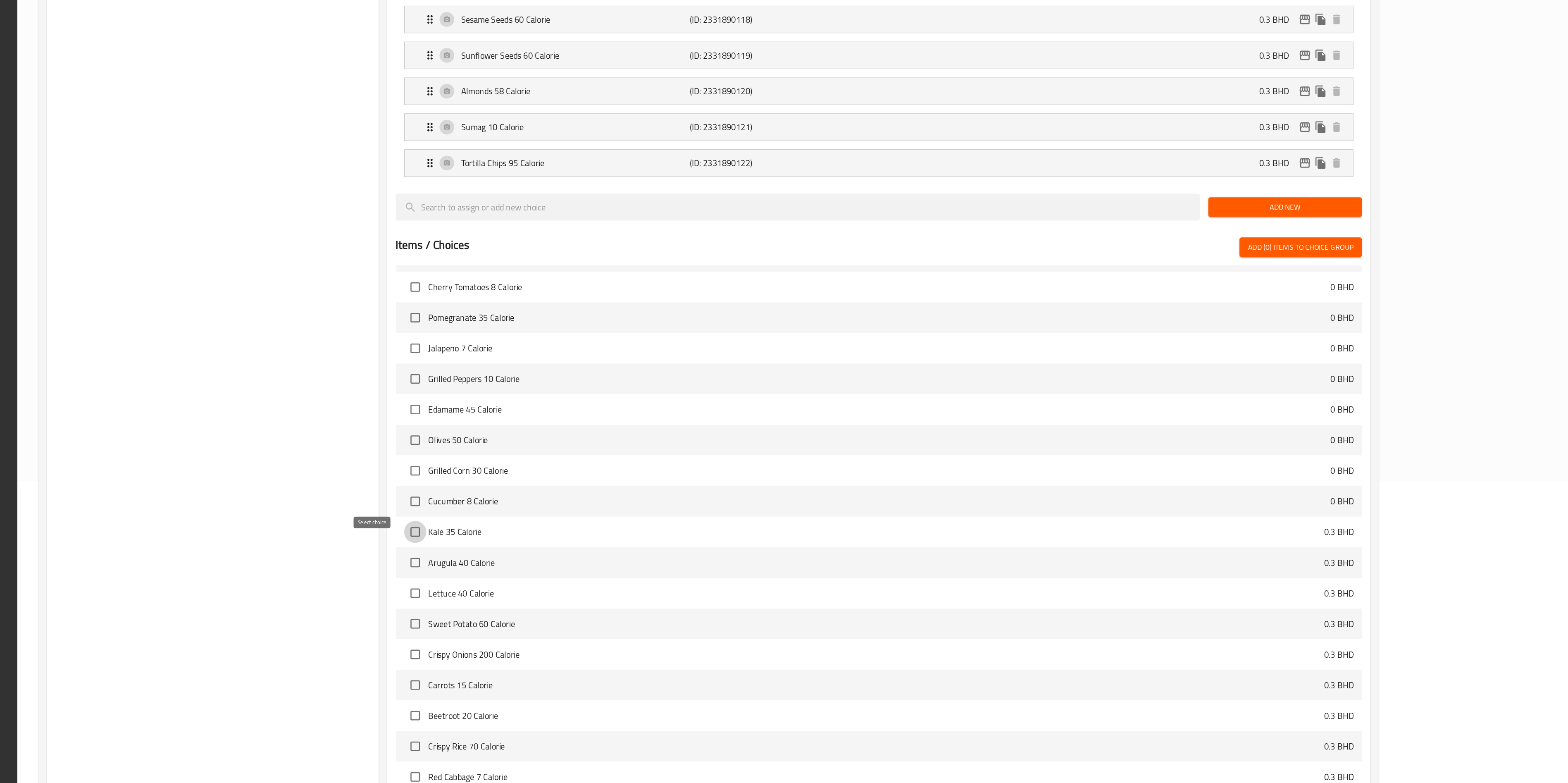
click at [654, 391] on input "checkbox" at bounding box center [662, 586] width 17 height 17
checkbox input "true"
click at [654, 391] on input "checkbox" at bounding box center [662, 610] width 17 height 17
checkbox input "true"
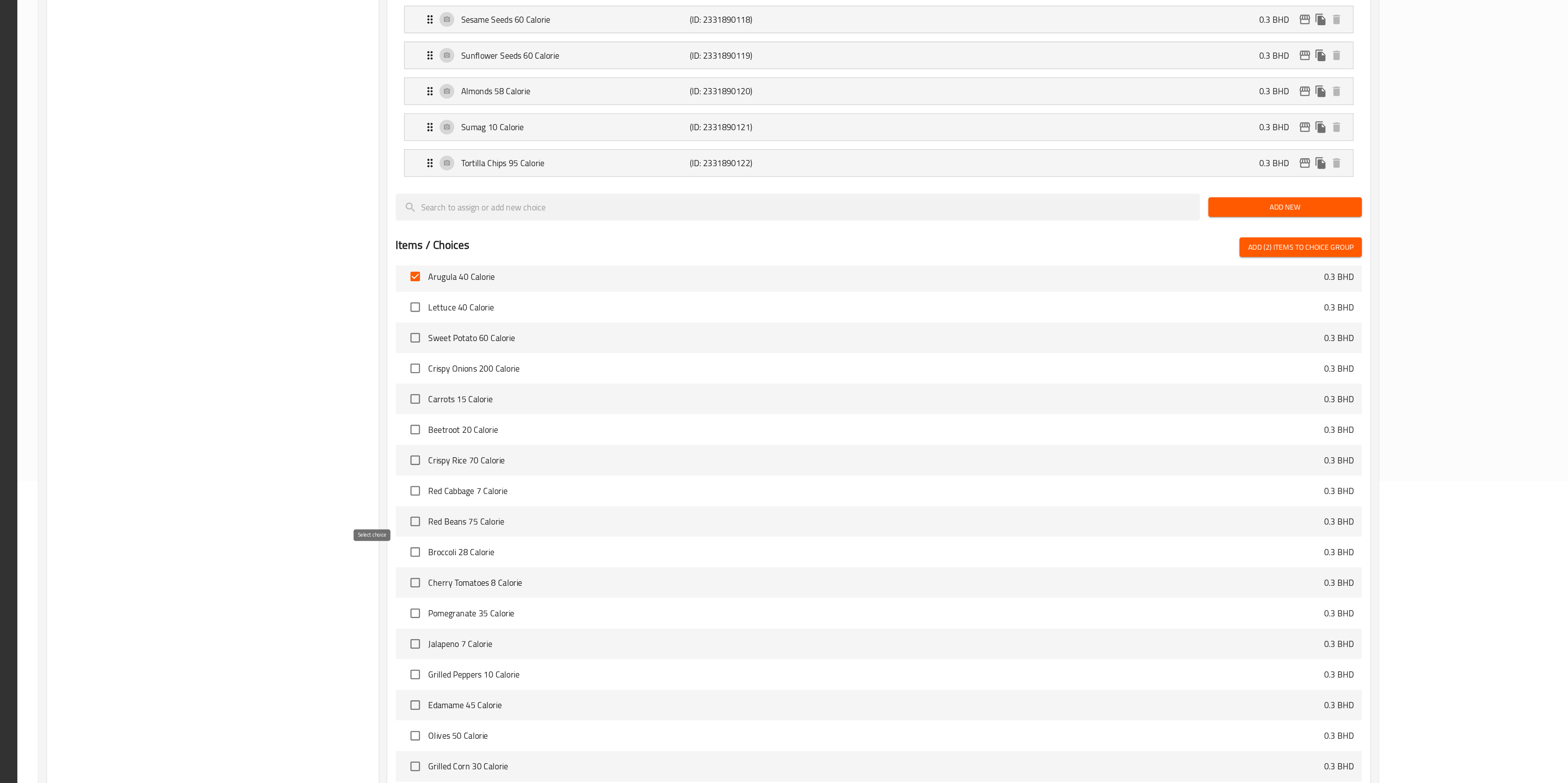
scroll to position [2553, 0]
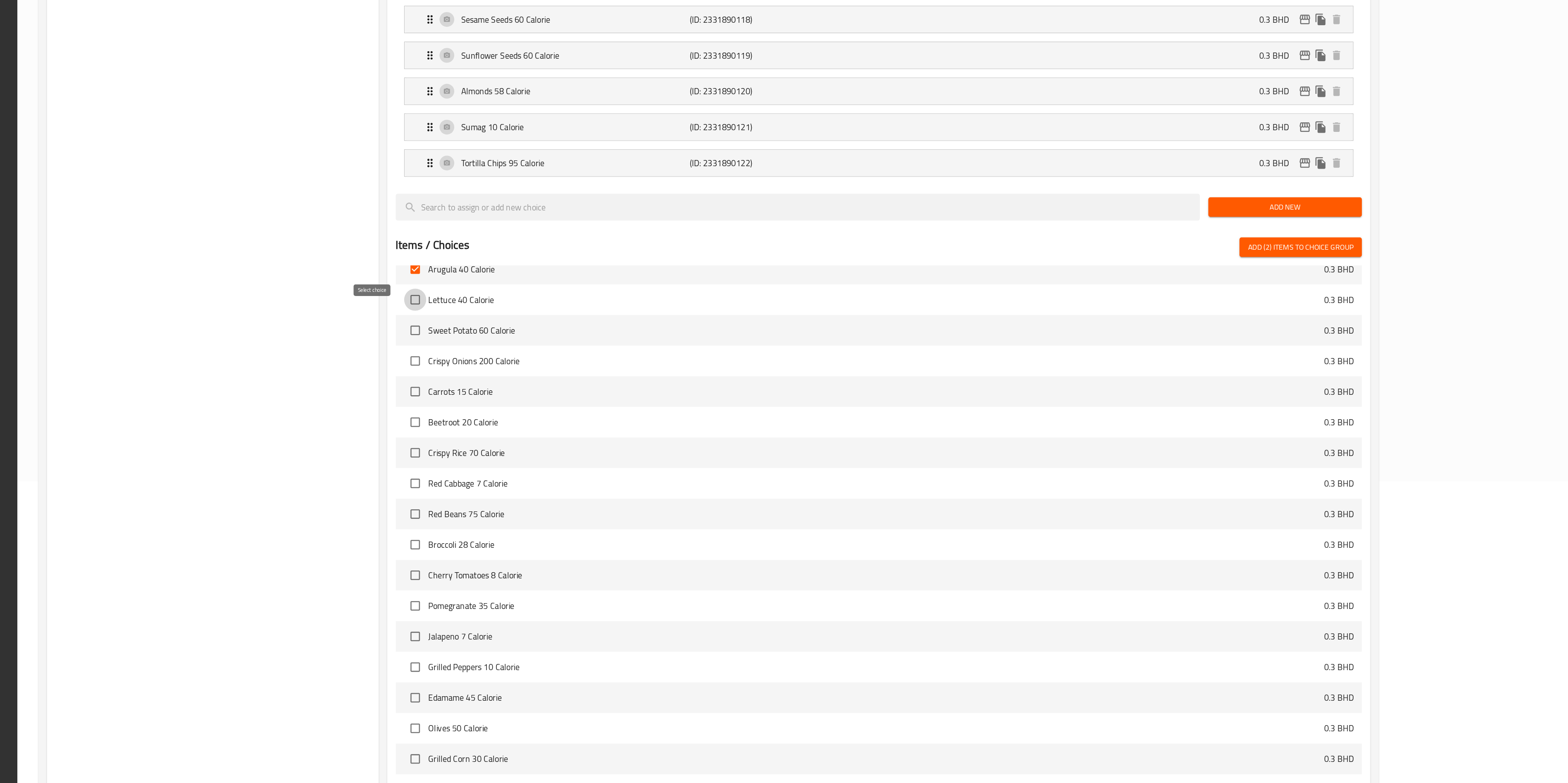
click at [654, 391] on input "checkbox" at bounding box center [662, 404] width 17 height 17
checkbox input "true"
click at [654, 391] on input "checkbox" at bounding box center [662, 428] width 17 height 17
checkbox input "true"
click at [654, 391] on input "checkbox" at bounding box center [662, 452] width 17 height 17
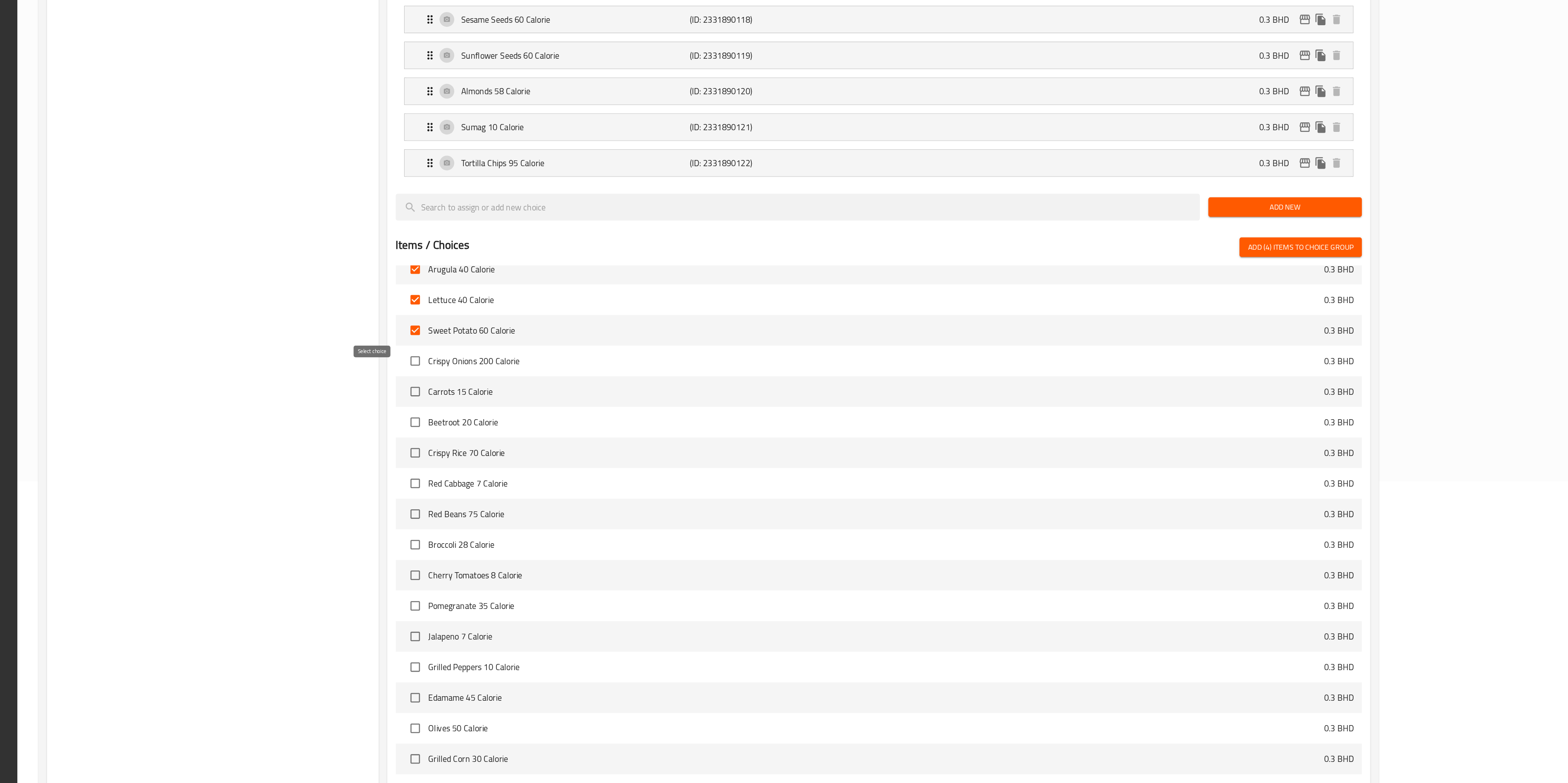
checkbox input "true"
click at [654, 391] on input "checkbox" at bounding box center [662, 476] width 17 height 17
checkbox input "true"
click at [654, 391] on input "checkbox" at bounding box center [662, 500] width 17 height 17
checkbox input "true"
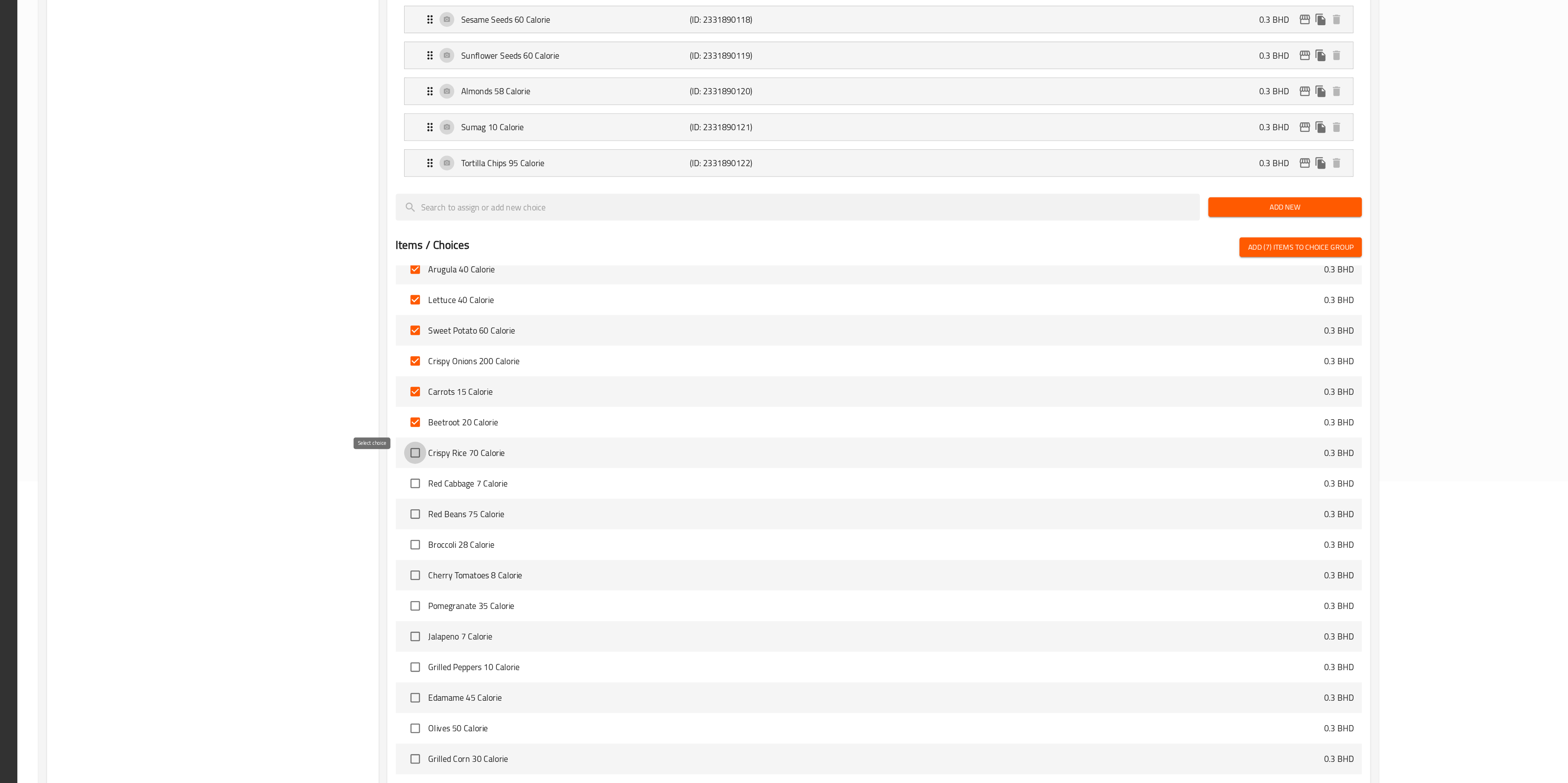
click at [654, 391] on input "checkbox" at bounding box center [662, 524] width 17 height 17
checkbox input "true"
click at [654, 391] on input "checkbox" at bounding box center [662, 548] width 17 height 17
checkbox input "true"
click at [654, 391] on input "checkbox" at bounding box center [662, 572] width 17 height 17
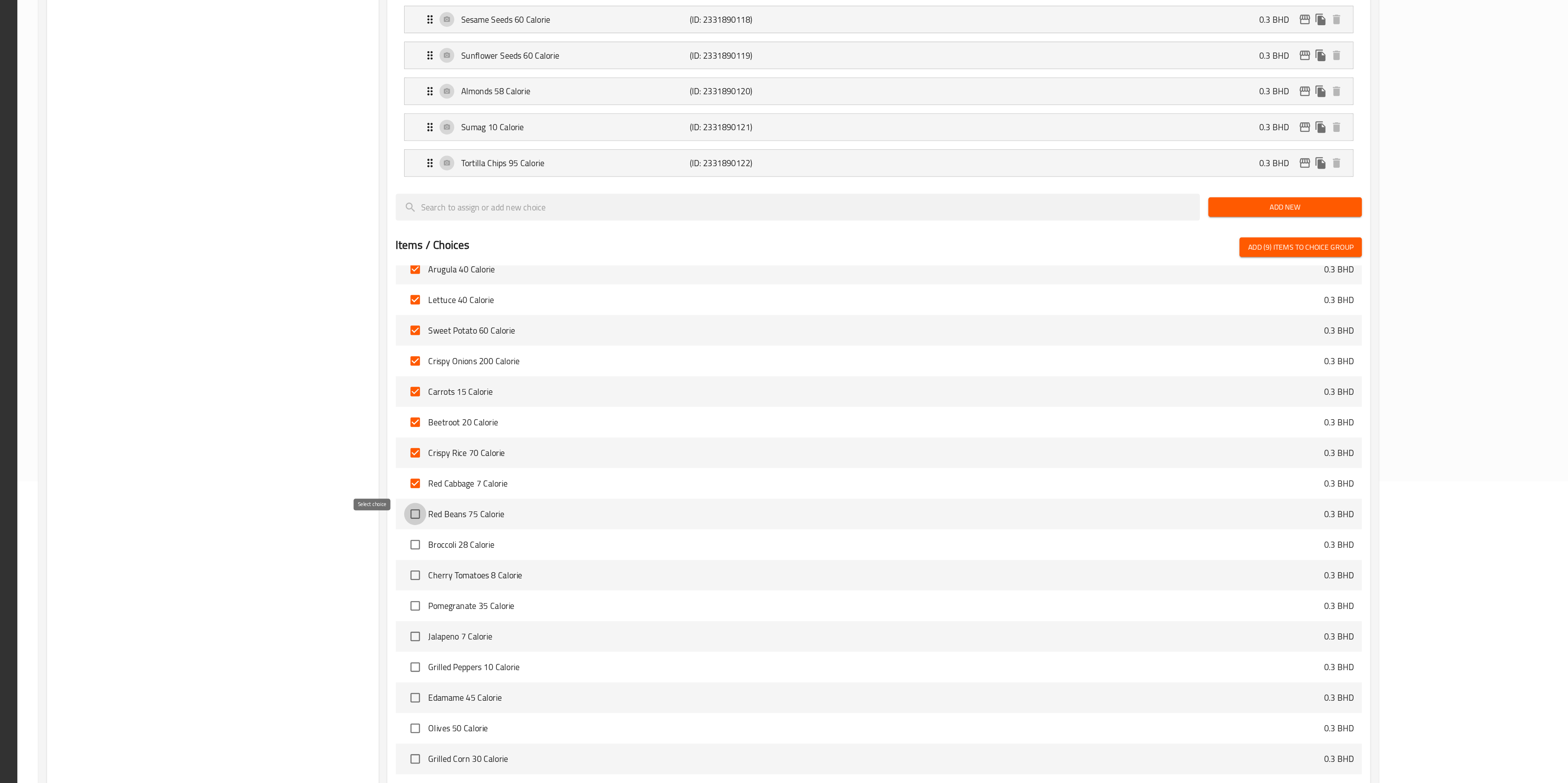
checkbox input "true"
click at [654, 391] on input "checkbox" at bounding box center [662, 596] width 17 height 17
checkbox input "true"
click at [654, 391] on input "checkbox" at bounding box center [662, 620] width 17 height 17
checkbox input "true"
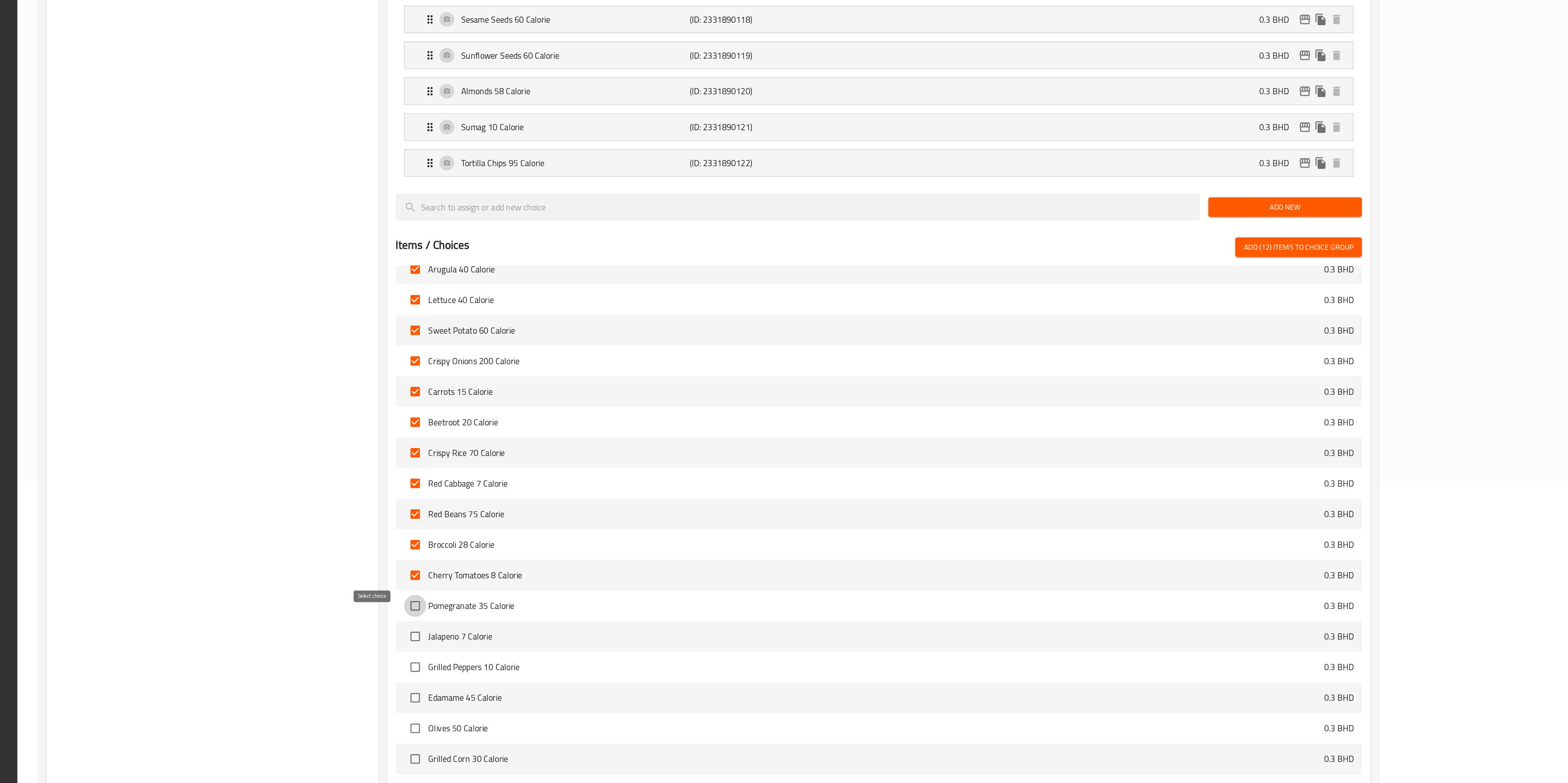
click at [654, 391] on input "checkbox" at bounding box center [662, 644] width 17 height 17
checkbox input "true"
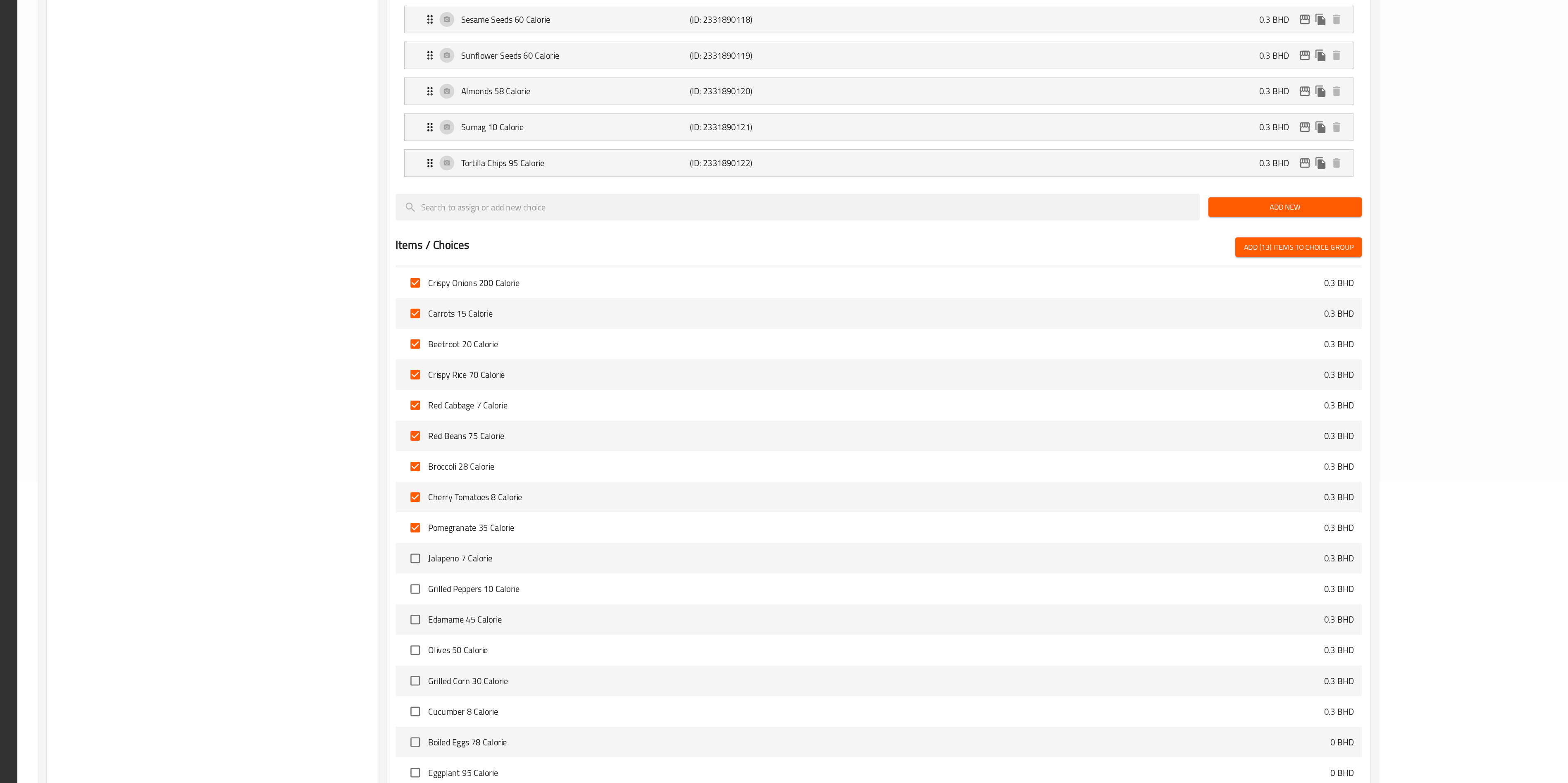
scroll to position [2640, 0]
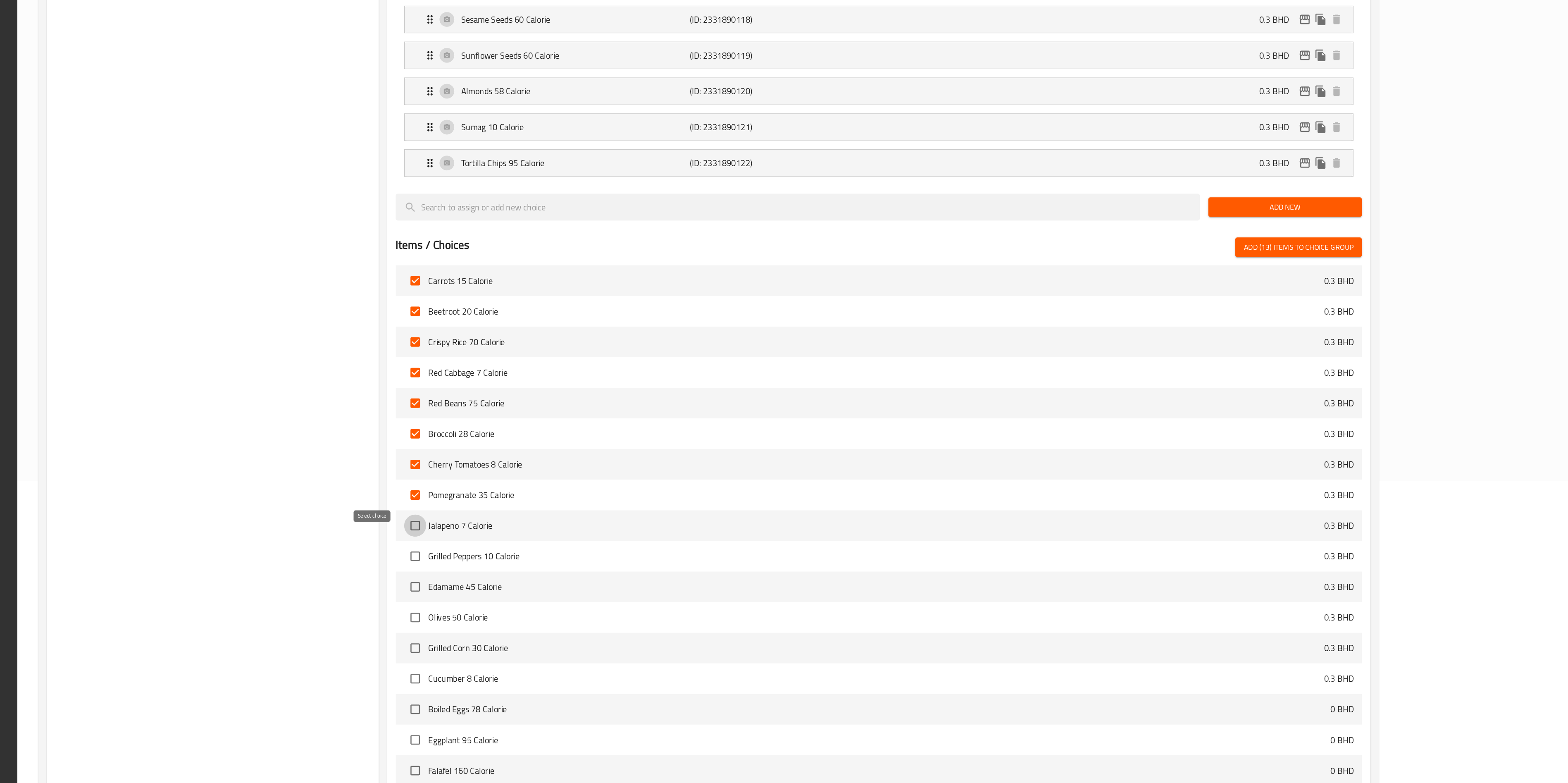
click at [654, 391] on input "checkbox" at bounding box center [662, 581] width 17 height 17
checkbox input "true"
click at [654, 391] on input "checkbox" at bounding box center [662, 605] width 17 height 17
checkbox input "true"
click at [654, 391] on input "checkbox" at bounding box center [662, 629] width 17 height 17
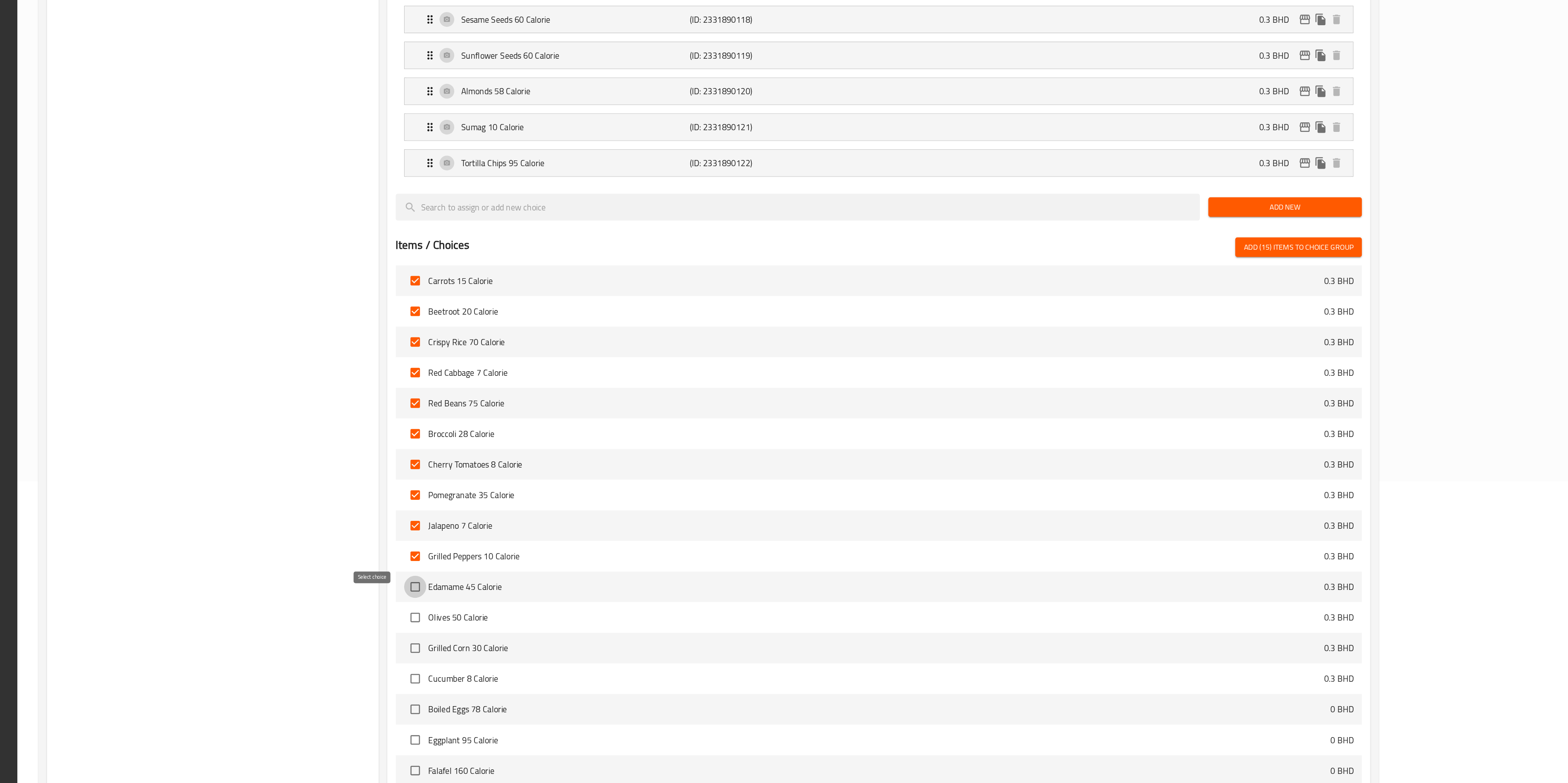
checkbox input "true"
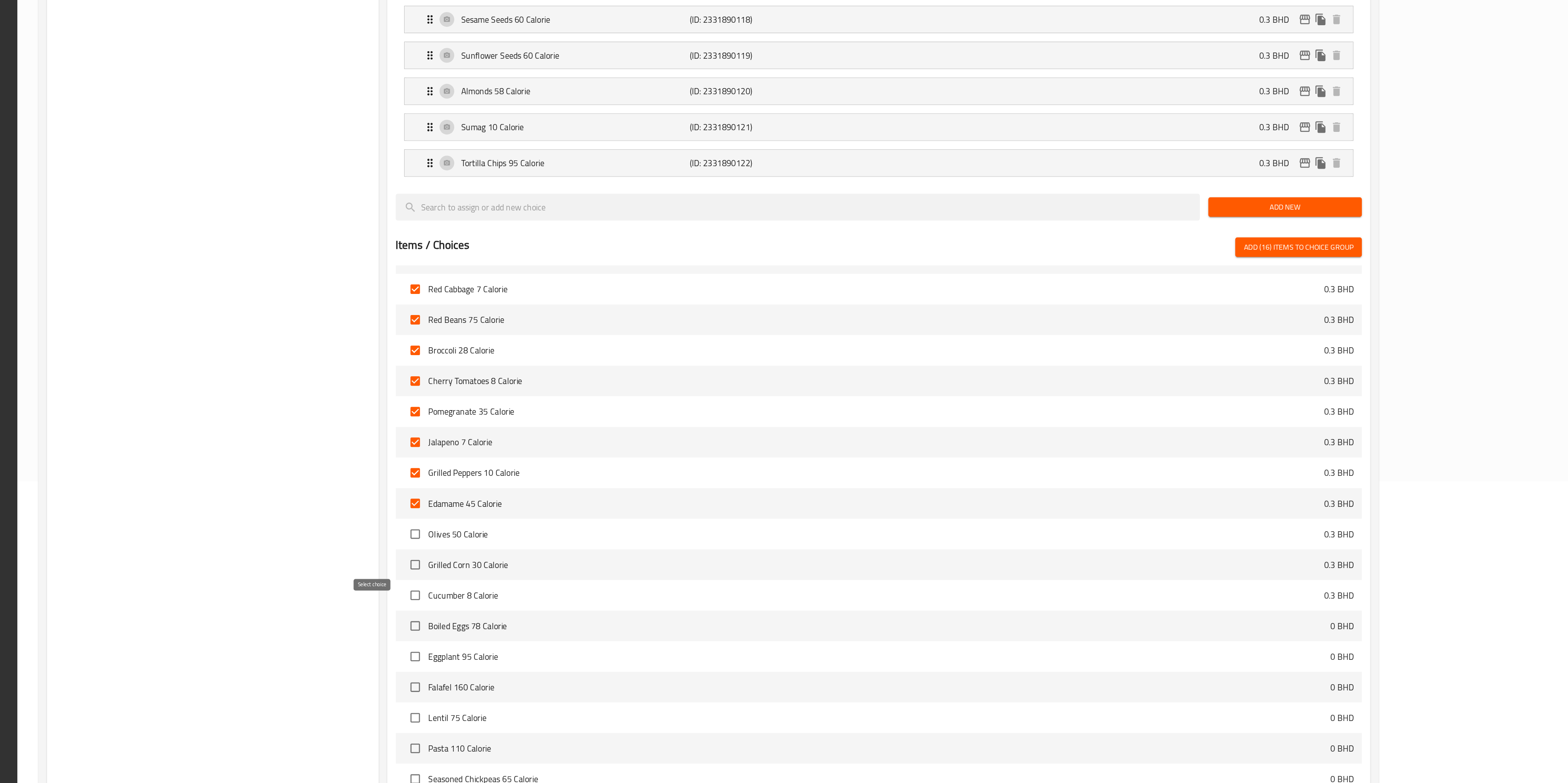
scroll to position [2706, 0]
click at [654, 391] on input "checkbox" at bounding box center [662, 586] width 17 height 17
checkbox input "true"
click at [654, 391] on input "checkbox" at bounding box center [662, 611] width 17 height 17
checkbox input "true"
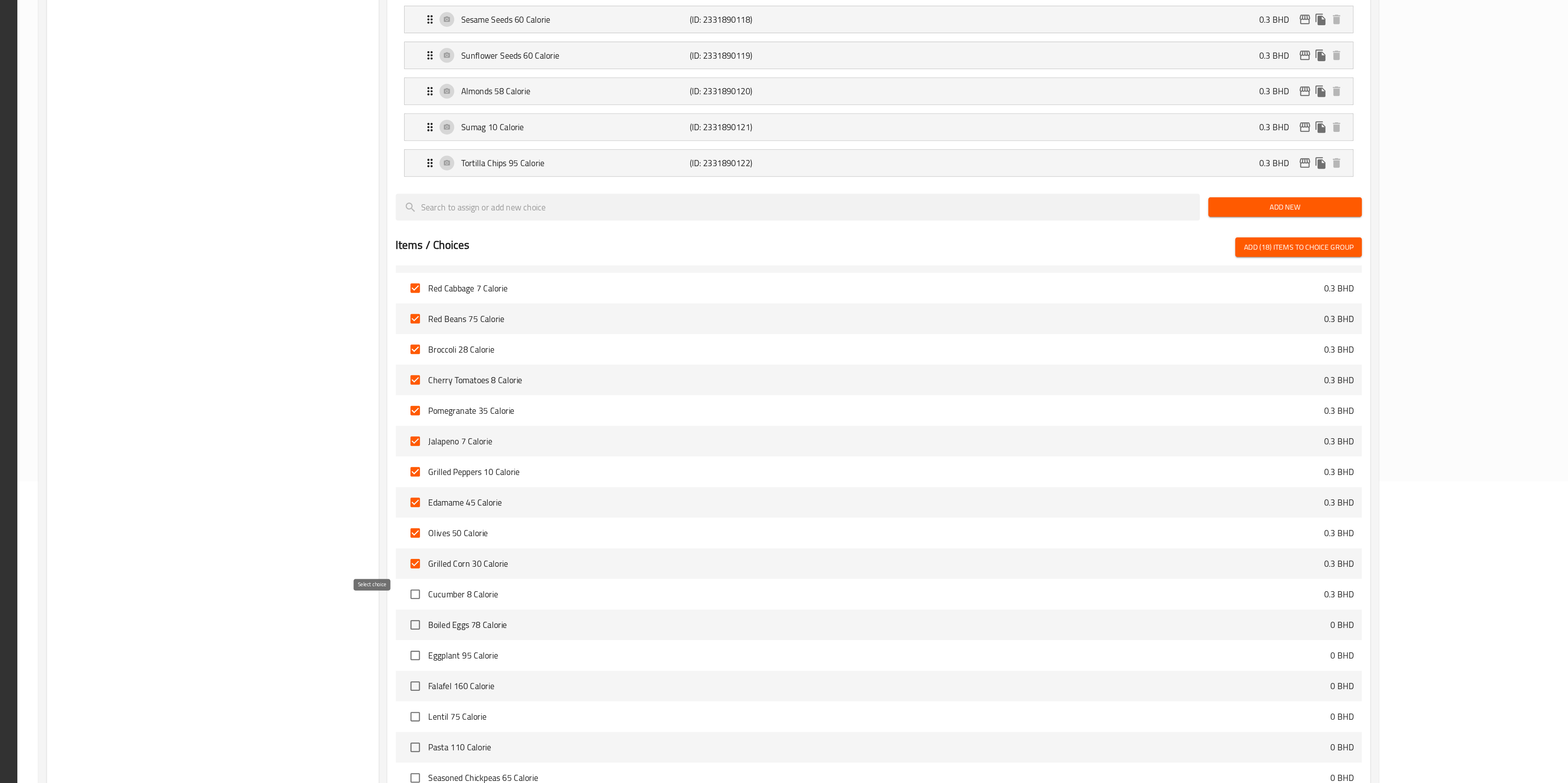
click at [654, 391] on input "checkbox" at bounding box center [662, 635] width 17 height 17
checkbox input "true"
click at [654, 391] on input "checkbox" at bounding box center [662, 659] width 17 height 17
checkbox input "true"
click at [654, 391] on input "checkbox" at bounding box center [662, 683] width 17 height 17
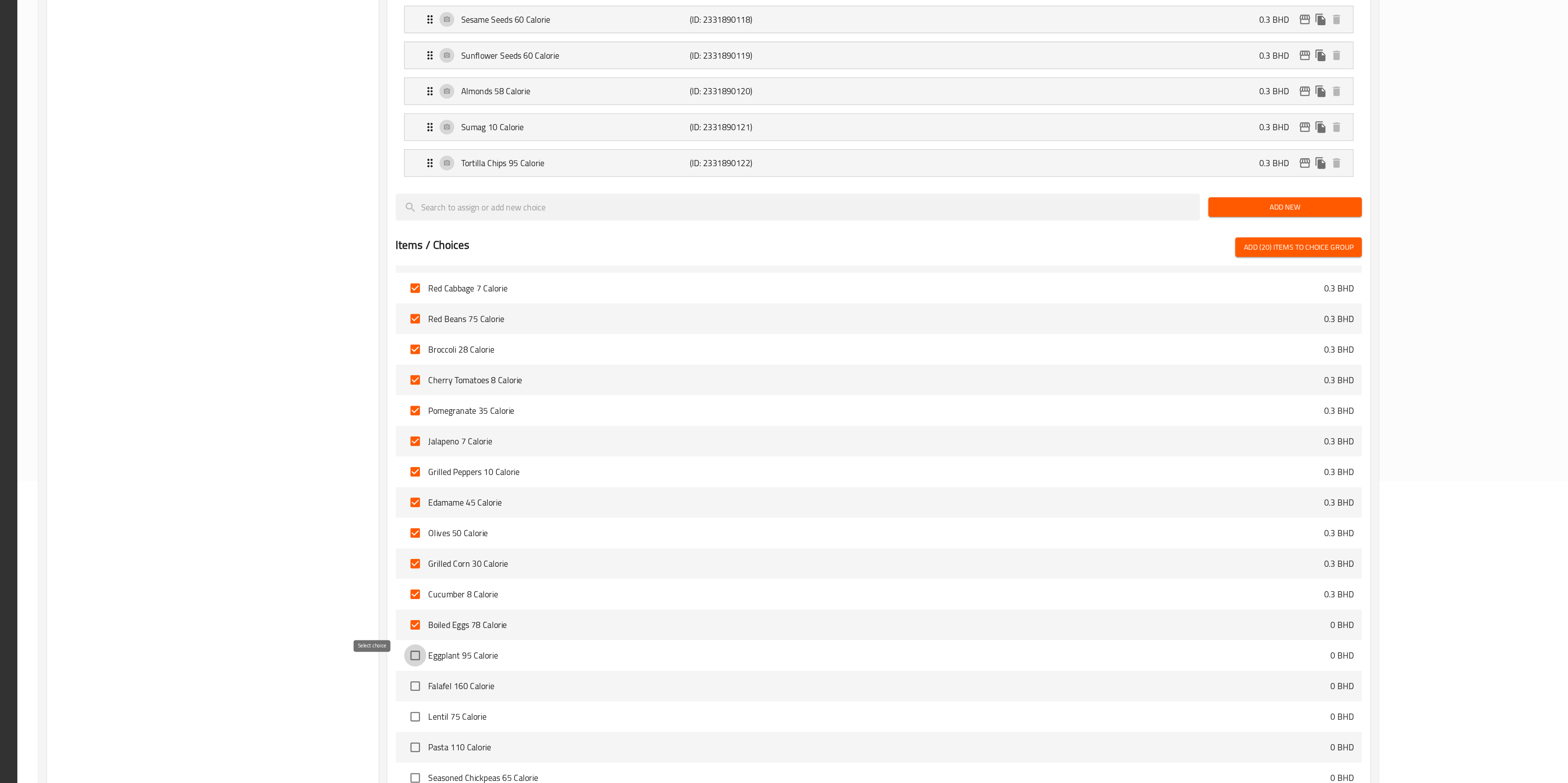
checkbox input "true"
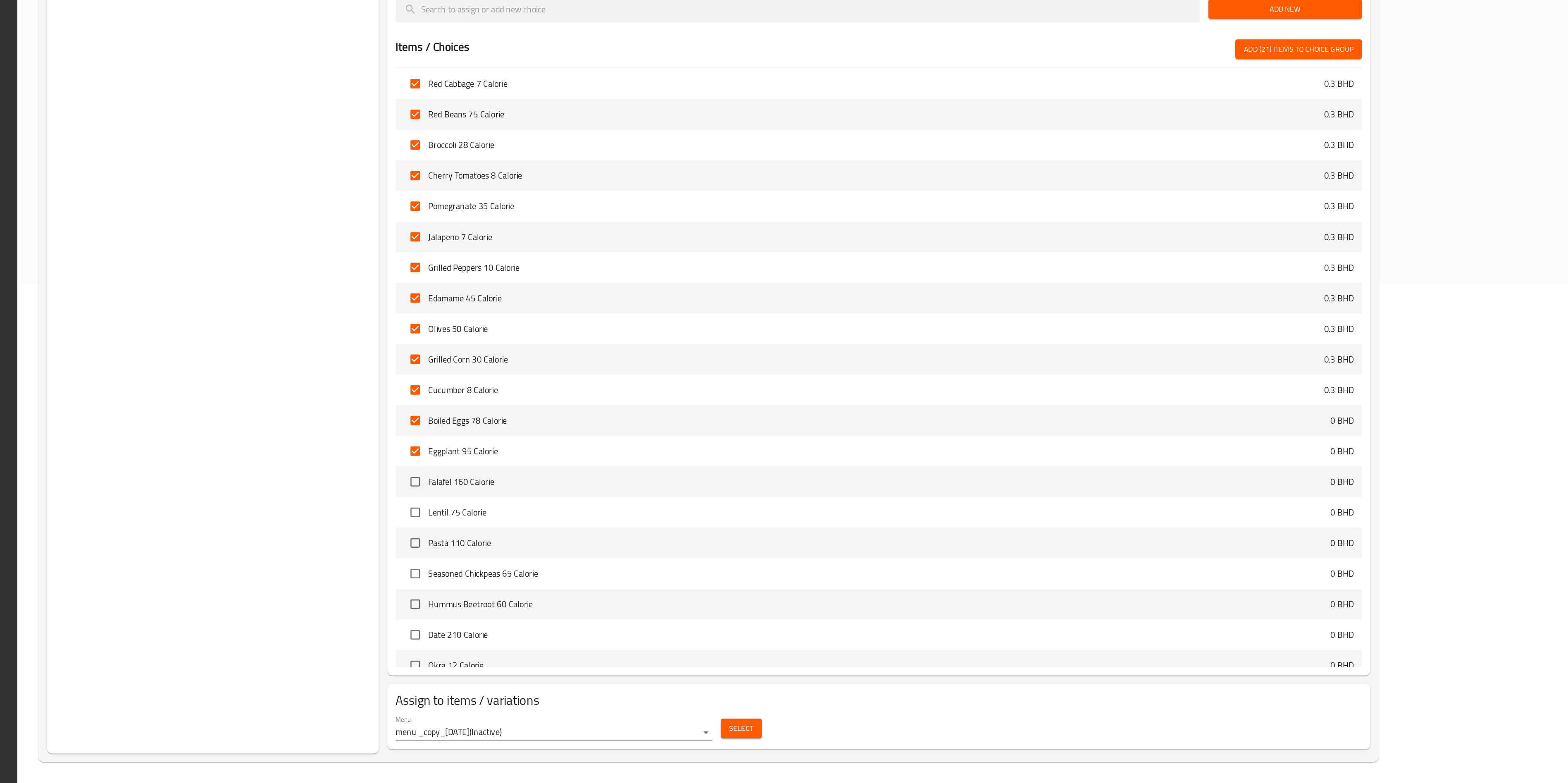
scroll to position [404, 0]
click at [654, 391] on input "checkbox" at bounding box center [662, 499] width 17 height 17
checkbox input "false"
click at [654, 391] on input "checkbox" at bounding box center [662, 523] width 17 height 17
checkbox input "false"
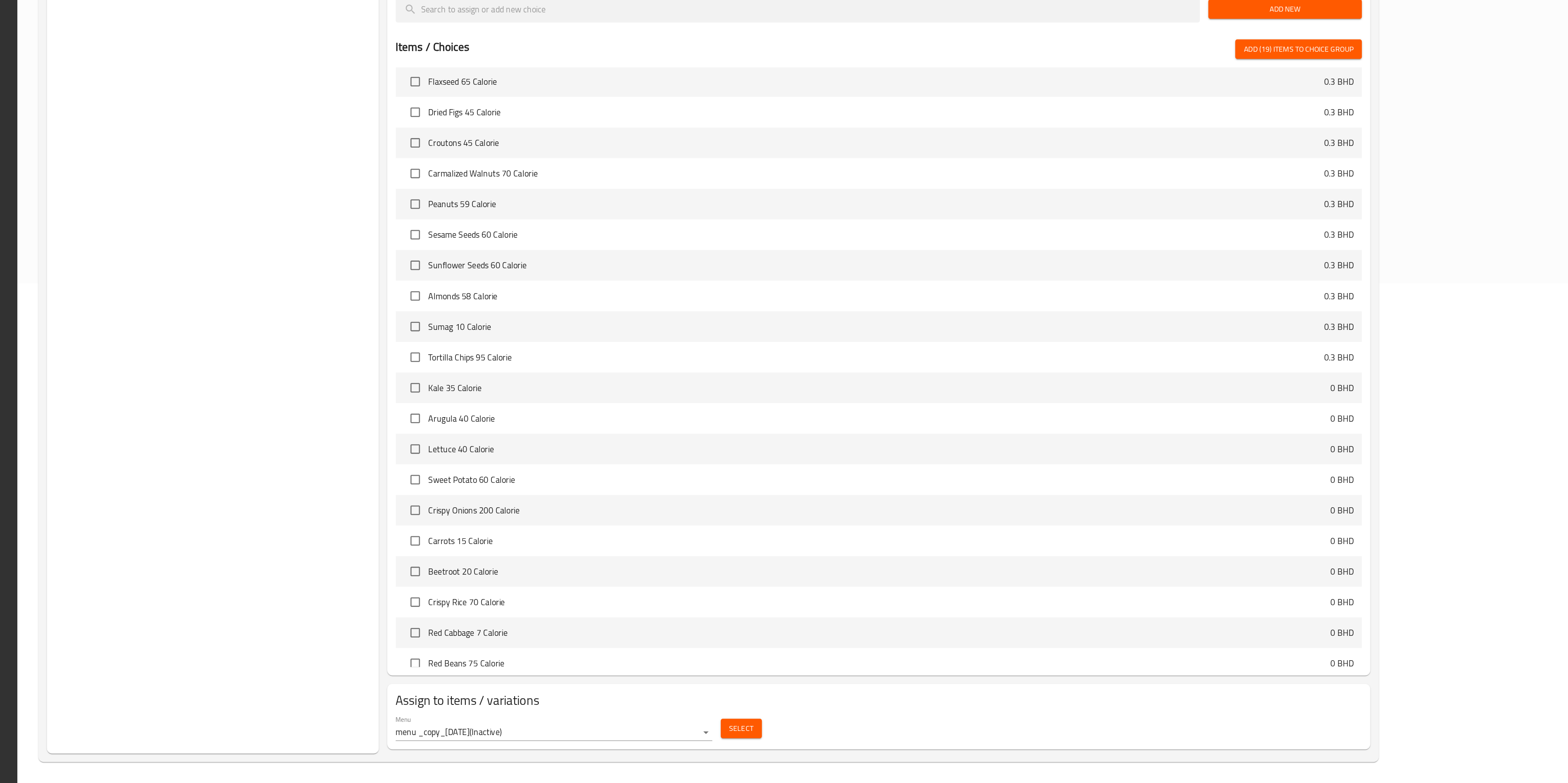
scroll to position [914, 0]
click at [654, 391] on input "checkbox" at bounding box center [662, 450] width 17 height 17
checkbox input "true"
click at [654, 391] on input "checkbox" at bounding box center [662, 426] width 17 height 17
checkbox input "true"
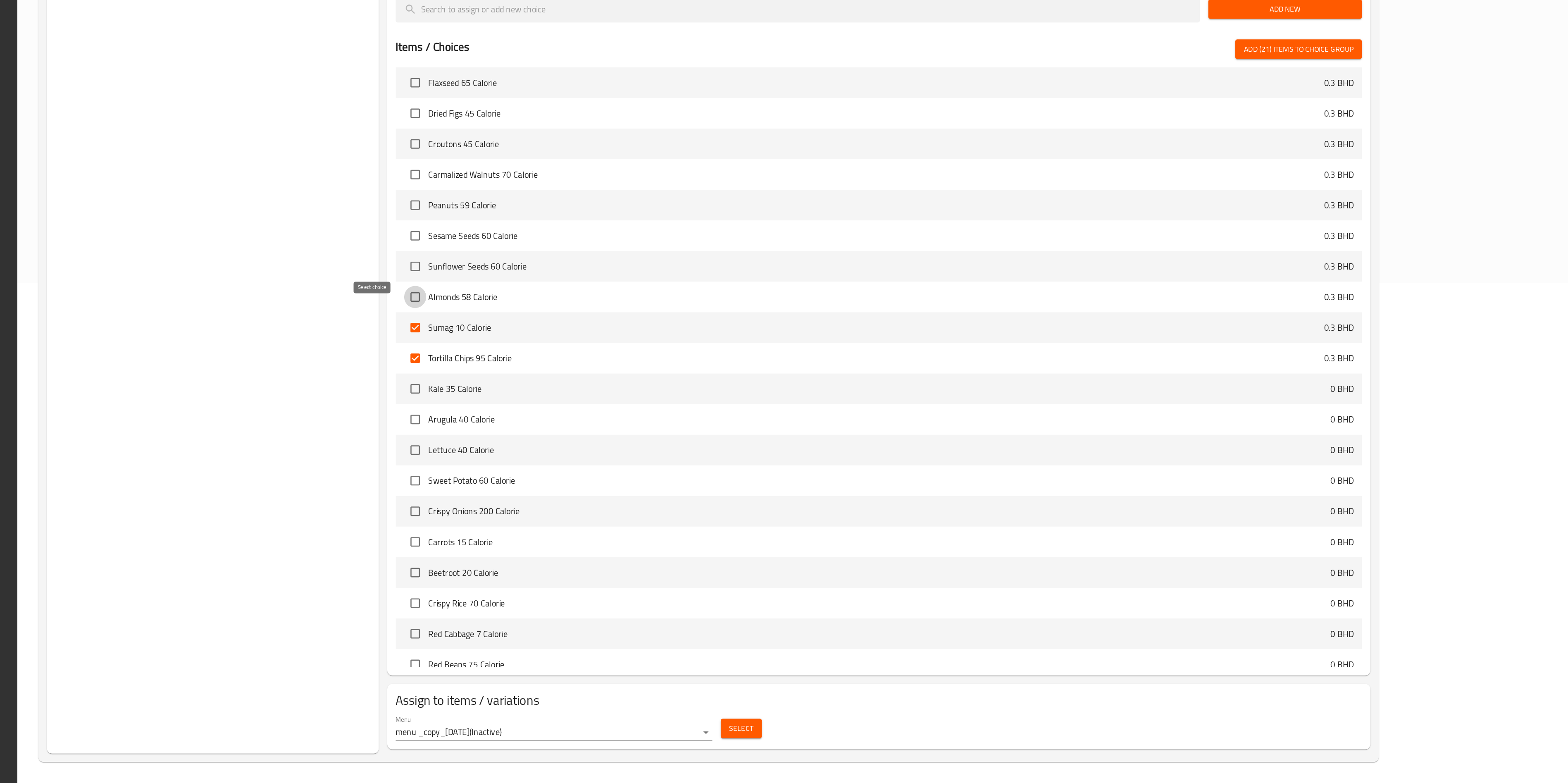
click at [654, 391] on input "checkbox" at bounding box center [662, 402] width 17 height 17
checkbox input "true"
click at [654, 379] on input "checkbox" at bounding box center [662, 378] width 17 height 17
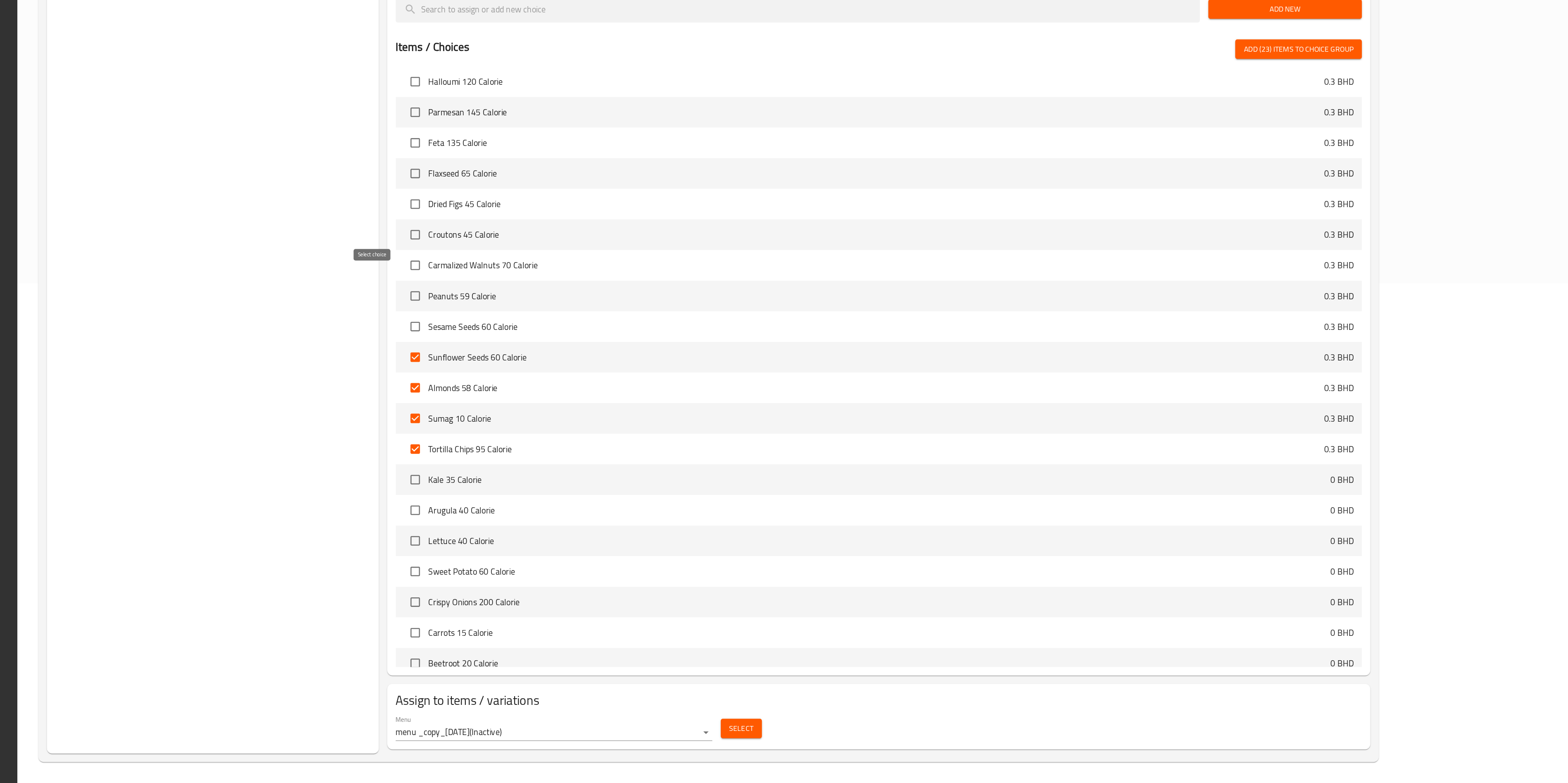
scroll to position [842, 0]
click at [654, 391] on input "checkbox" at bounding box center [662, 426] width 17 height 17
click at [654, 391] on input "checkbox" at bounding box center [662, 402] width 17 height 17
click at [654, 391] on input "checkbox" at bounding box center [662, 427] width 17 height 17
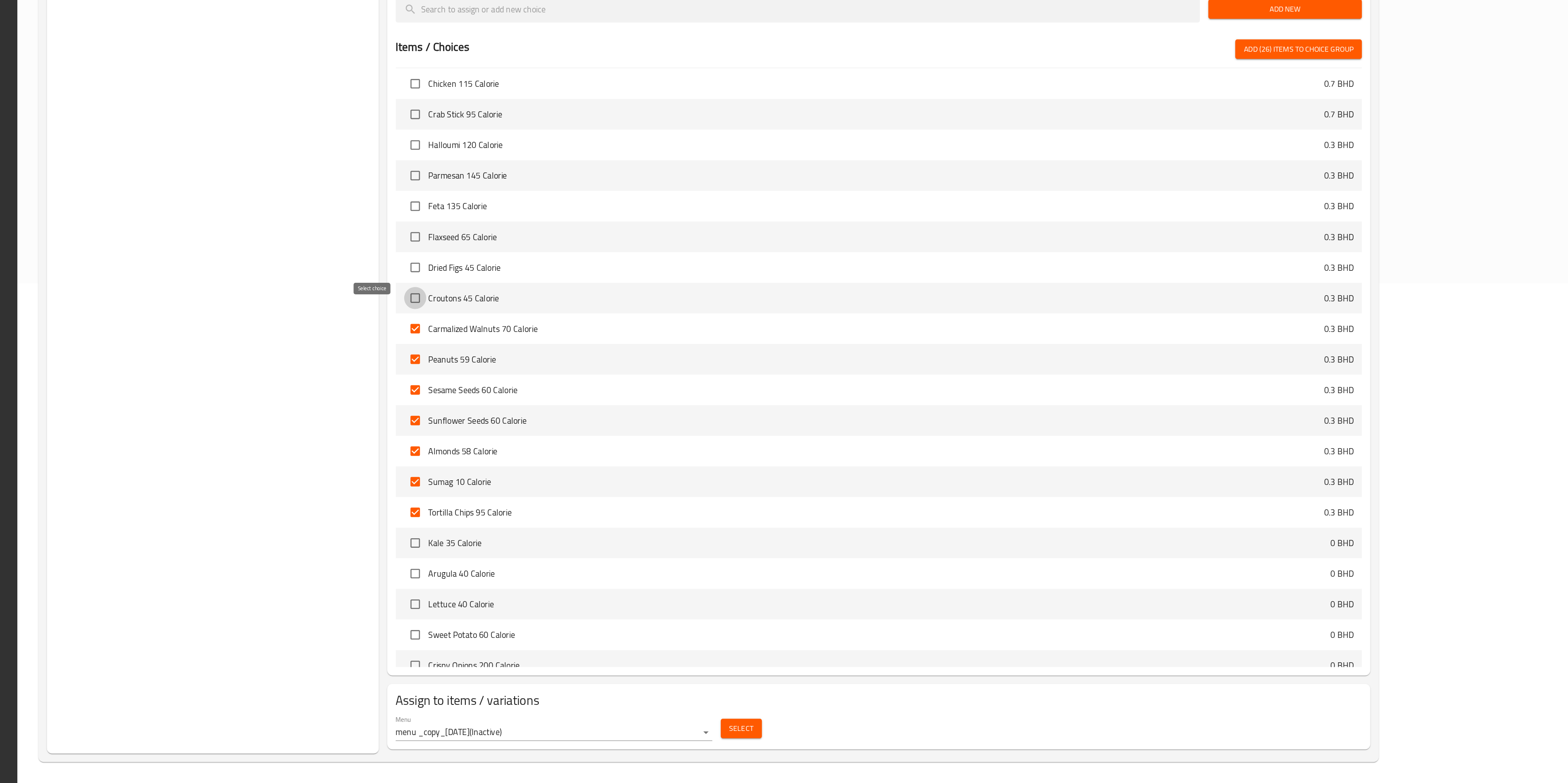
click at [654, 391] on input "checkbox" at bounding box center [662, 403] width 17 height 17
click at [648, 389] on li "Dried Figs 45 Calorie 0.3 BHD" at bounding box center [1026, 379] width 757 height 24
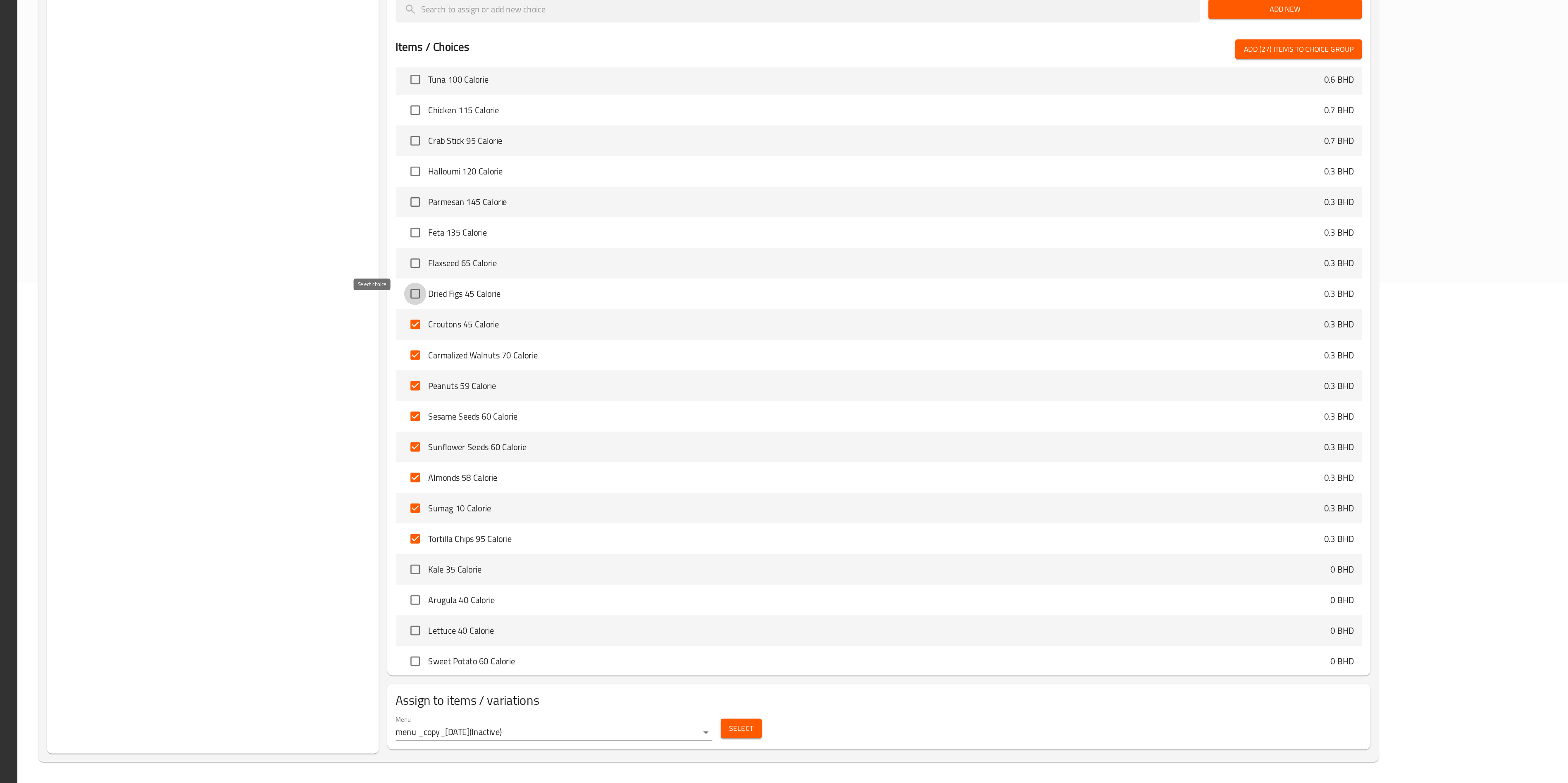
click at [654, 391] on input "checkbox" at bounding box center [662, 400] width 17 height 17
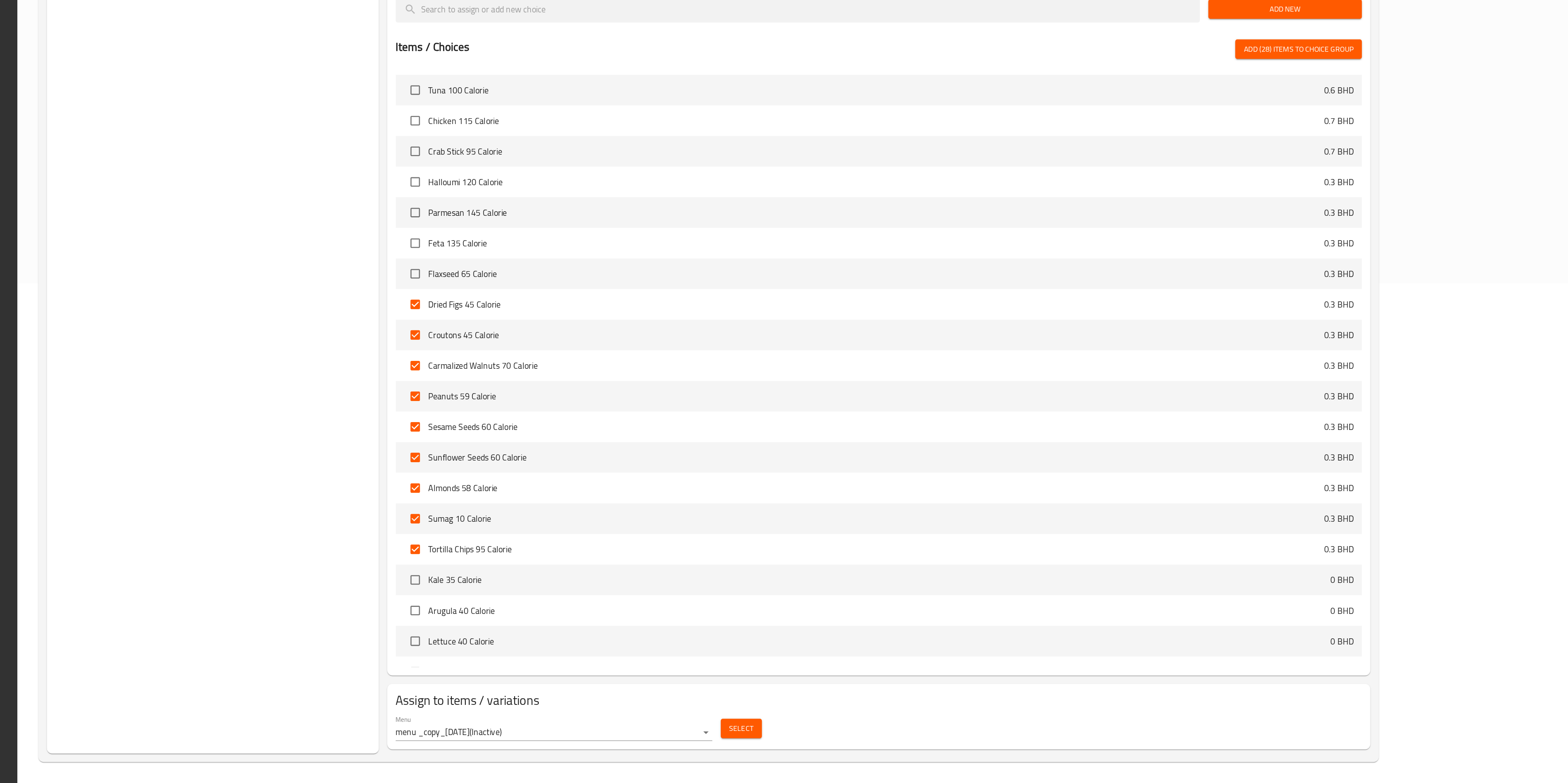
scroll to position [763, 0]
click at [654, 383] on input "checkbox" at bounding box center [662, 386] width 17 height 17
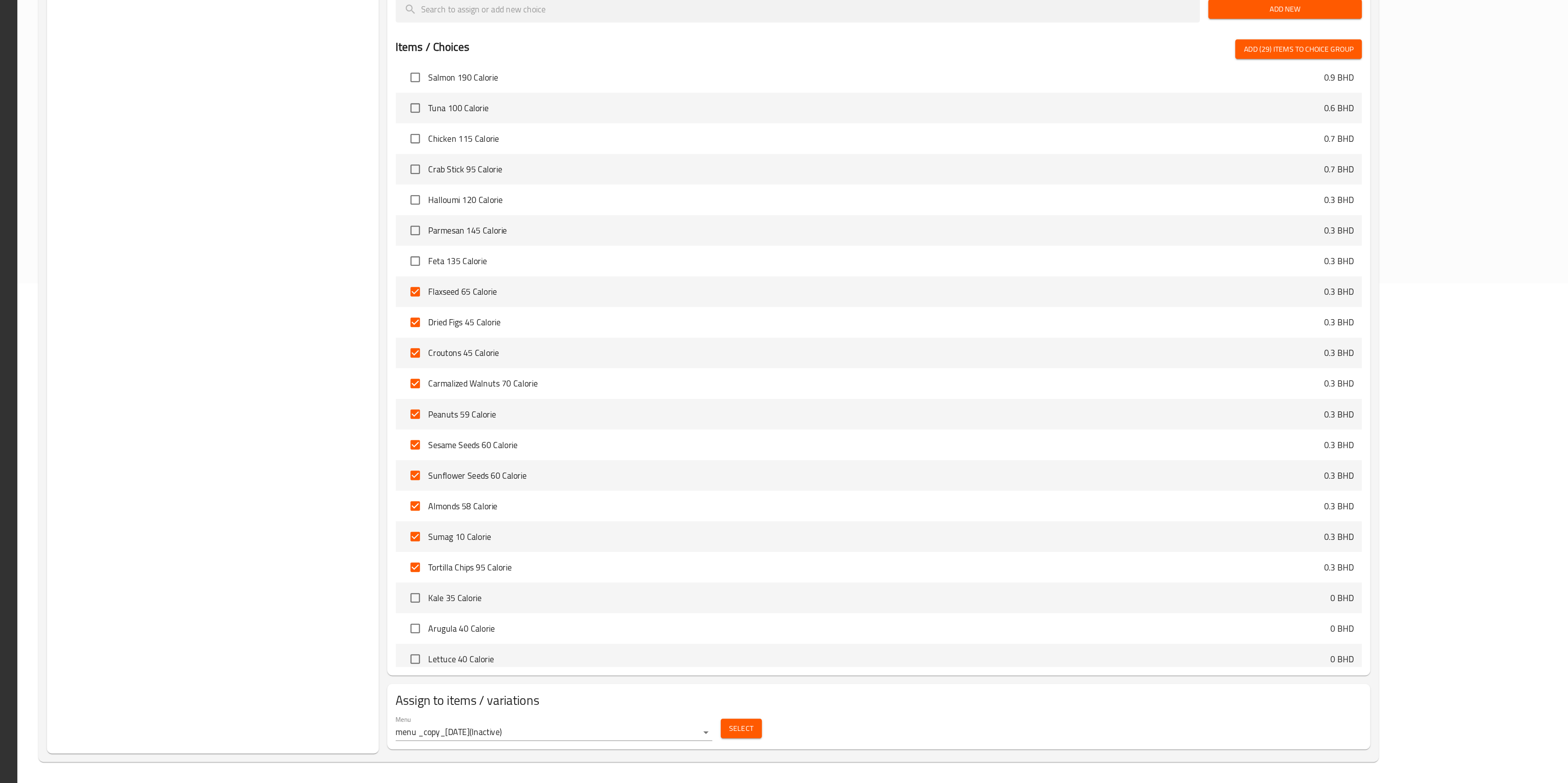
scroll to position [750, 0]
click at [654, 377] on input "checkbox" at bounding box center [662, 375] width 17 height 17
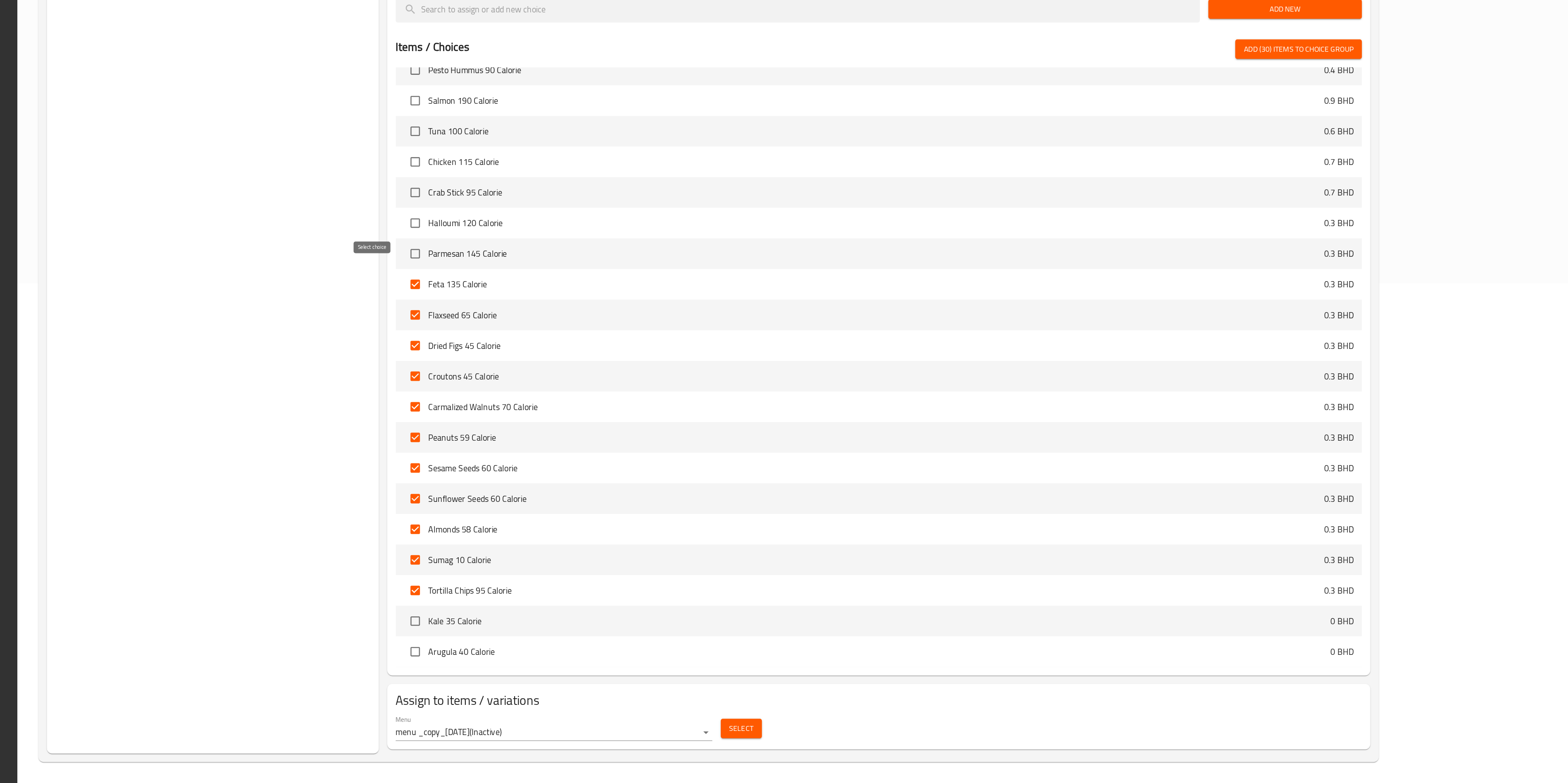
scroll to position [730, 0]
click at [654, 370] on input "checkbox" at bounding box center [662, 371] width 17 height 17
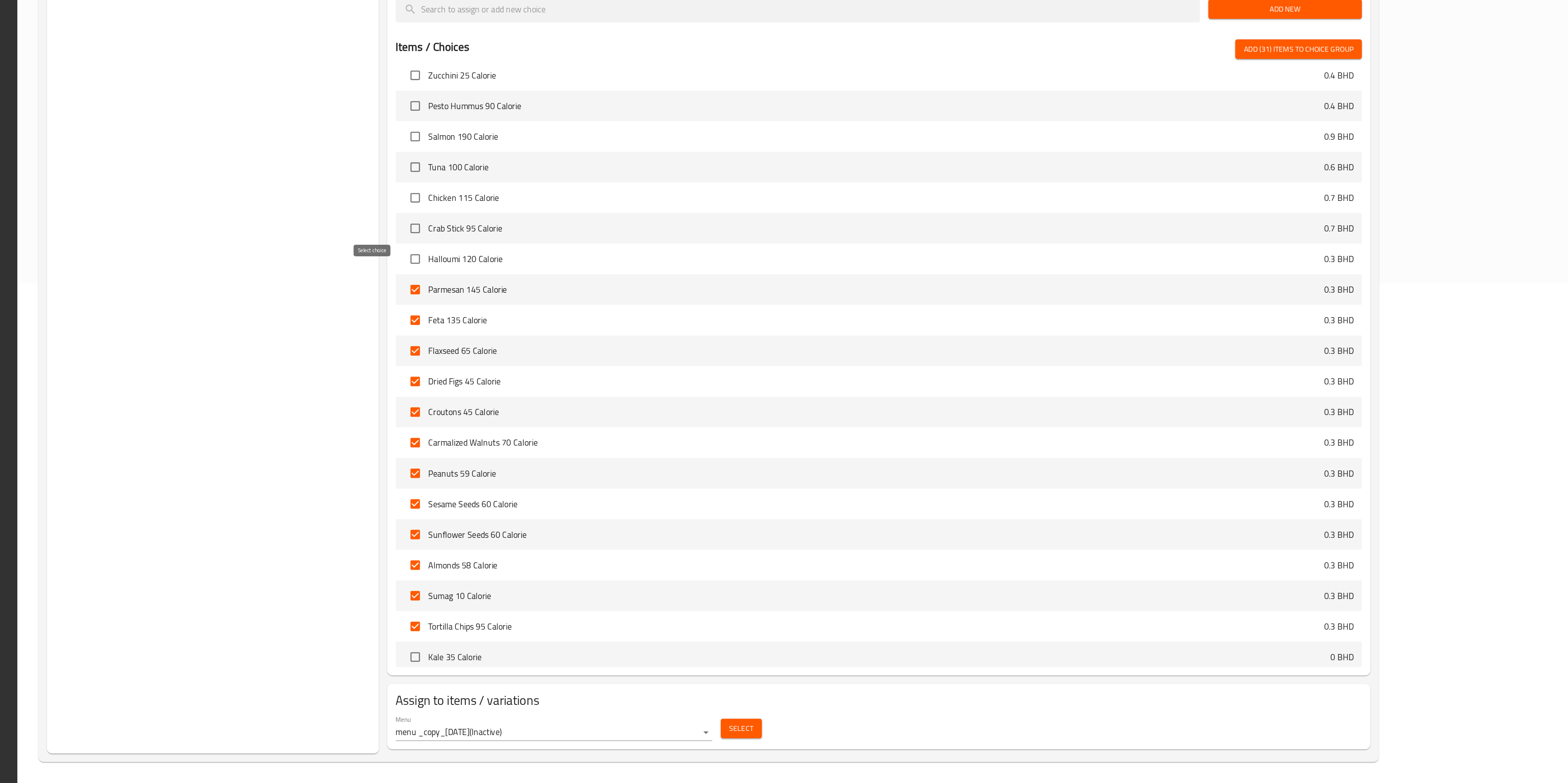
scroll to position [704, 0]
click at [654, 371] on input "checkbox" at bounding box center [662, 373] width 17 height 17
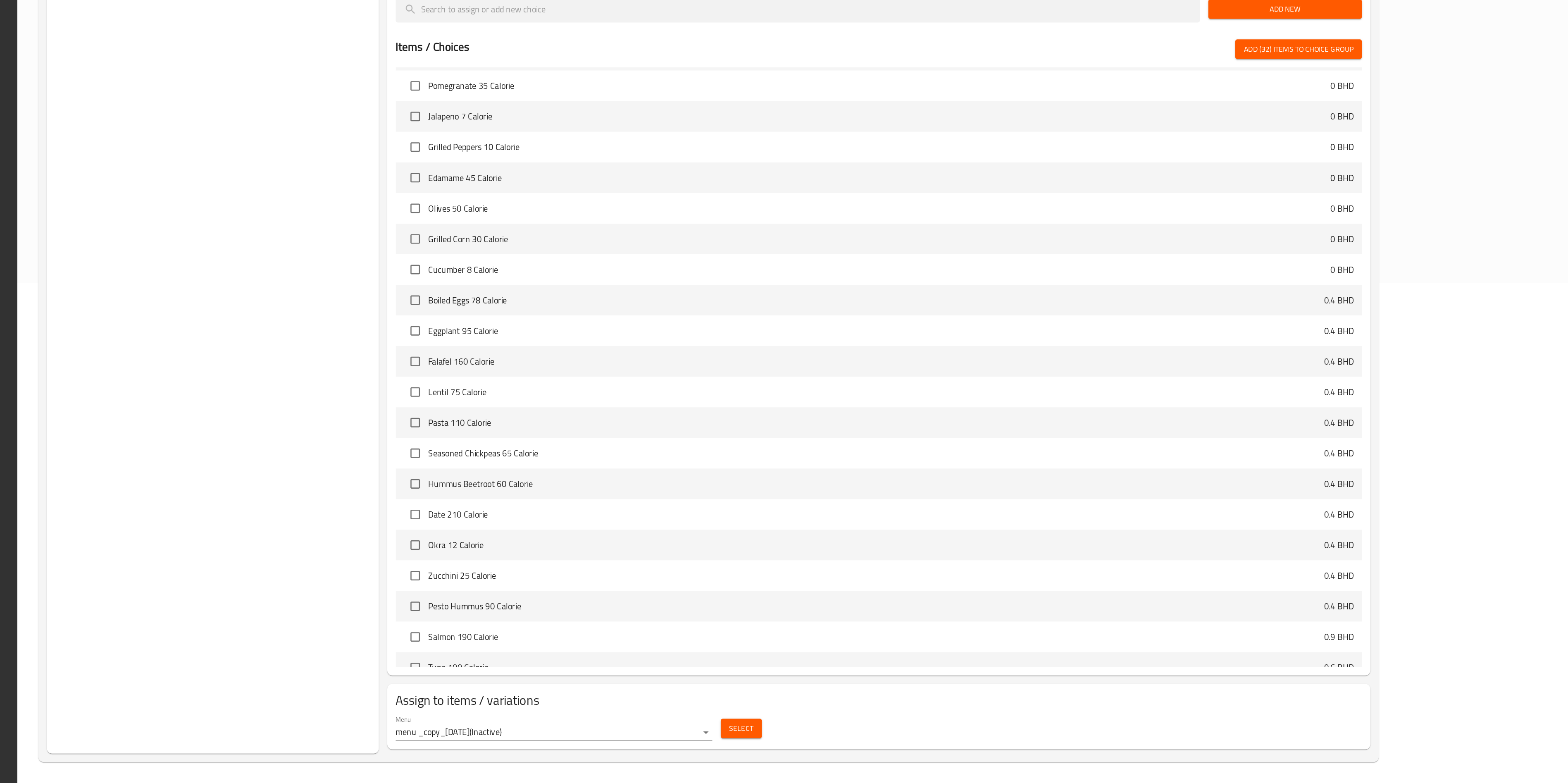
scroll to position [310, 0]
click at [654, 391] on input "checkbox" at bounding box center [662, 406] width 17 height 17
click at [654, 391] on input "checkbox" at bounding box center [662, 430] width 17 height 17
click at [654, 391] on input "checkbox" at bounding box center [662, 454] width 17 height 17
click at [654, 391] on input "checkbox" at bounding box center [662, 478] width 17 height 17
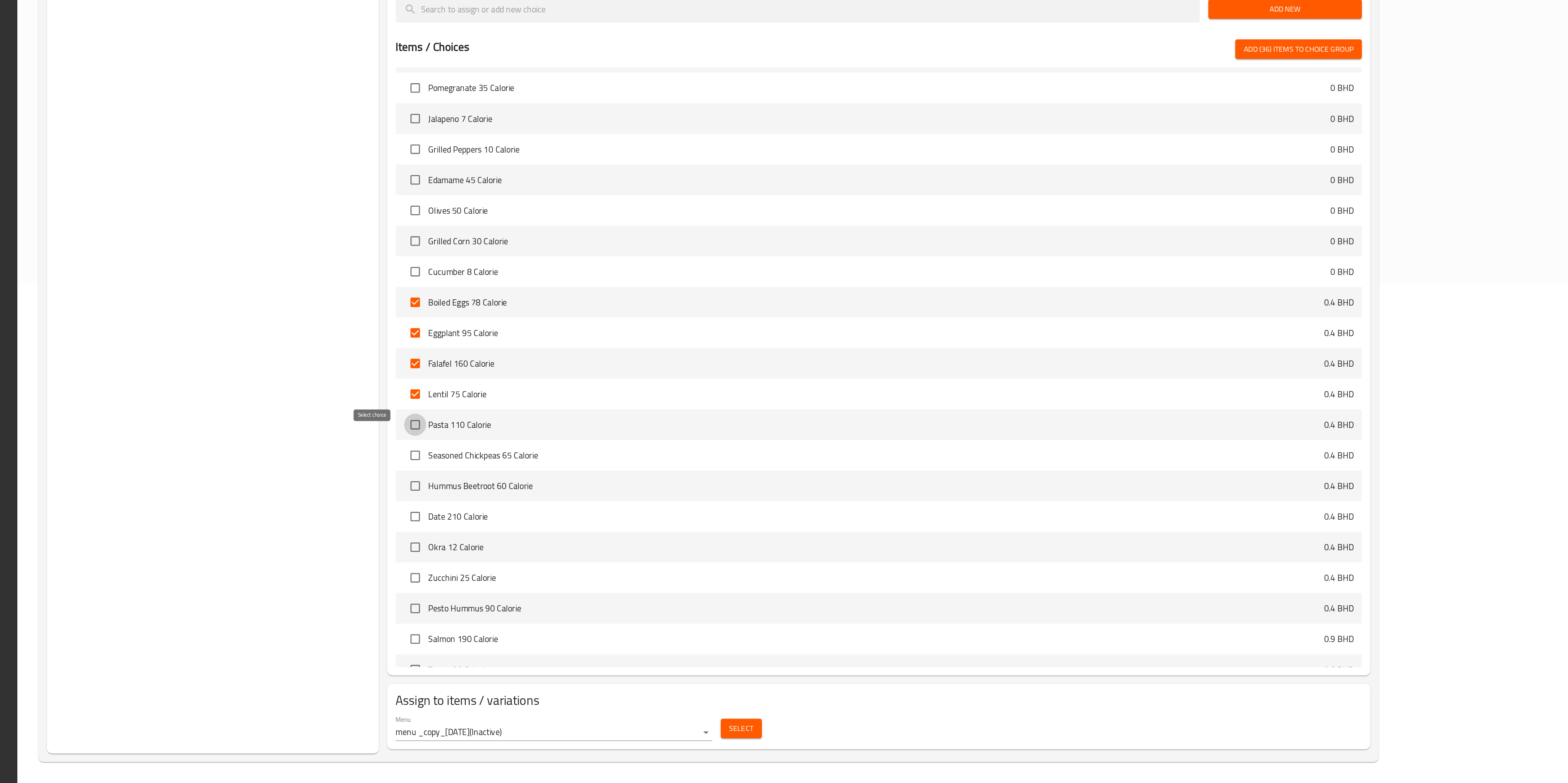
click at [654, 391] on input "checkbox" at bounding box center [662, 502] width 17 height 17
click at [654, 391] on input "checkbox" at bounding box center [662, 526] width 17 height 17
click at [654, 391] on input "checkbox" at bounding box center [662, 550] width 17 height 17
click at [654, 391] on input "checkbox" at bounding box center [662, 574] width 17 height 17
click at [654, 391] on input "checkbox" at bounding box center [662, 598] width 17 height 17
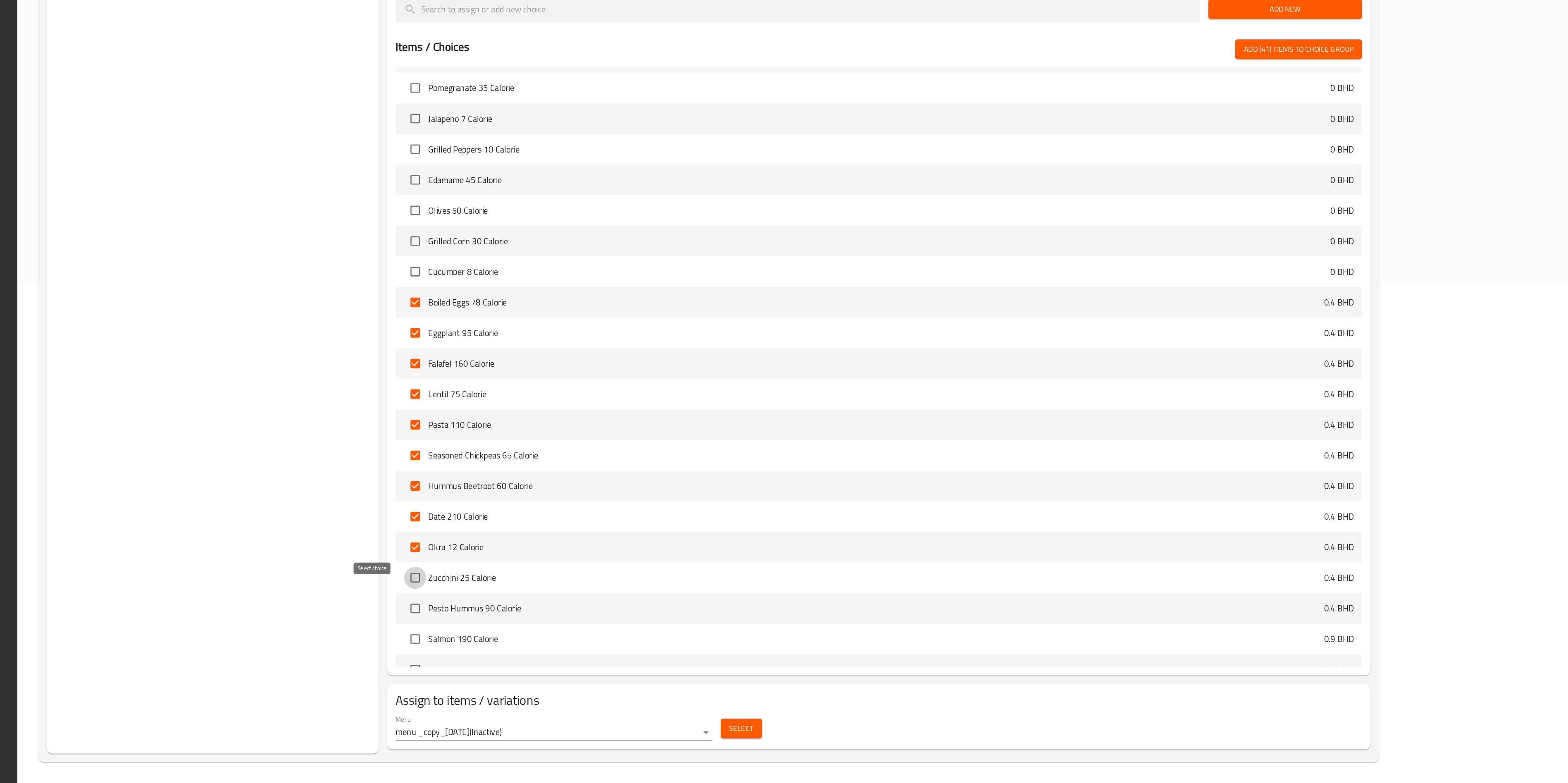
click at [654, 391] on input "checkbox" at bounding box center [662, 622] width 17 height 17
click at [654, 391] on input "checkbox" at bounding box center [662, 646] width 17 height 17
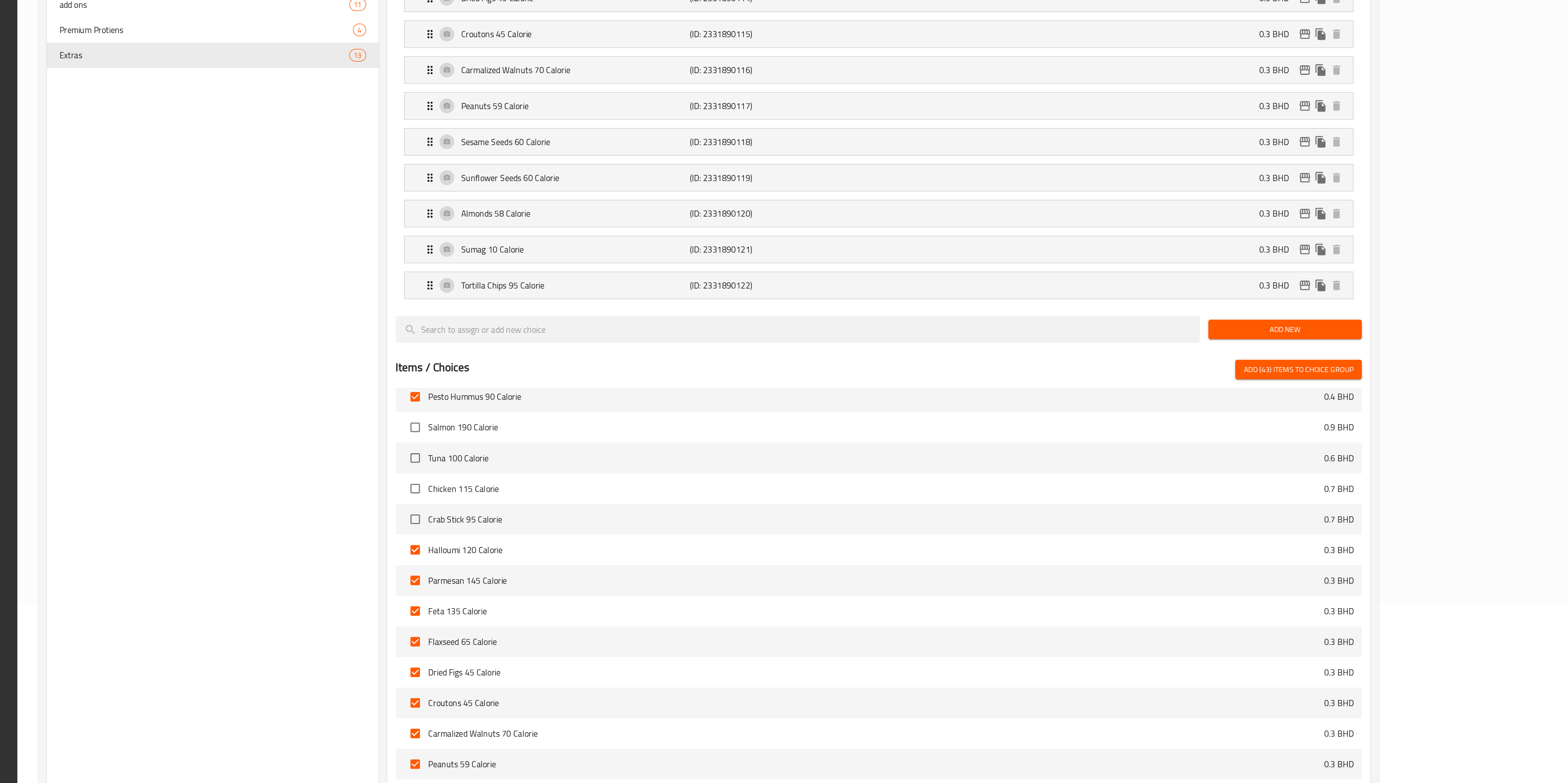
scroll to position [734, 0]
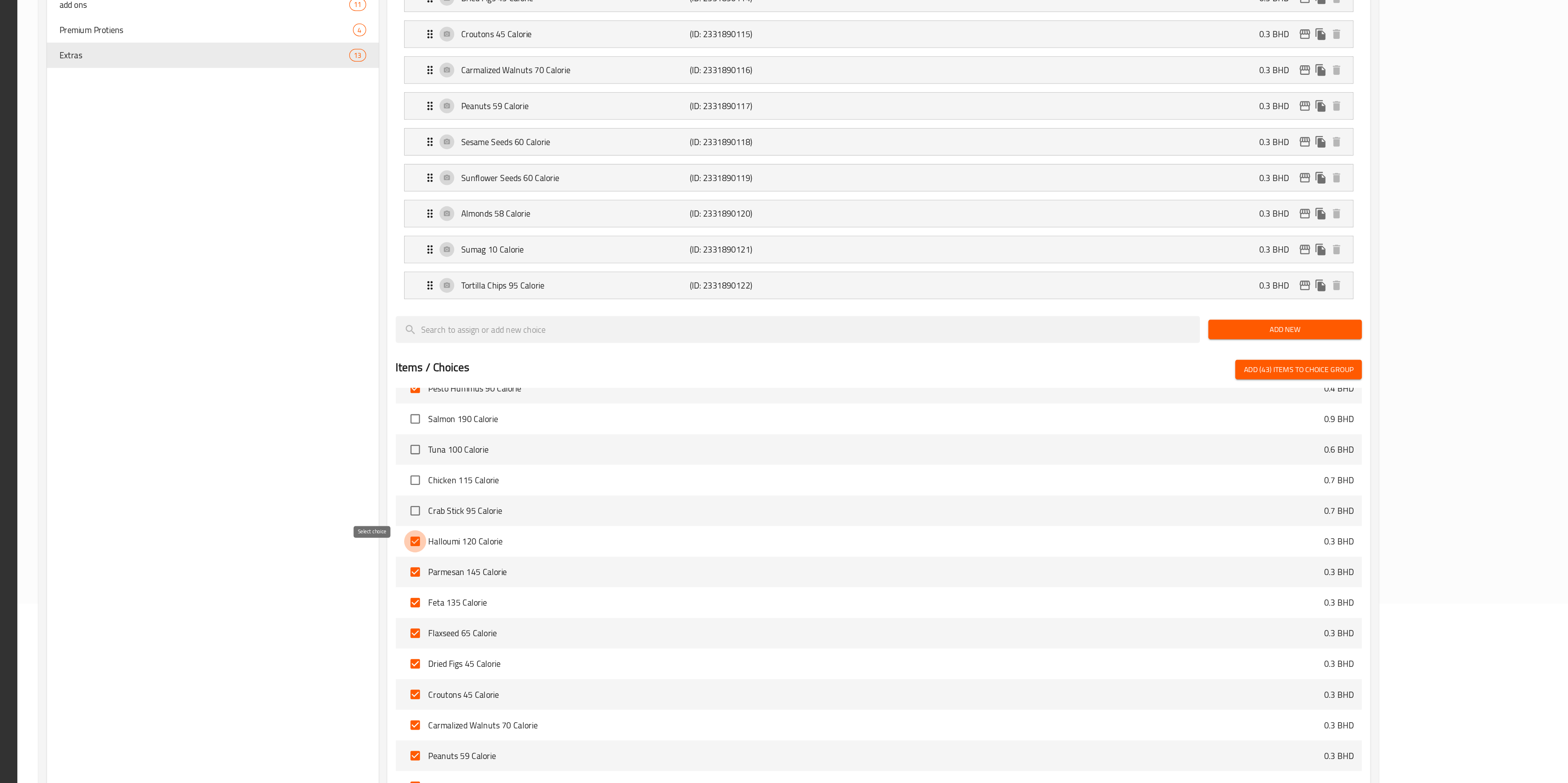
click at [654, 391] on input "checkbox" at bounding box center [662, 593] width 17 height 17
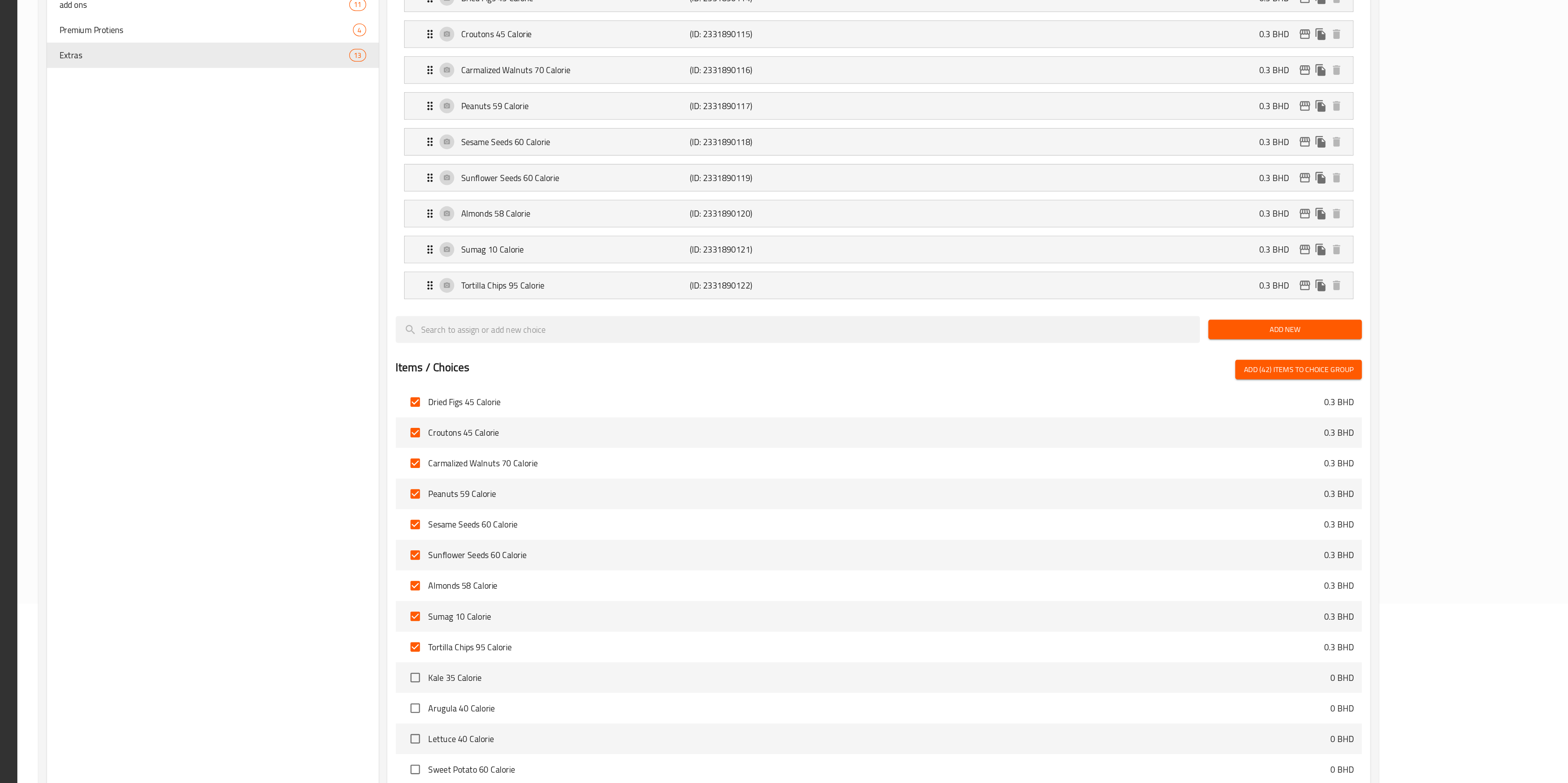
scroll to position [939, 0]
click at [654, 391] on input "checkbox" at bounding box center [662, 675] width 17 height 17
click at [654, 391] on input "checkbox" at bounding box center [662, 651] width 17 height 17
click at [654, 391] on input "checkbox" at bounding box center [662, 627] width 17 height 17
click at [654, 391] on input "checkbox" at bounding box center [662, 603] width 17 height 17
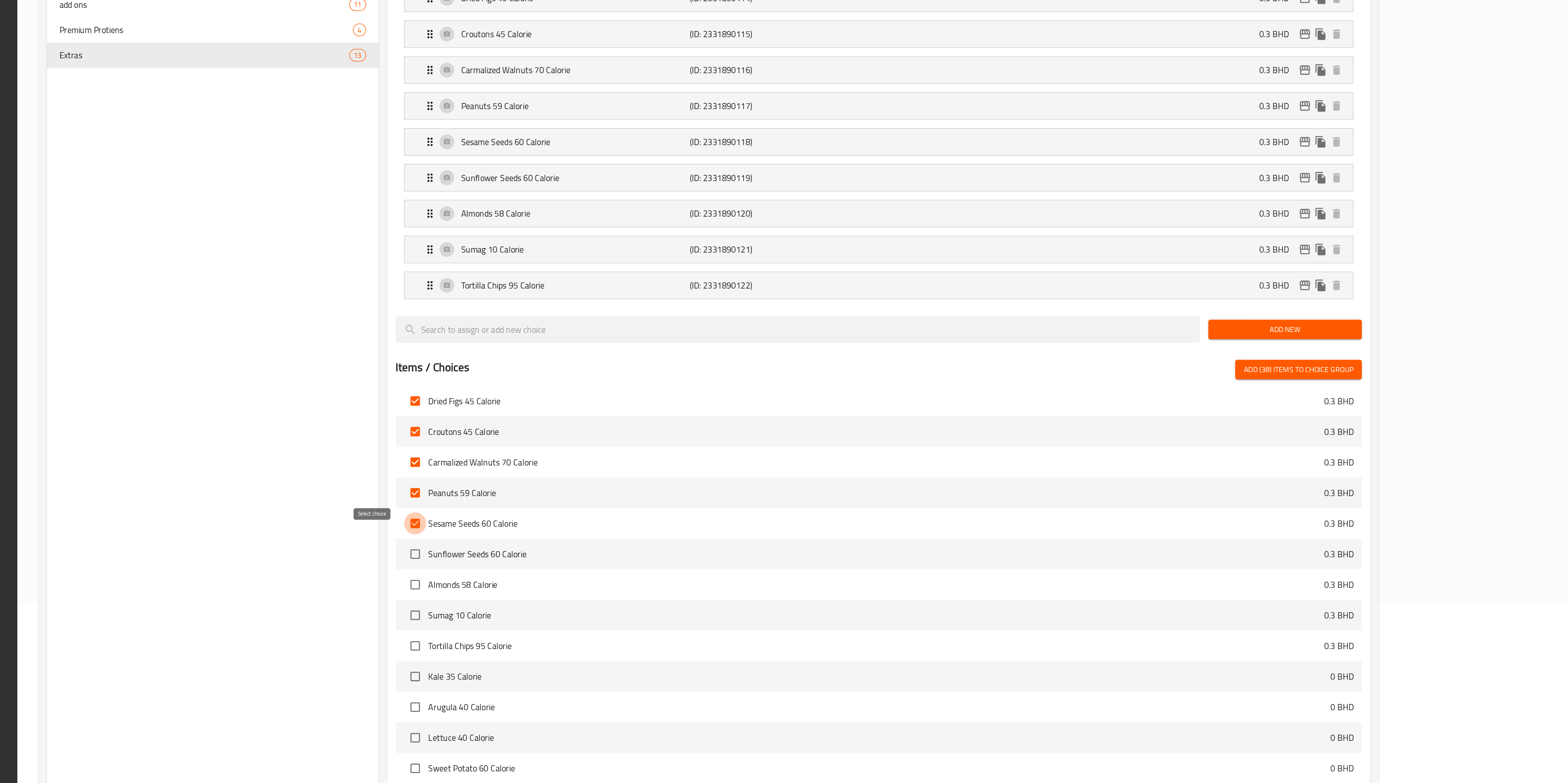
click at [654, 391] on input "checkbox" at bounding box center [662, 579] width 17 height 17
click at [654, 391] on input "checkbox" at bounding box center [662, 556] width 17 height 17
click at [654, 391] on input "checkbox" at bounding box center [662, 532] width 17 height 17
click at [654, 391] on input "checkbox" at bounding box center [662, 508] width 17 height 17
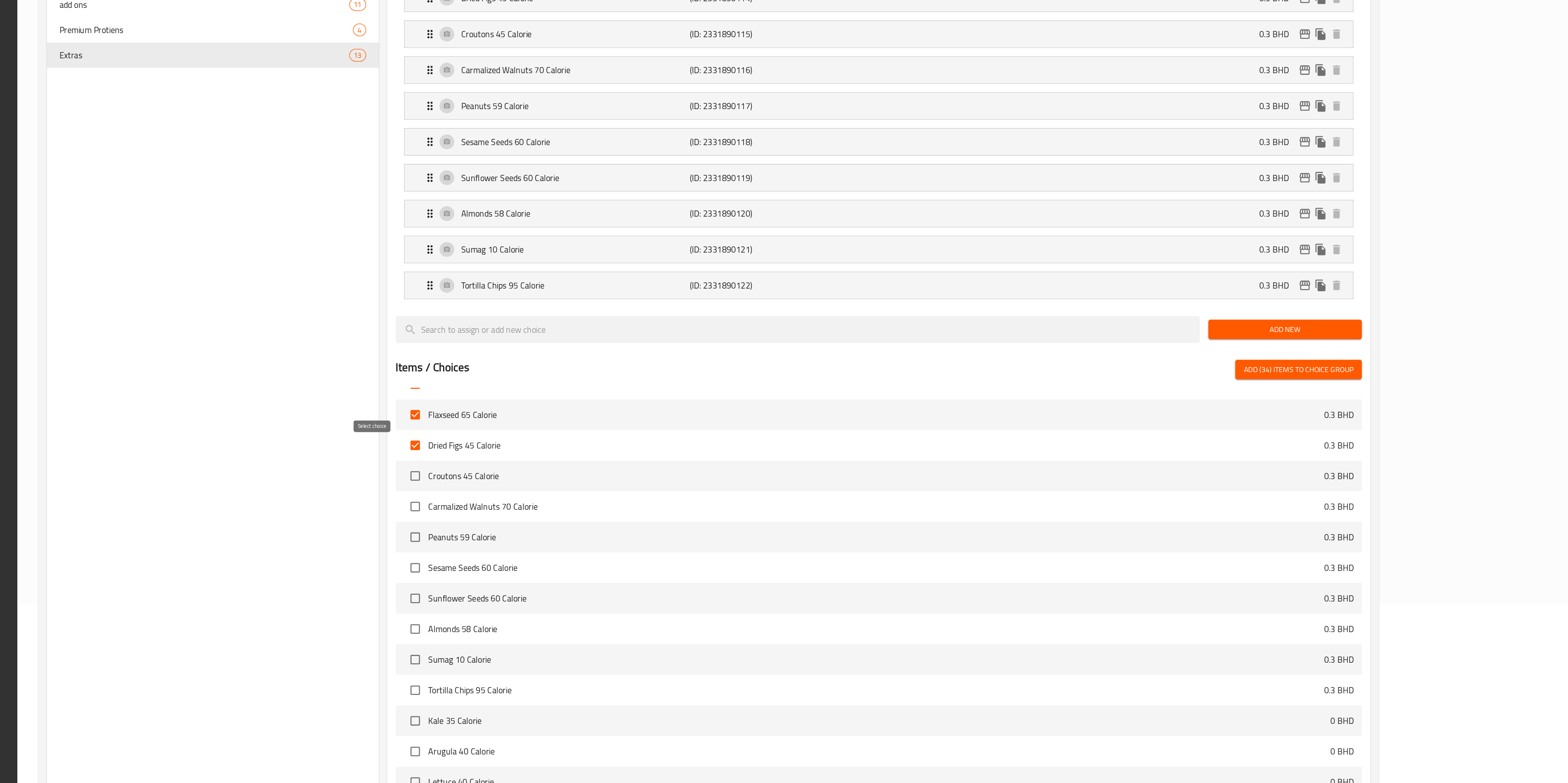
scroll to position [903, 0]
click at [654, 391] on input "checkbox" at bounding box center [662, 520] width 17 height 17
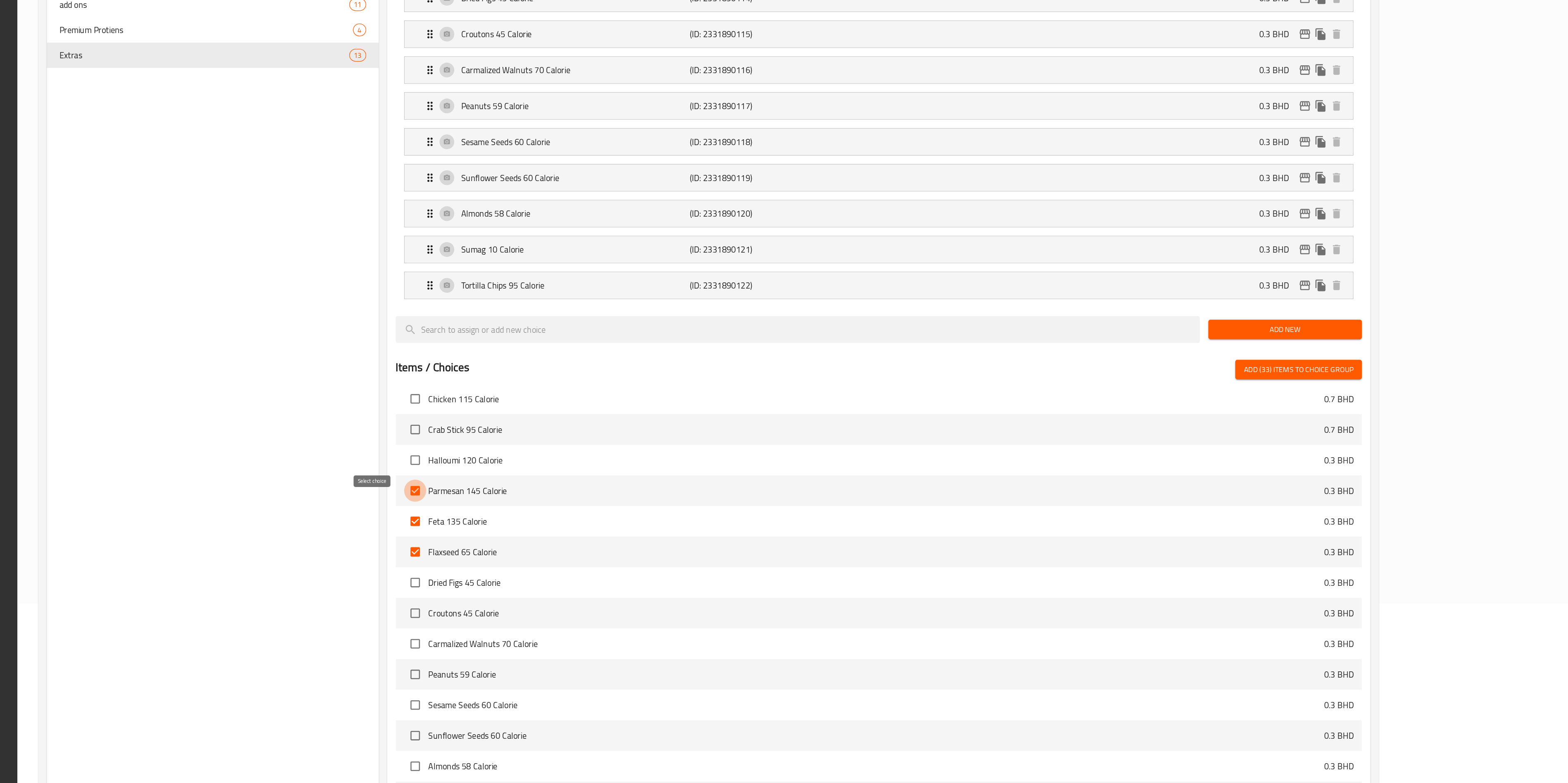
click at [654, 391] on input "checkbox" at bounding box center [662, 554] width 17 height 17
click at [654, 391] on input "checkbox" at bounding box center [662, 578] width 17 height 17
click at [654, 391] on input "checkbox" at bounding box center [662, 602] width 17 height 17
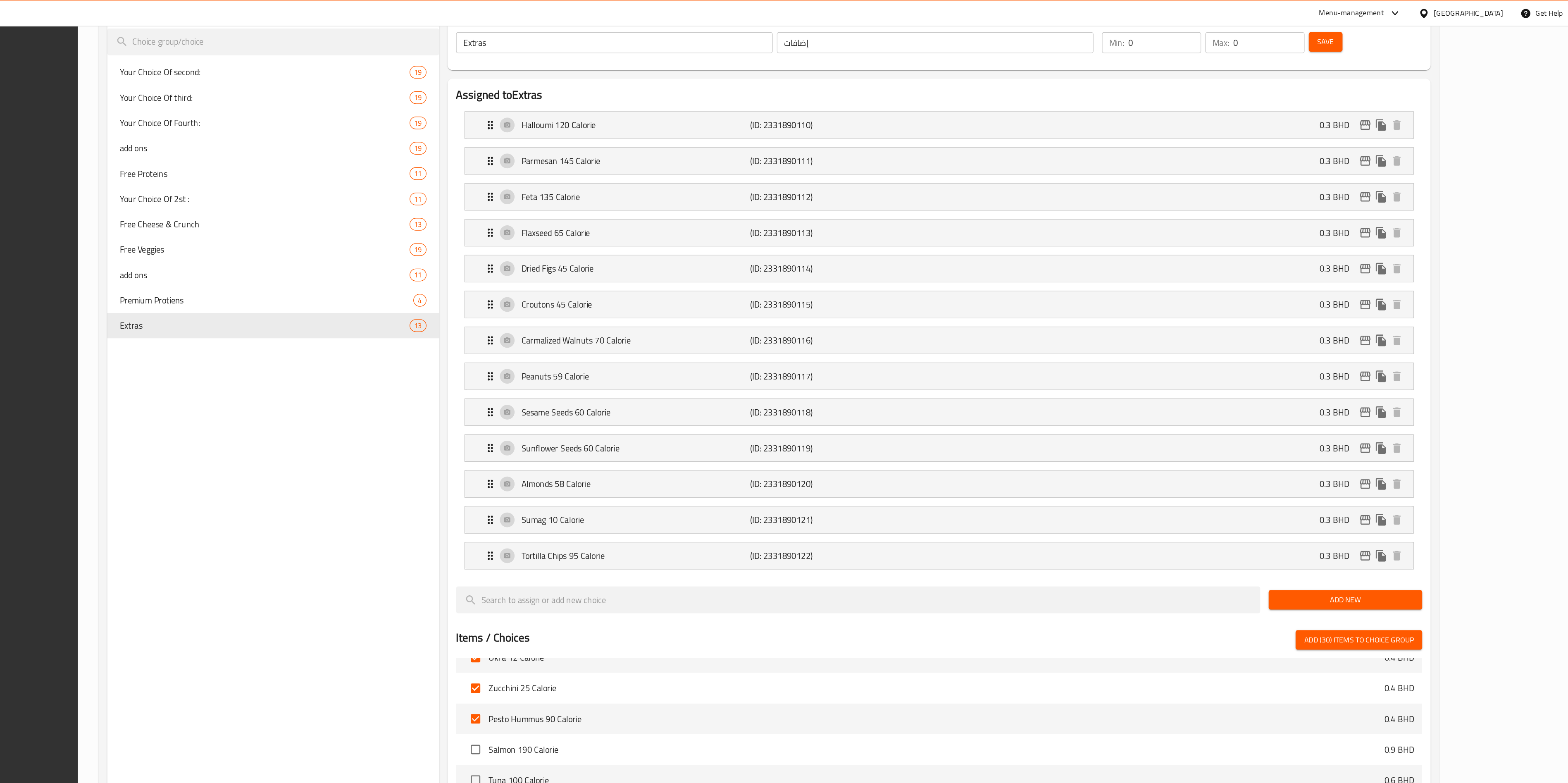
scroll to position [99, 0]
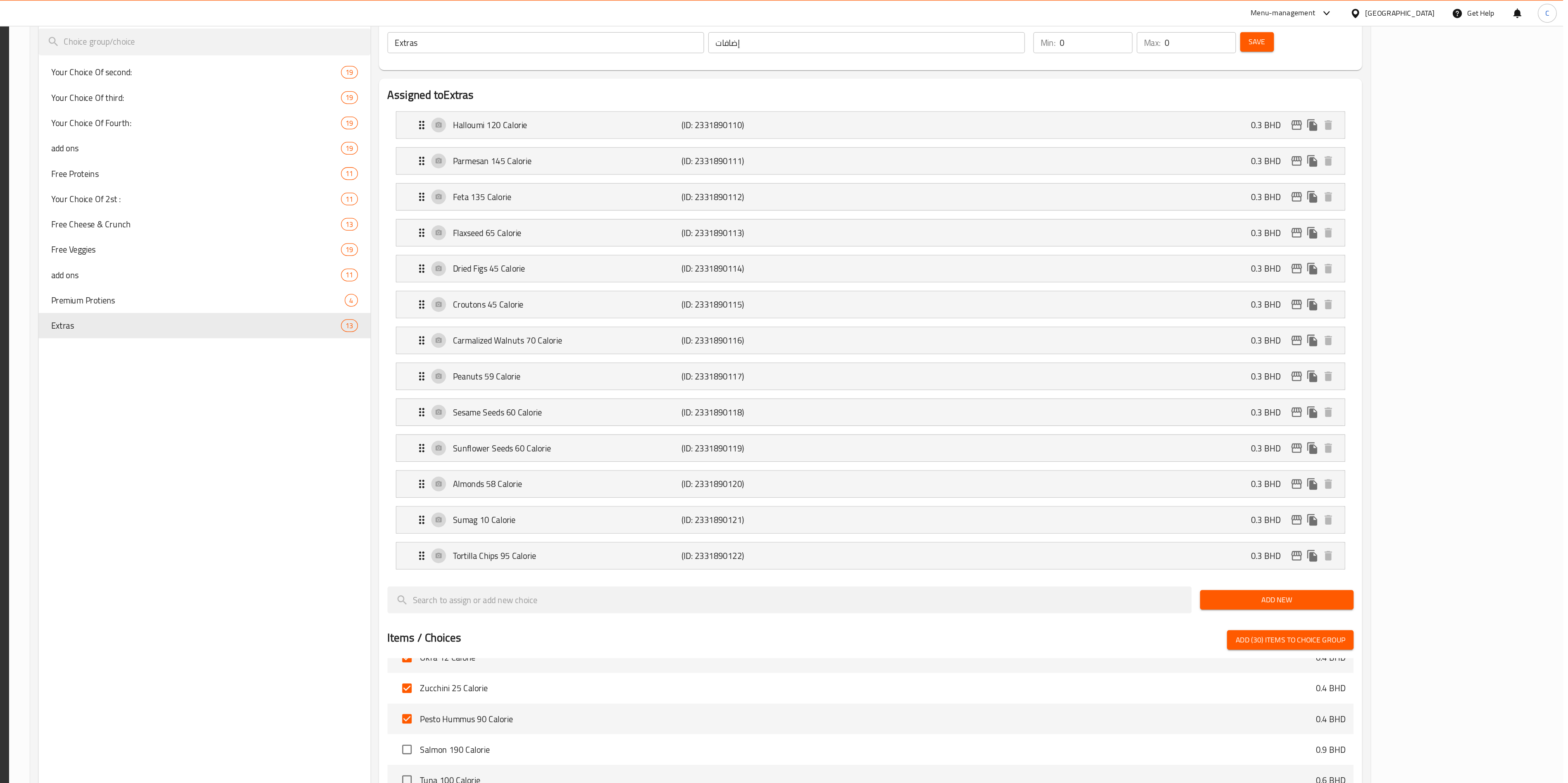
click at [793, 391] on span "Add (30) items to choice group" at bounding box center [1355, 501] width 86 height 10
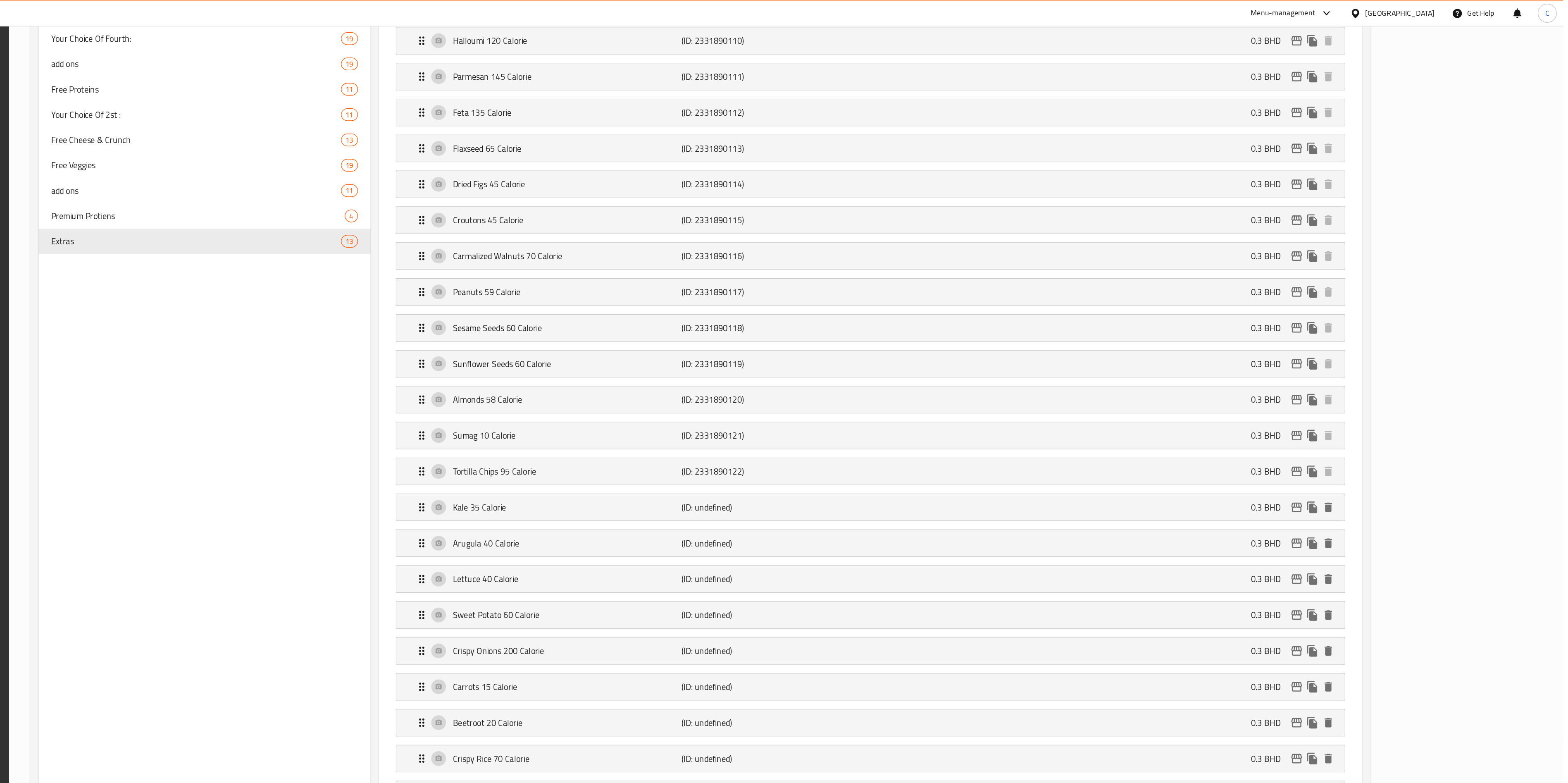
scroll to position [0, 0]
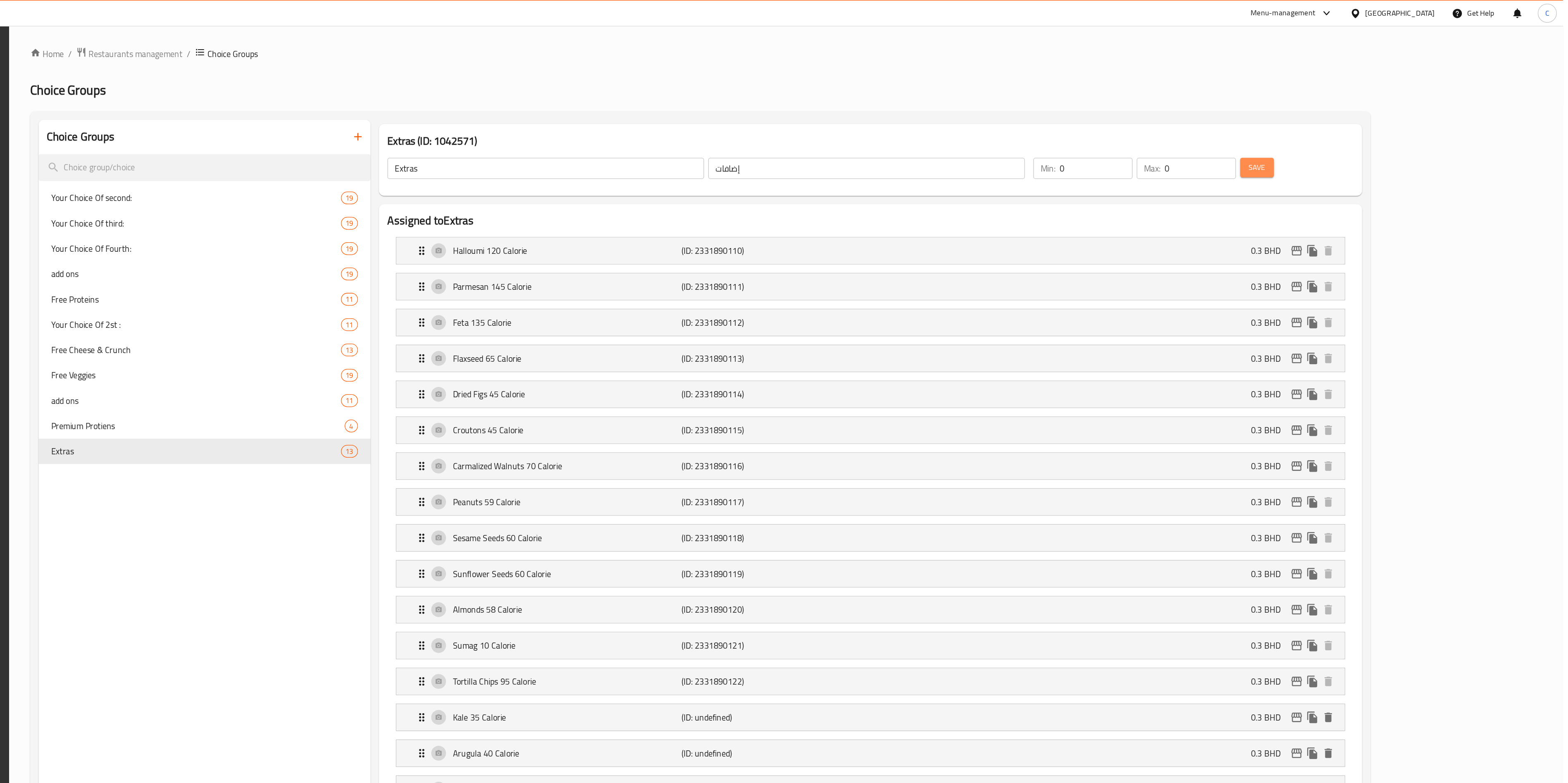
click at [793, 126] on span "Save" at bounding box center [1328, 131] width 13 height 10
drag, startPoint x: 1361, startPoint y: 132, endPoint x: 1354, endPoint y: 134, distance: 7.3
click at [793, 134] on input "0" at bounding box center [1284, 132] width 56 height 17
click at [793, 135] on div "Save" at bounding box center [1355, 132] width 83 height 20
click at [793, 134] on span "Save" at bounding box center [1328, 131] width 13 height 10
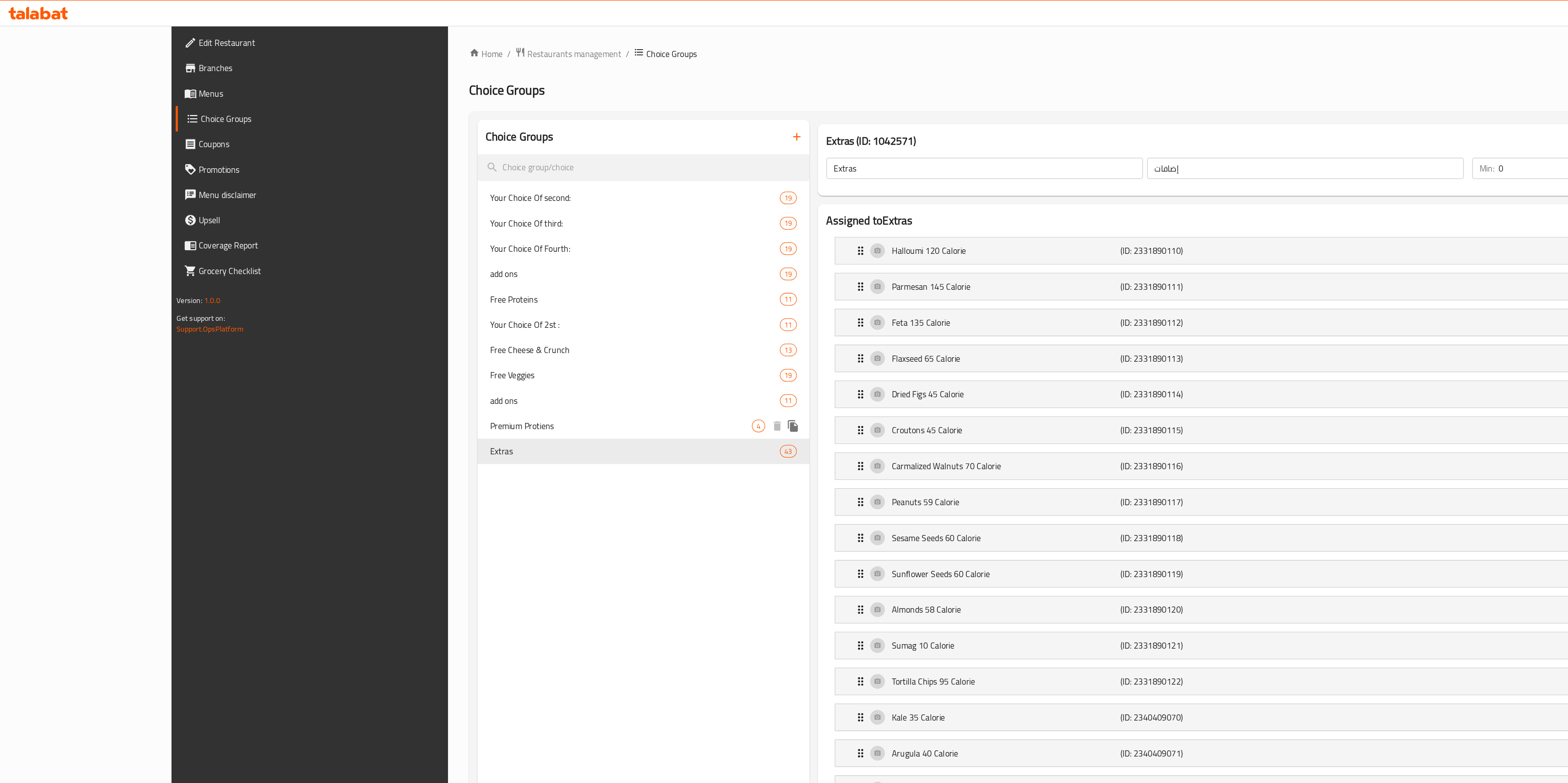
click at [392, 335] on span "Premium Protiens" at bounding box center [486, 333] width 205 height 10
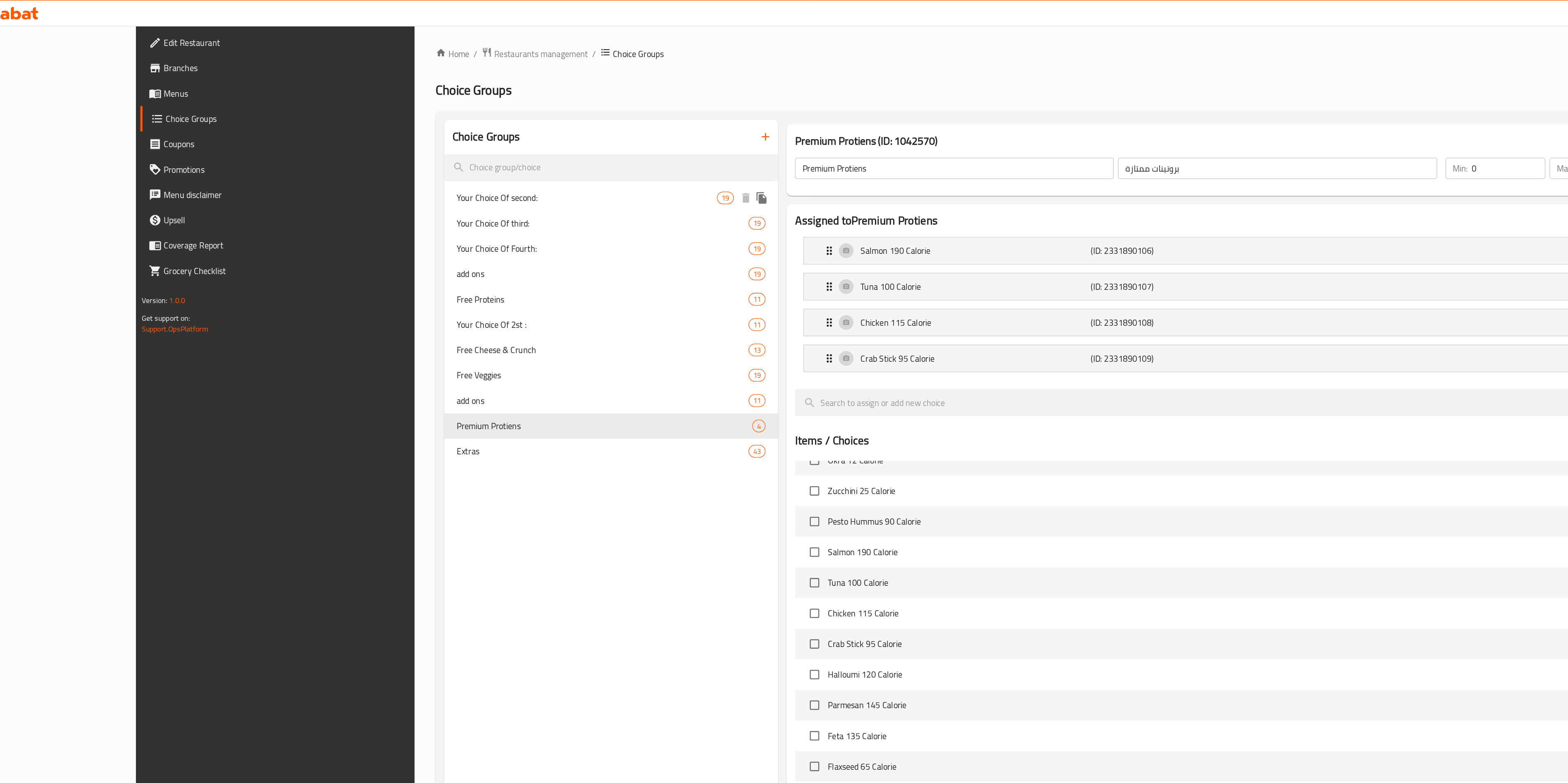
click at [456, 155] on span "Your Choice Of second:" at bounding box center [483, 155] width 204 height 10
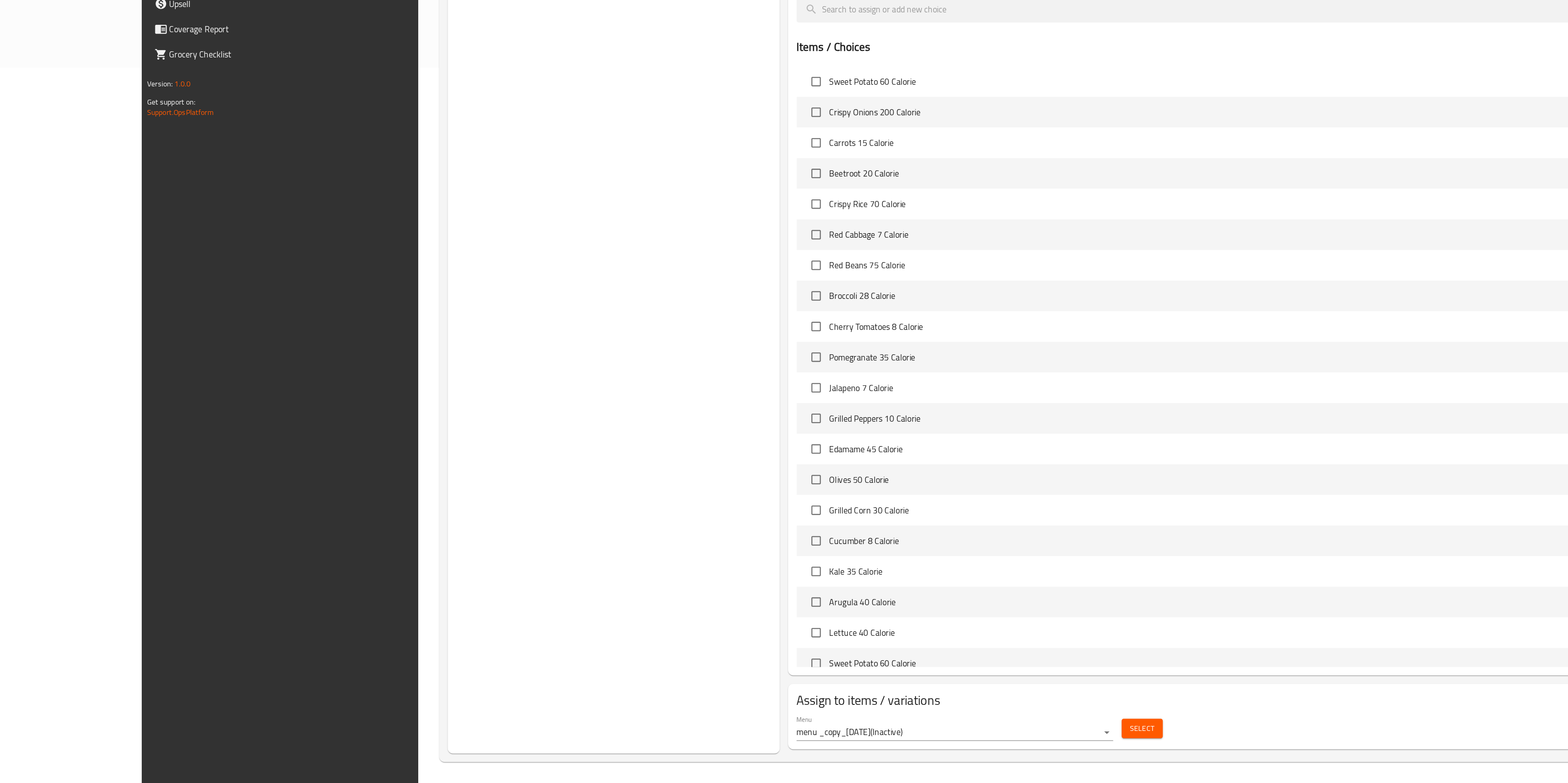
scroll to position [1256, 0]
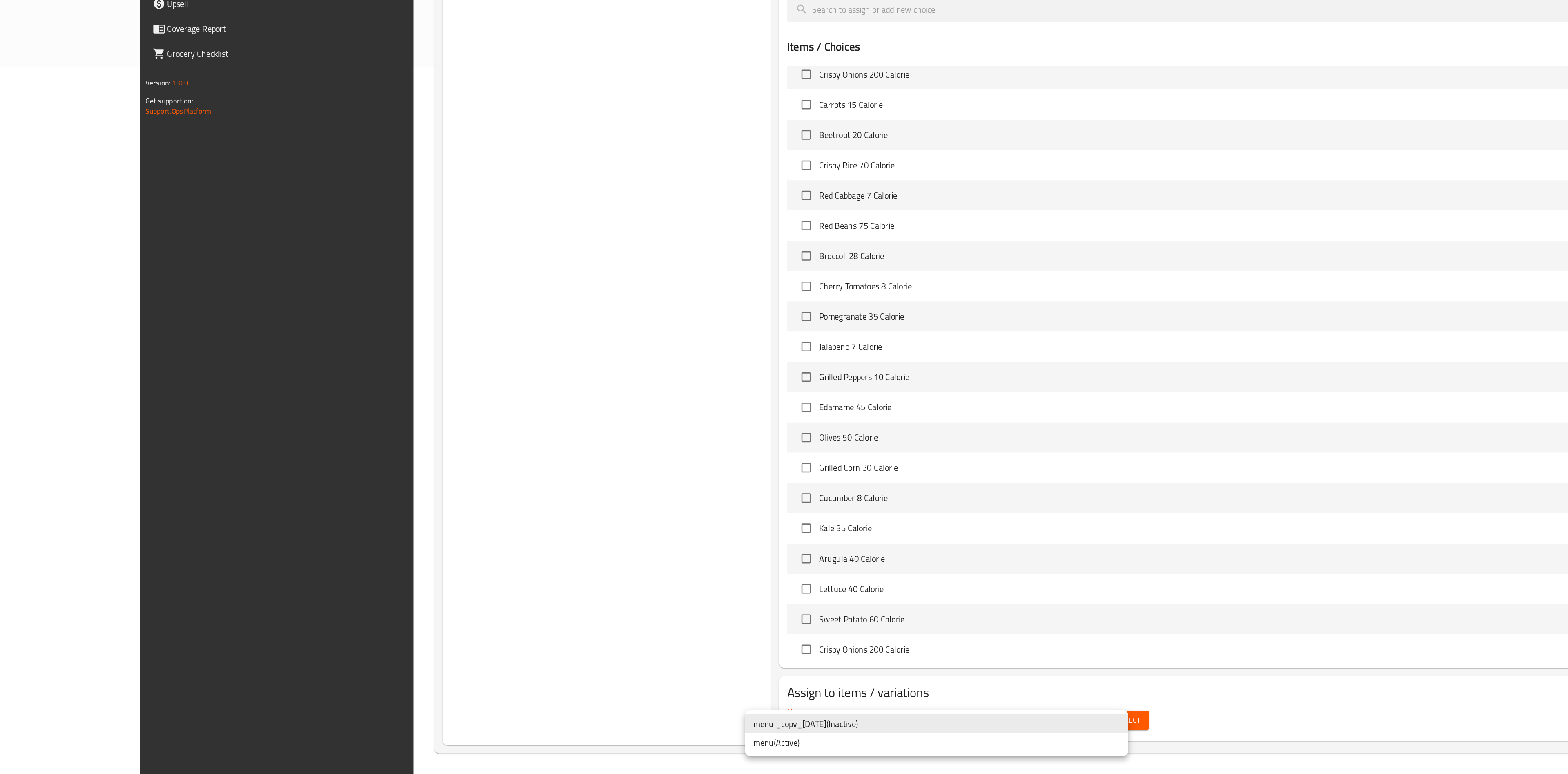
click at [783, 387] on div at bounding box center [784, 387] width 1568 height 774
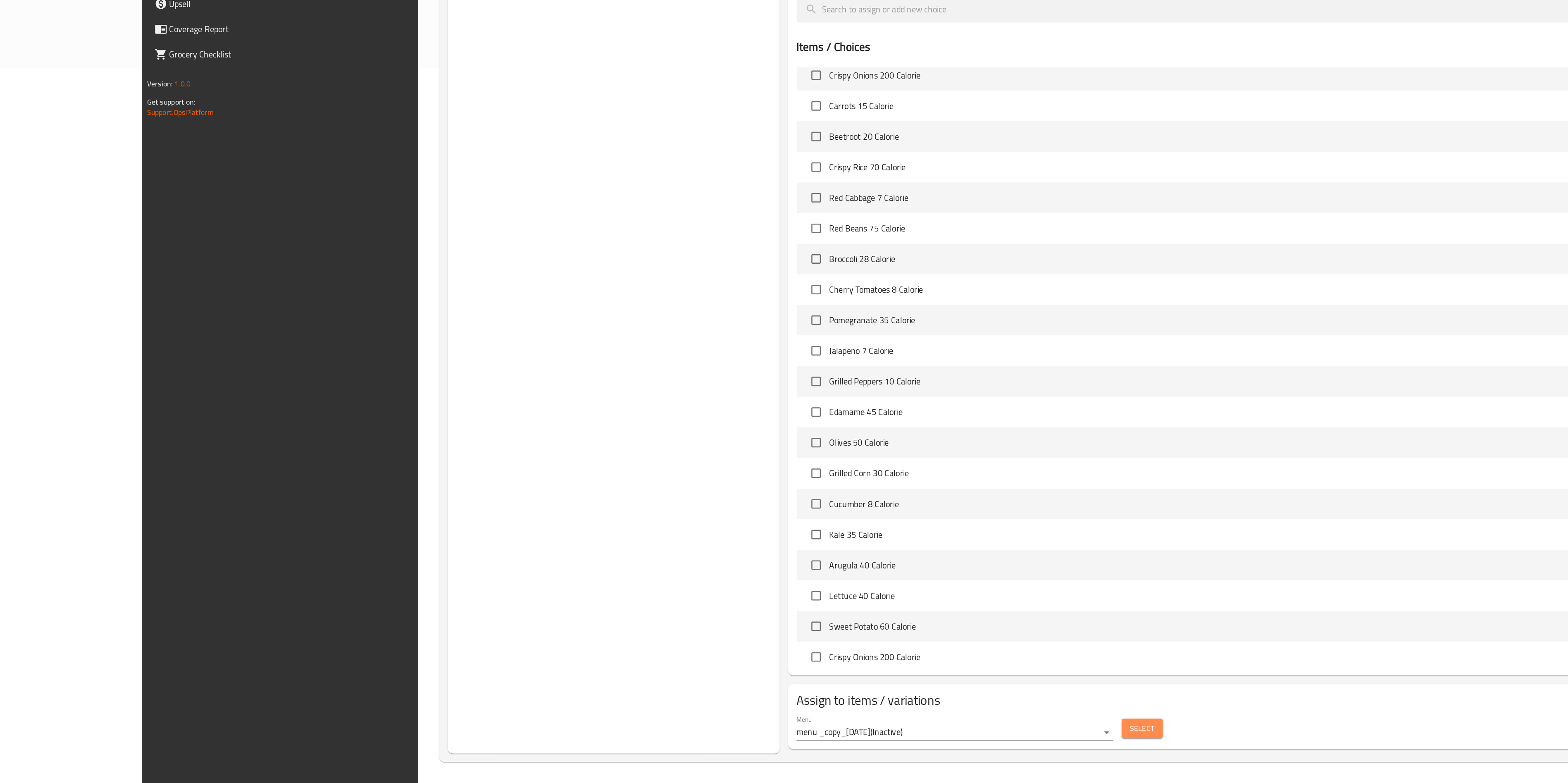
click at [793, 391] on button "Select" at bounding box center [918, 740] width 32 height 15
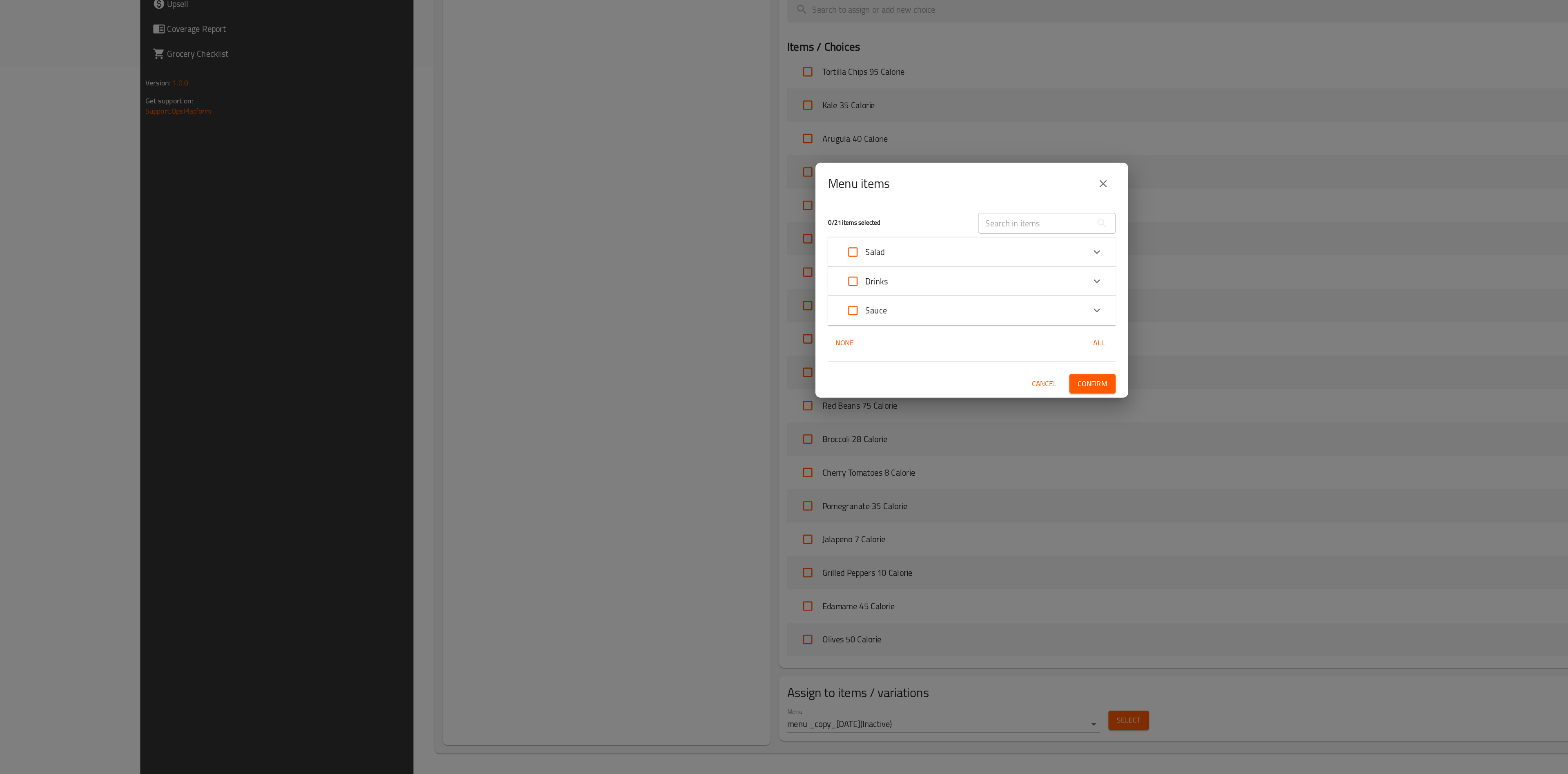
click at [783, 365] on div "Salad" at bounding box center [777, 365] width 191 height 19
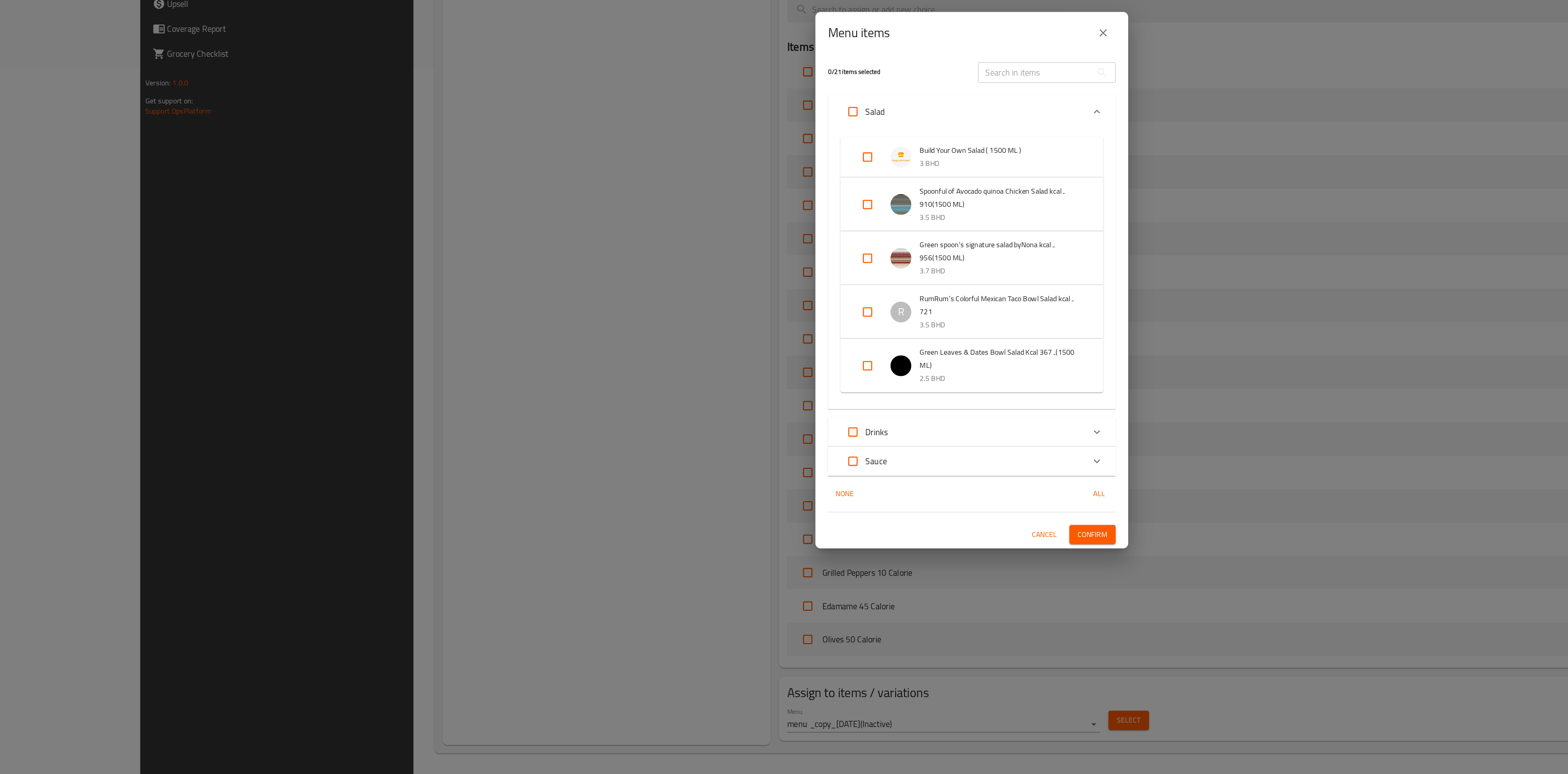
click at [783, 194] on icon "close" at bounding box center [887, 193] width 10 height 10
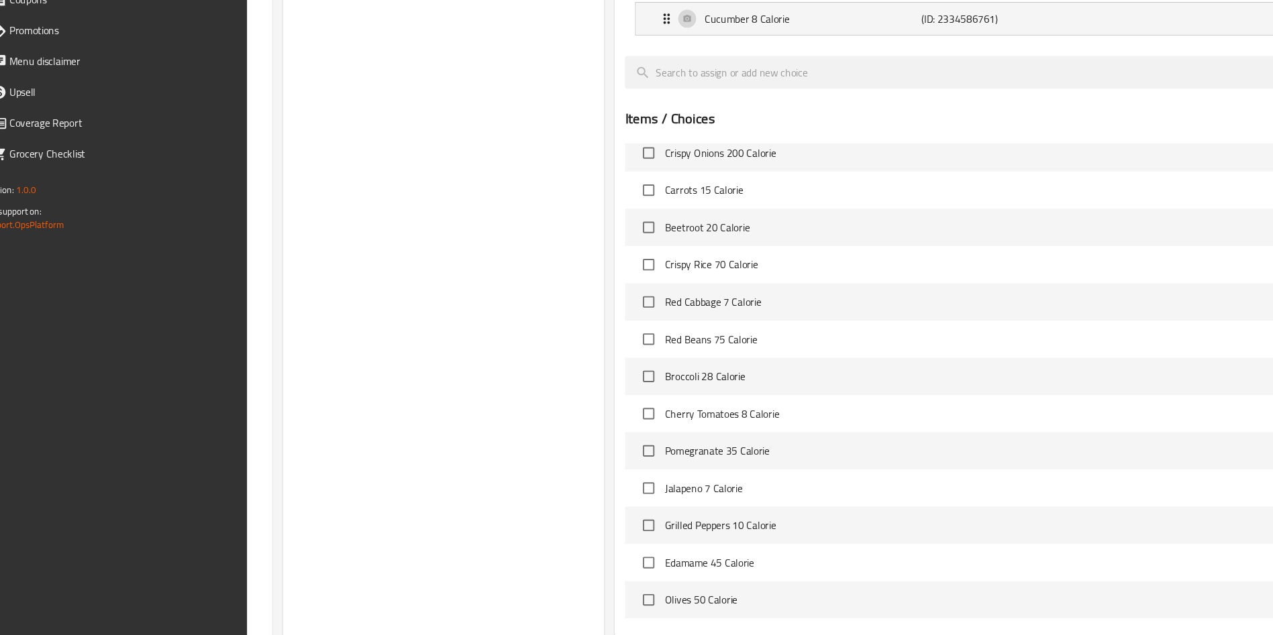
scroll to position [2039, 0]
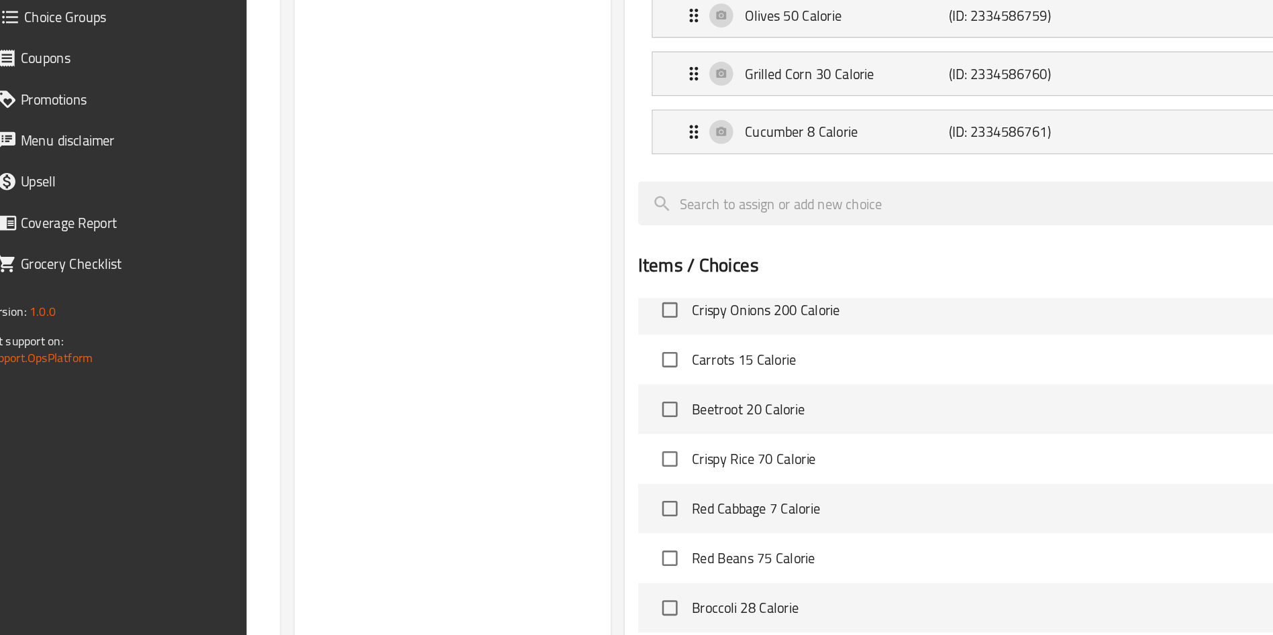
drag, startPoint x: 1576, startPoint y: 305, endPoint x: 392, endPoint y: 402, distance: 1187.4
click at [392, 402] on div "Choice Groups Your Choice Of second: 19 Your Choice Of third: 19 Your Choice Of…" at bounding box center [374, 39] width 248 height 1646
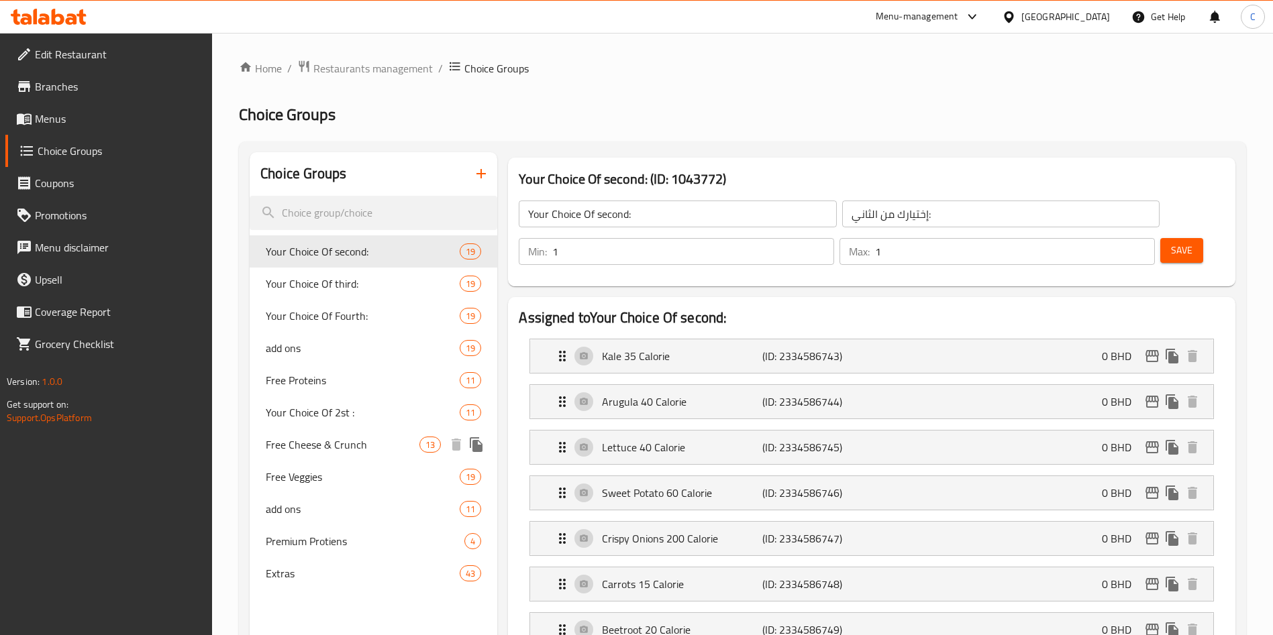
scroll to position [60, 0]
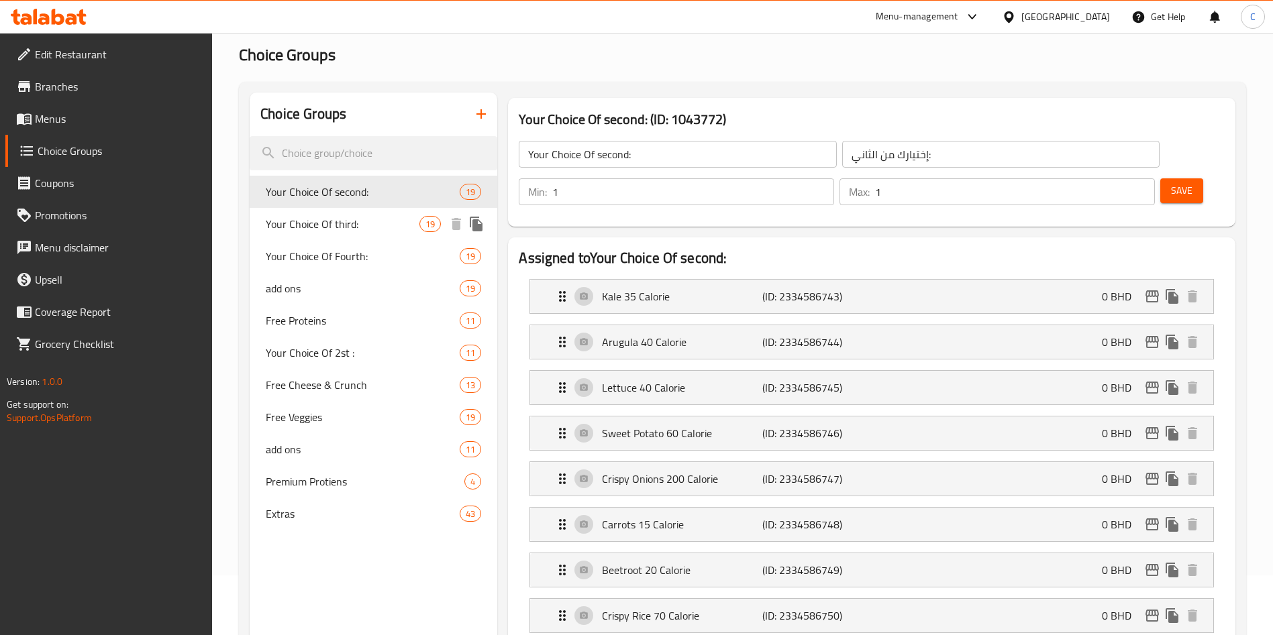
click at [356, 211] on div "Your Choice Of third: 19" at bounding box center [374, 224] width 248 height 32
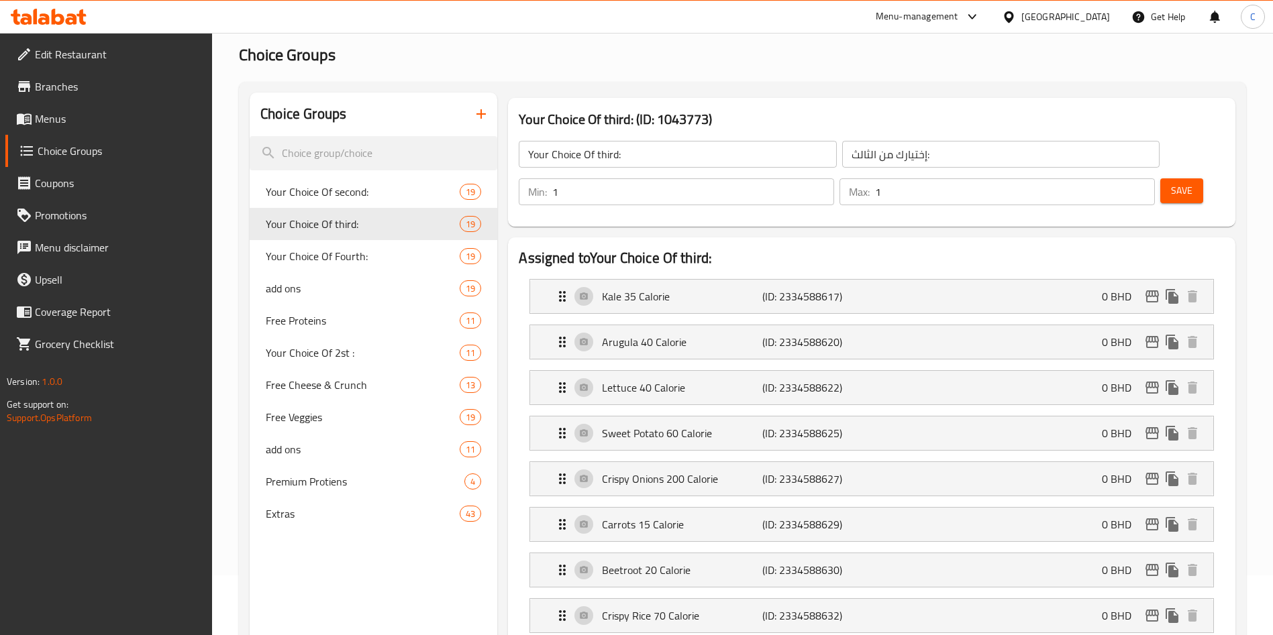
scroll to position [1163, 0]
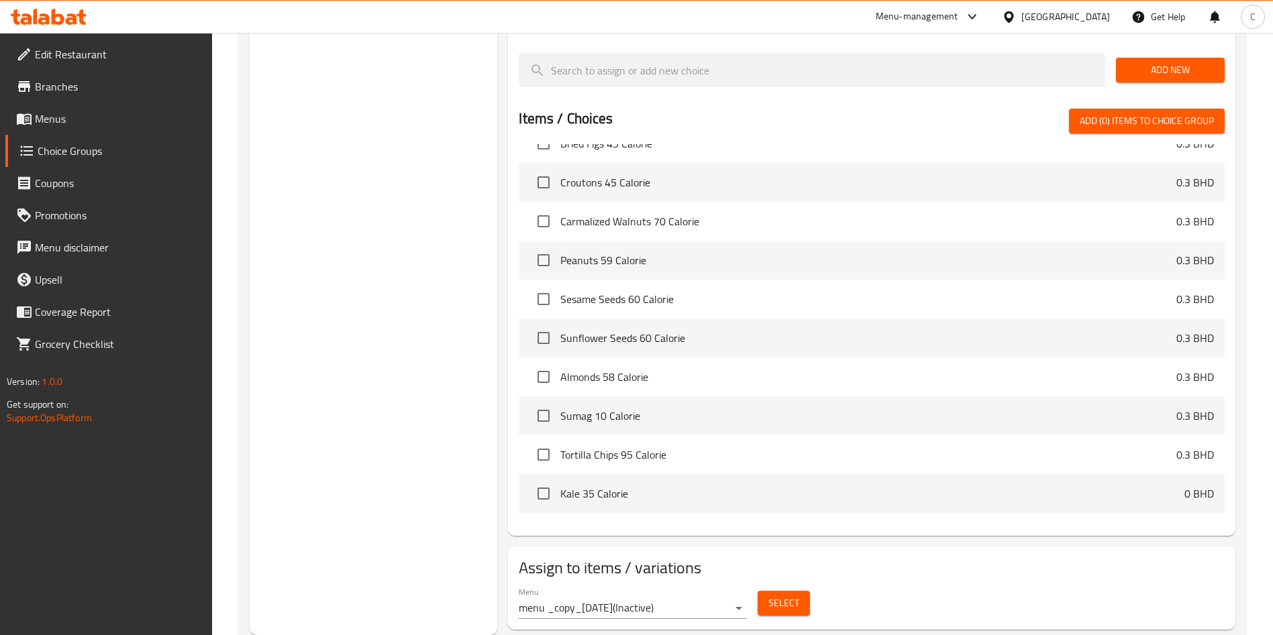
click at [764, 591] on button "Select" at bounding box center [783, 603] width 52 height 25
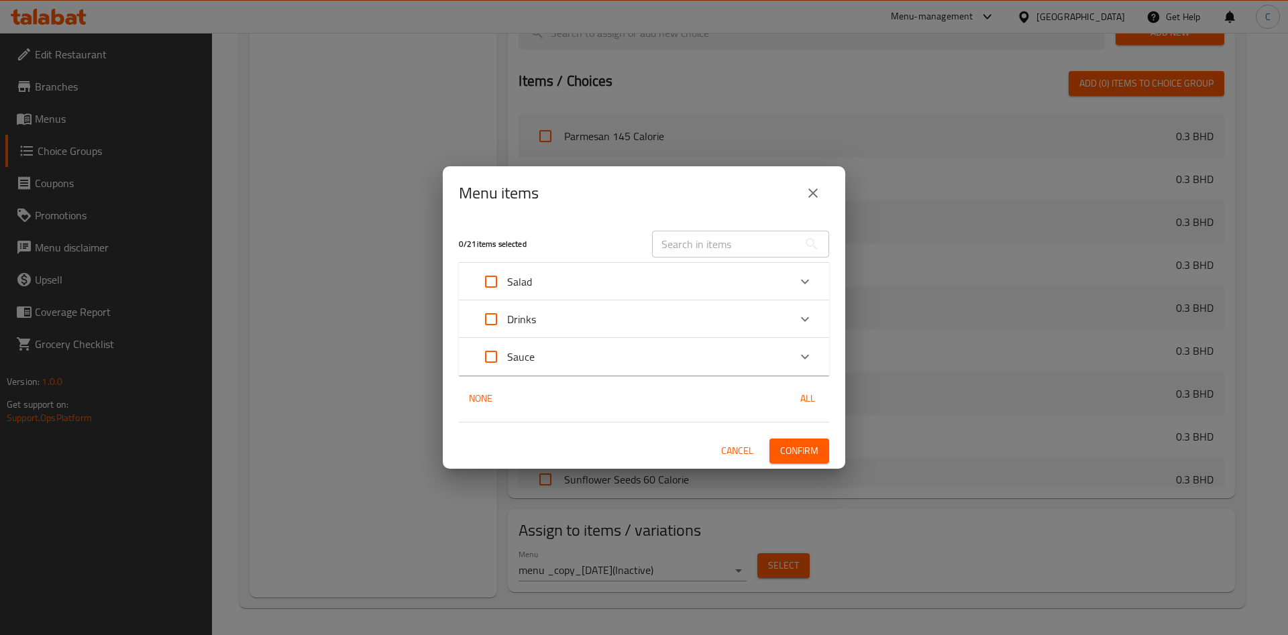
click at [815, 199] on icon "close" at bounding box center [813, 193] width 16 height 16
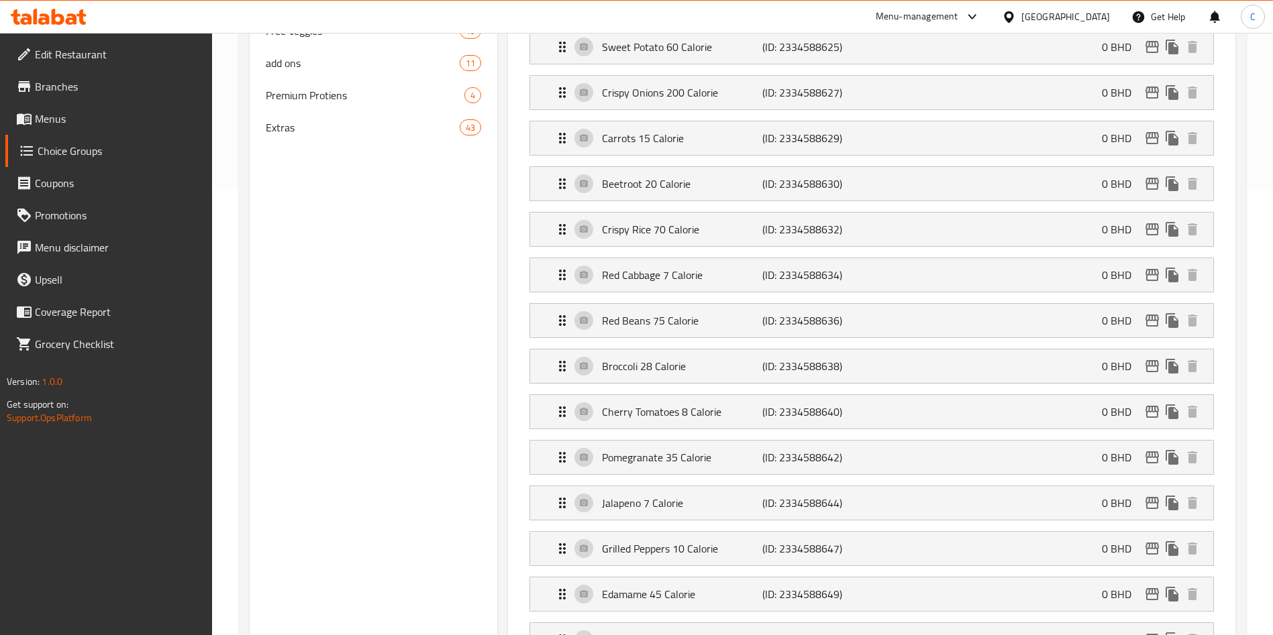
scroll to position [0, 0]
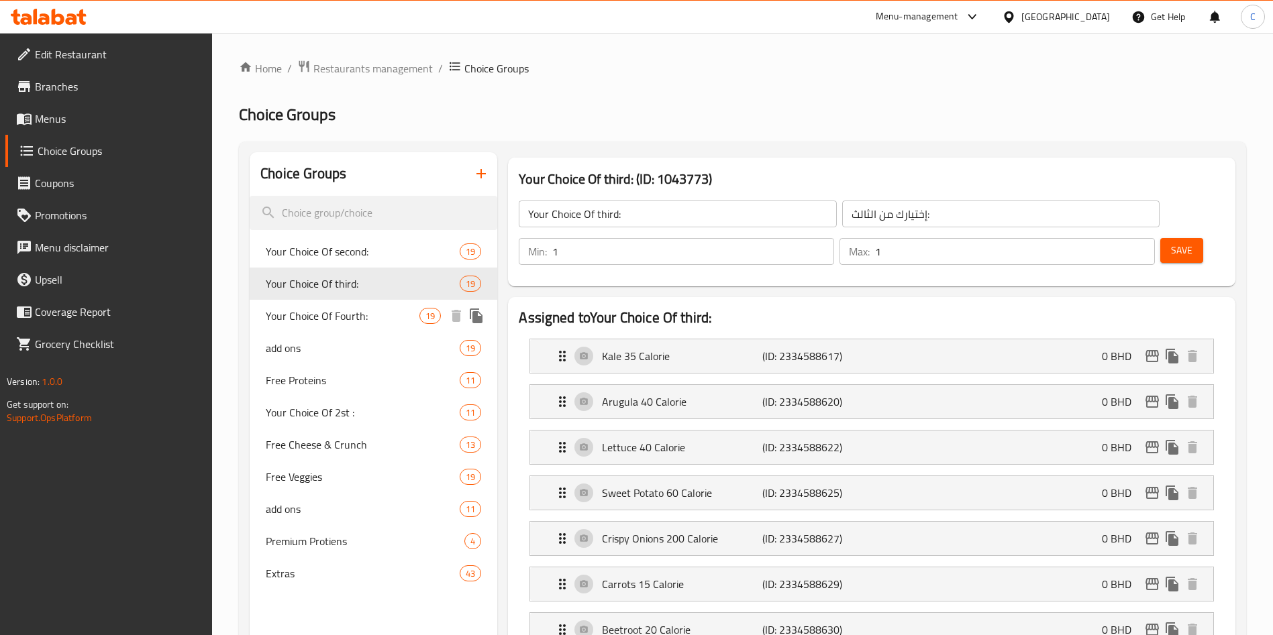
click at [344, 319] on span "Your Choice Of Fourth:" at bounding box center [343, 316] width 154 height 16
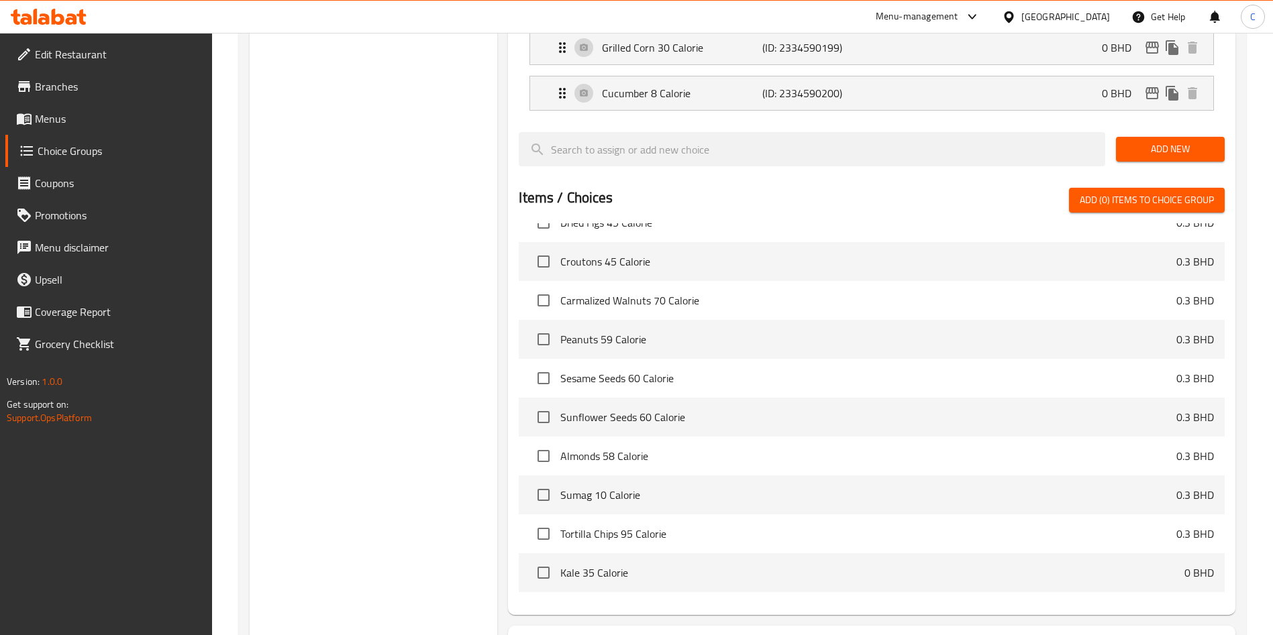
scroll to position [1163, 0]
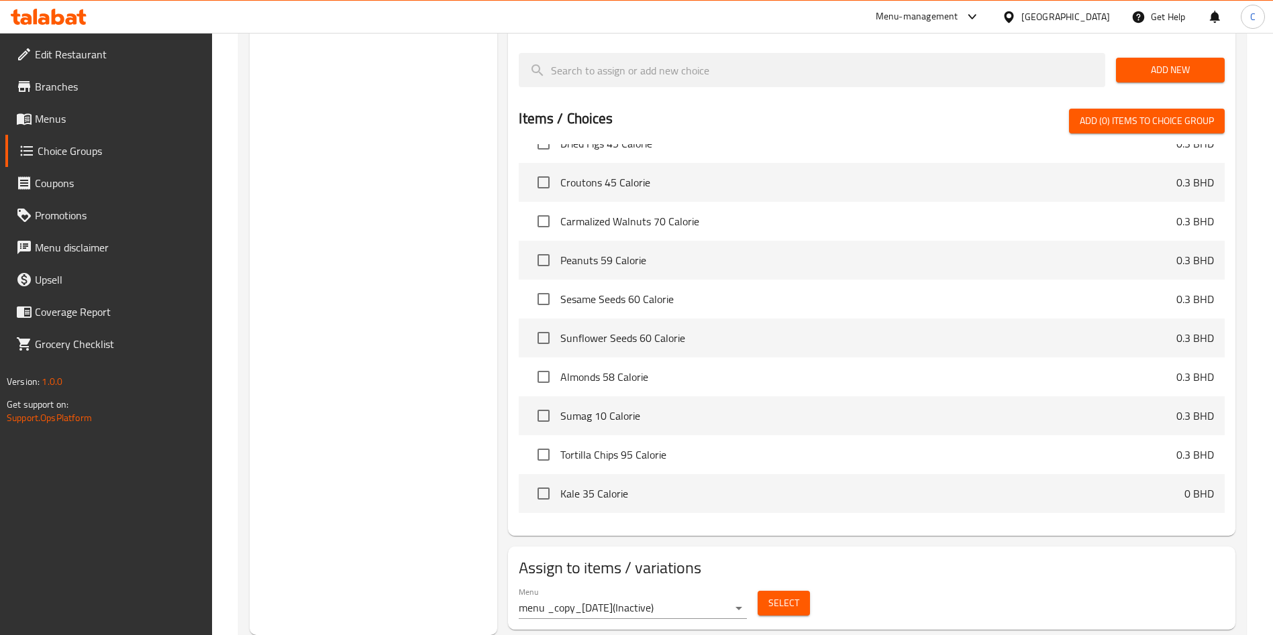
click at [790, 595] on span "Select" at bounding box center [783, 603] width 31 height 17
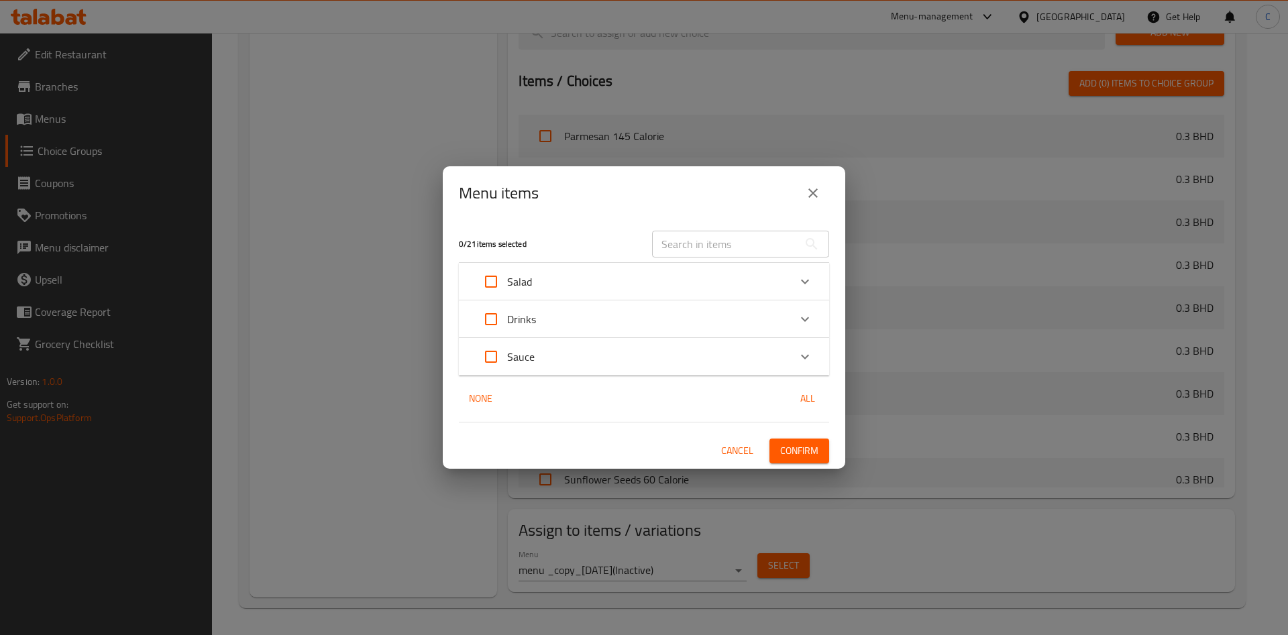
click at [813, 196] on icon "close" at bounding box center [813, 193] width 16 height 16
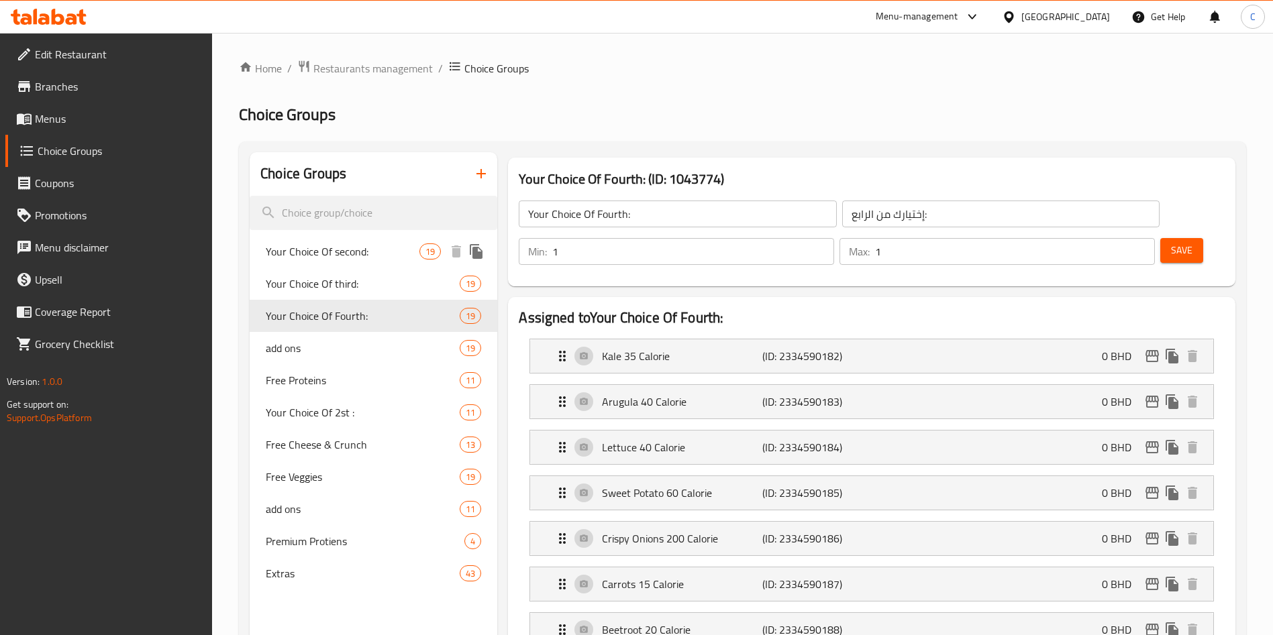
scroll to position [1, 0]
click at [364, 346] on span "add ons" at bounding box center [343, 347] width 154 height 16
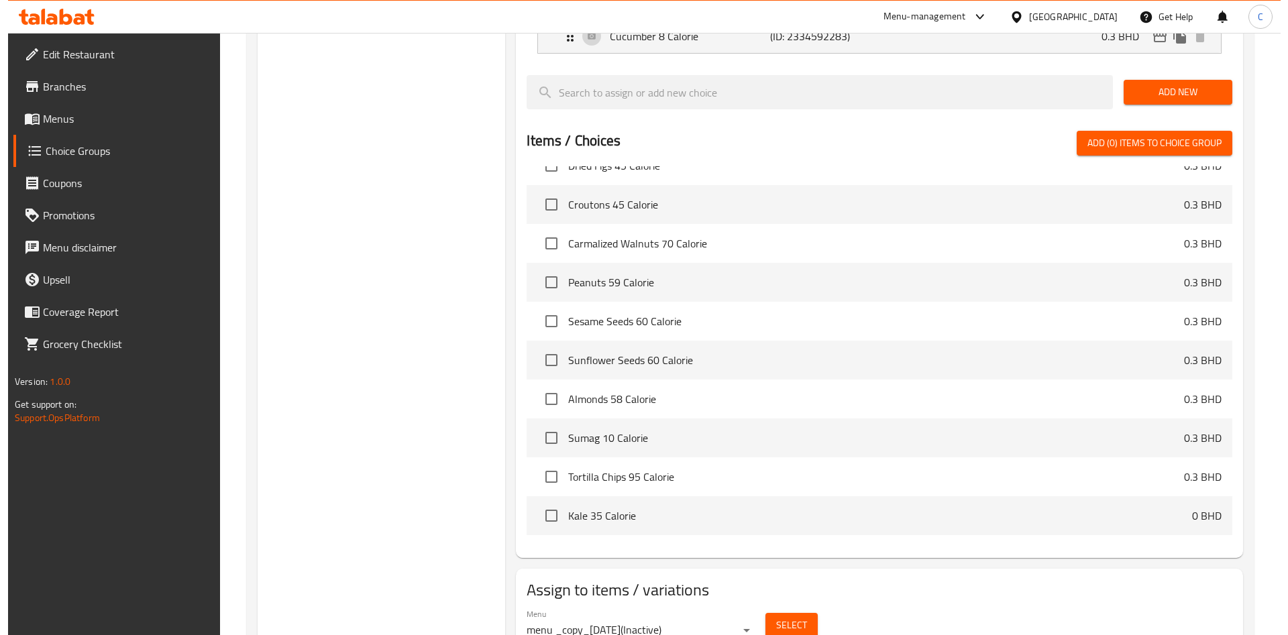
scroll to position [1163, 0]
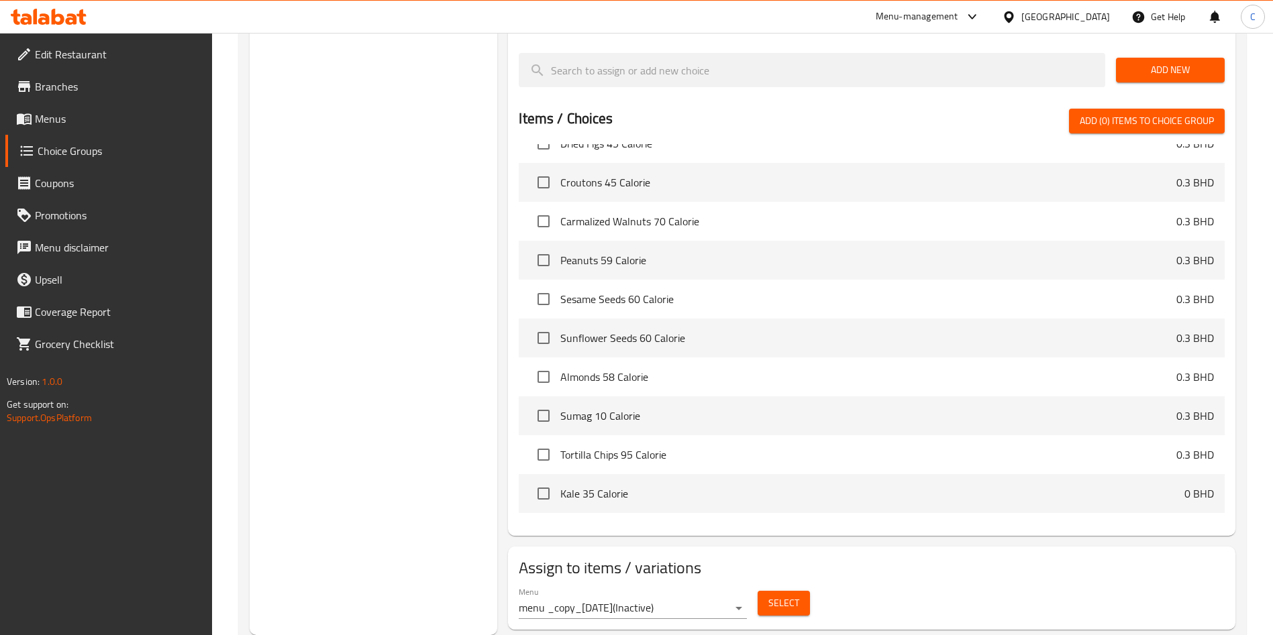
click at [772, 595] on span "Select" at bounding box center [783, 603] width 31 height 17
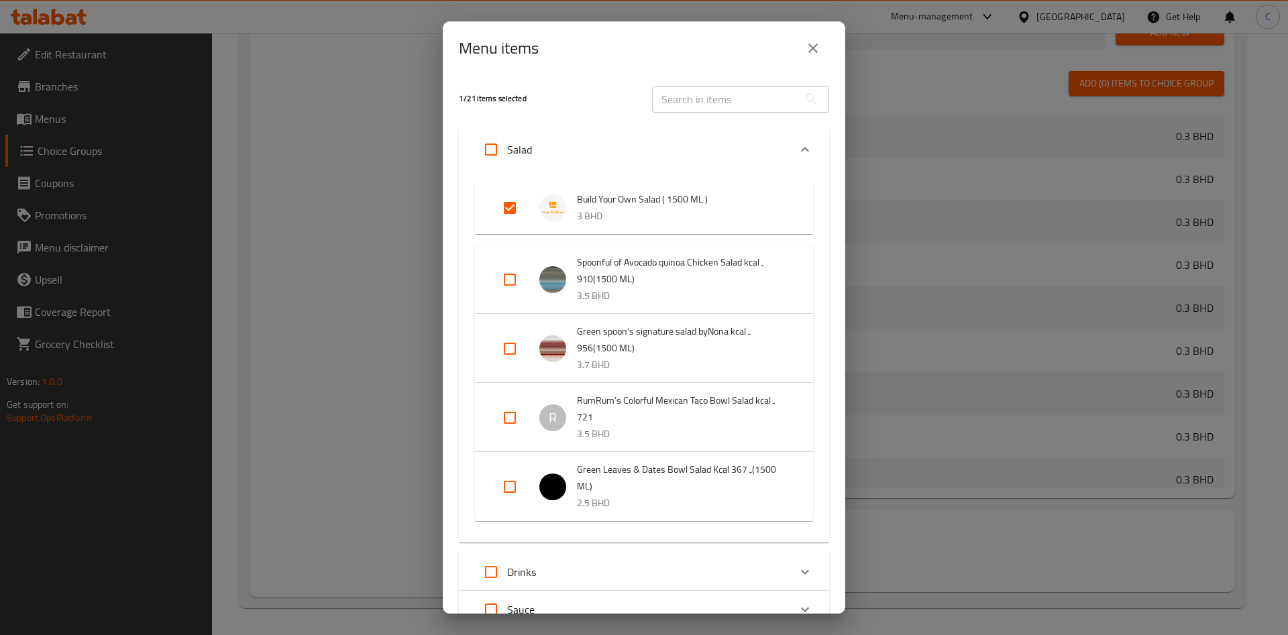
click at [518, 204] on input "Expand" at bounding box center [510, 208] width 32 height 32
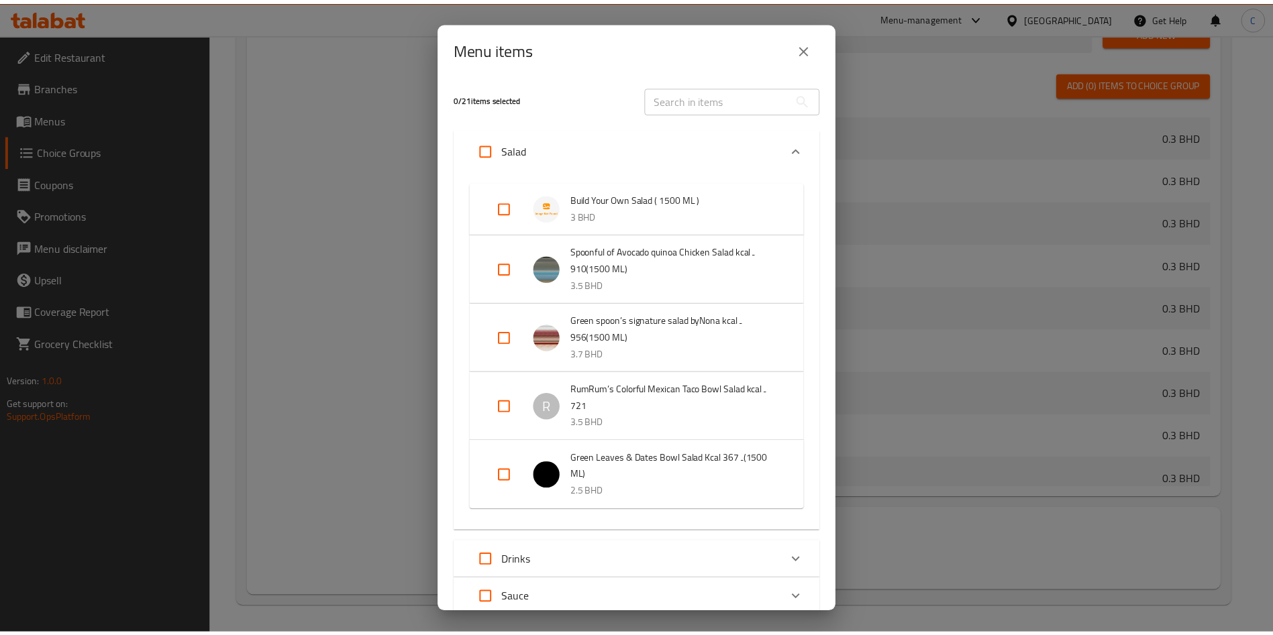
scroll to position [97, 0]
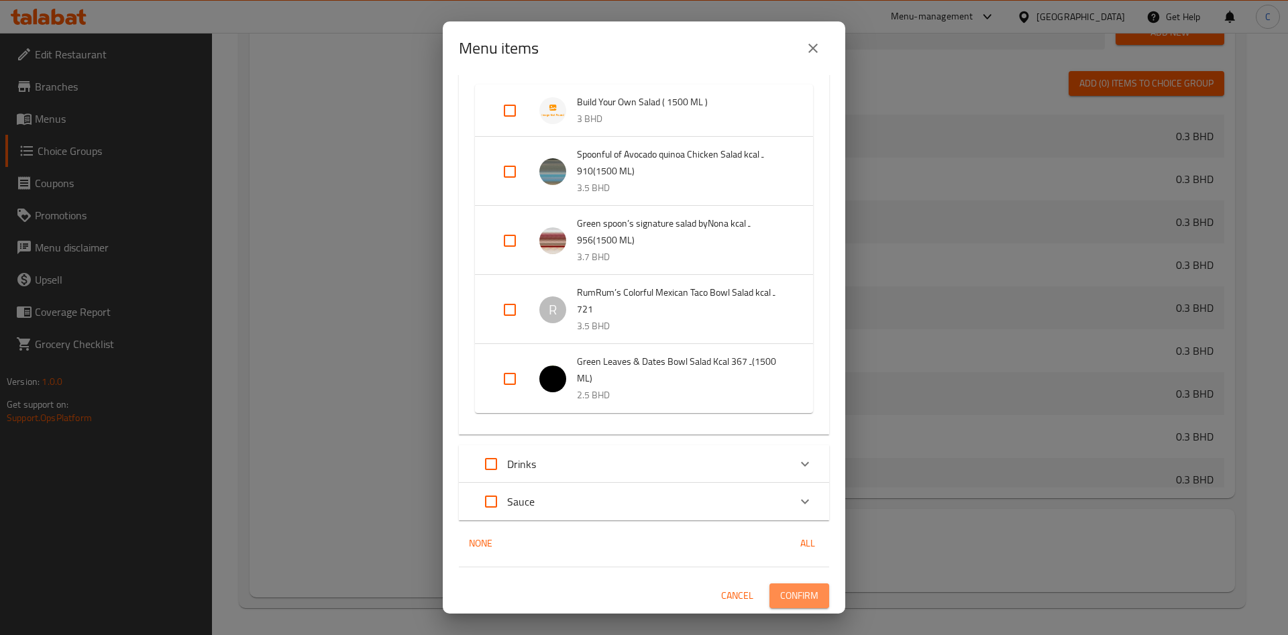
click at [789, 588] on span "Confirm" at bounding box center [799, 596] width 38 height 17
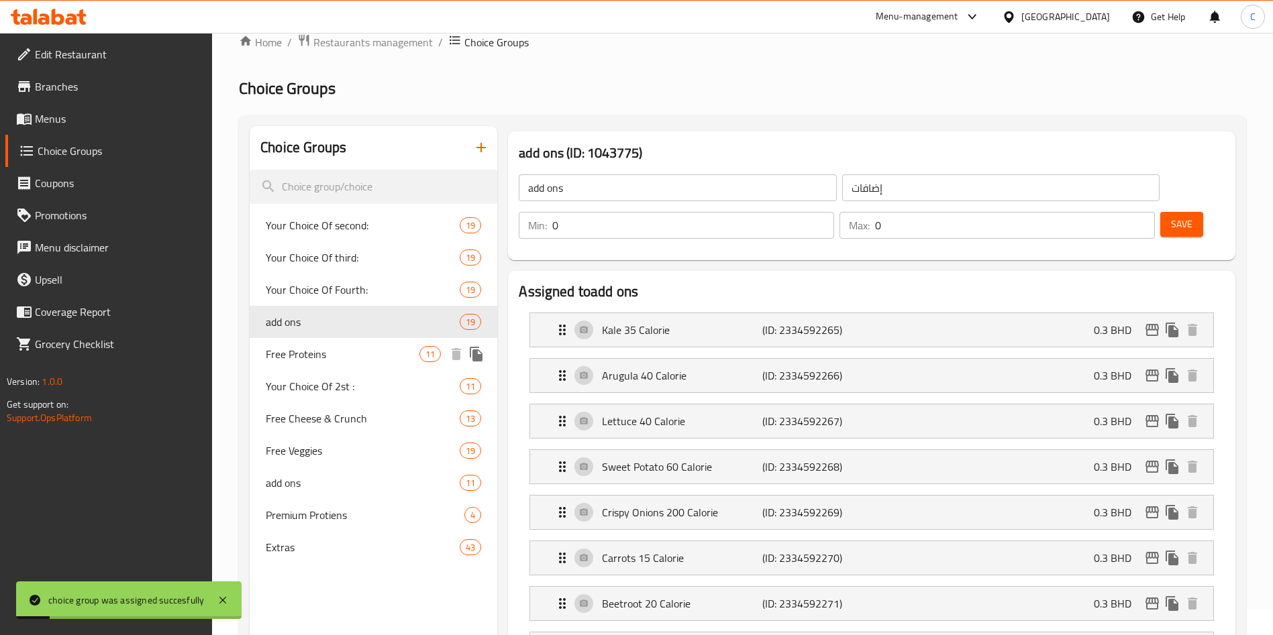
scroll to position [38, 0]
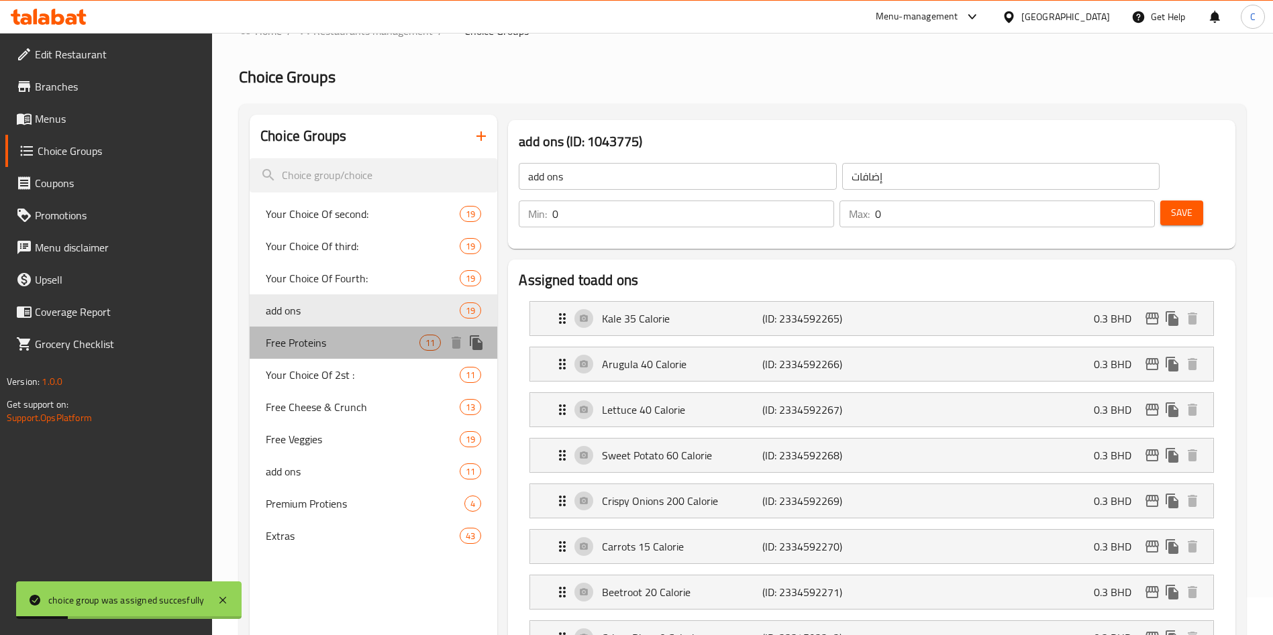
click at [323, 345] on span "Free Proteins" at bounding box center [343, 343] width 154 height 16
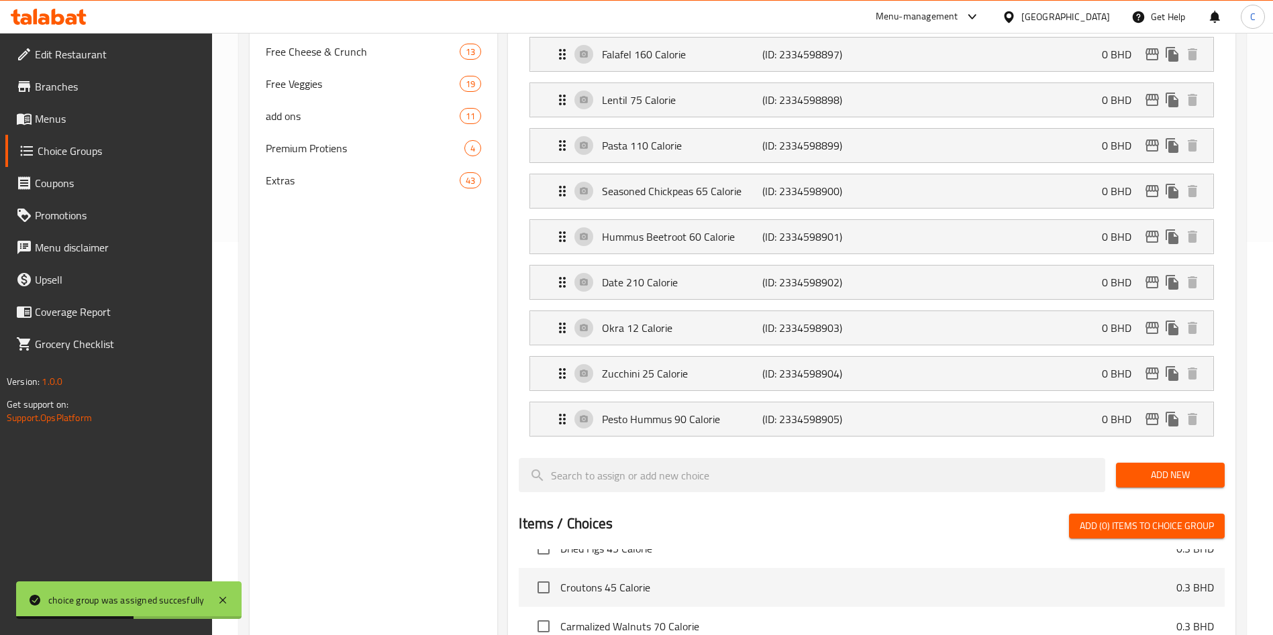
scroll to position [798, 0]
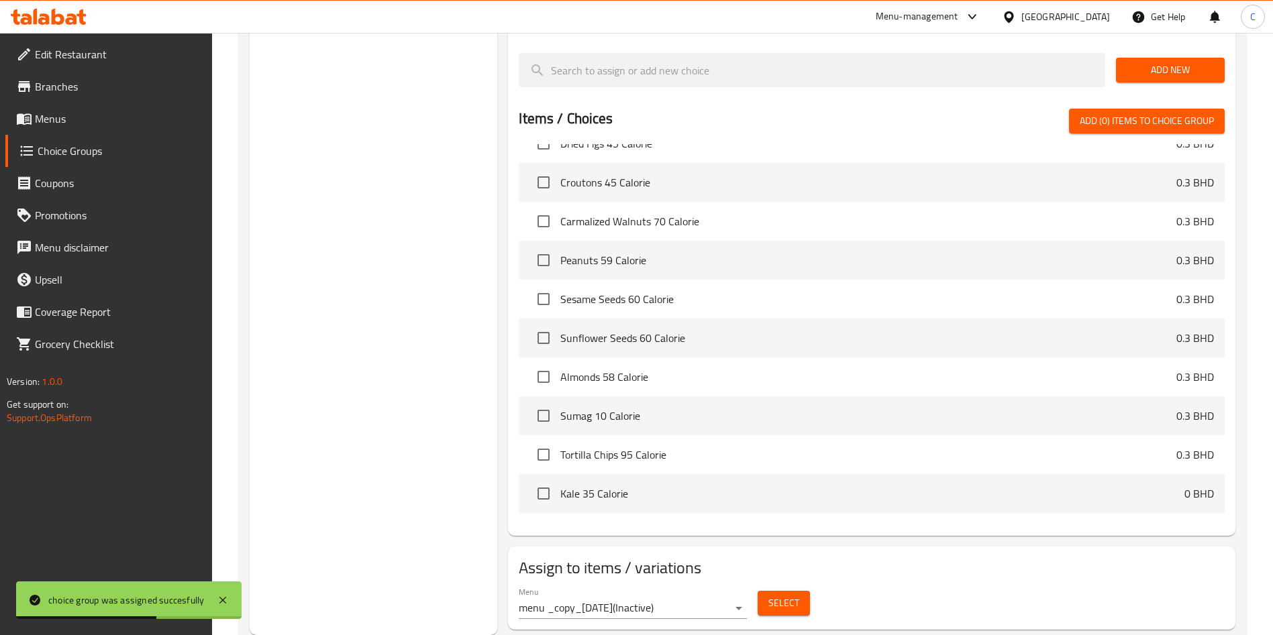
click at [786, 595] on span "Select" at bounding box center [783, 603] width 31 height 17
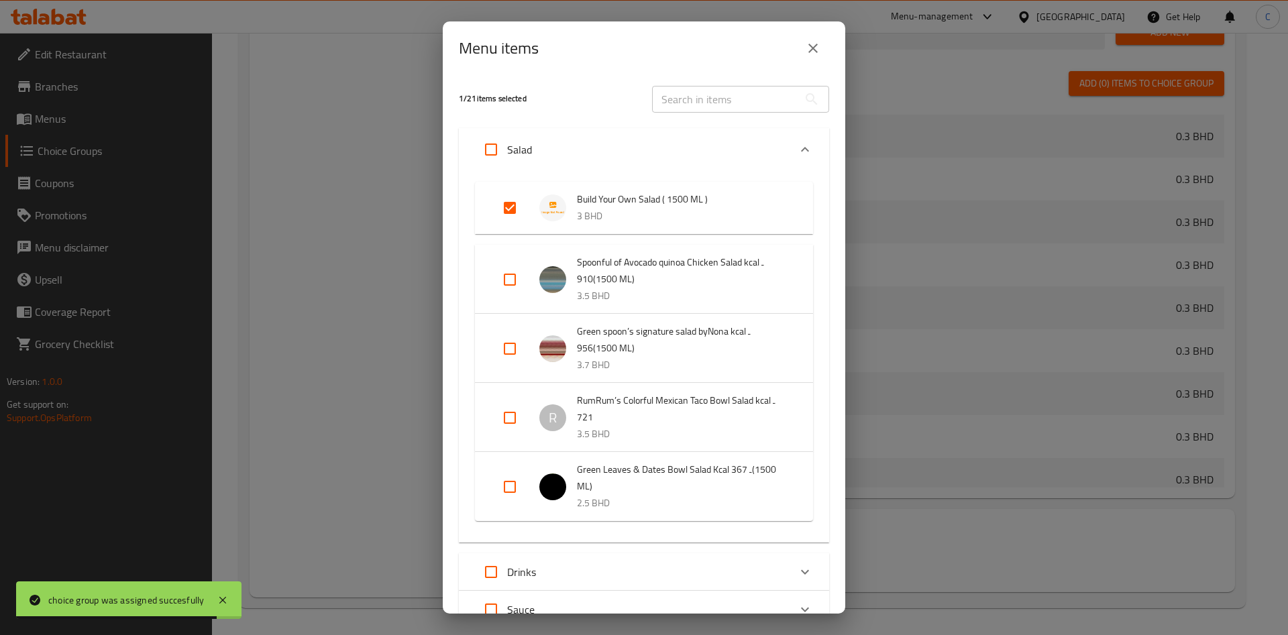
click at [816, 44] on icon "close" at bounding box center [813, 48] width 16 height 16
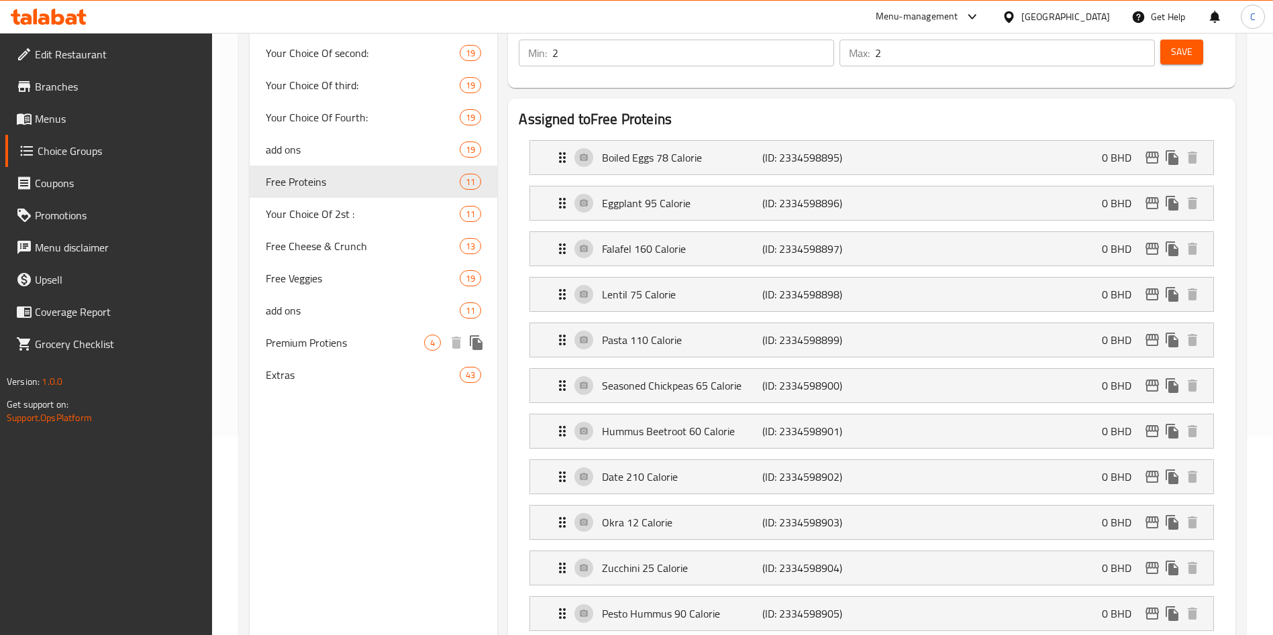
scroll to position [195, 0]
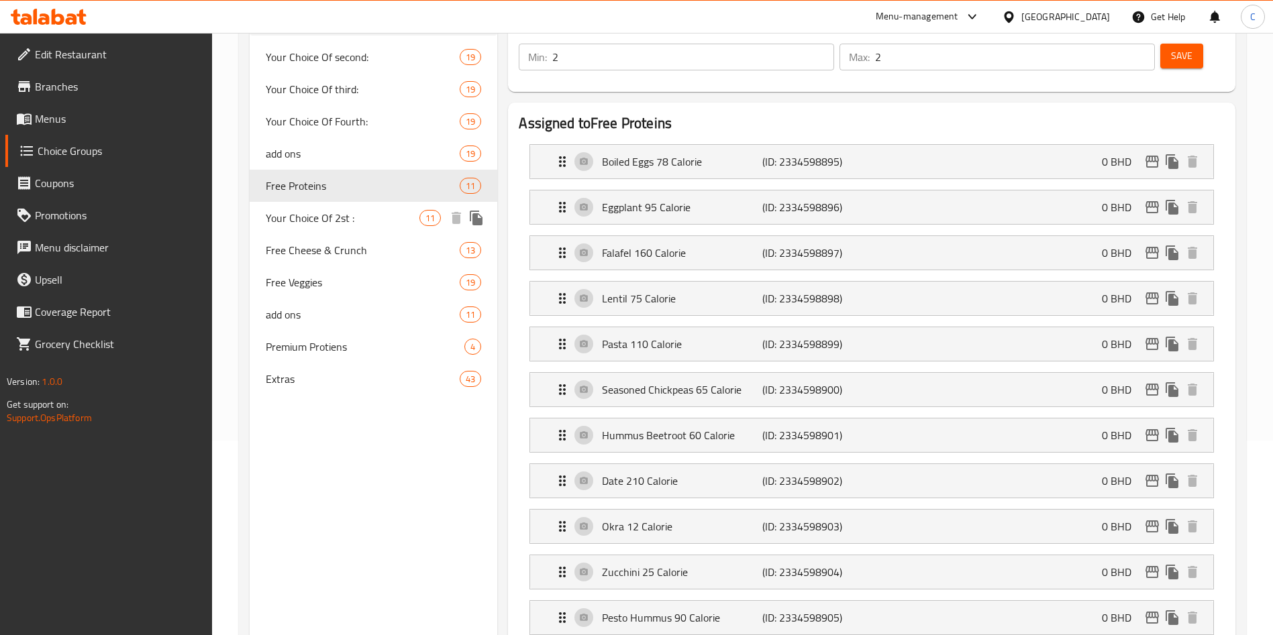
click at [353, 227] on div "Your Choice Of 2st : 11" at bounding box center [374, 218] width 248 height 32
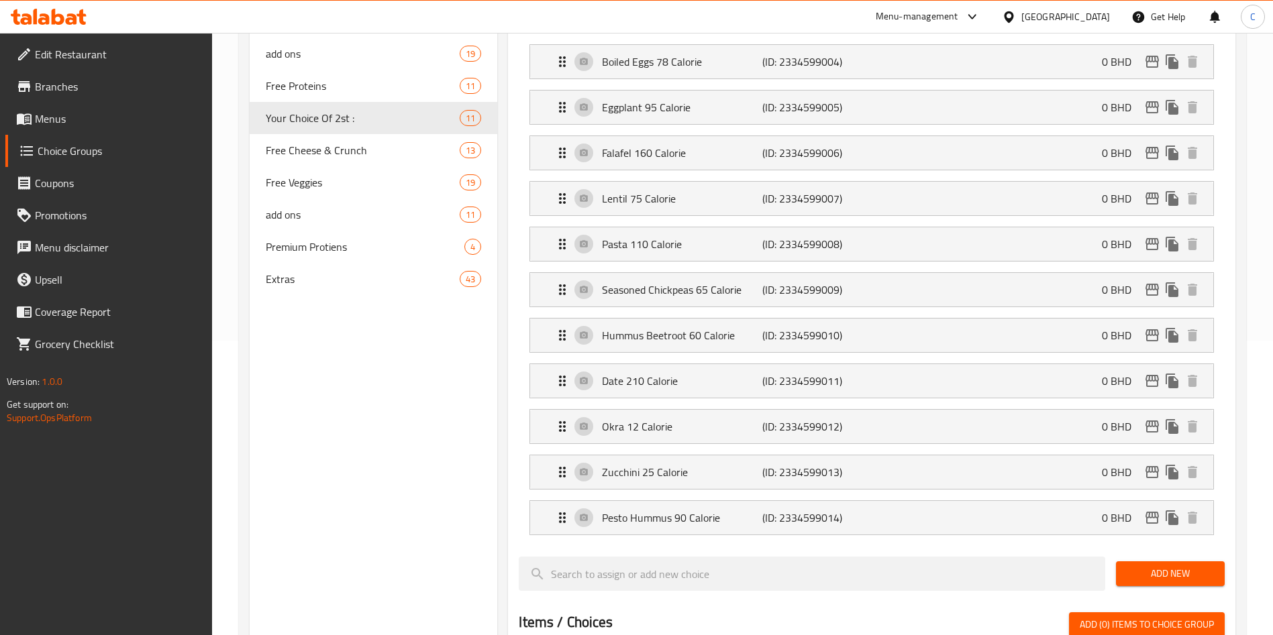
scroll to position [798, 0]
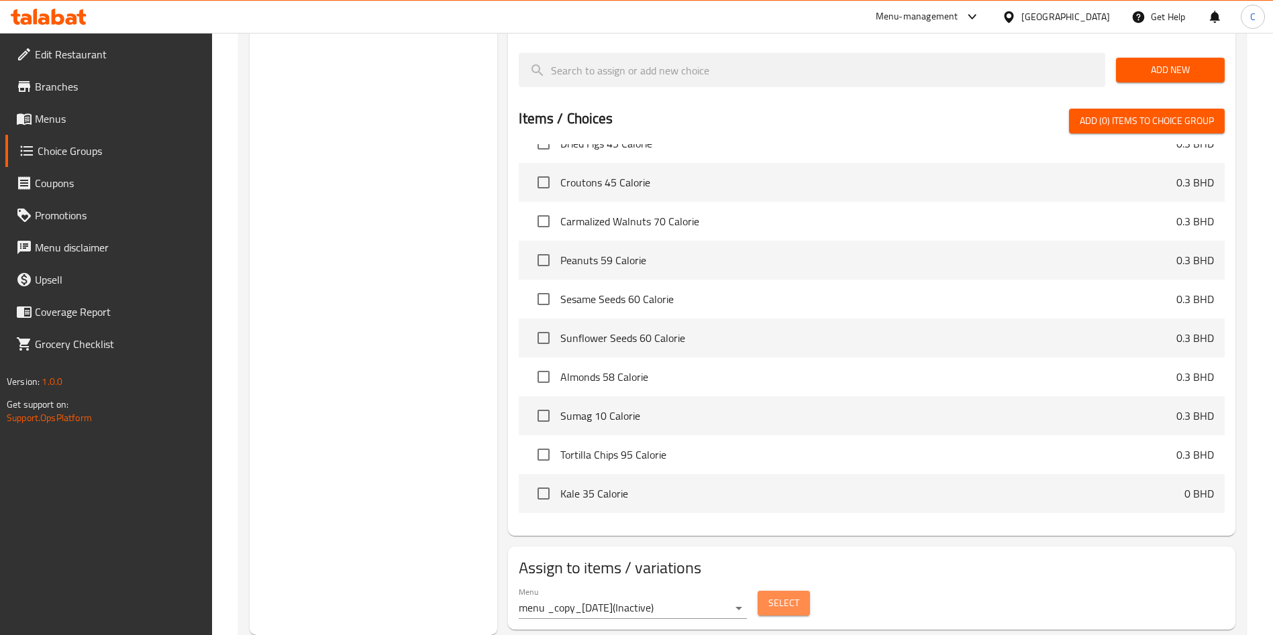
click at [782, 595] on span "Select" at bounding box center [783, 603] width 31 height 17
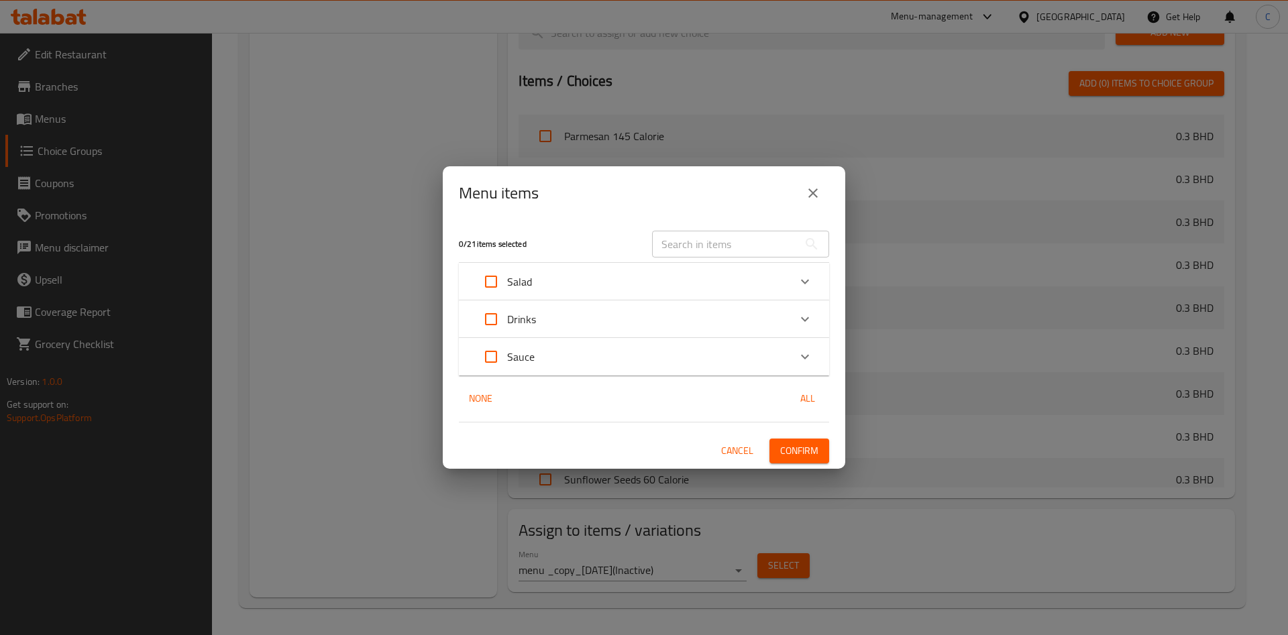
click at [816, 193] on icon "close" at bounding box center [813, 193] width 16 height 16
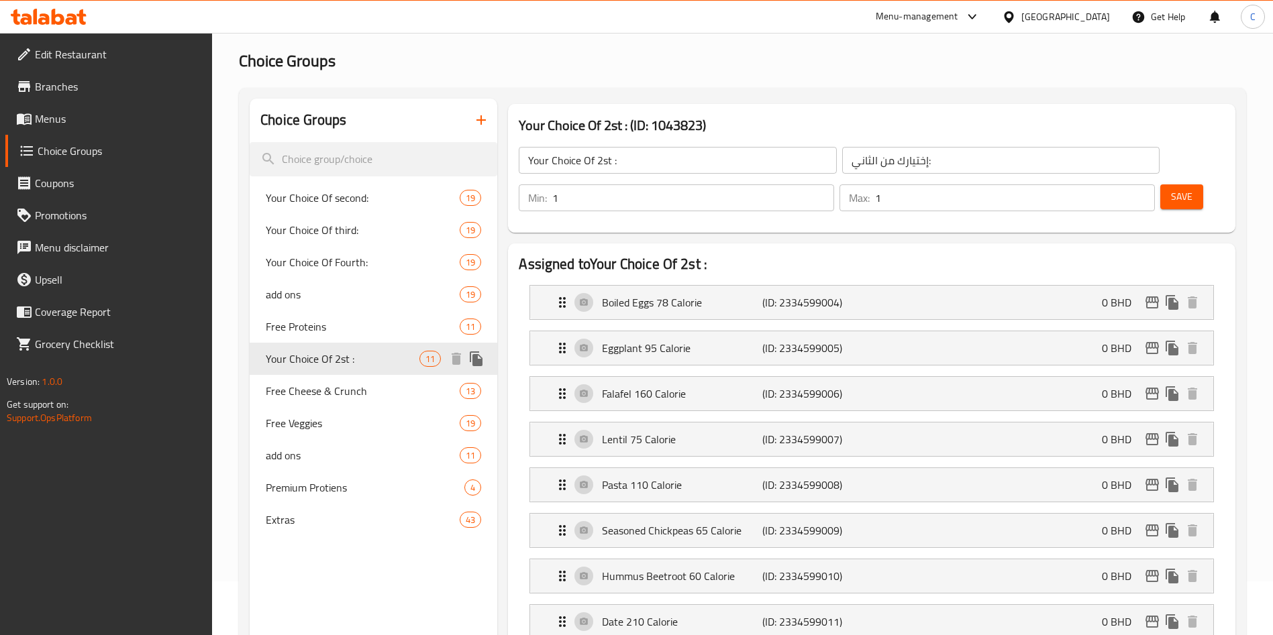
scroll to position [55, 0]
click at [351, 389] on span "Free Cheese & Crunch" at bounding box center [343, 390] width 154 height 16
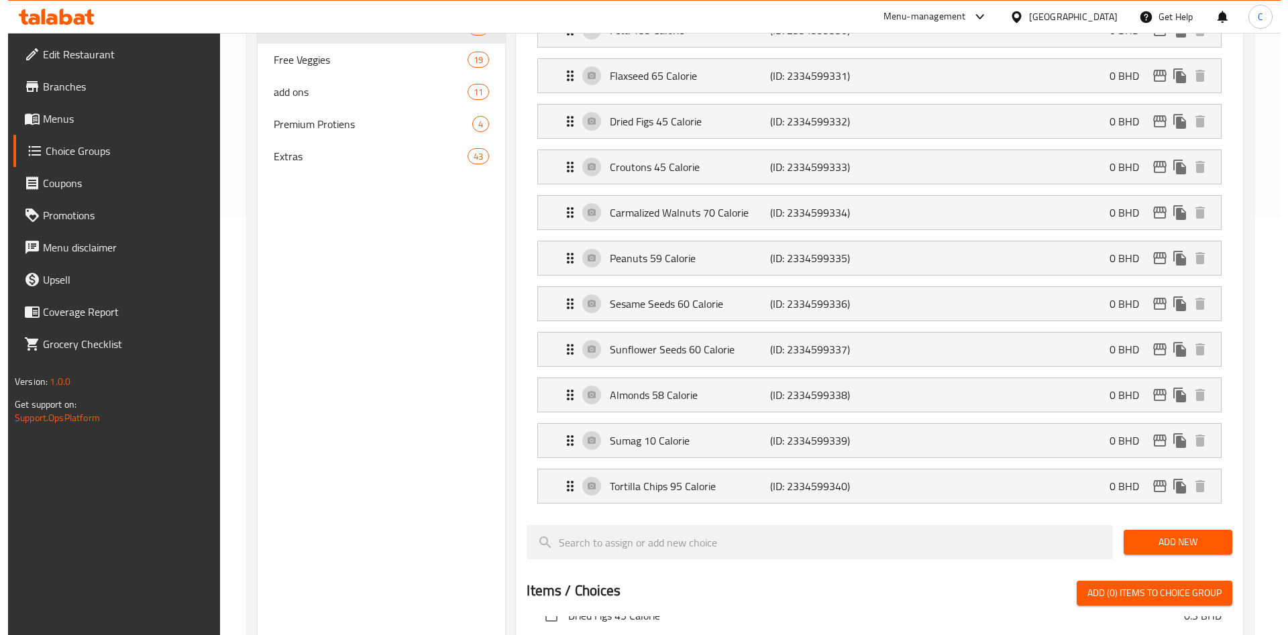
scroll to position [890, 0]
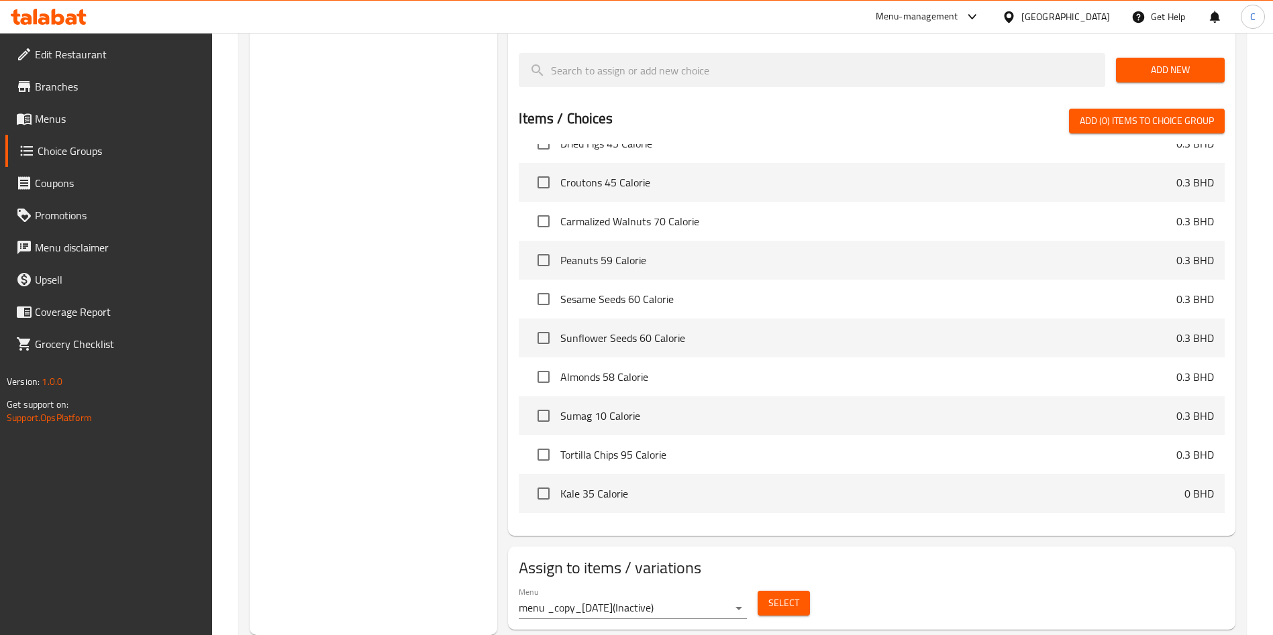
click at [795, 595] on span "Select" at bounding box center [783, 603] width 31 height 17
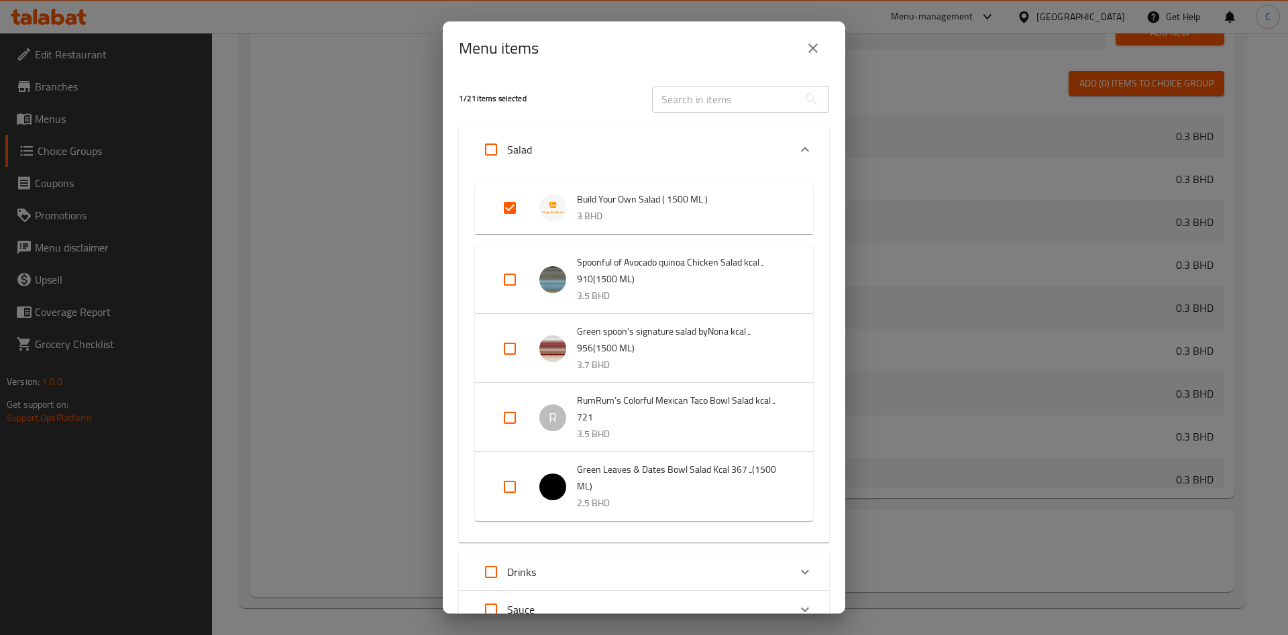
click at [521, 203] on input "Expand" at bounding box center [510, 208] width 32 height 32
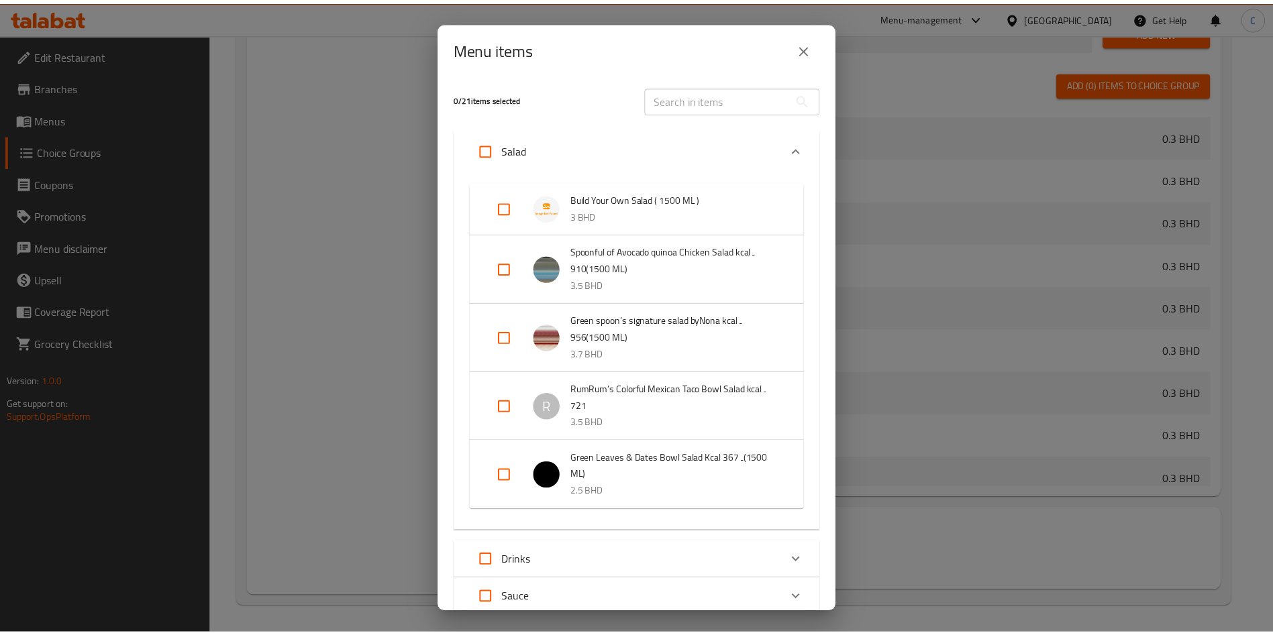
scroll to position [97, 0]
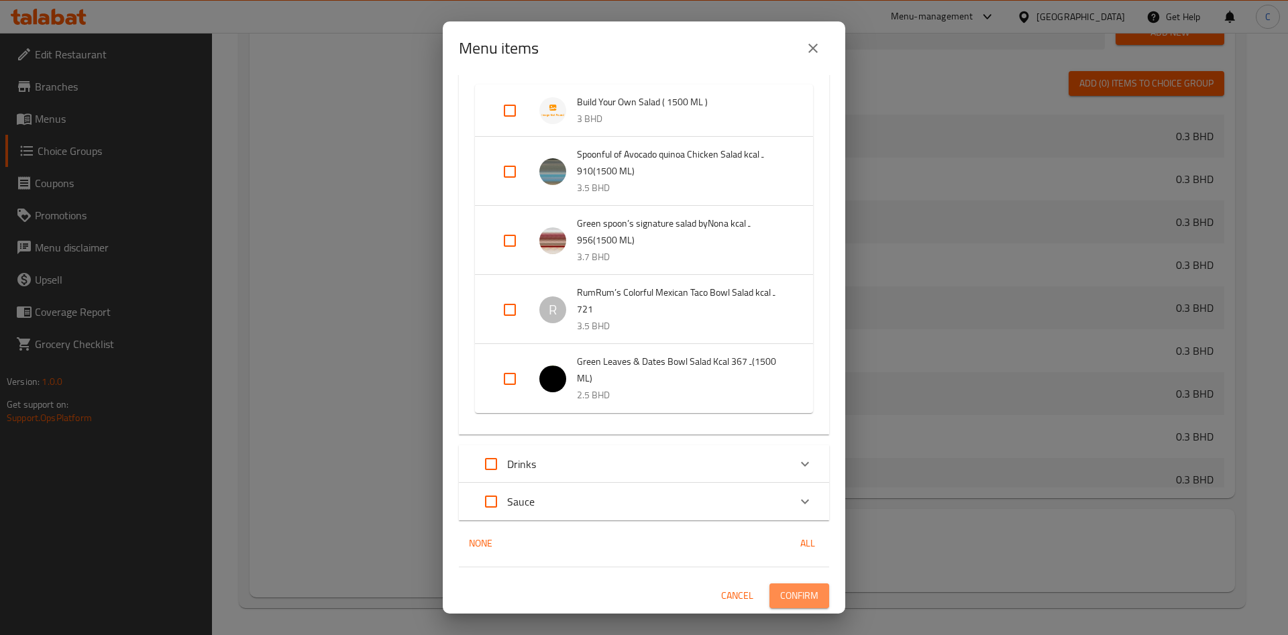
click at [780, 596] on span "Confirm" at bounding box center [799, 596] width 38 height 17
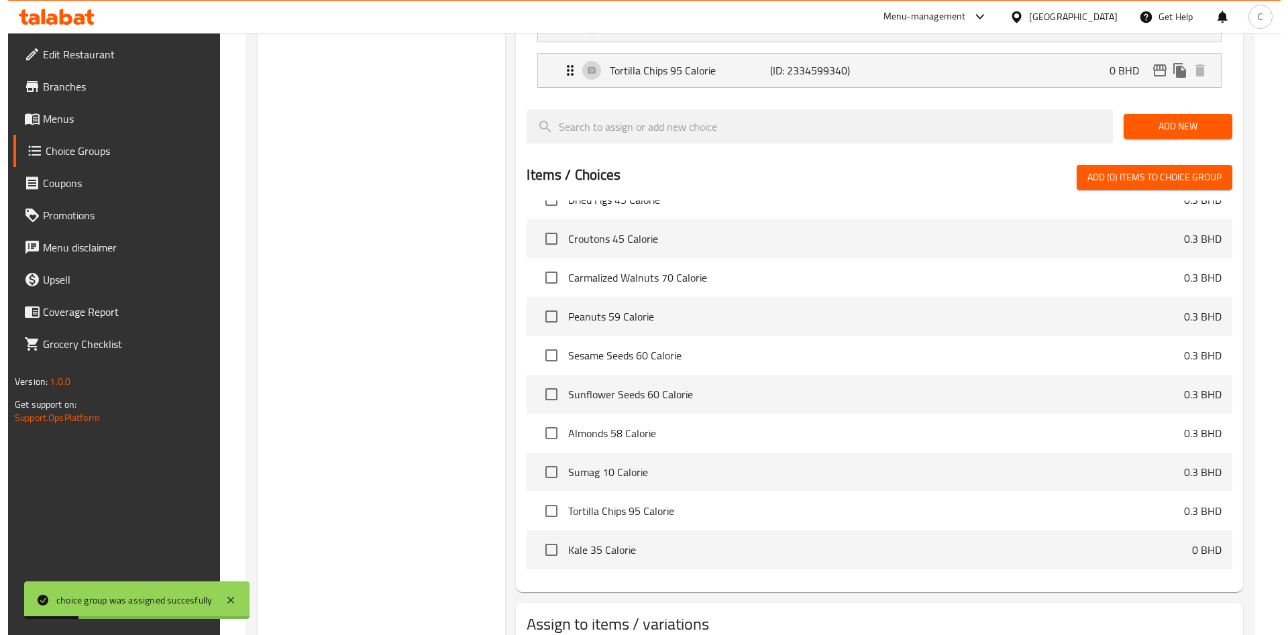
scroll to position [890, 0]
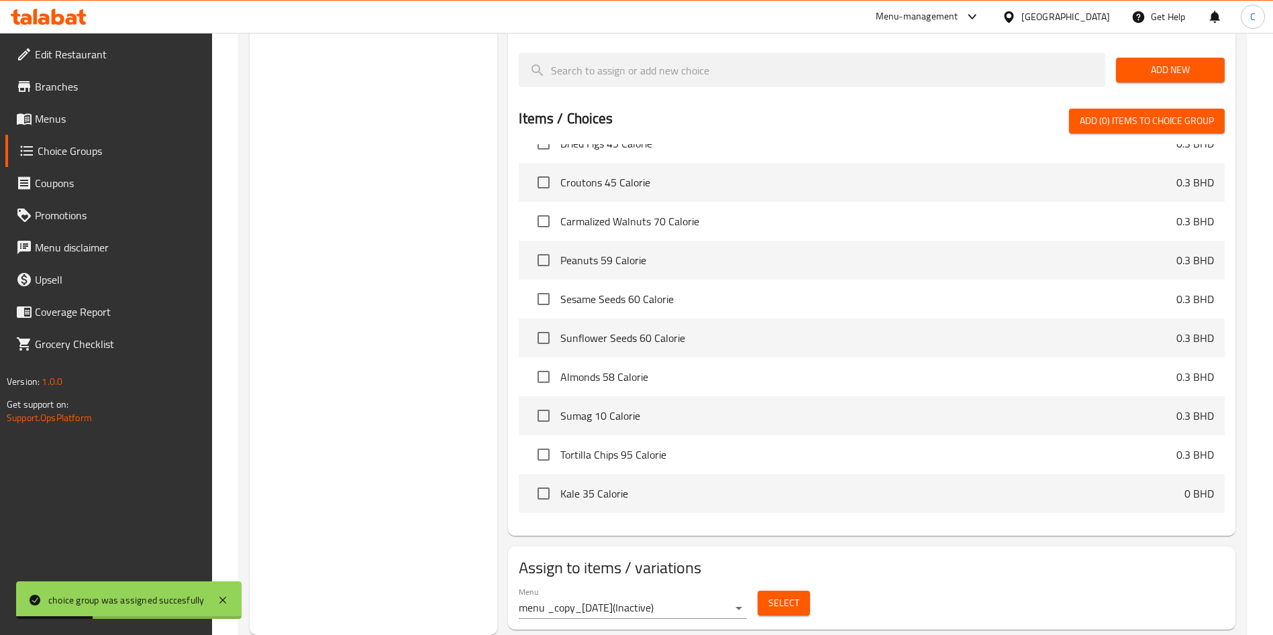
click at [777, 595] on span "Select" at bounding box center [783, 603] width 31 height 17
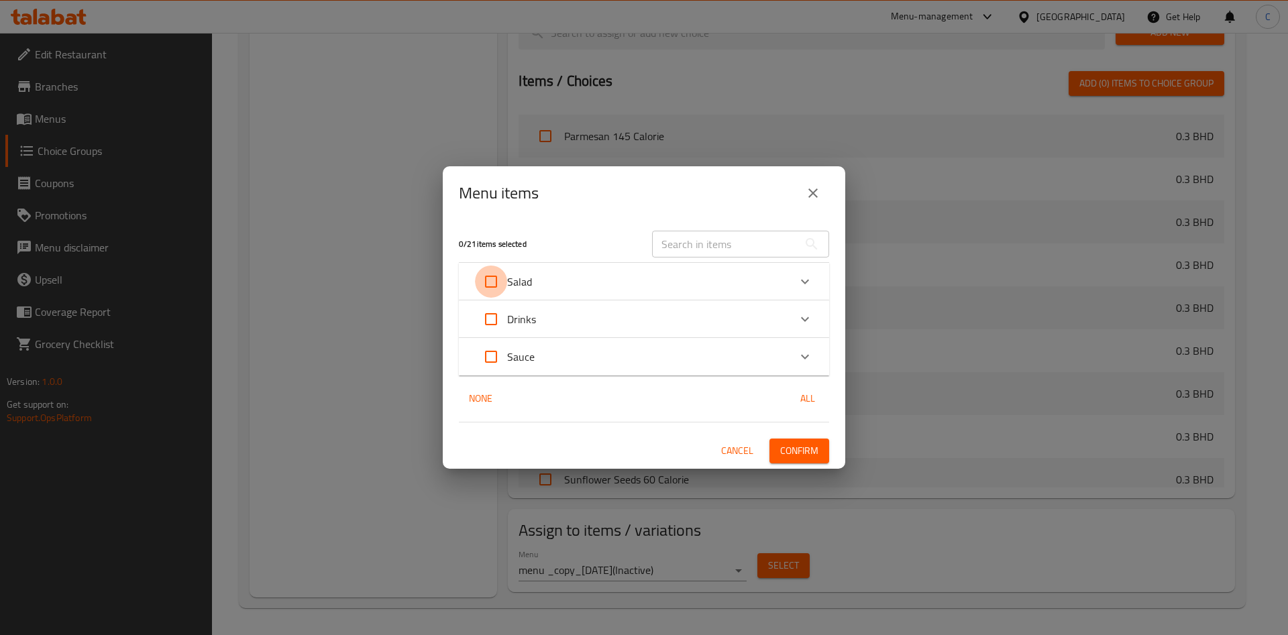
click at [502, 266] on input "Expand" at bounding box center [491, 282] width 32 height 32
click at [529, 282] on p "Salad" at bounding box center [519, 282] width 25 height 16
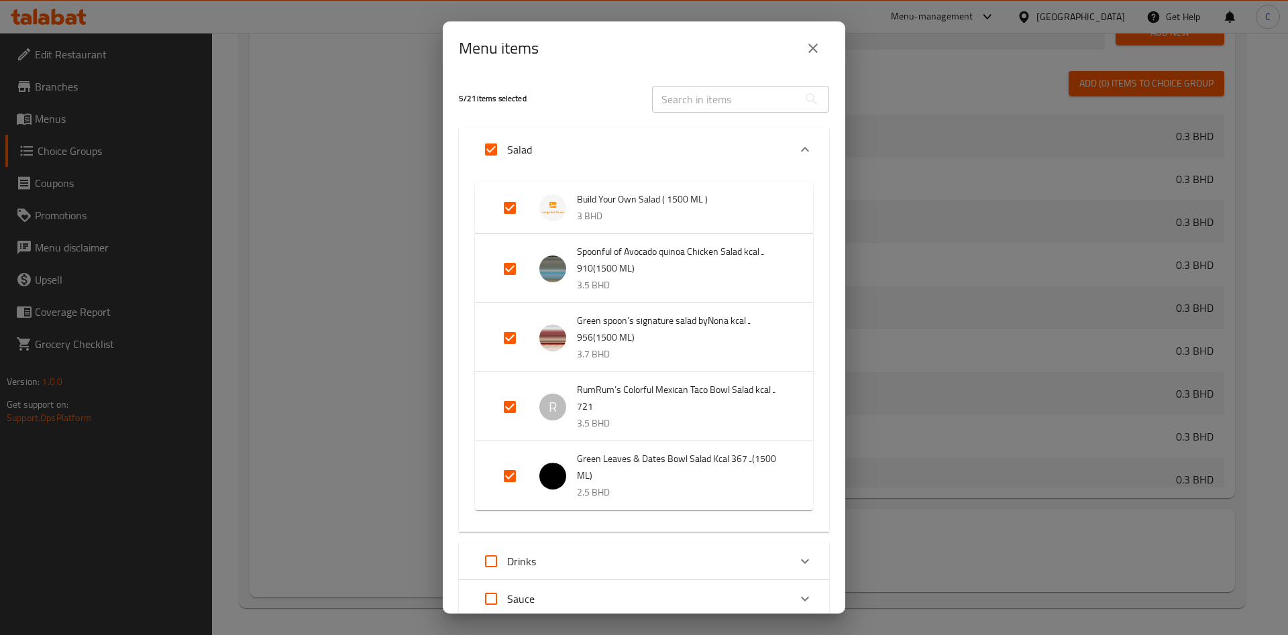
click at [490, 153] on input "Expand" at bounding box center [491, 149] width 32 height 32
click at [508, 199] on input "Expand" at bounding box center [510, 208] width 32 height 32
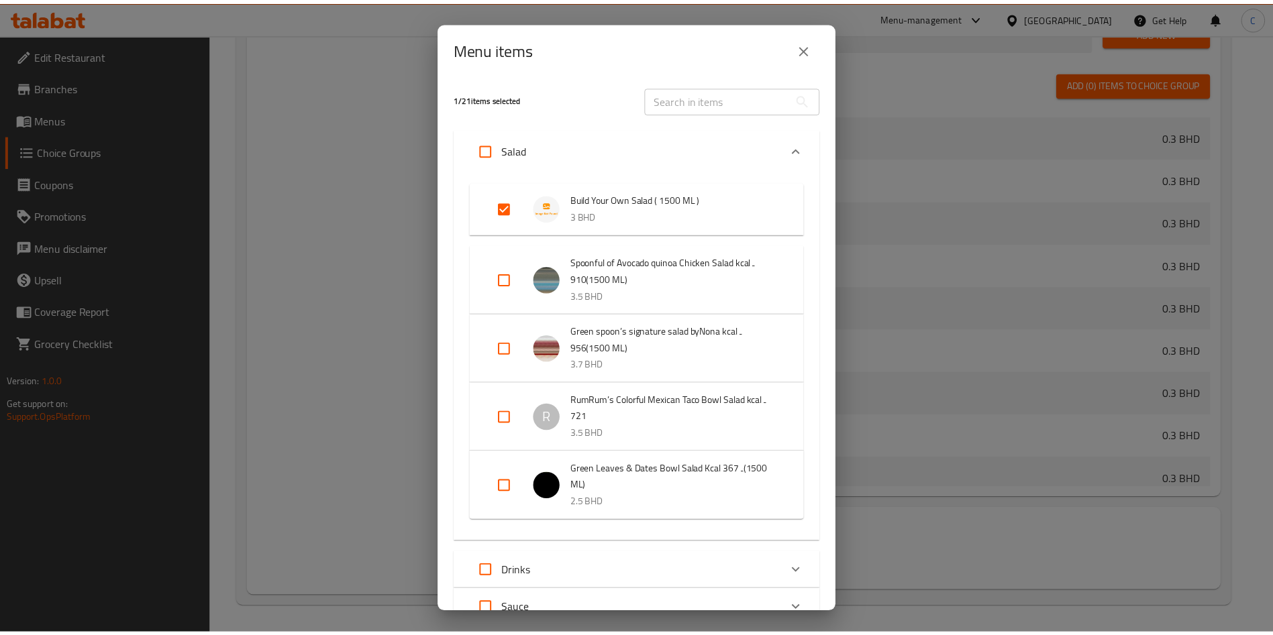
scroll to position [108, 0]
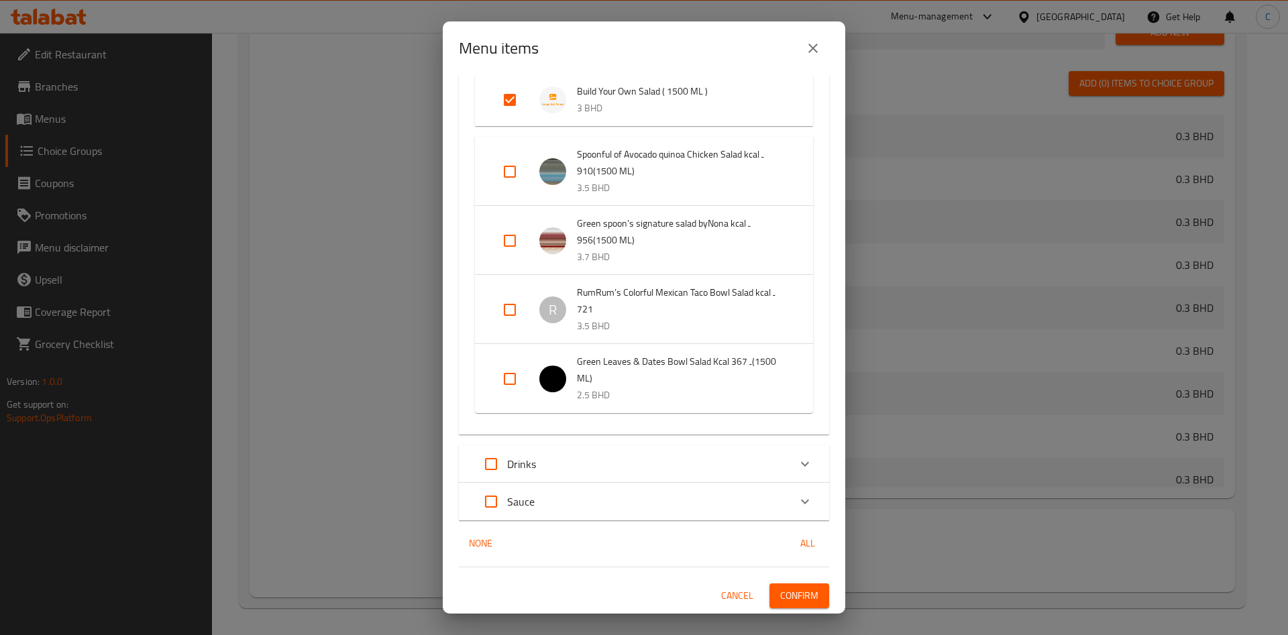
click at [798, 597] on span "Confirm" at bounding box center [799, 596] width 38 height 17
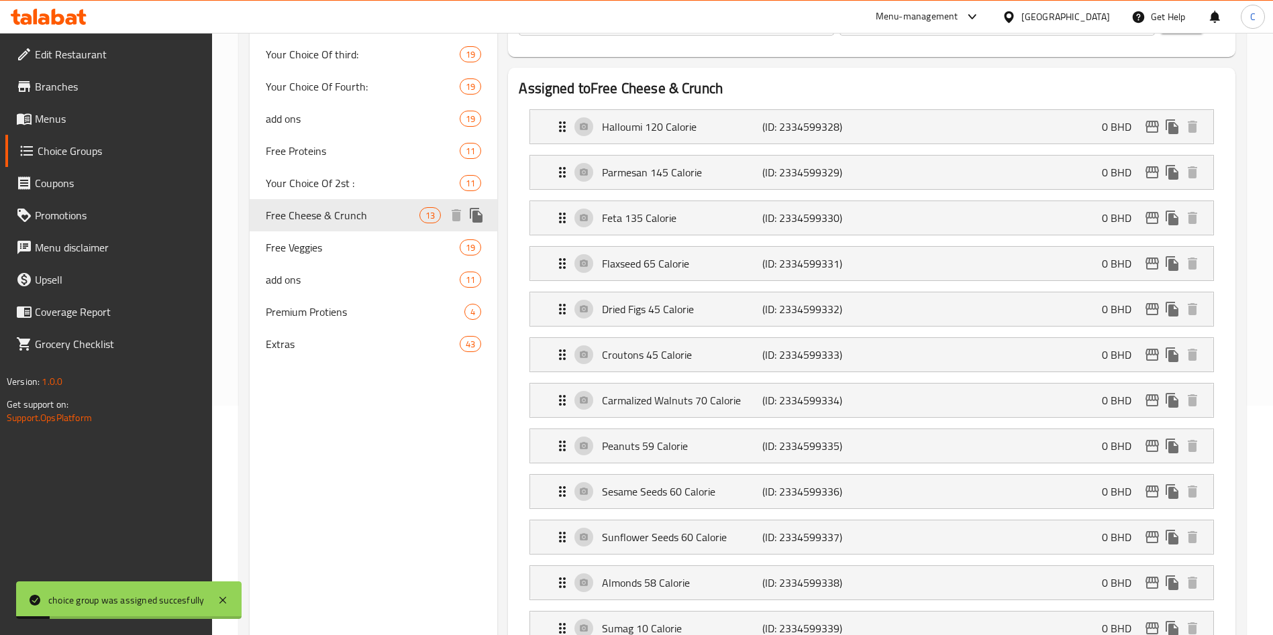
scroll to position [182, 0]
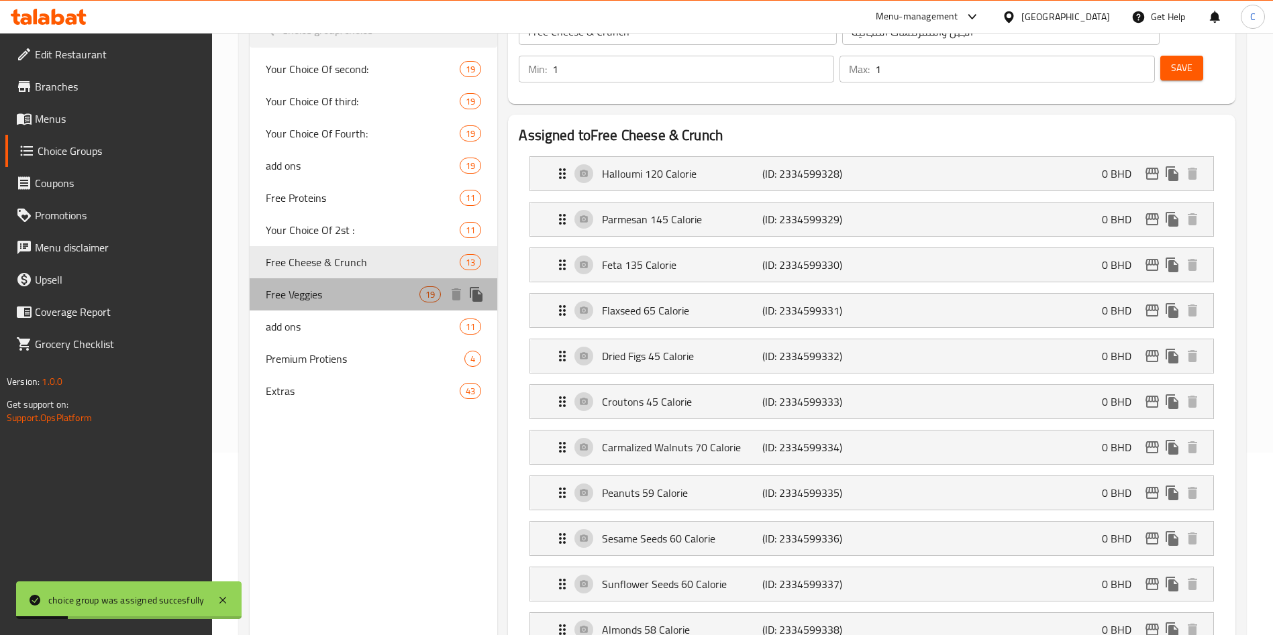
click at [311, 286] on span "Free Veggies" at bounding box center [343, 294] width 154 height 16
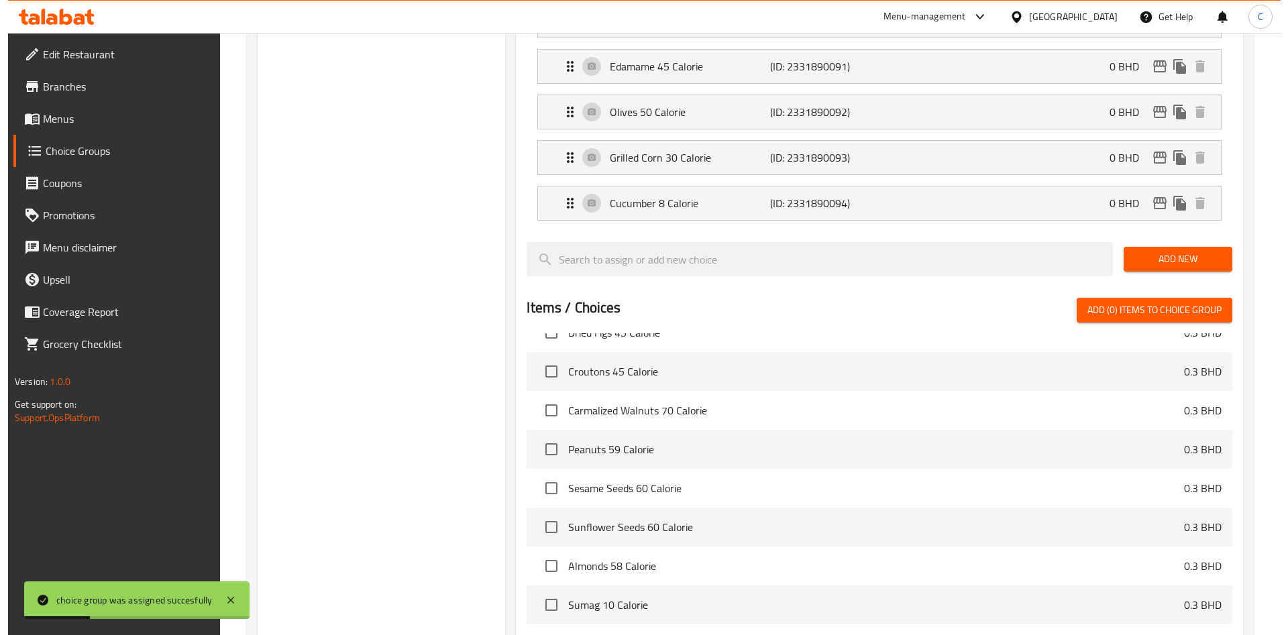
scroll to position [1163, 0]
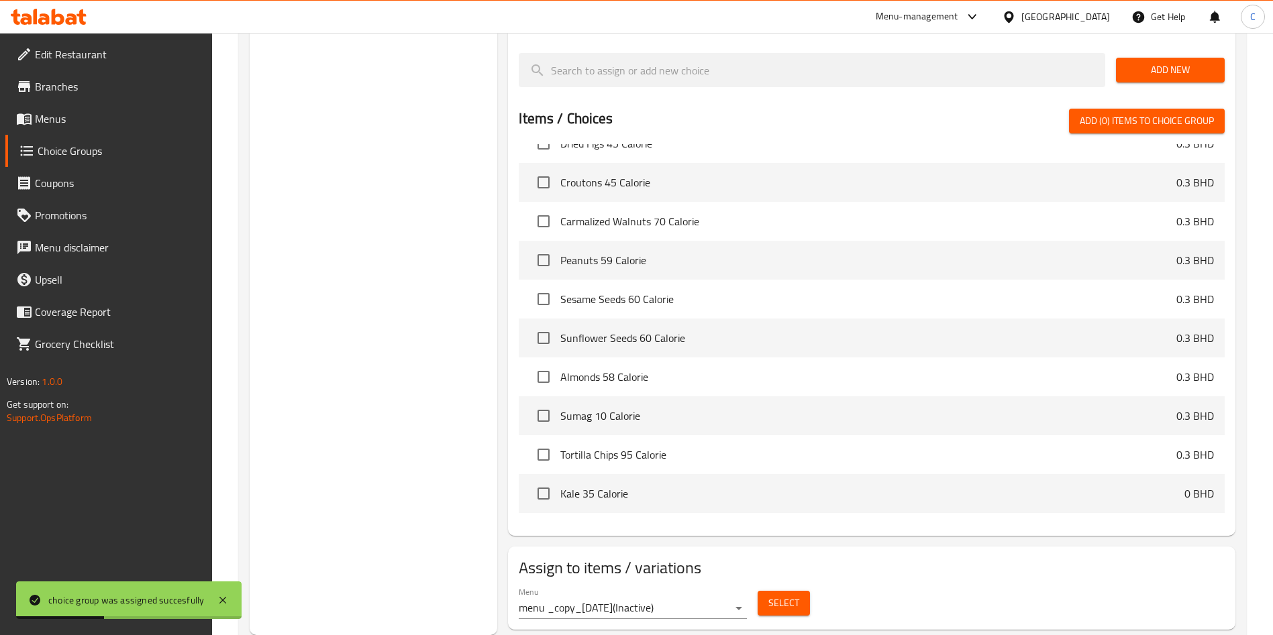
click at [793, 595] on span "Select" at bounding box center [783, 603] width 31 height 17
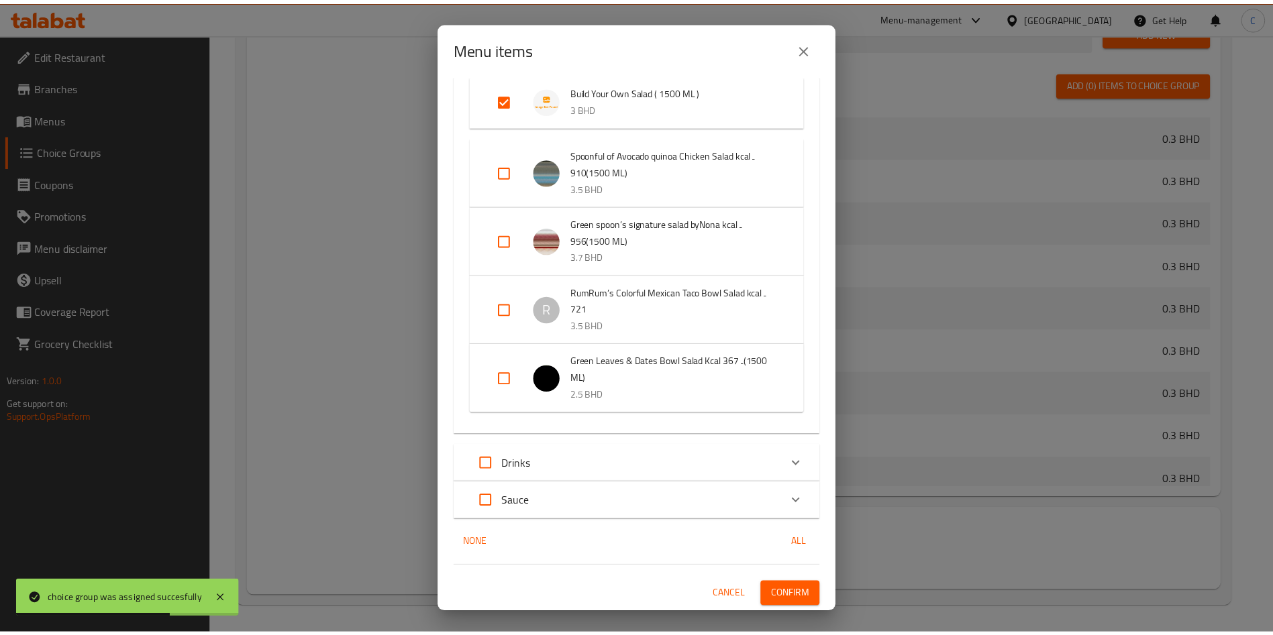
scroll to position [0, 0]
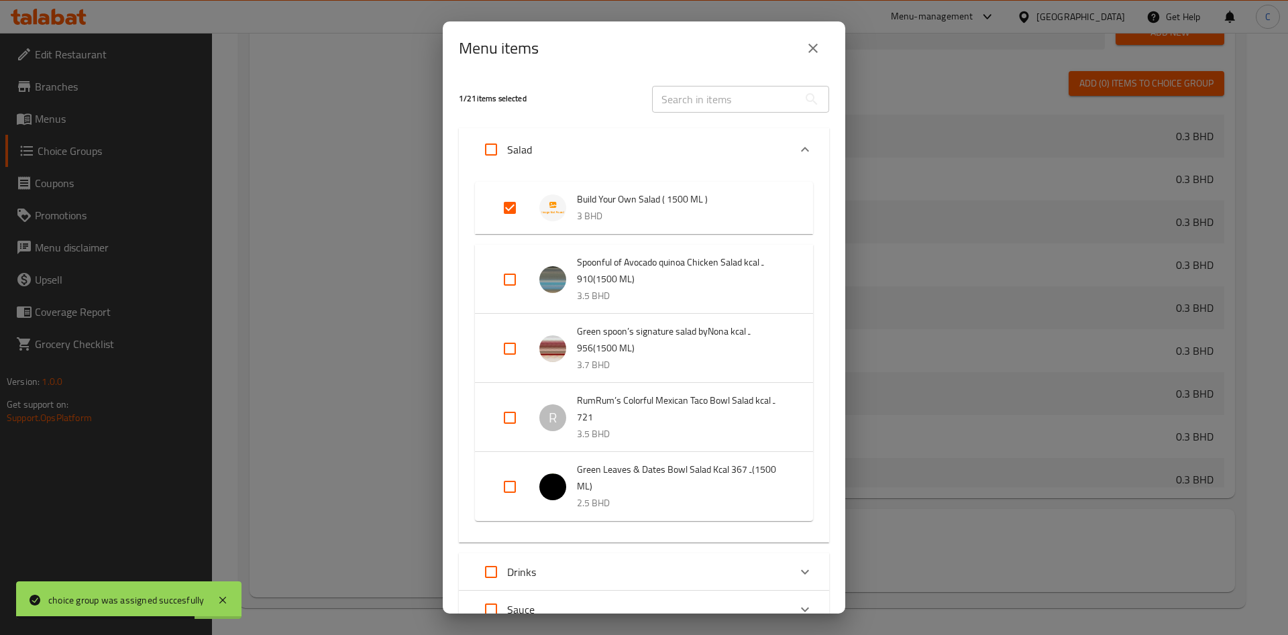
click at [818, 39] on button "close" at bounding box center [813, 48] width 32 height 32
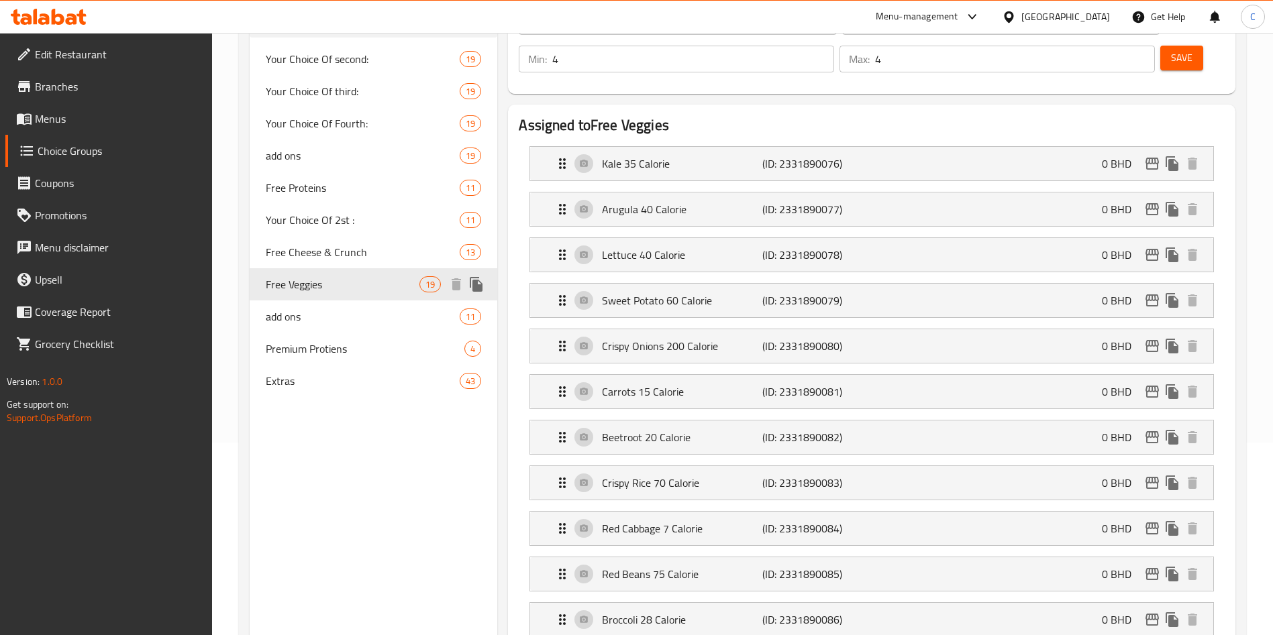
scroll to position [273, 0]
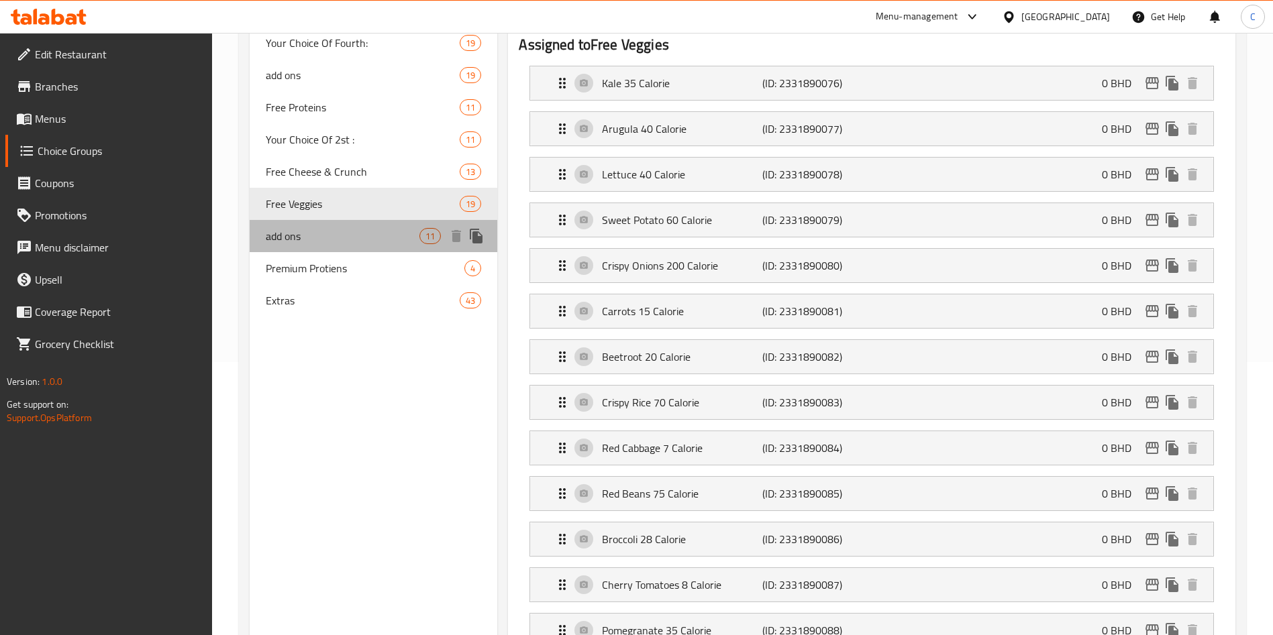
click at [352, 233] on span "add ons" at bounding box center [343, 236] width 154 height 16
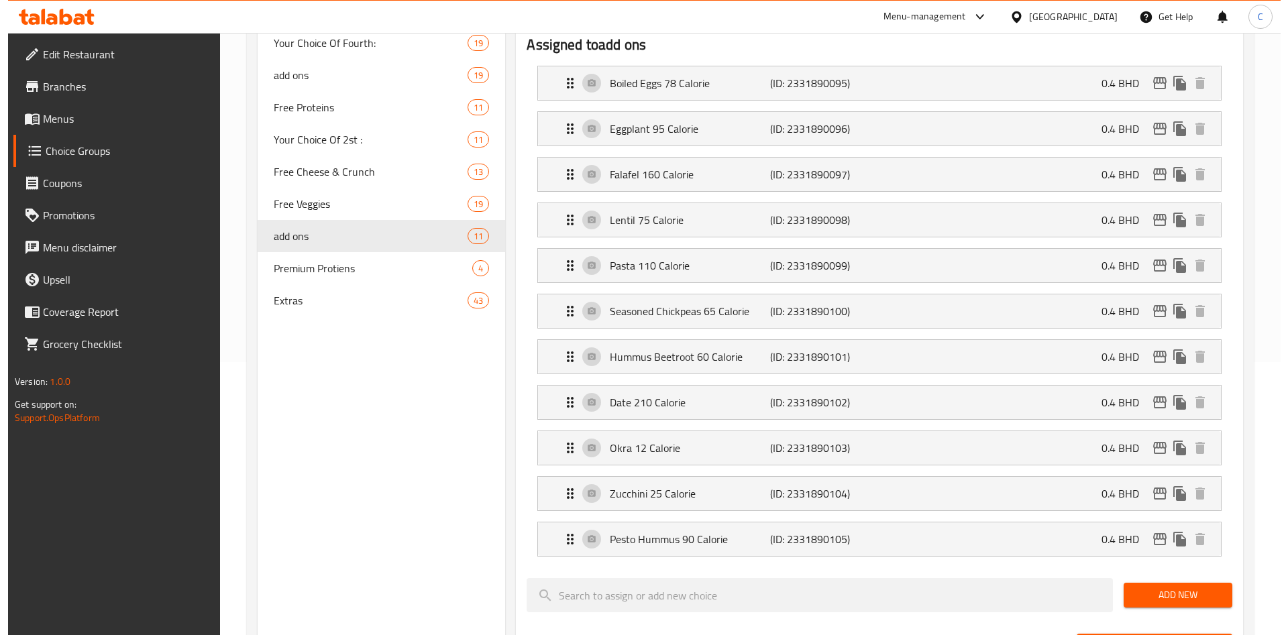
scroll to position [798, 0]
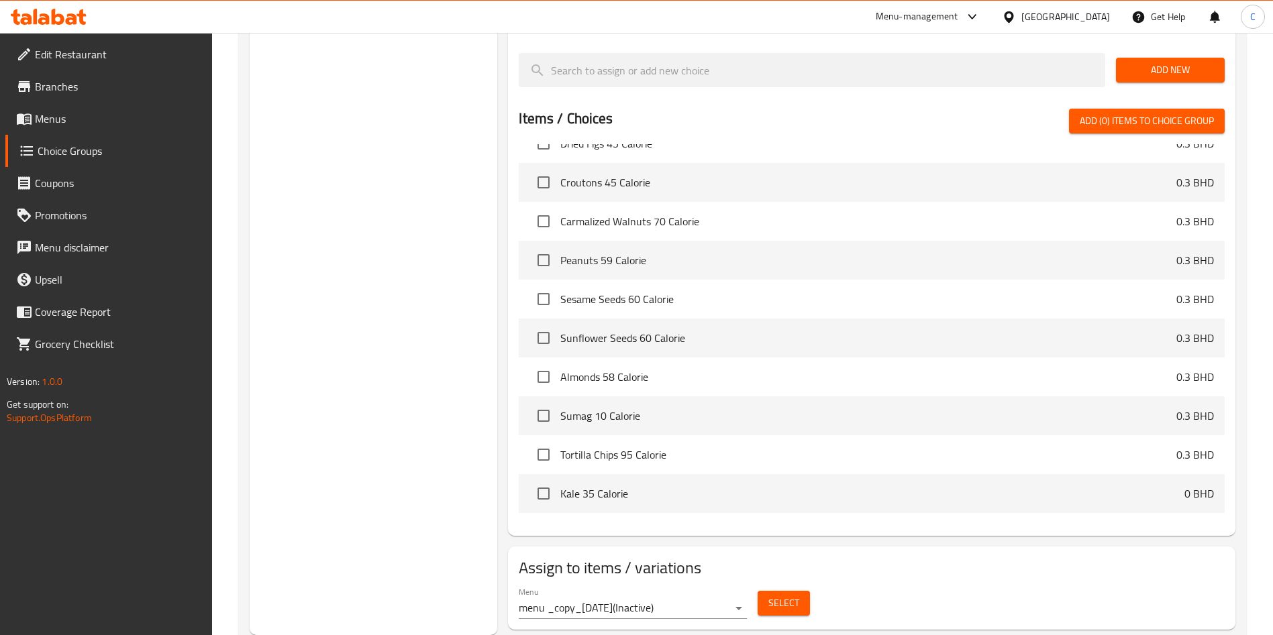
click at [800, 591] on button "Select" at bounding box center [783, 603] width 52 height 25
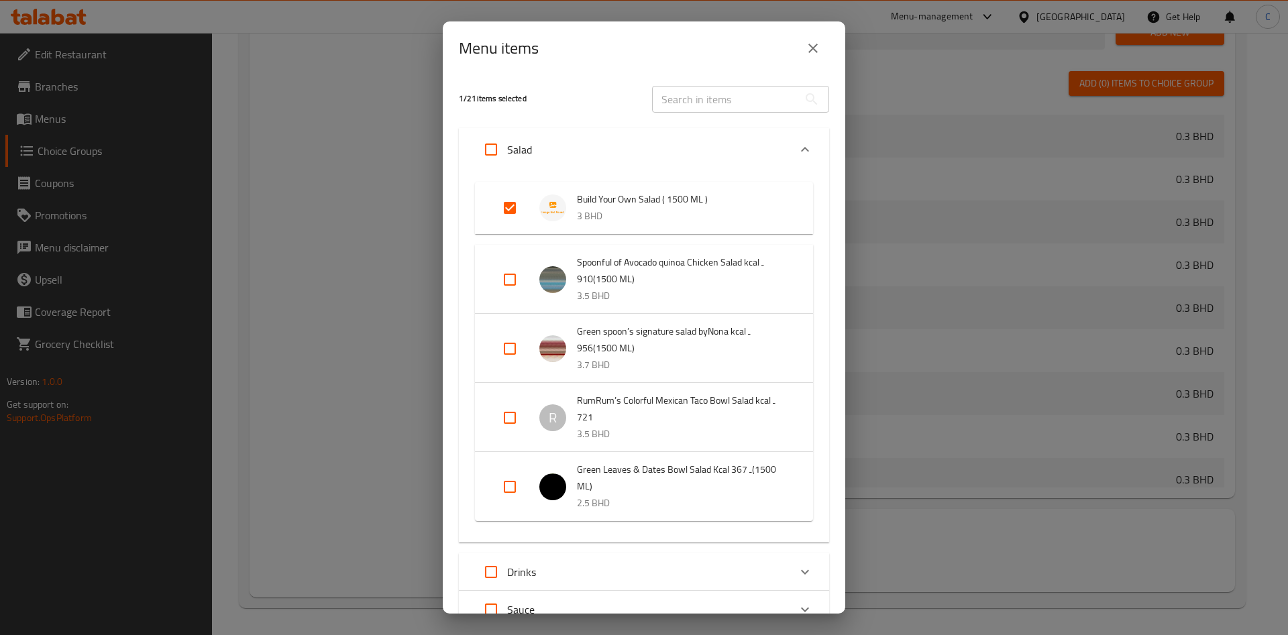
click at [501, 203] on input "Expand" at bounding box center [510, 208] width 32 height 32
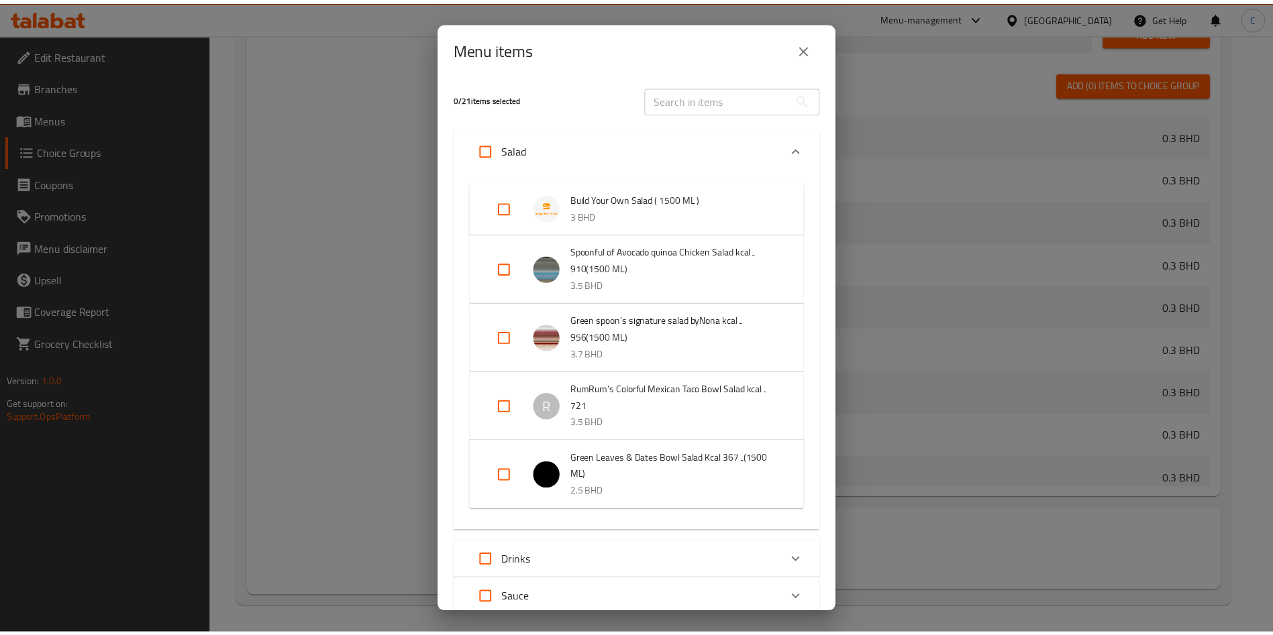
scroll to position [97, 0]
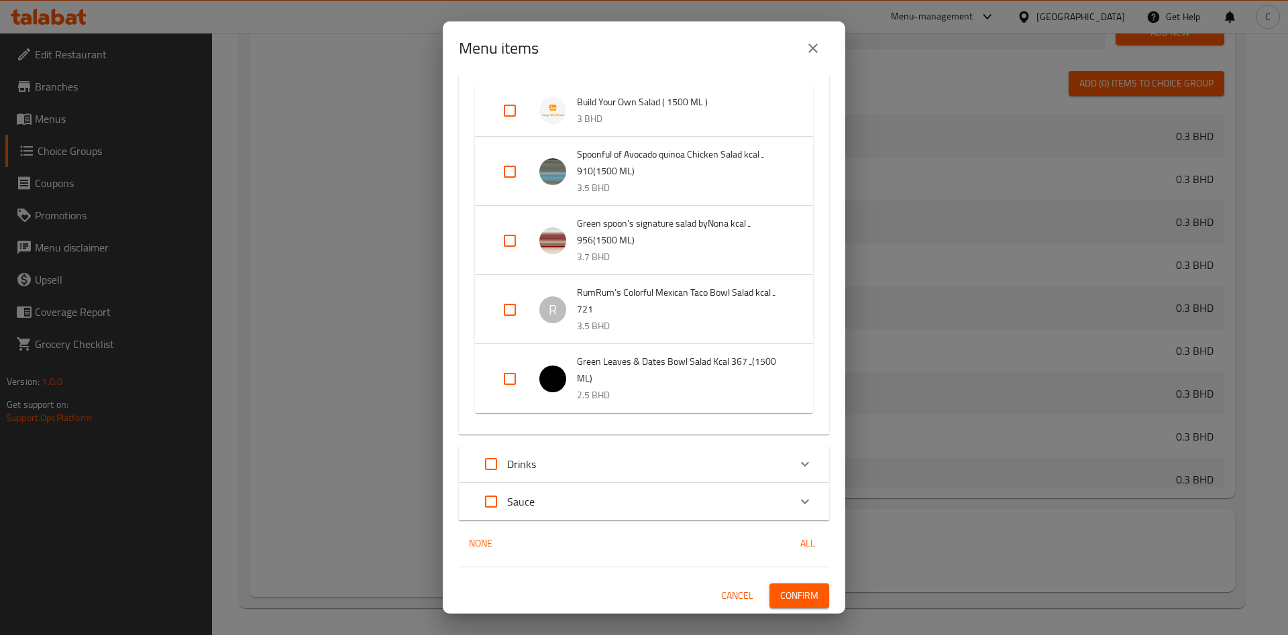
click at [780, 594] on span "Confirm" at bounding box center [799, 596] width 38 height 17
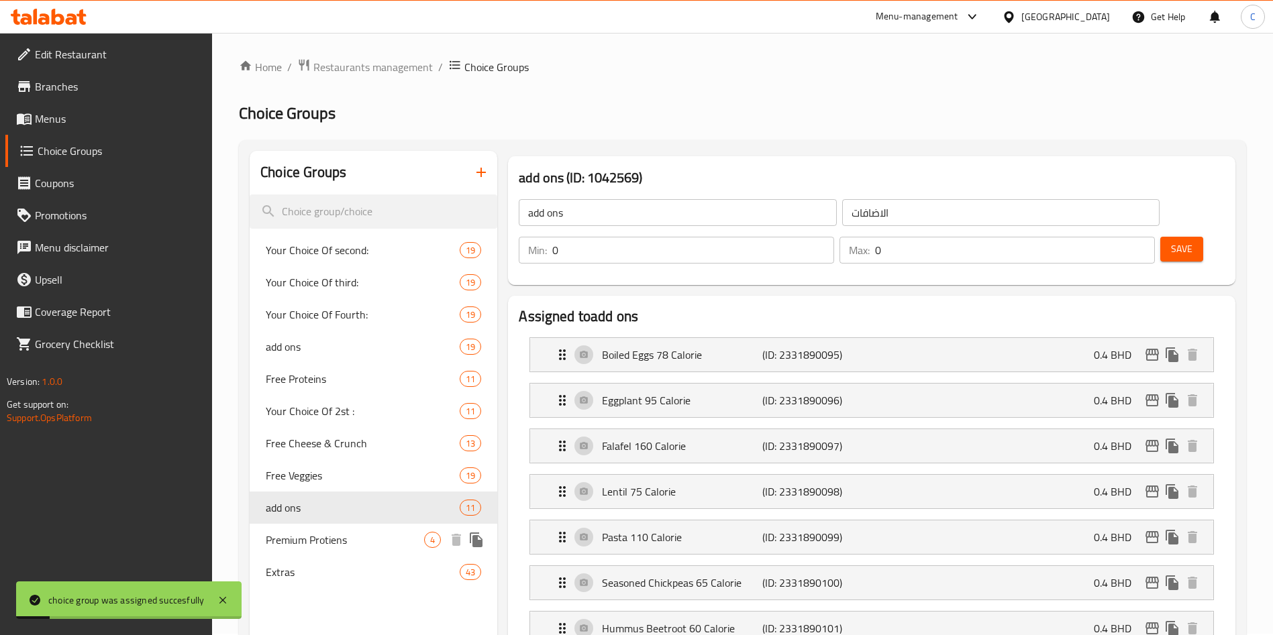
scroll to position [68, 0]
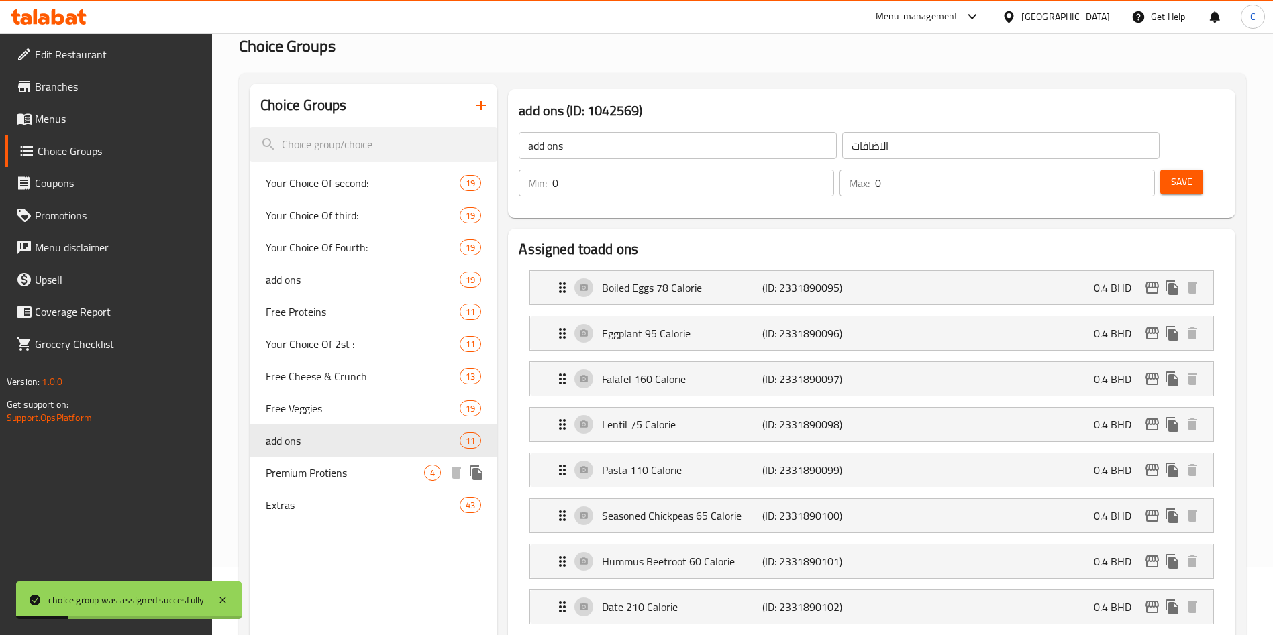
click at [359, 474] on span "Premium Protiens" at bounding box center [345, 473] width 158 height 16
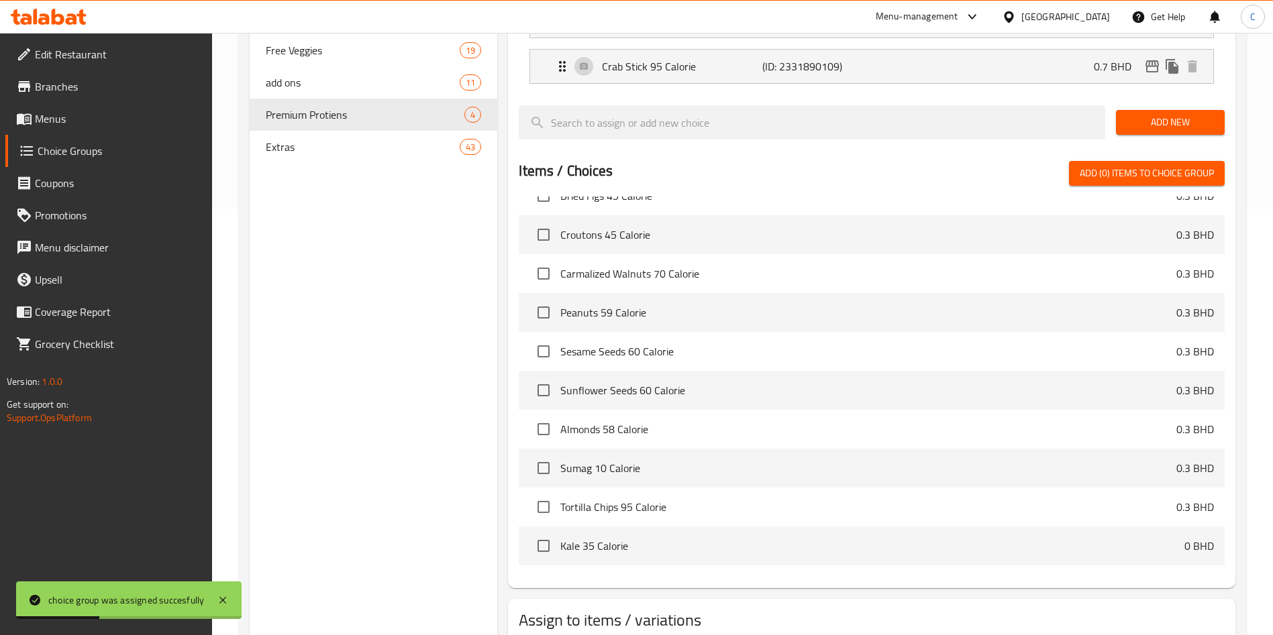
scroll to position [479, 0]
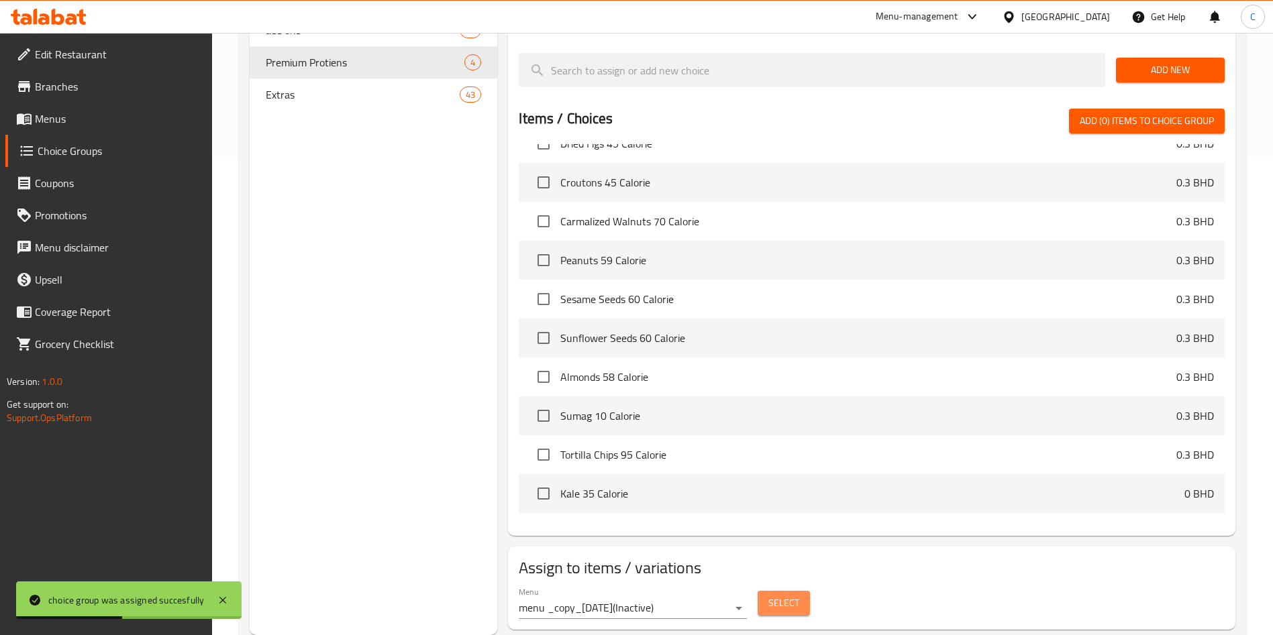
click at [785, 595] on span "Select" at bounding box center [783, 603] width 31 height 17
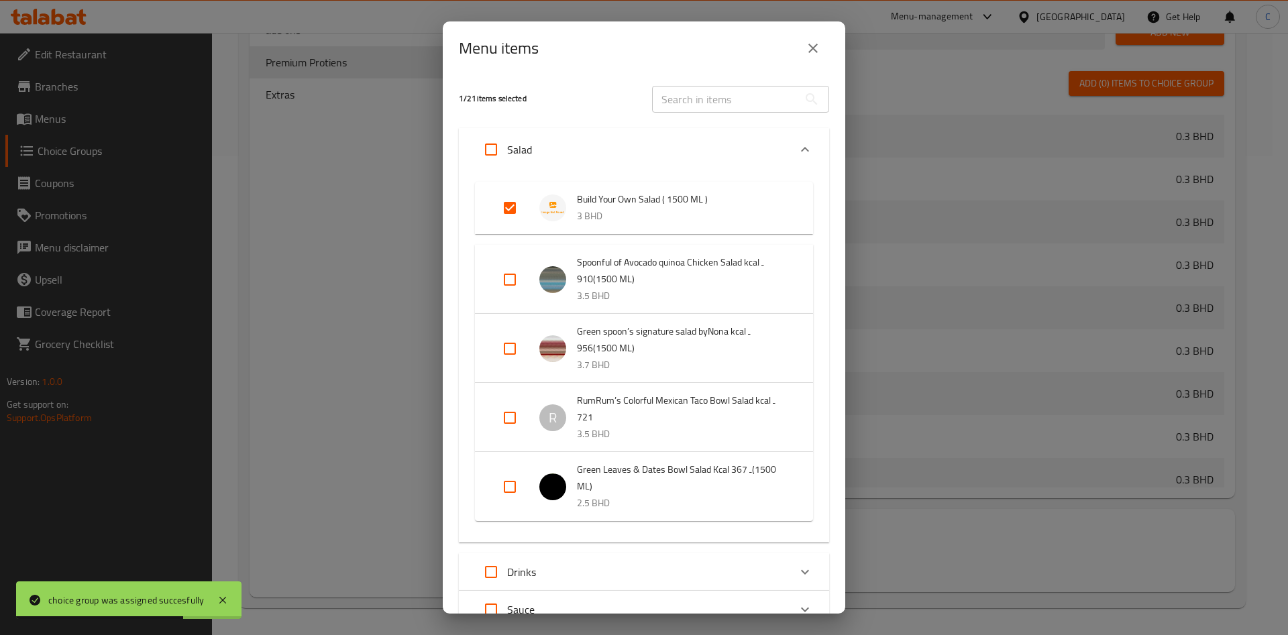
click at [810, 50] on icon "close" at bounding box center [813, 48] width 16 height 16
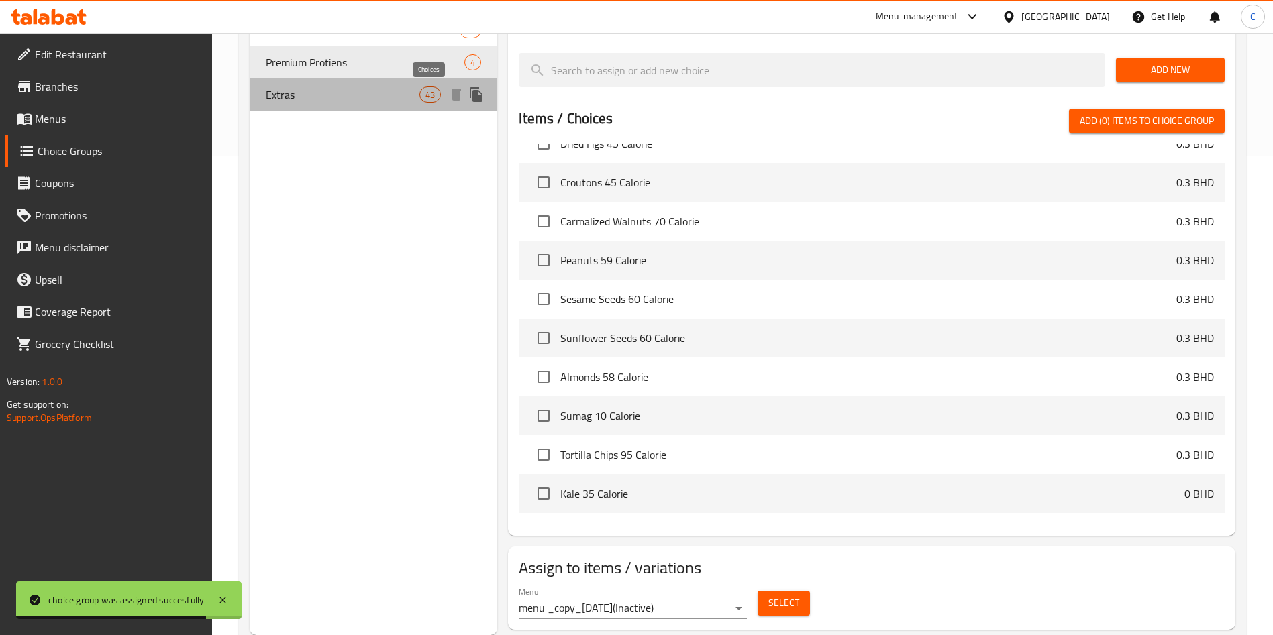
click at [427, 92] on span "43" at bounding box center [430, 95] width 20 height 13
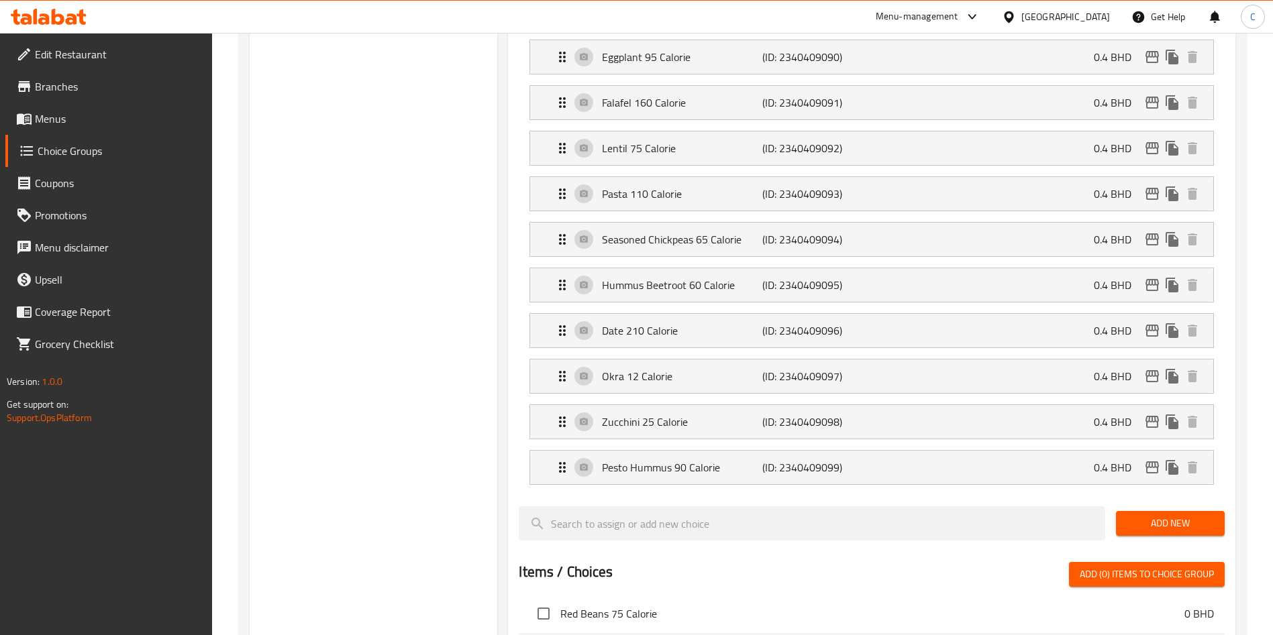
scroll to position [2258, 0]
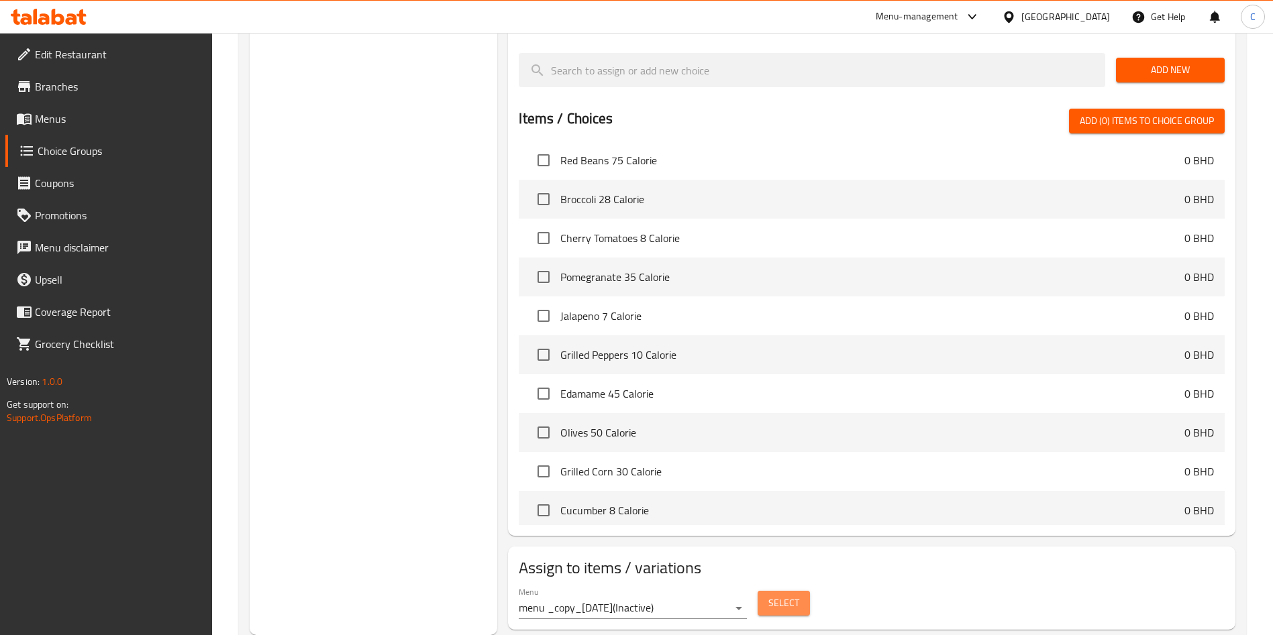
click at [785, 595] on span "Select" at bounding box center [783, 603] width 31 height 17
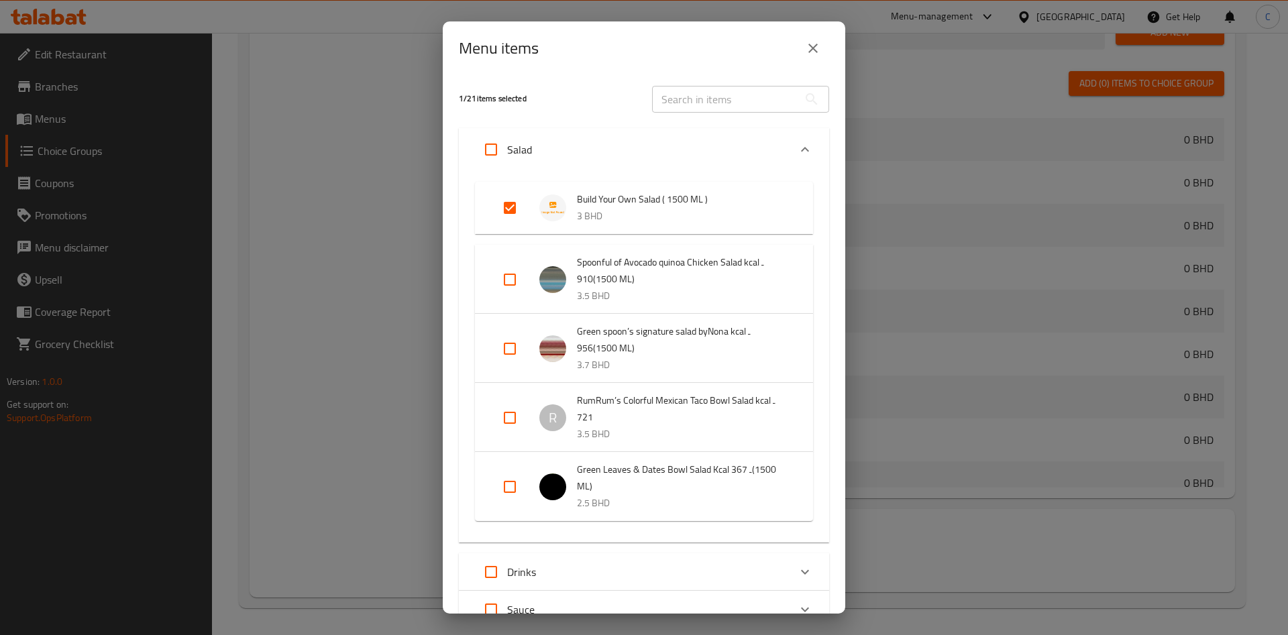
click at [812, 42] on icon "close" at bounding box center [813, 48] width 16 height 16
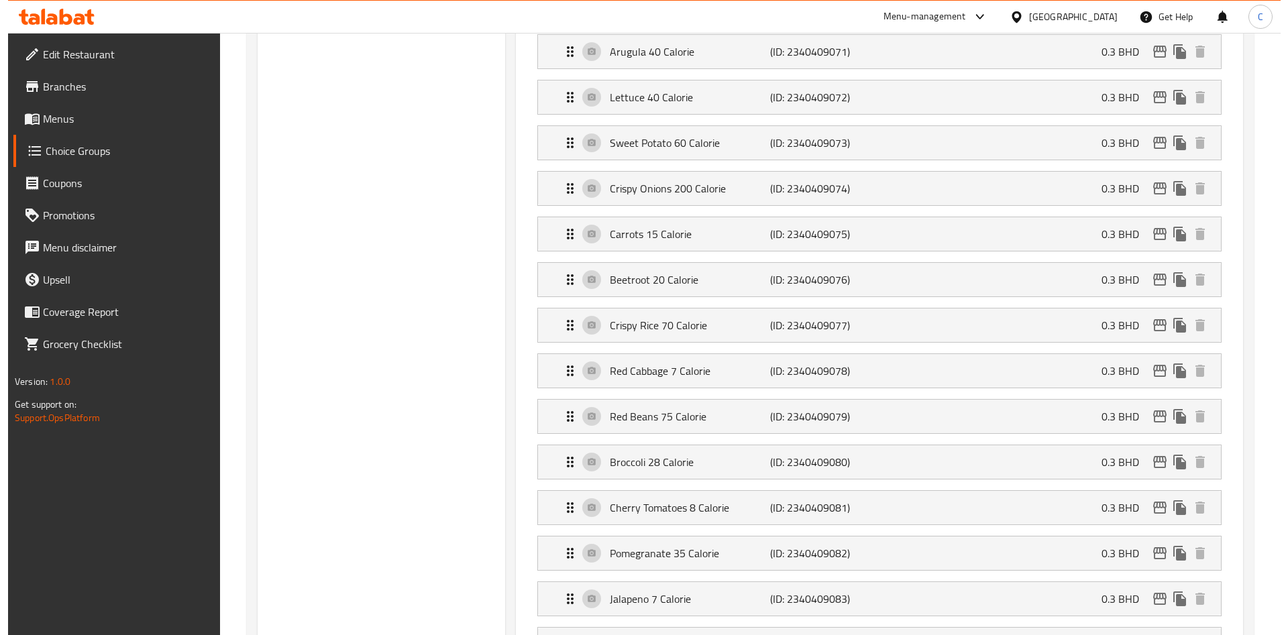
scroll to position [0, 0]
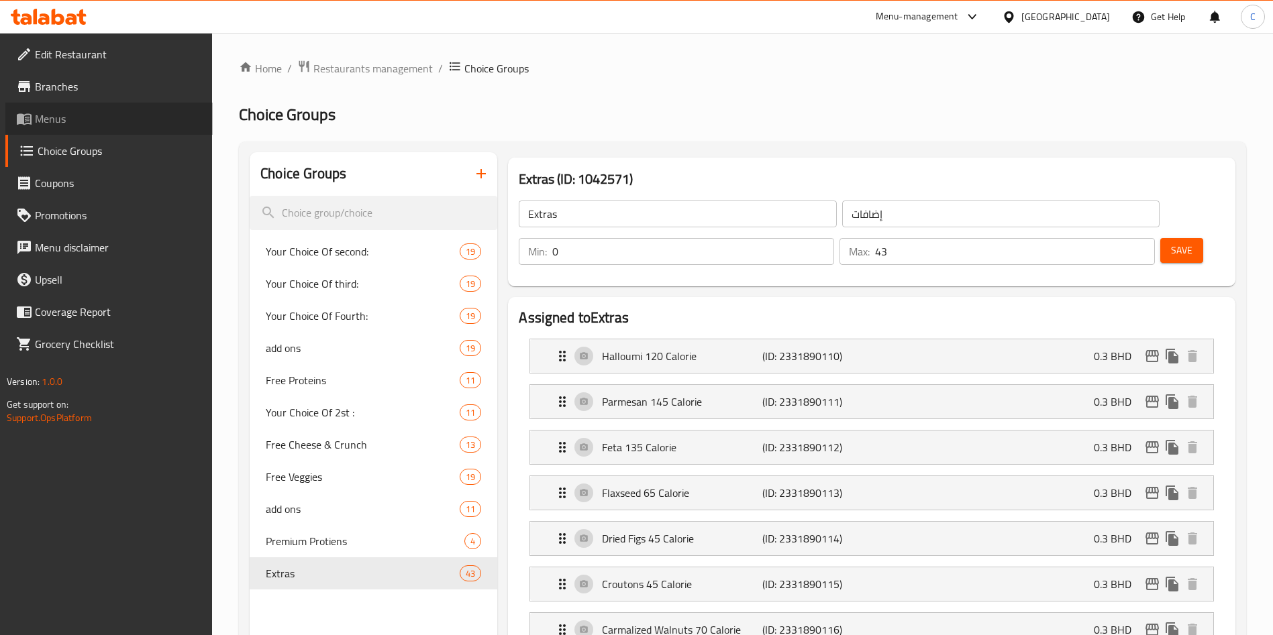
click at [91, 116] on span "Menus" at bounding box center [118, 119] width 167 height 16
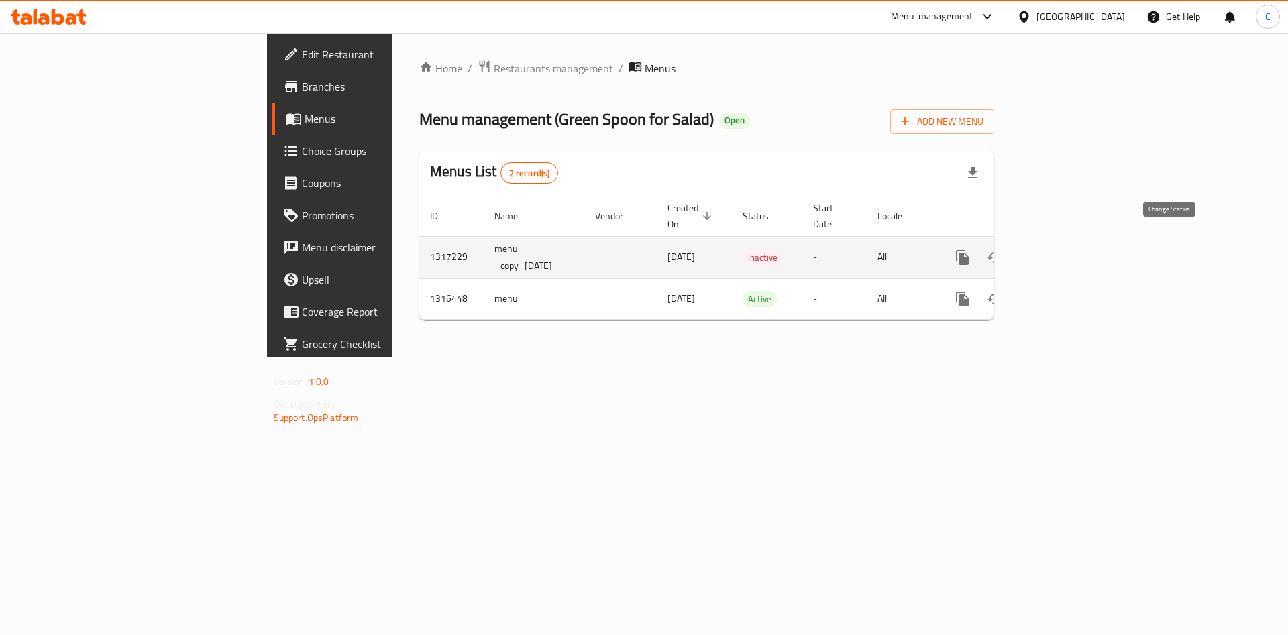
click at [1003, 250] on icon "enhanced table" at bounding box center [995, 258] width 16 height 16
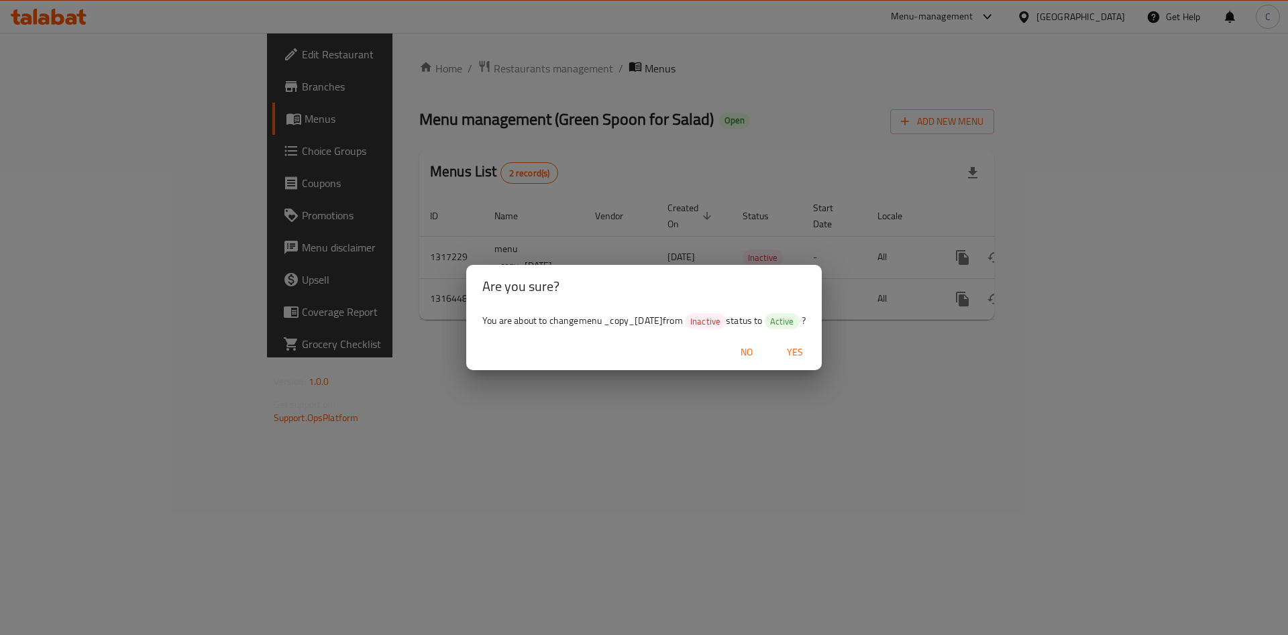
click at [811, 351] on span "Yes" at bounding box center [795, 352] width 32 height 17
